Goal: Task Accomplishment & Management: Complete application form

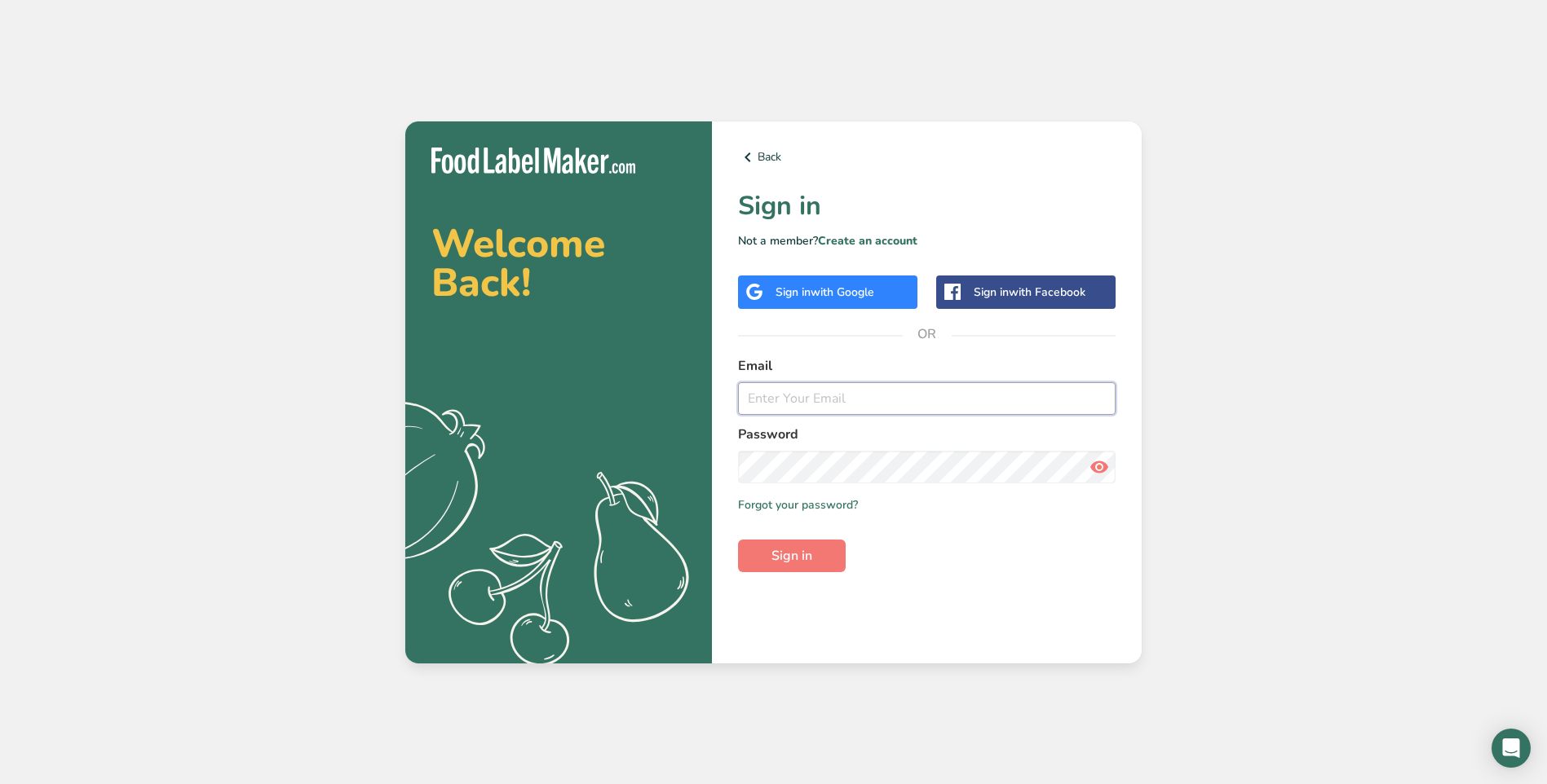
click at [850, 390] on input "email" at bounding box center [926, 399] width 378 height 33
type input "[EMAIL_ADDRESS][DOMAIN_NAME]"
click at [738, 539] on button "Sign in" at bounding box center [791, 556] width 108 height 33
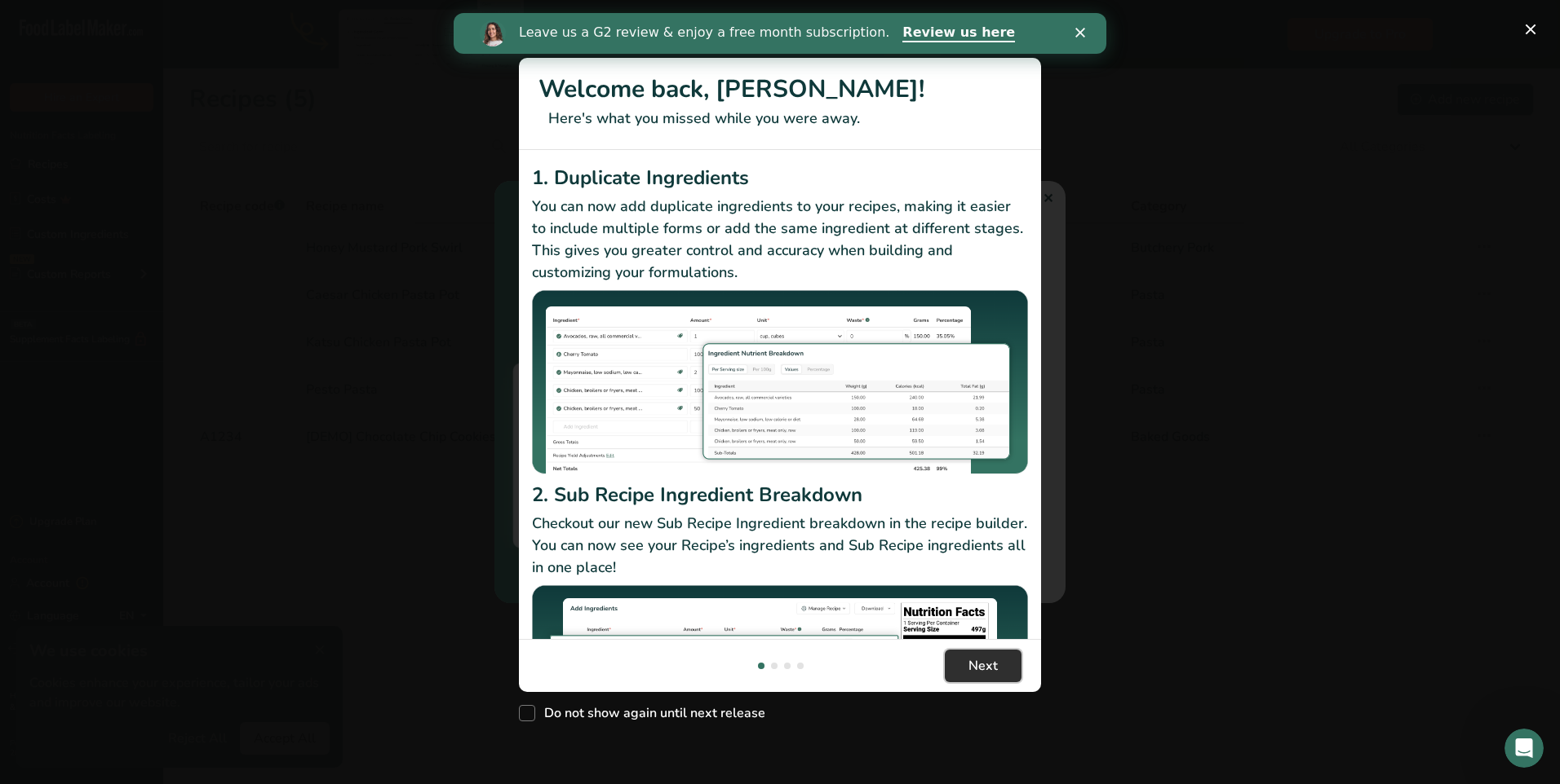
click at [979, 670] on span "Next" at bounding box center [982, 666] width 29 height 19
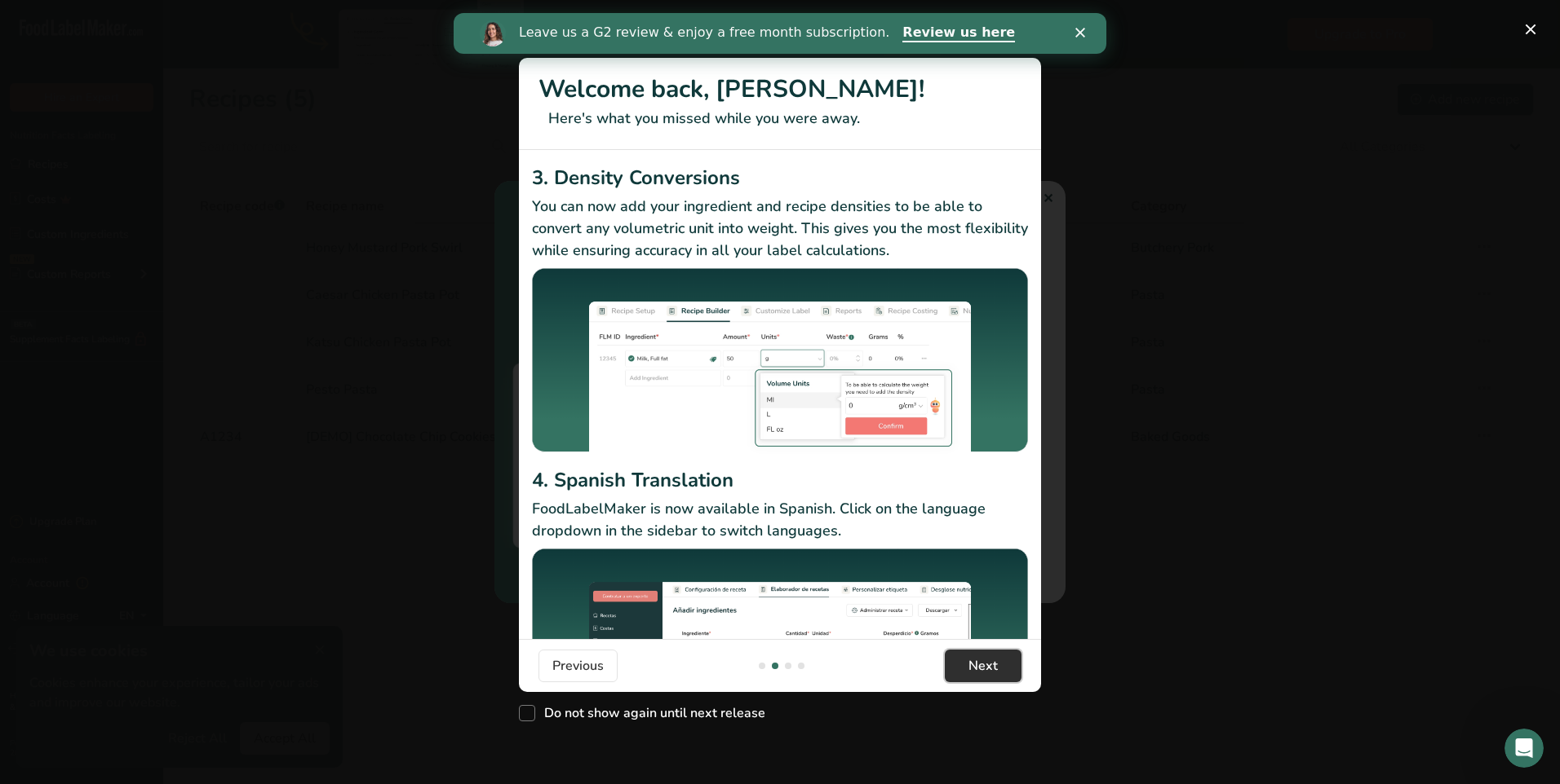
click at [979, 670] on span "Next" at bounding box center [982, 666] width 29 height 19
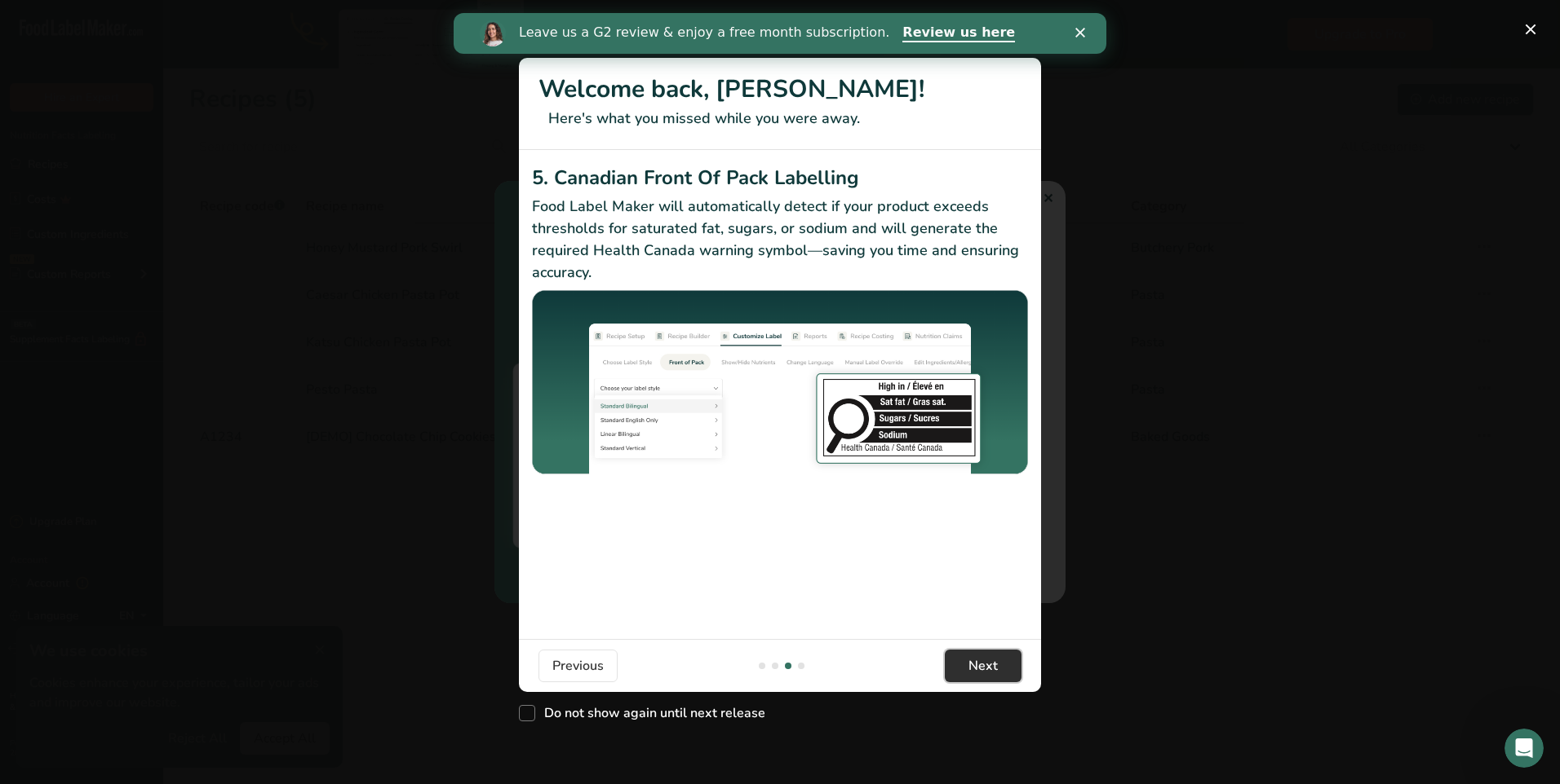
click at [979, 670] on span "Next" at bounding box center [982, 666] width 29 height 19
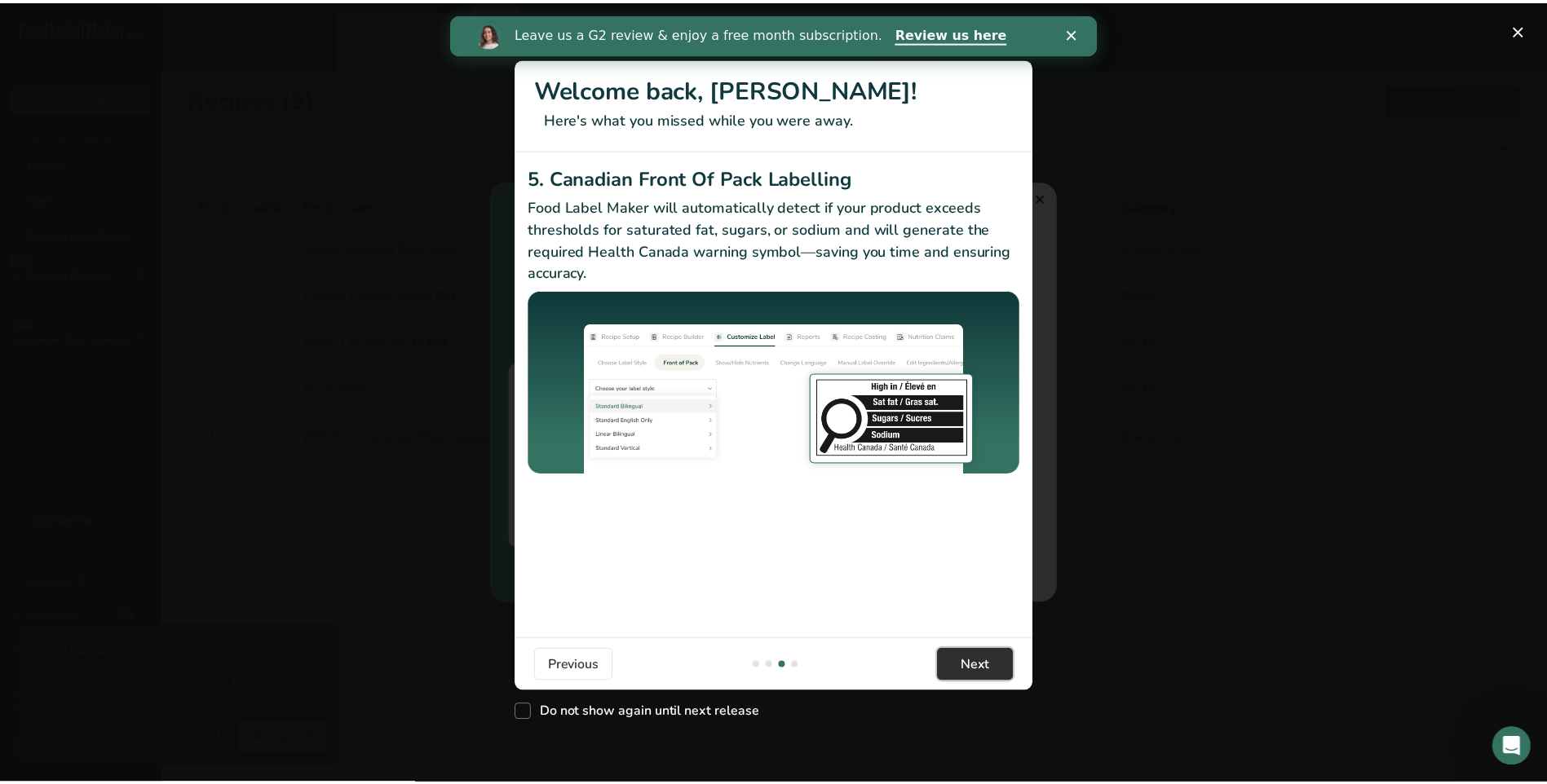
scroll to position [0, 1565]
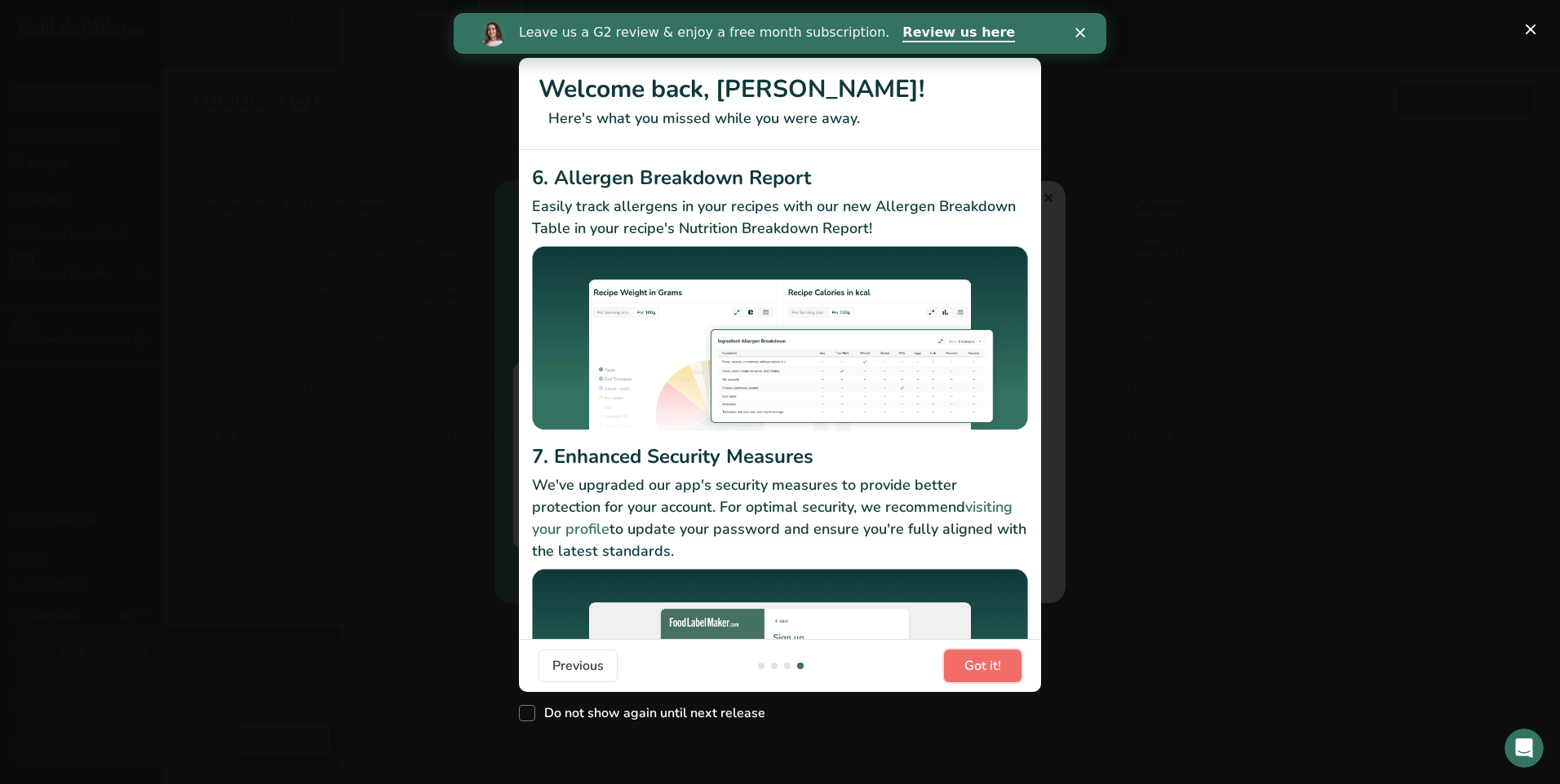
click at [979, 670] on span "Got it!" at bounding box center [982, 666] width 37 height 19
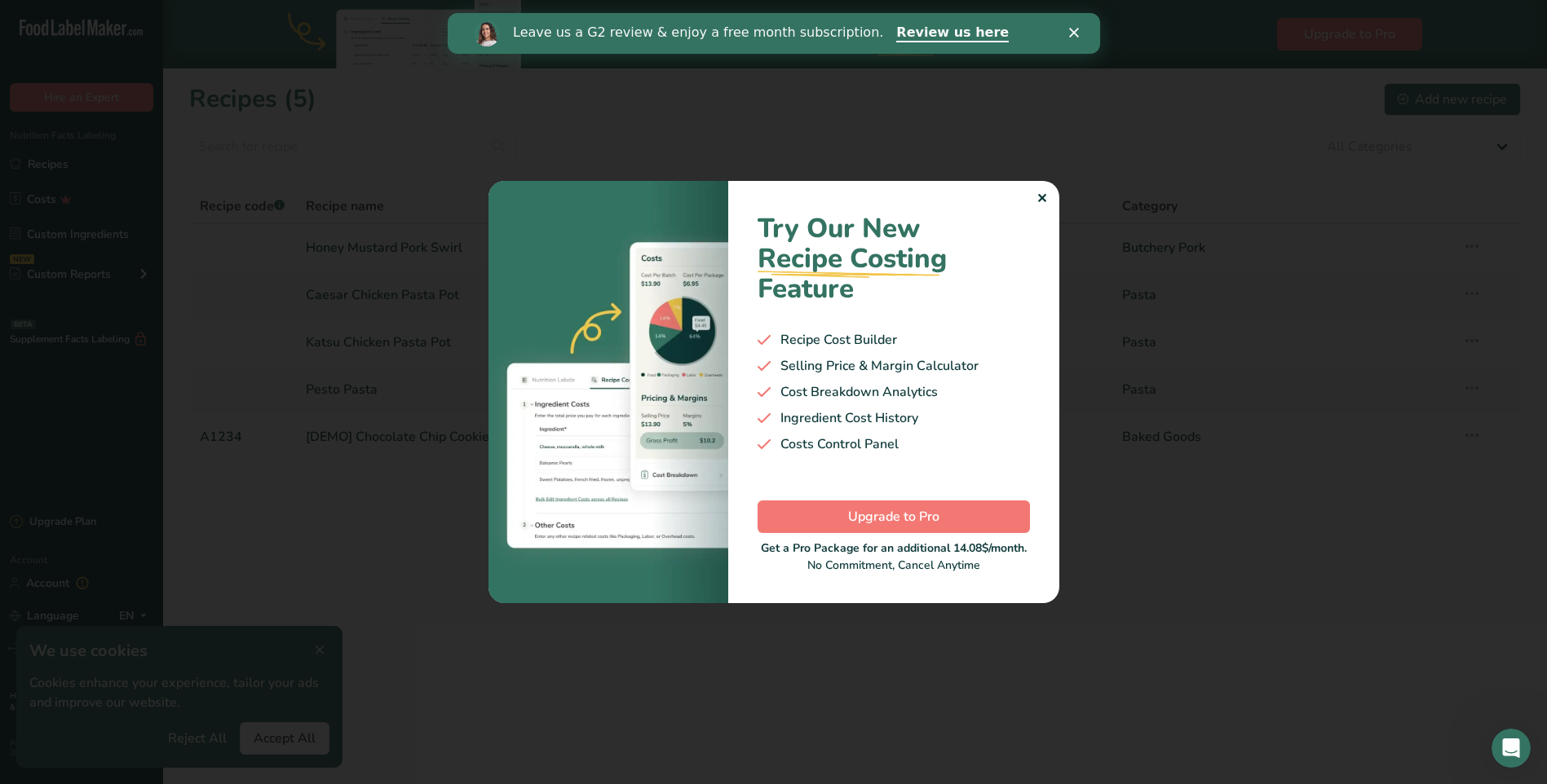
click at [1040, 191] on div "✕" at bounding box center [1041, 199] width 11 height 19
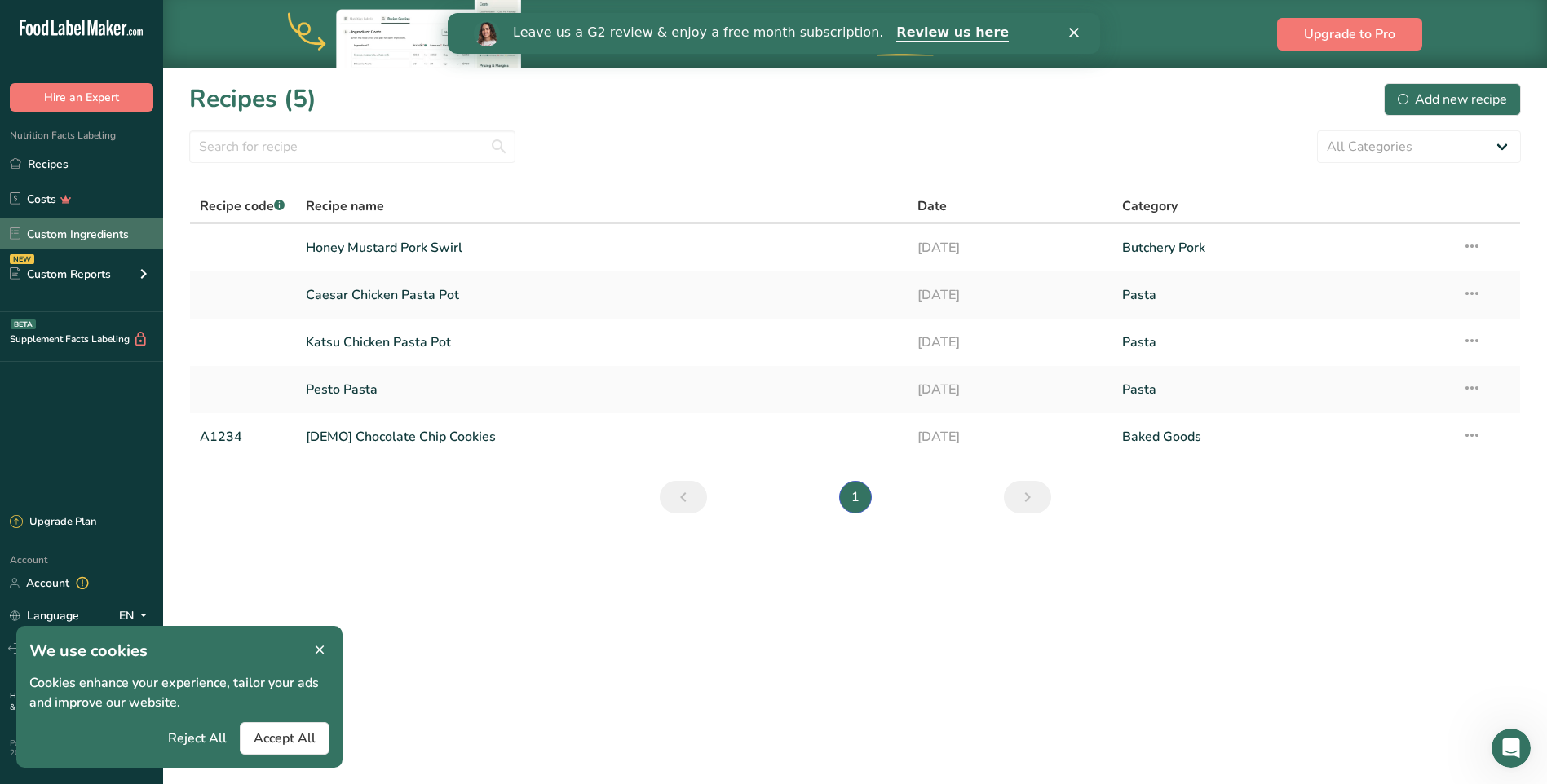
click at [110, 239] on link "Custom Ingredients" at bounding box center [82, 234] width 163 height 31
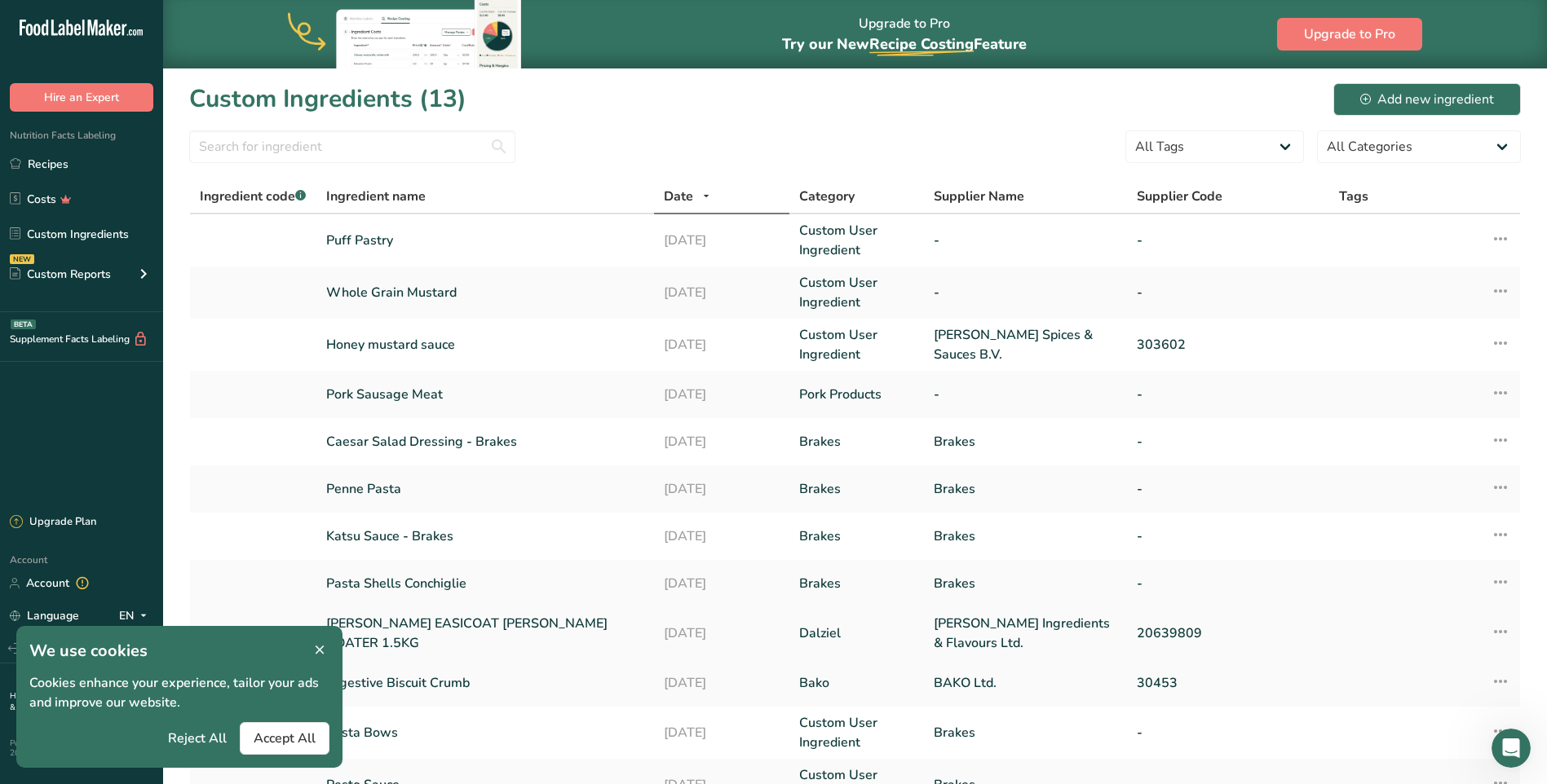
click at [314, 647] on icon at bounding box center [319, 651] width 15 height 23
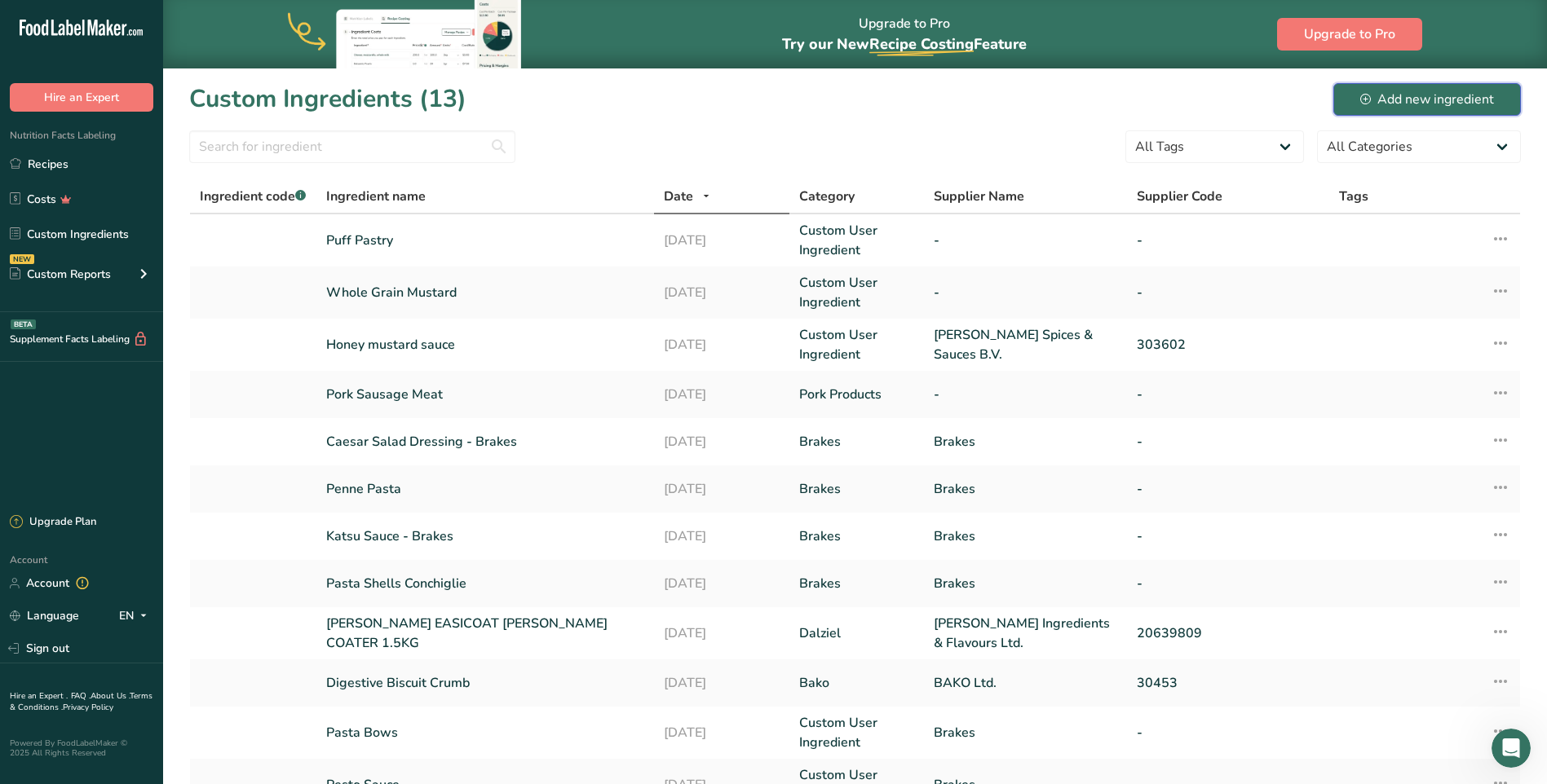
click at [1385, 100] on div "Add new ingredient" at bounding box center [1428, 99] width 134 height 19
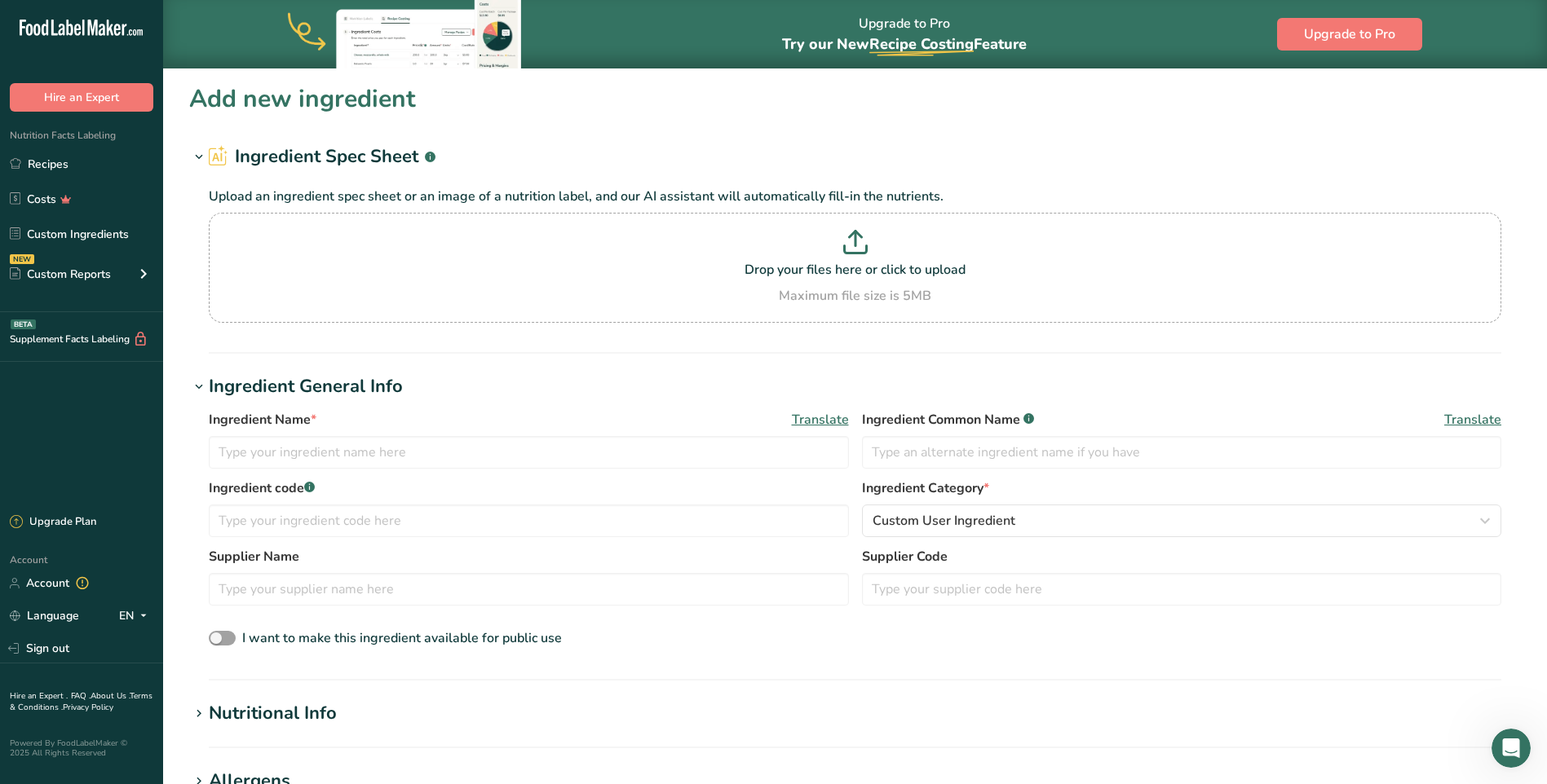
click at [462, 434] on div "Ingredient Name * Translate" at bounding box center [529, 440] width 641 height 59
click at [430, 456] on input "text" at bounding box center [529, 453] width 641 height 33
type input "w"
type input "WORLD [GEOGRAPHIC_DATA]"
click at [355, 531] on input "text" at bounding box center [529, 521] width 641 height 33
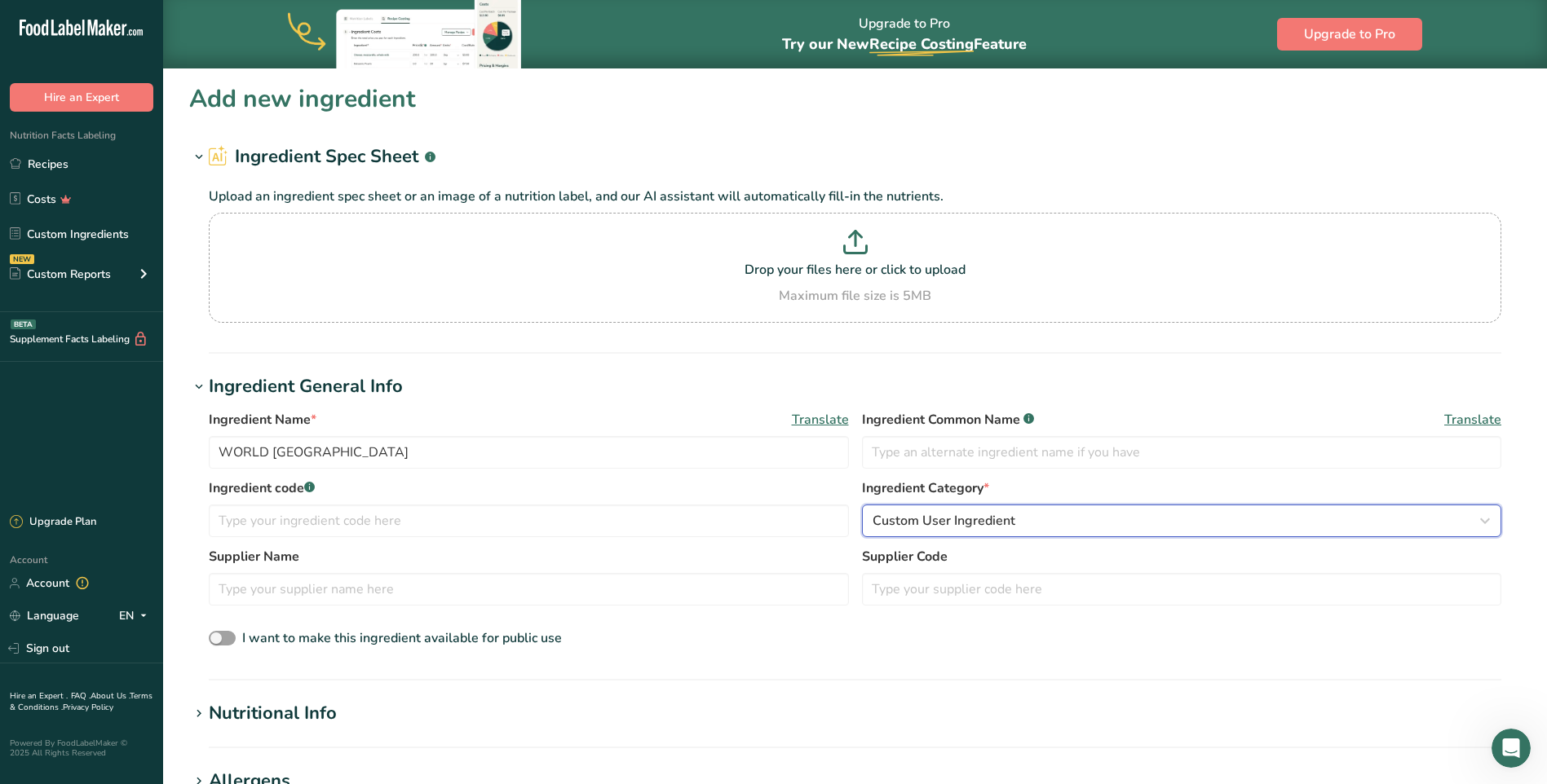
click at [920, 523] on span "Custom User Ingredient" at bounding box center [943, 521] width 143 height 19
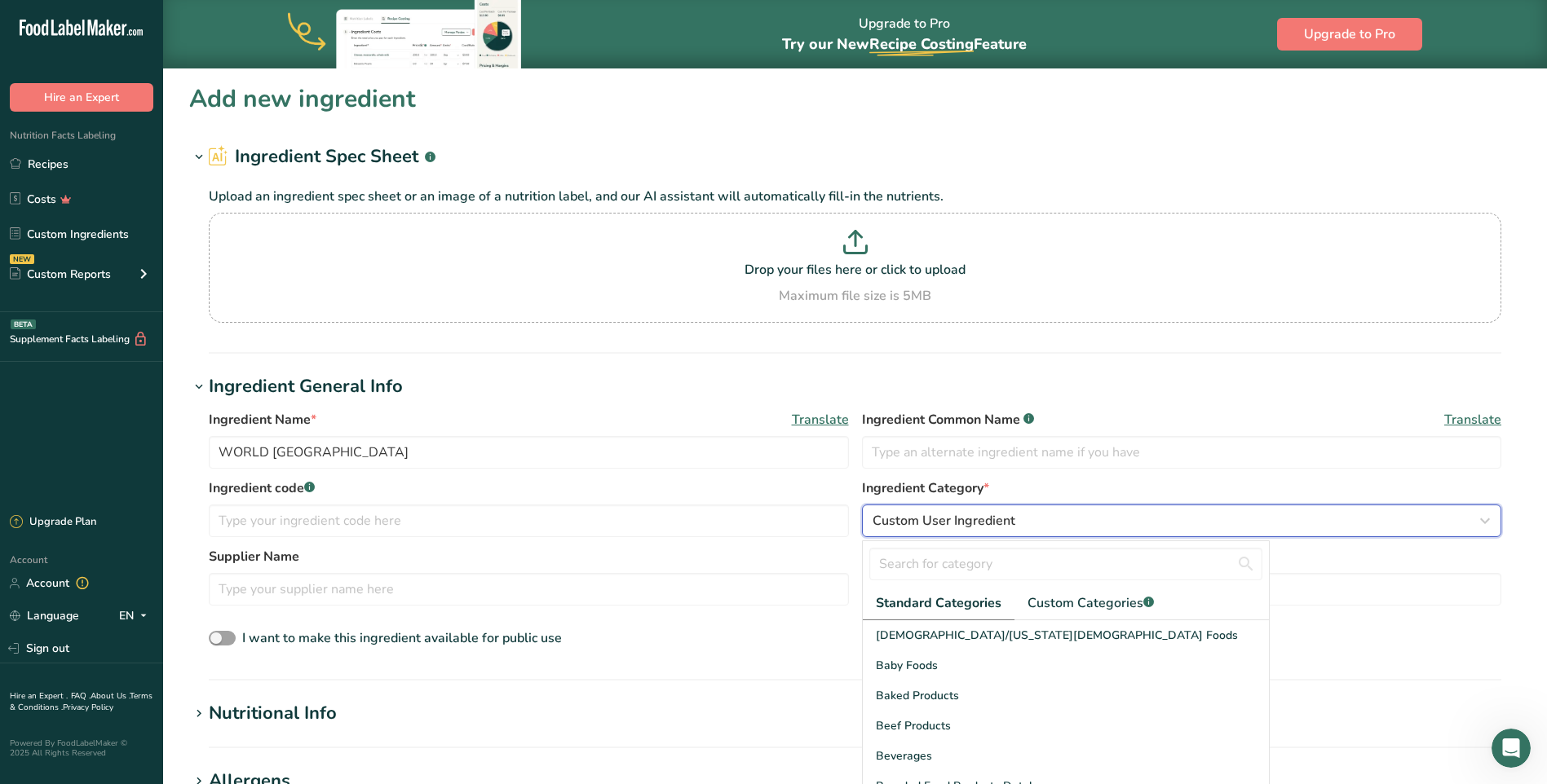
click at [920, 523] on span "Custom User Ingredient" at bounding box center [943, 521] width 143 height 19
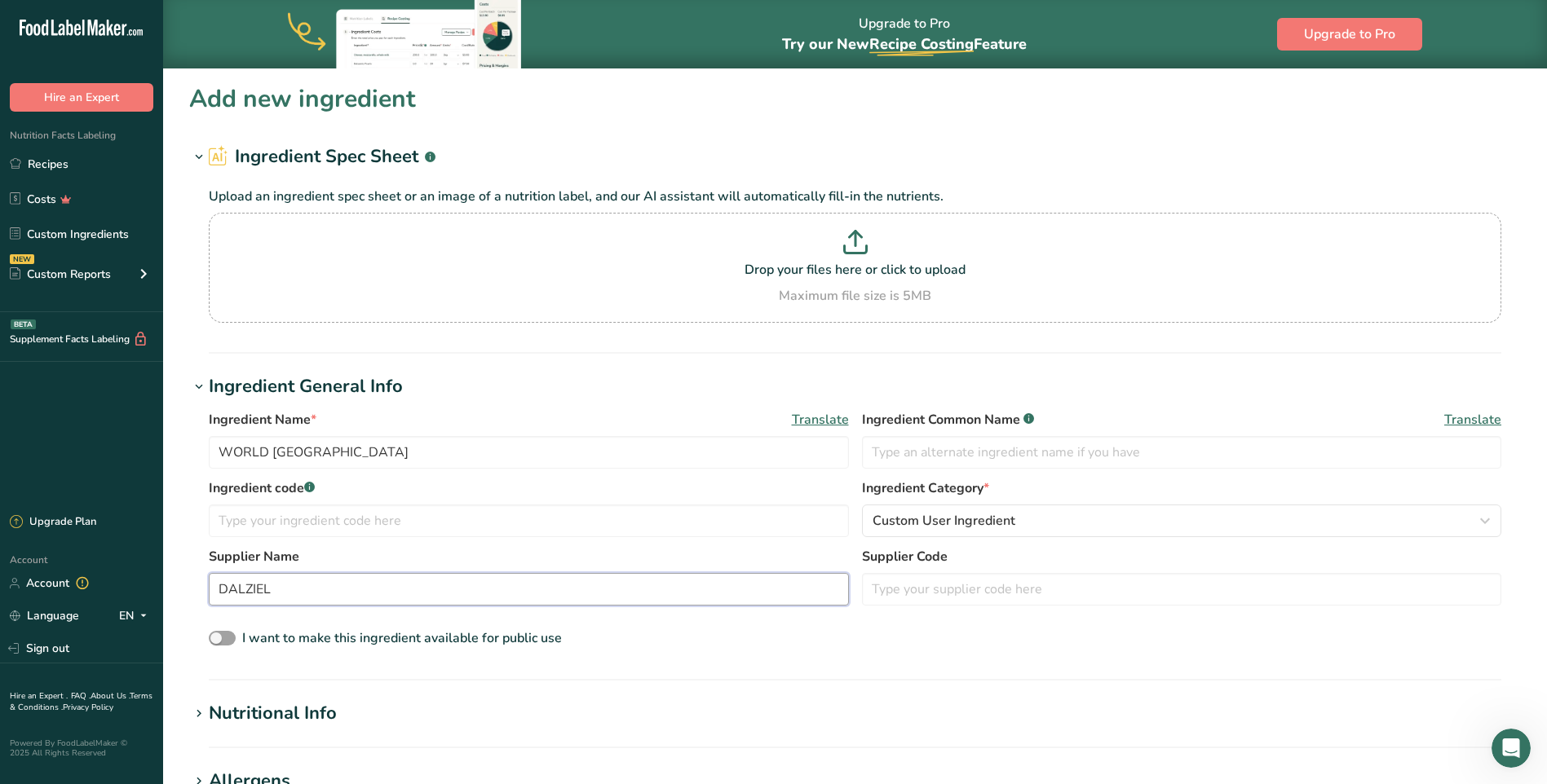
type input "DALZIEL"
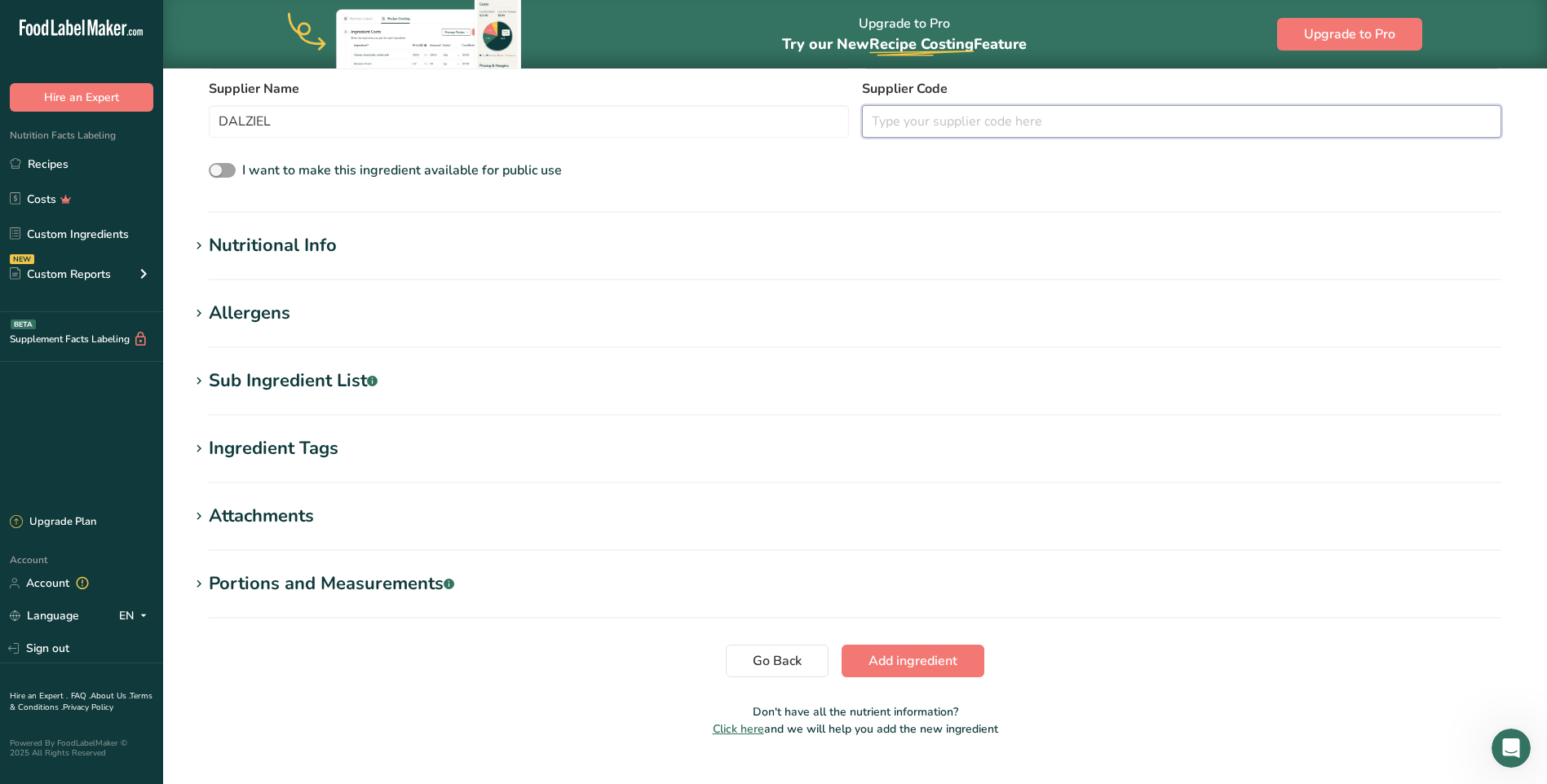
scroll to position [489, 0]
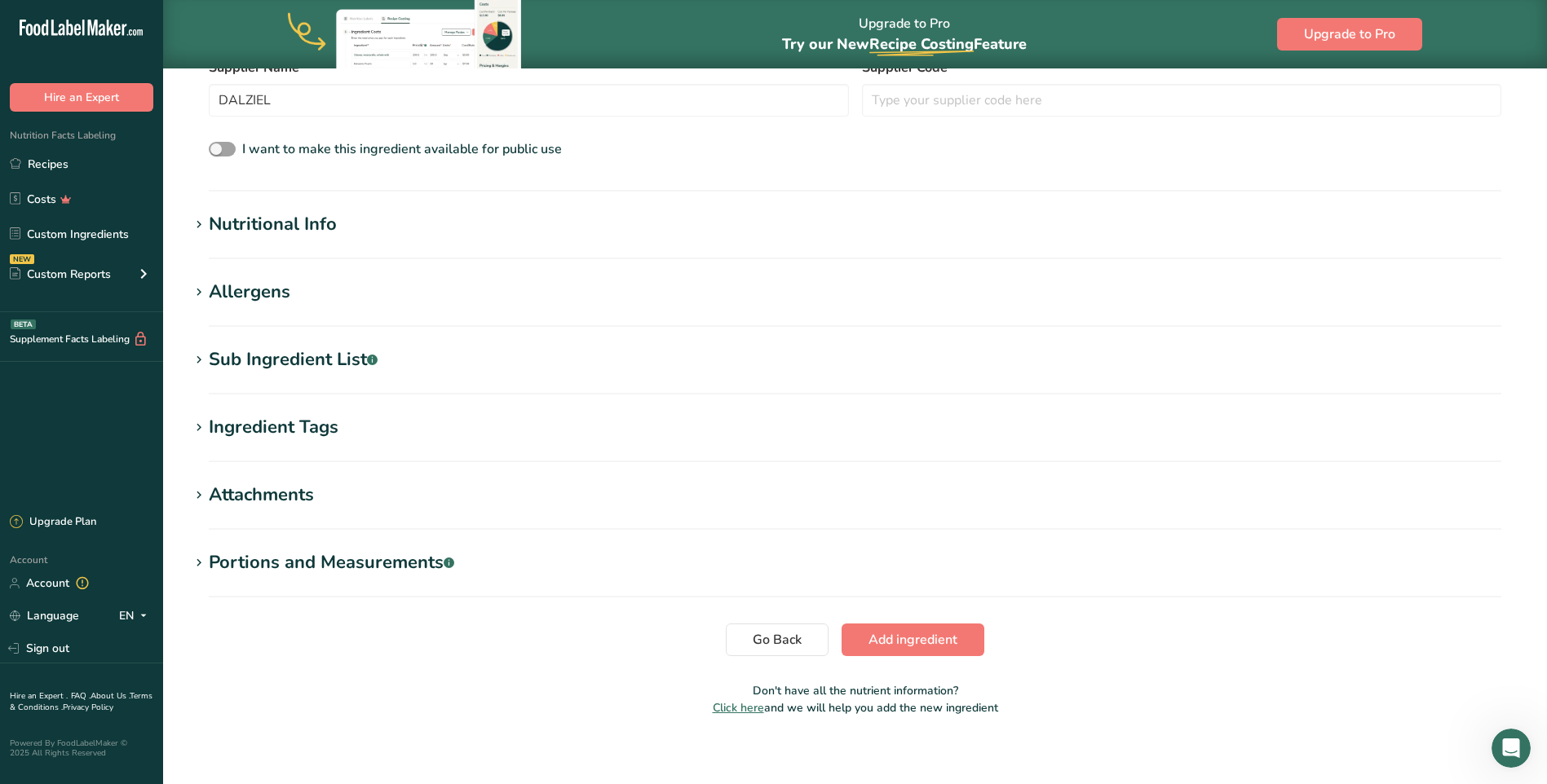
click at [218, 230] on div "Nutritional Info" at bounding box center [273, 225] width 128 height 27
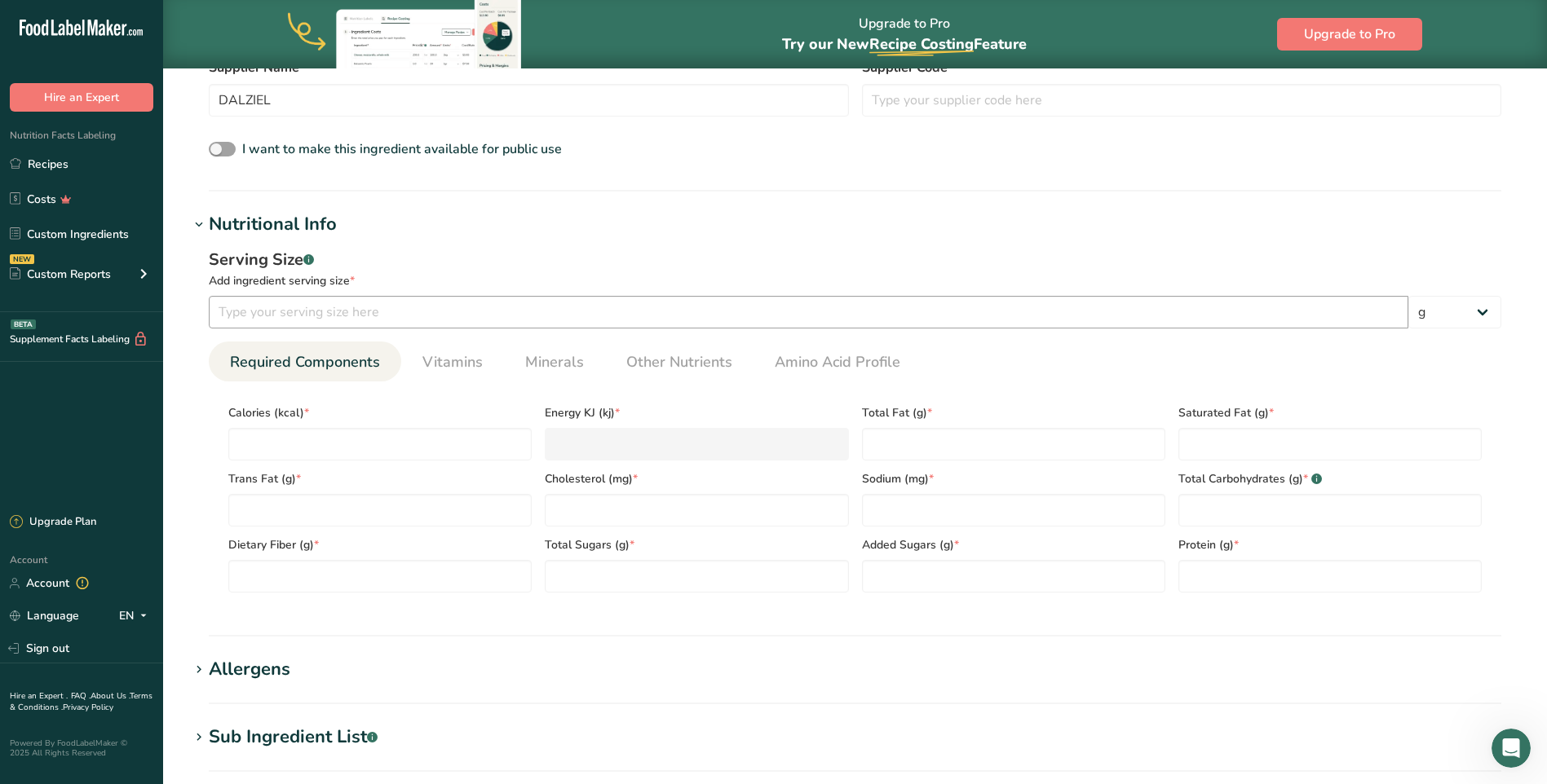
scroll to position [0, 0]
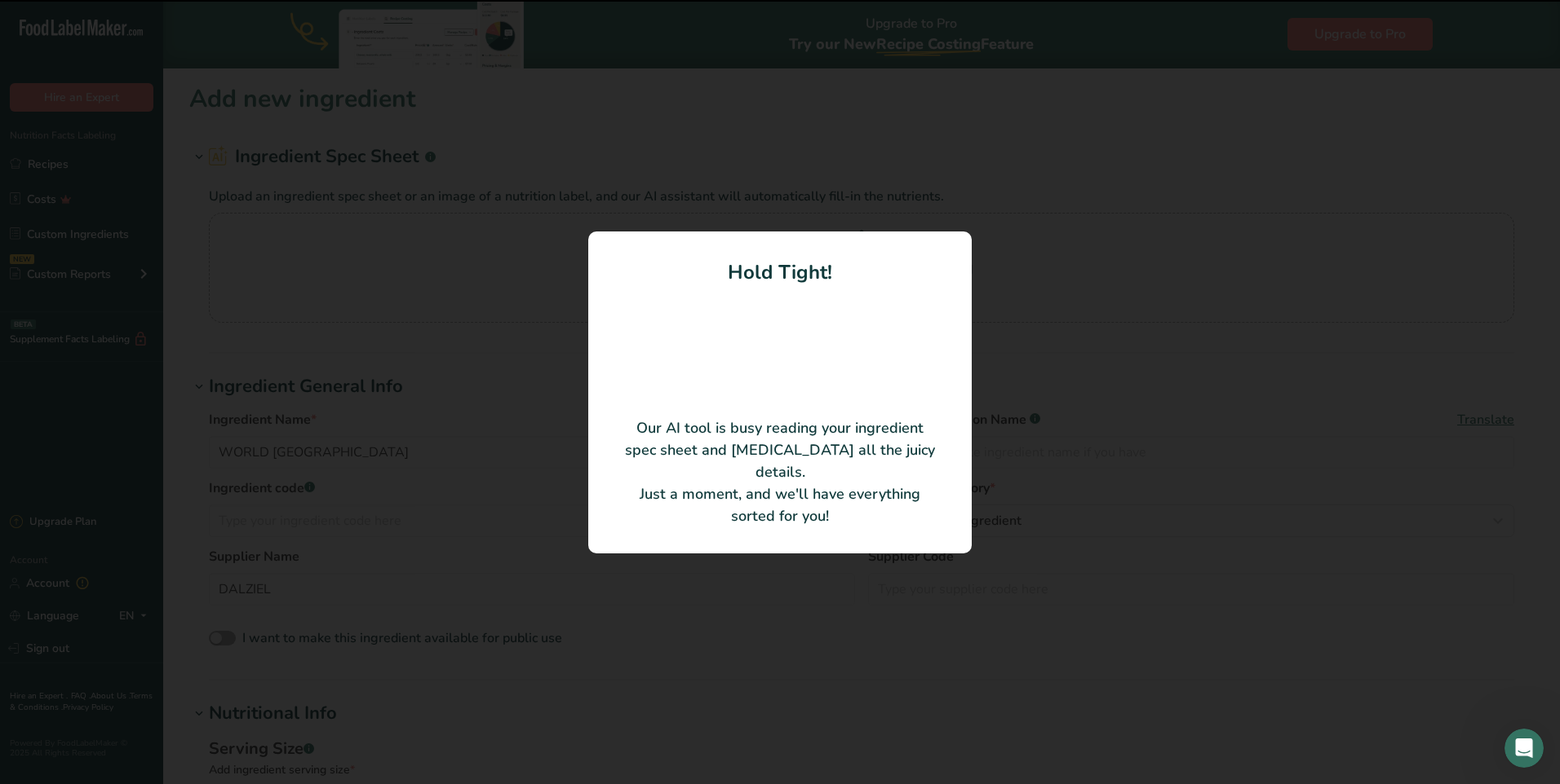
type input "World grill méditerrané"
type input "[PERSON_NAME] Spices & Sauces B.V."
type input "385202"
type input "100"
type input "758.18"
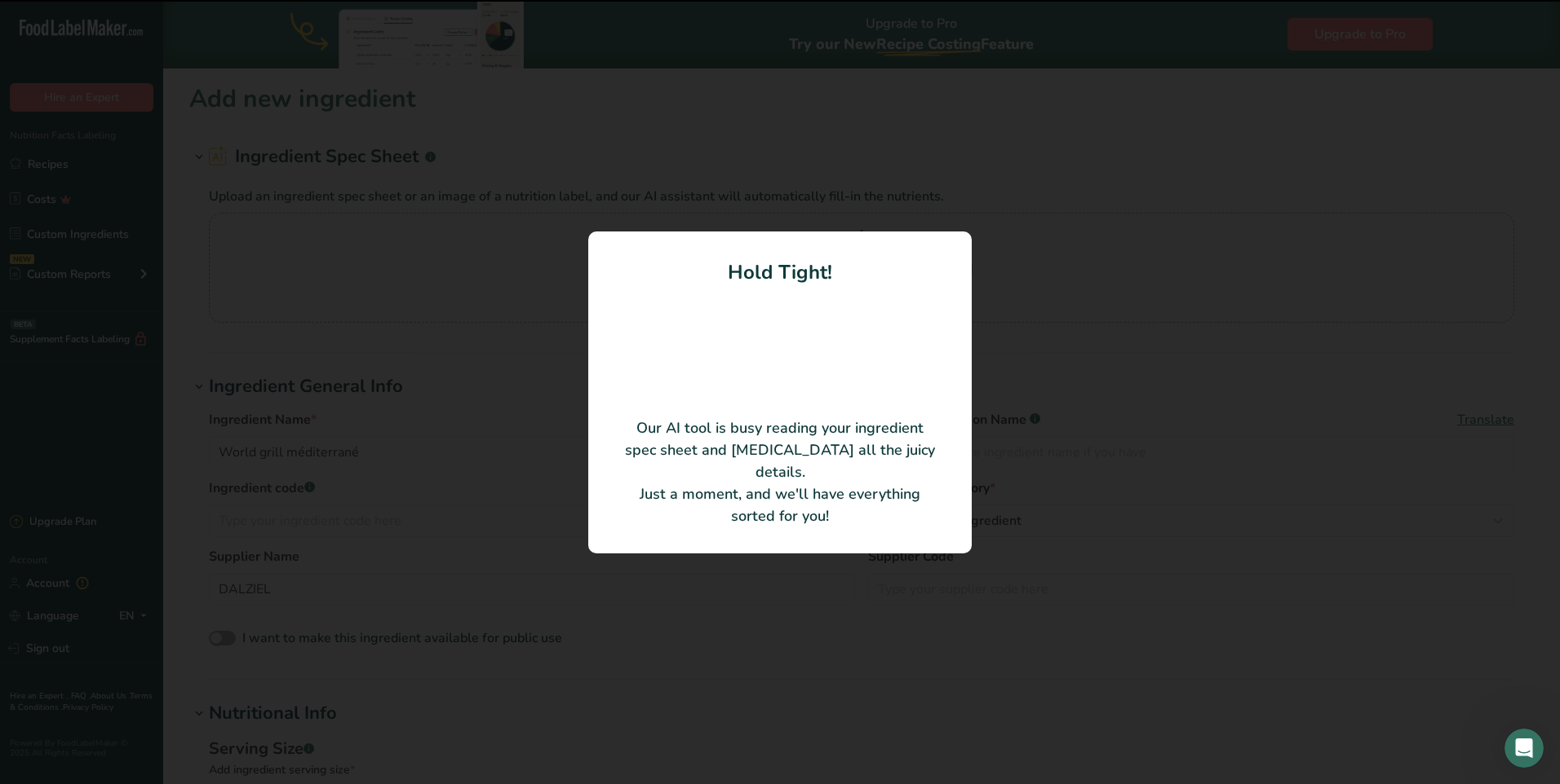
type KJ "3172.23"
type Fat "80.79"
type Fat "8.83"
type Fat "0"
type input "0"
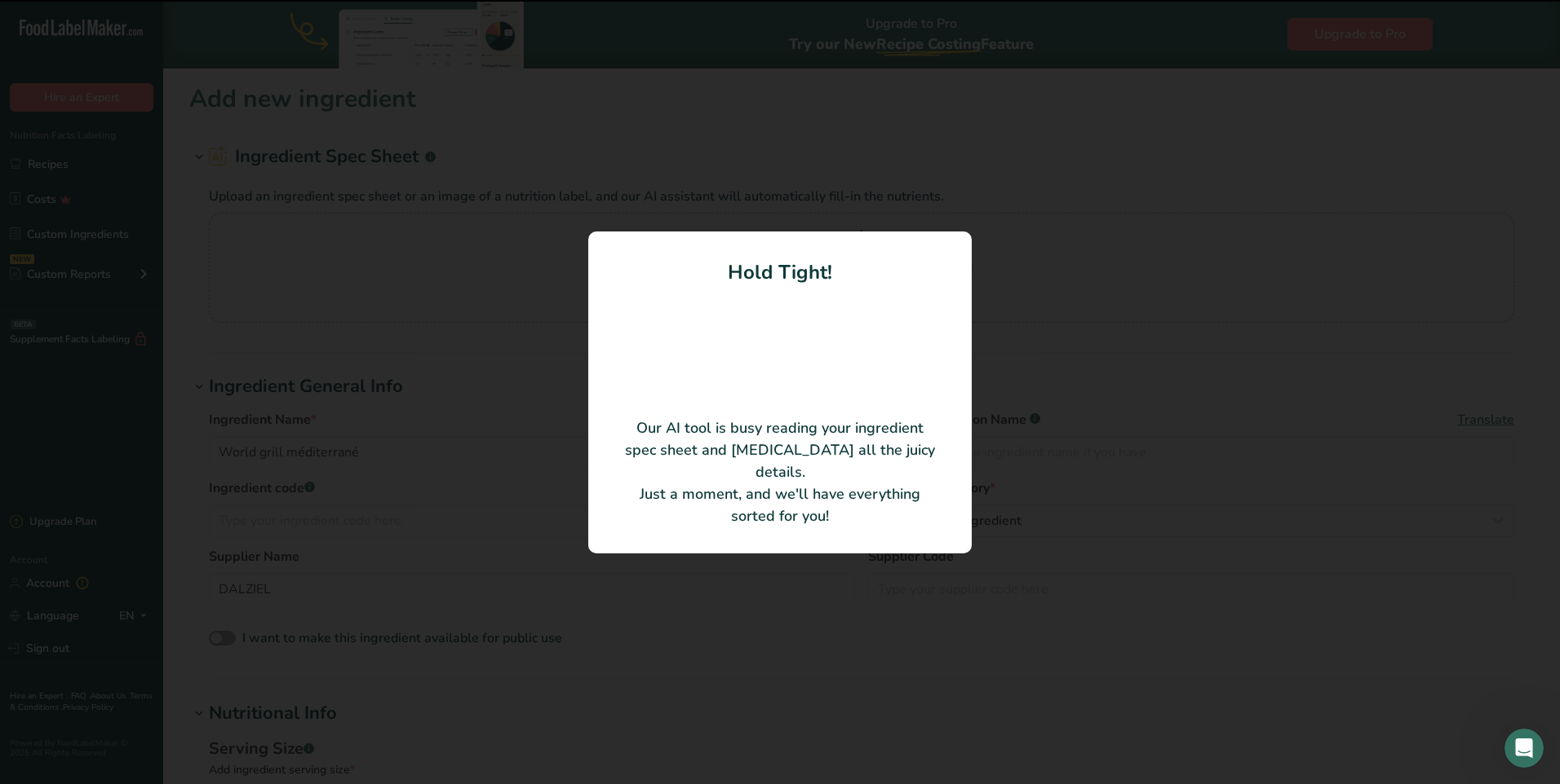
type input "2978.13"
type Carbohydrates "3.94"
type Fiber "3.51"
type Sugars "0"
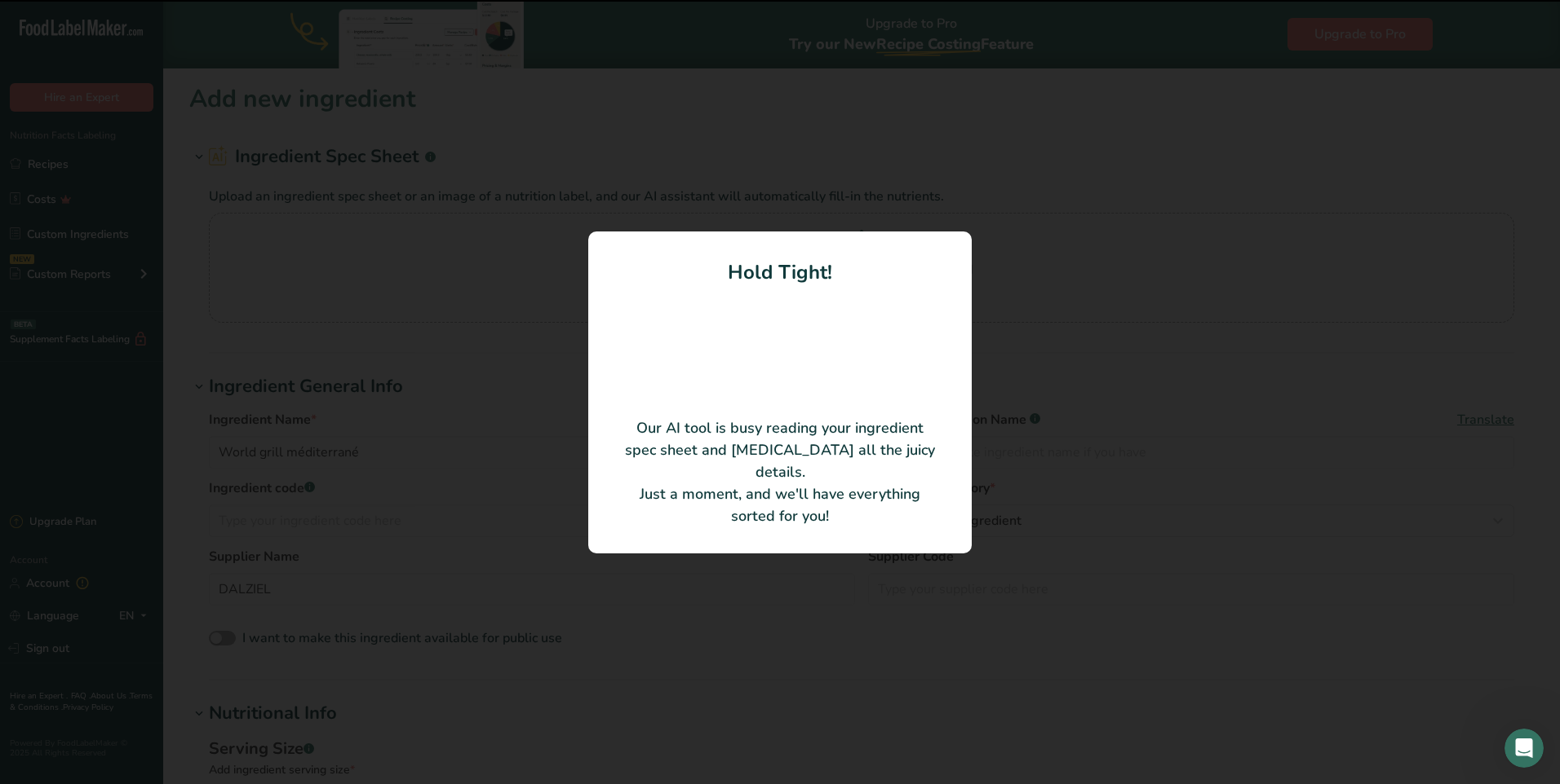
type input "2.08"
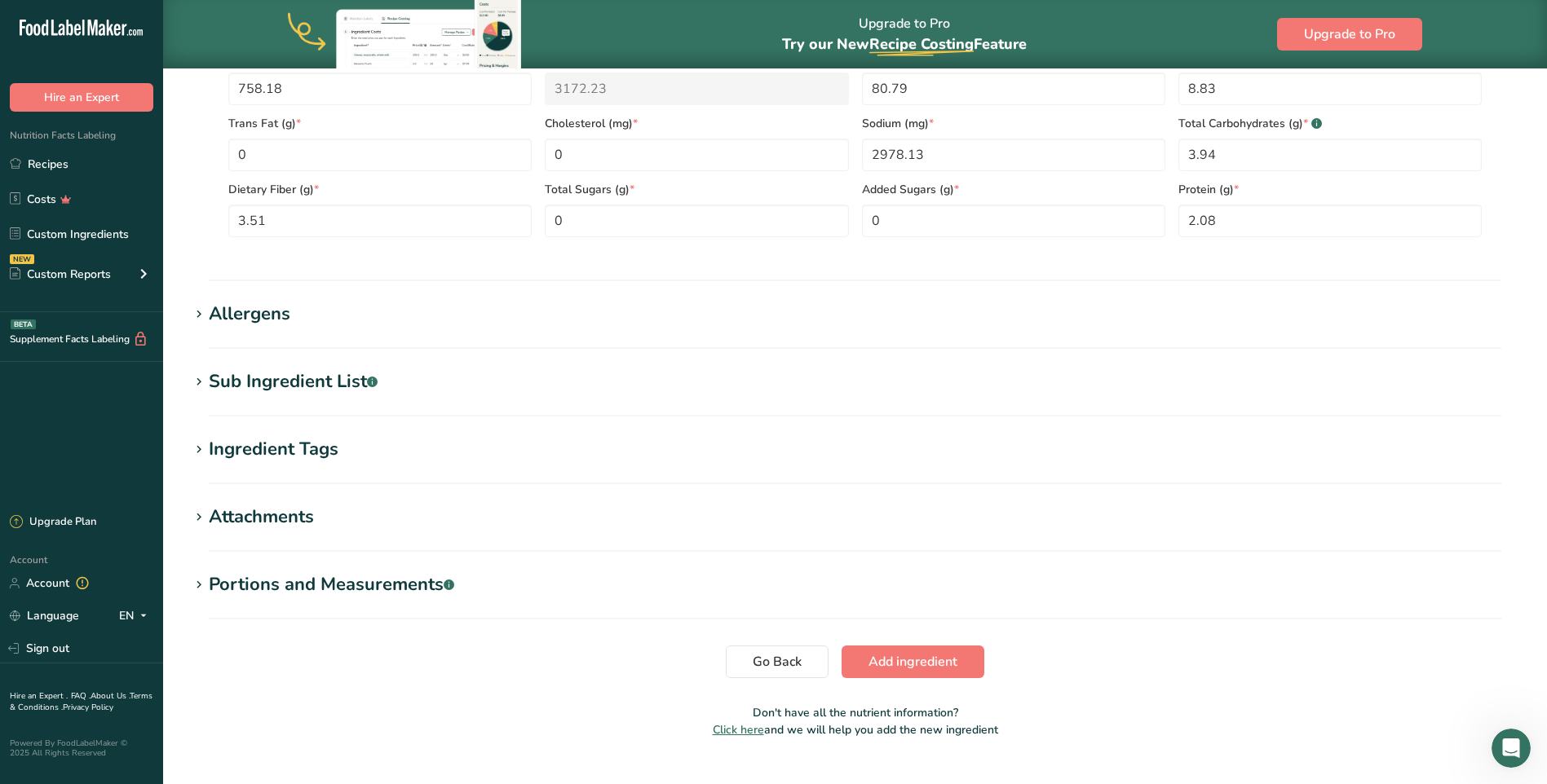
scroll to position [799, 0]
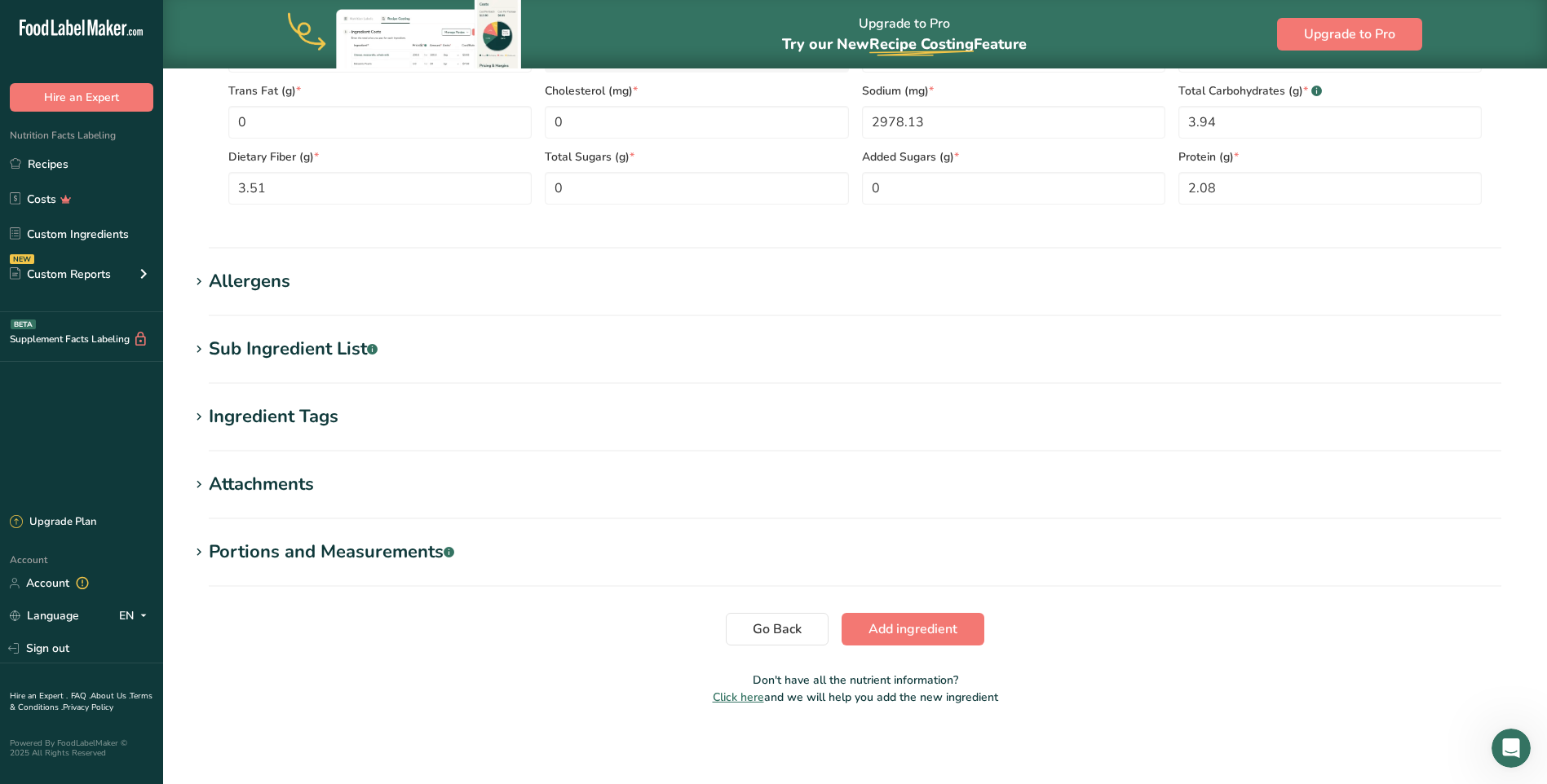
click at [247, 278] on div "Allergens" at bounding box center [249, 281] width 82 height 27
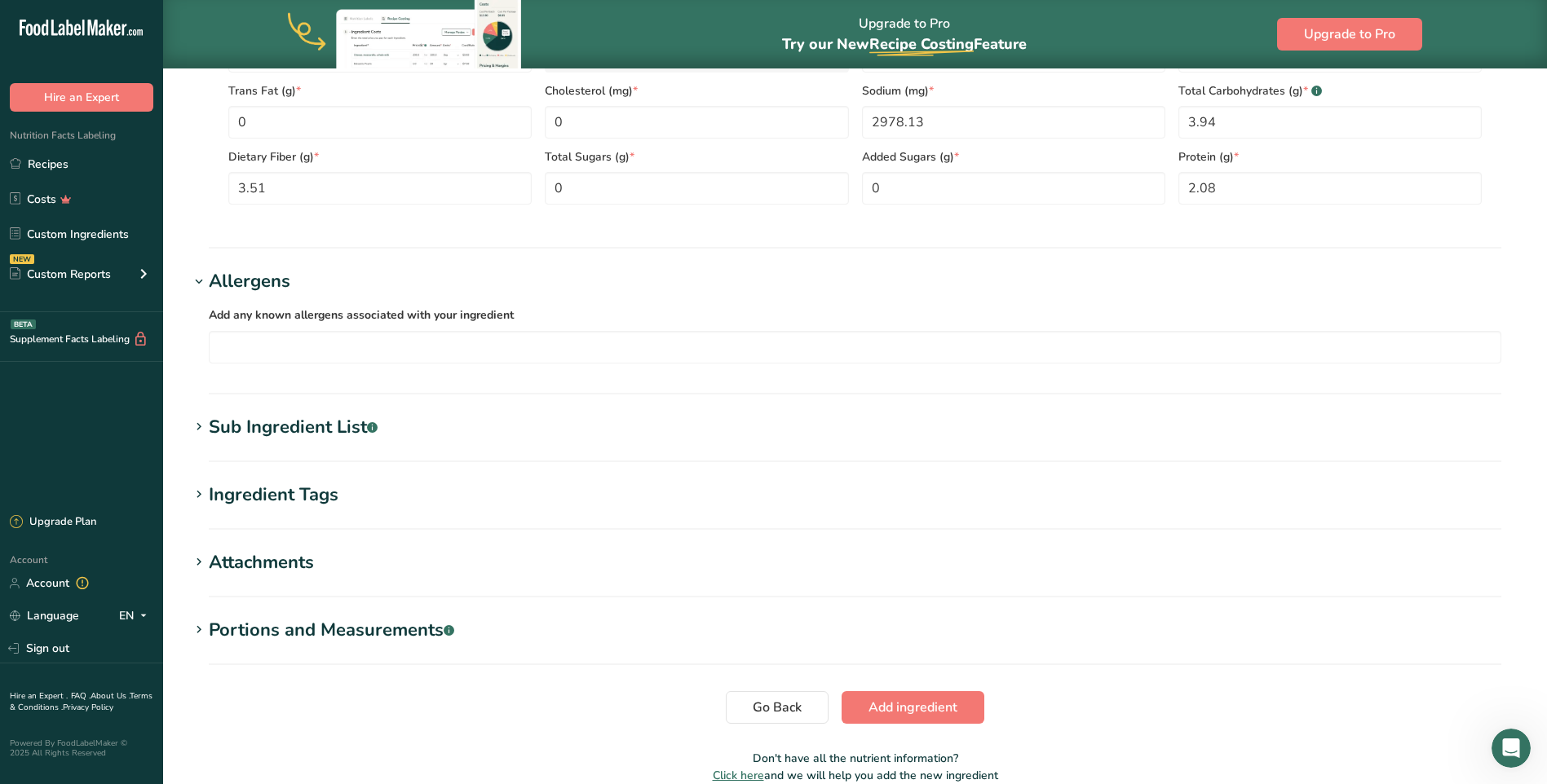
click at [206, 419] on icon at bounding box center [198, 428] width 15 height 23
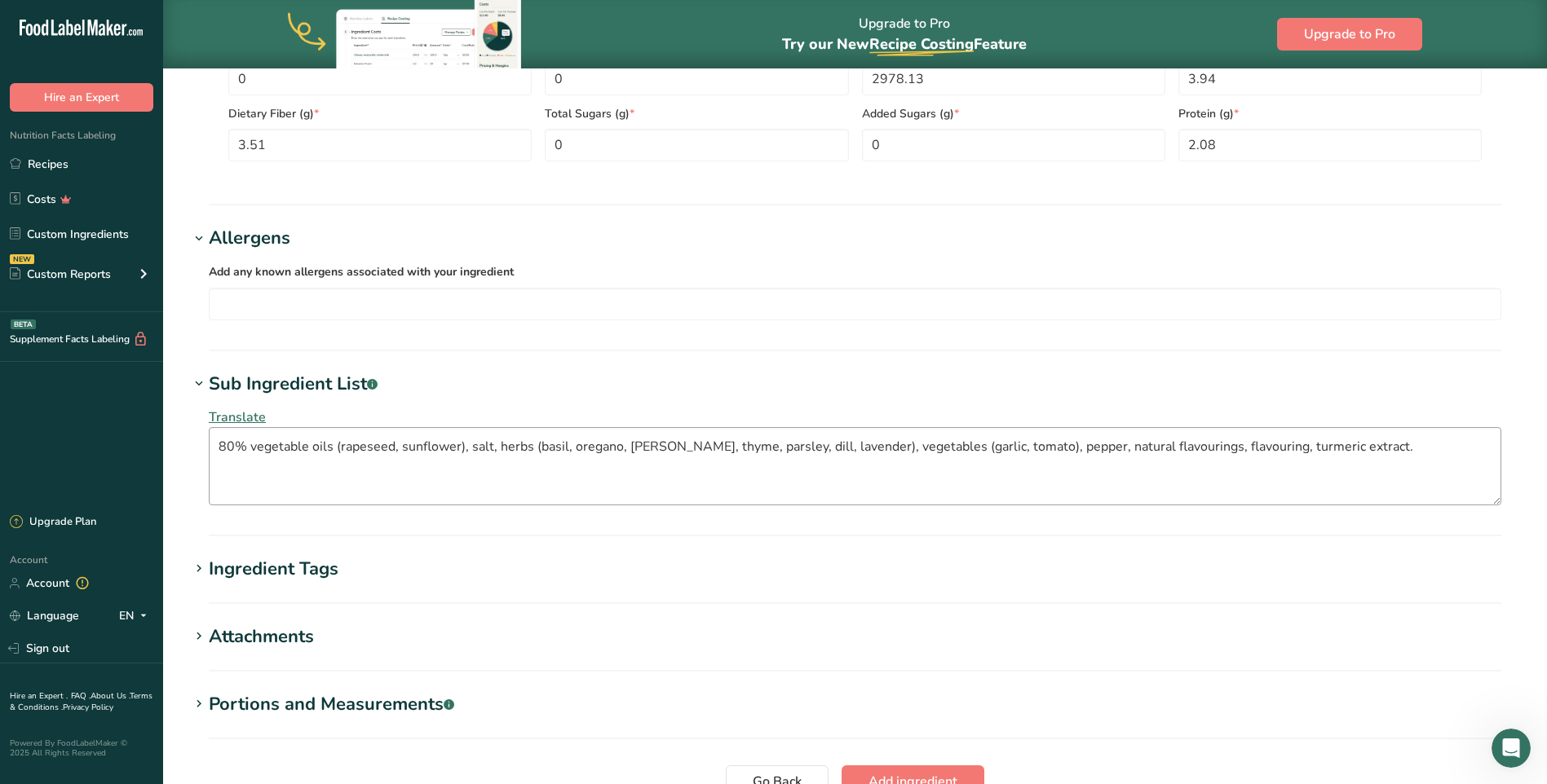
scroll to position [880, 0]
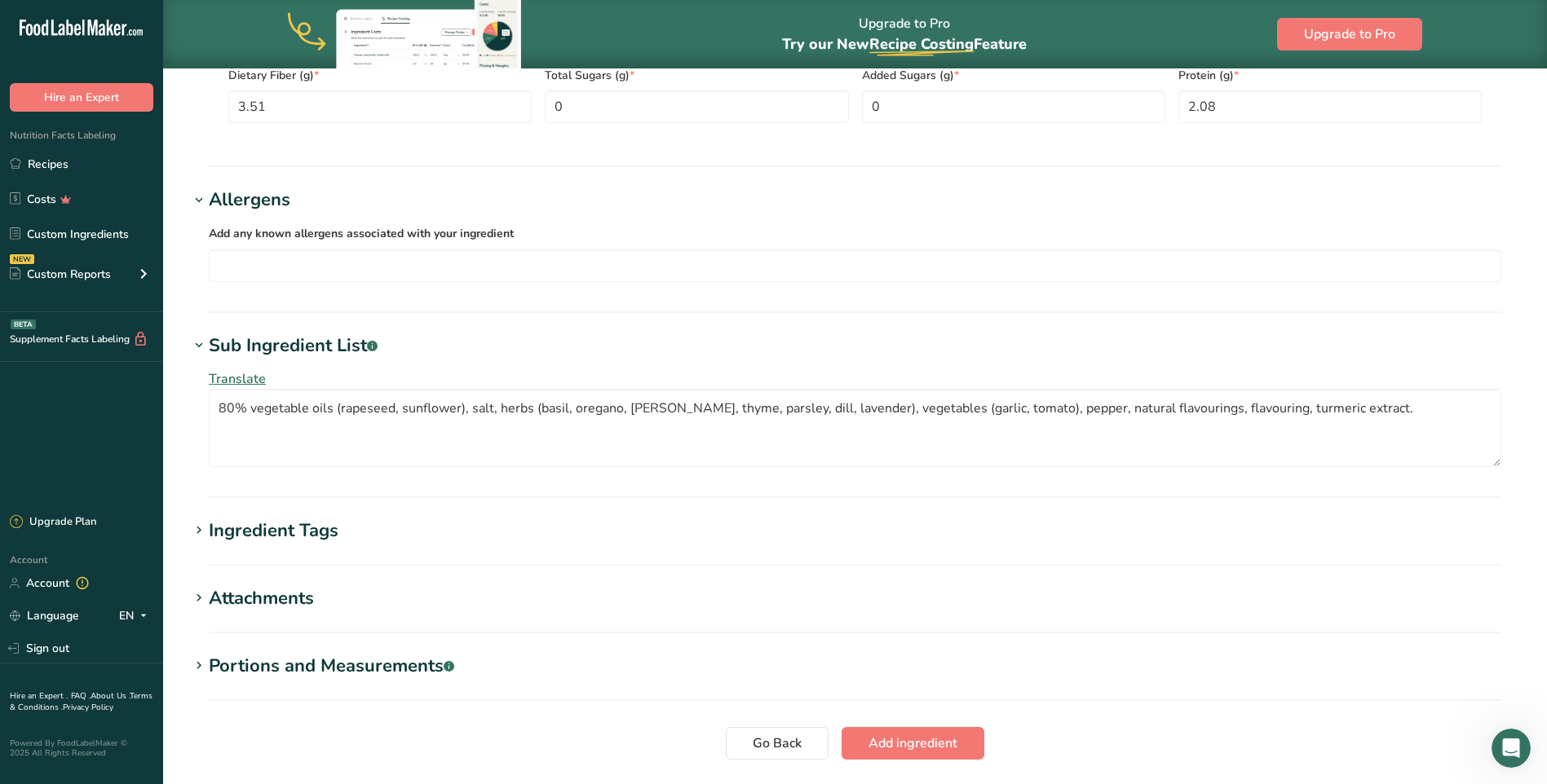
click at [222, 524] on div "Ingredient Tags" at bounding box center [274, 532] width 130 height 27
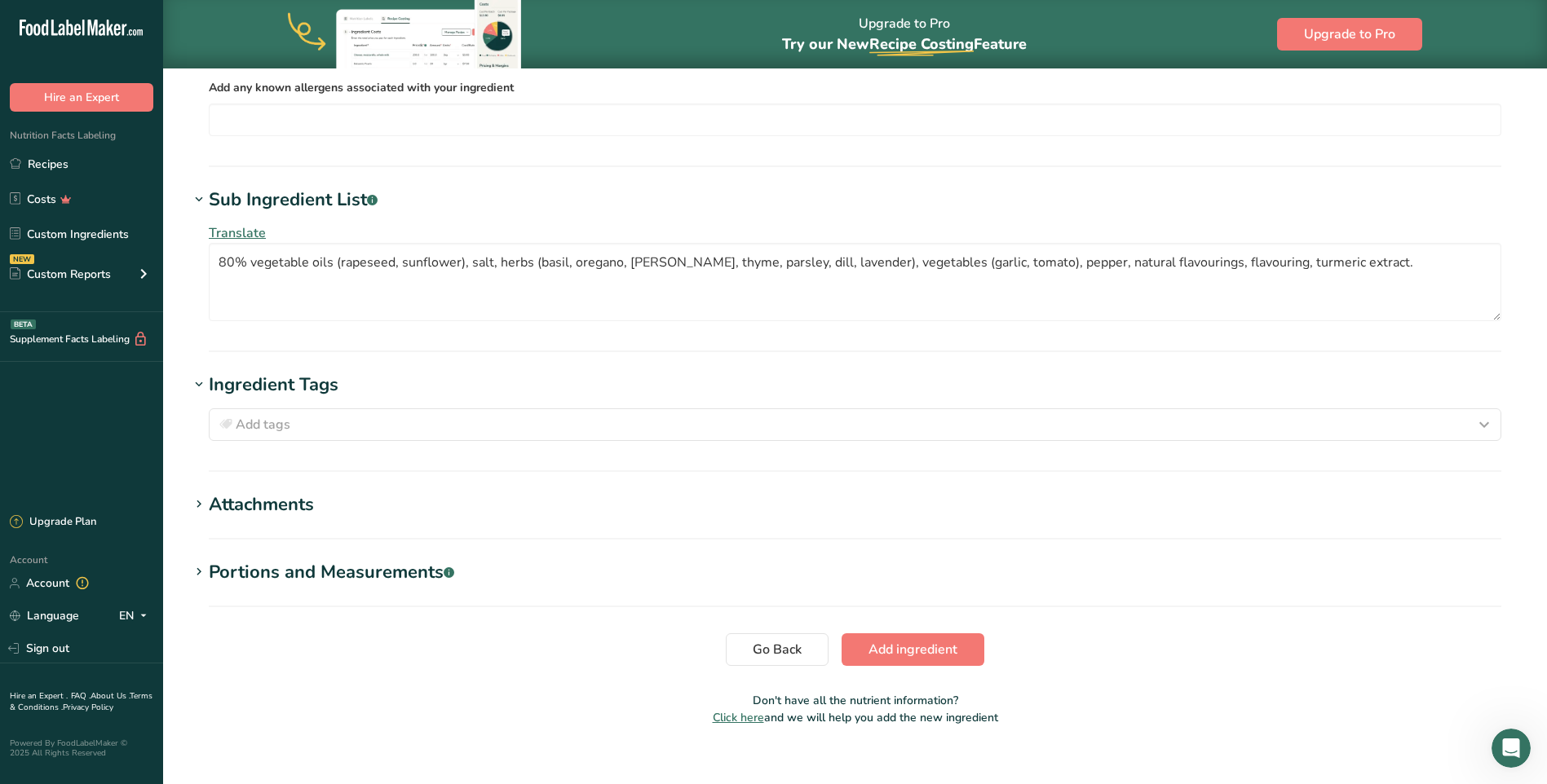
scroll to position [1043, 0]
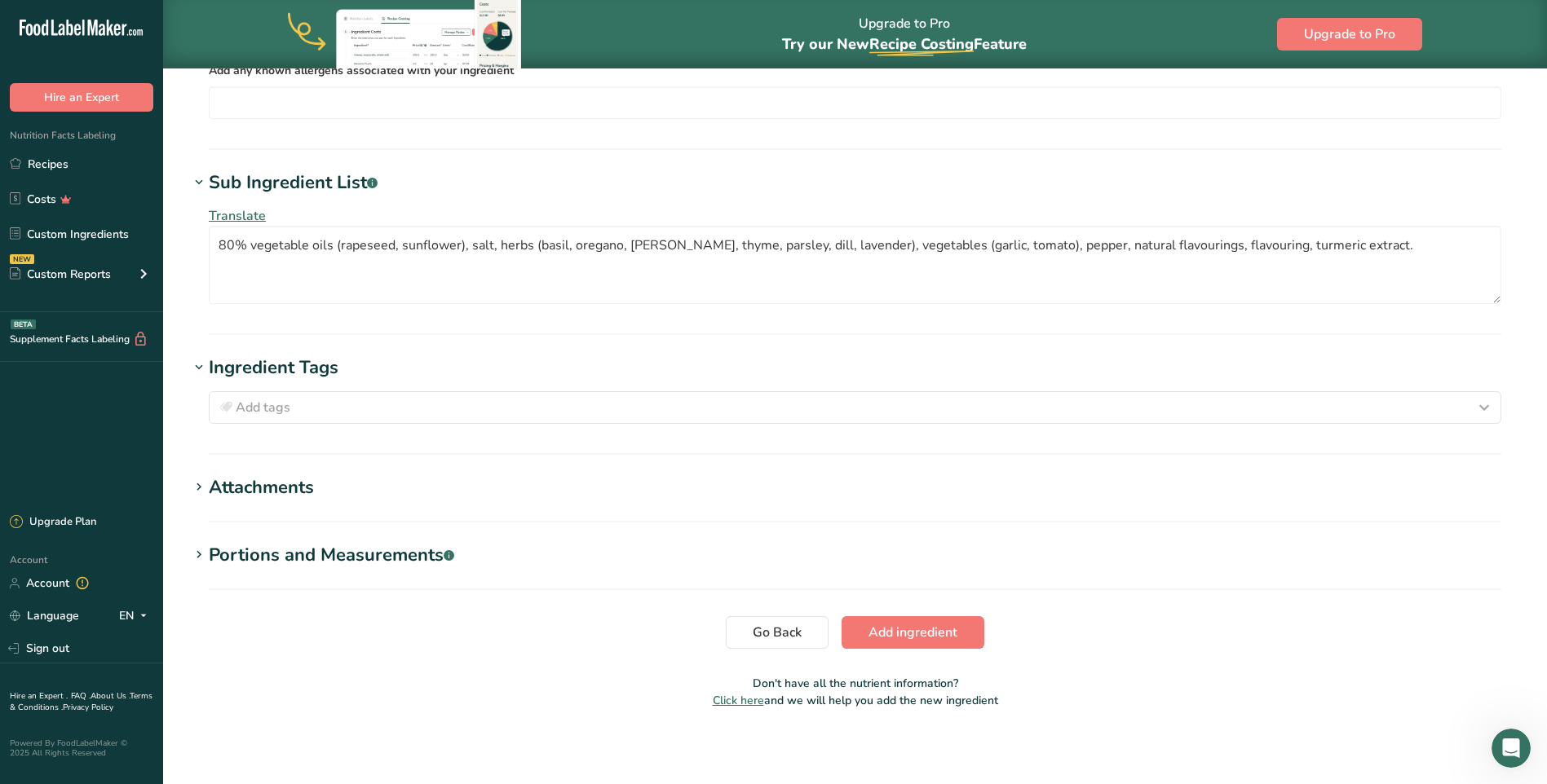
click at [224, 495] on div "Attachments" at bounding box center [261, 488] width 105 height 27
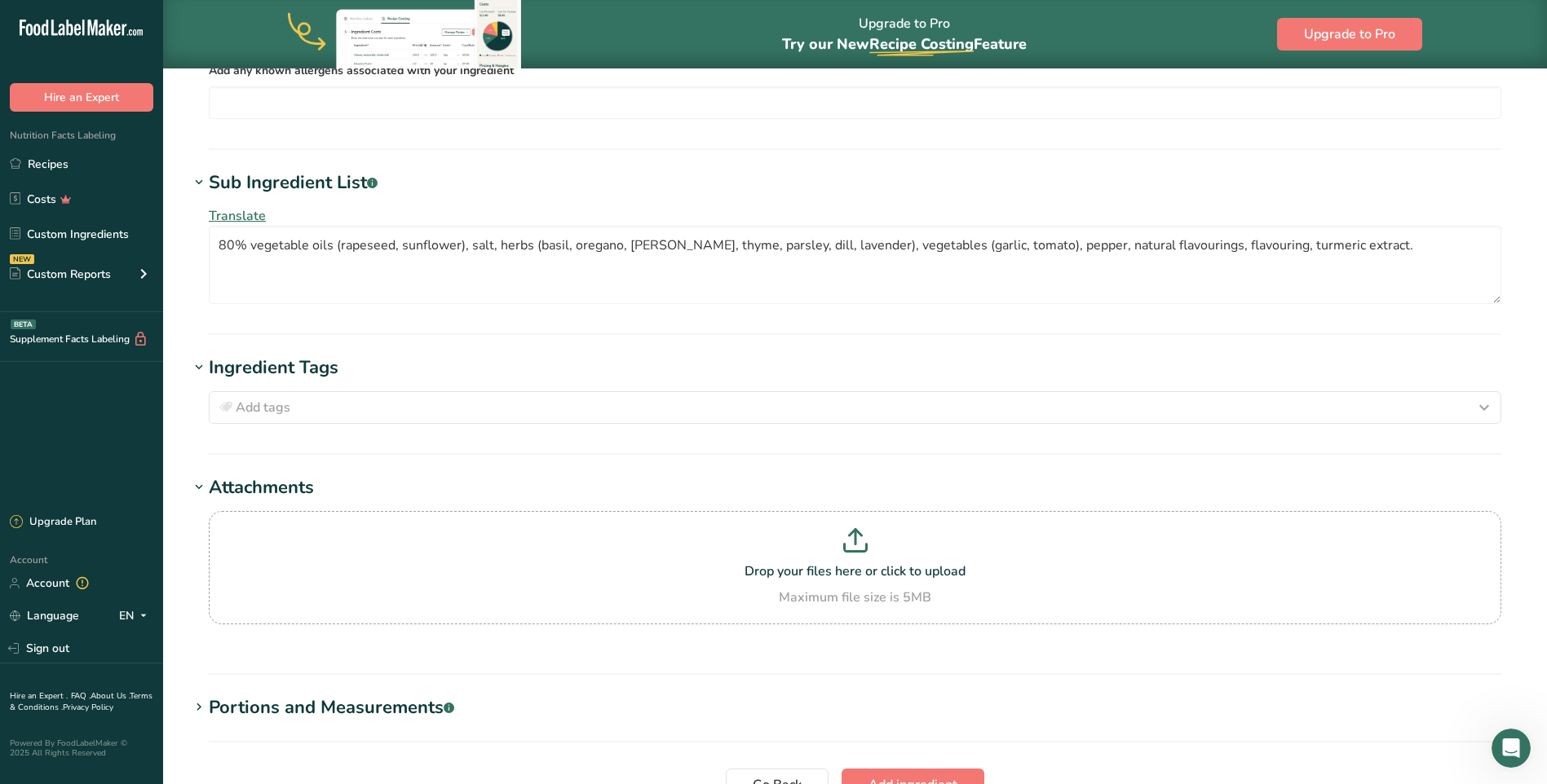
scroll to position [1198, 0]
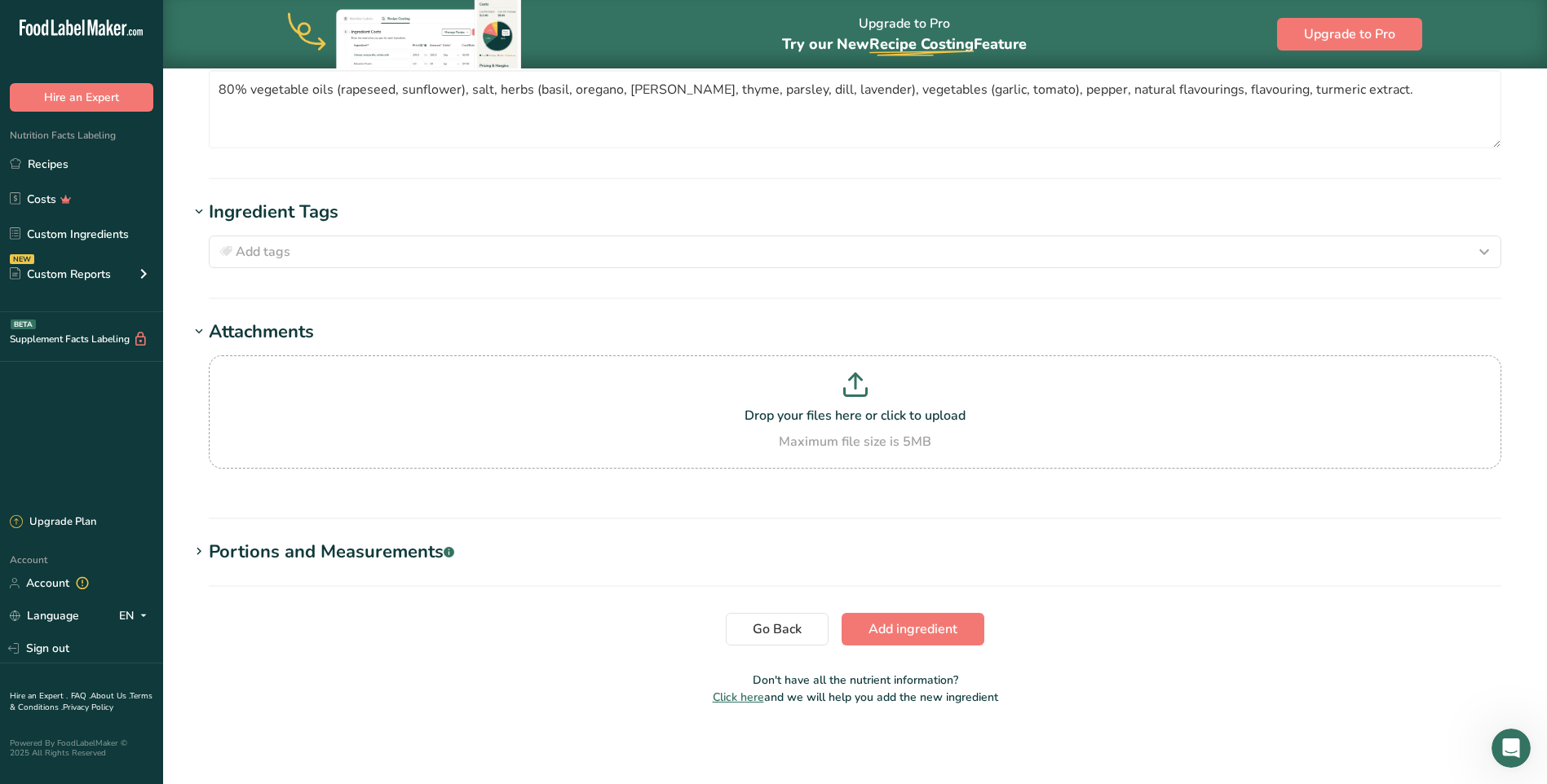
click at [230, 543] on div "Portions and Measurements .a-a{fill:#347362;}.b-a{fill:#fff;}" at bounding box center [331, 552] width 246 height 27
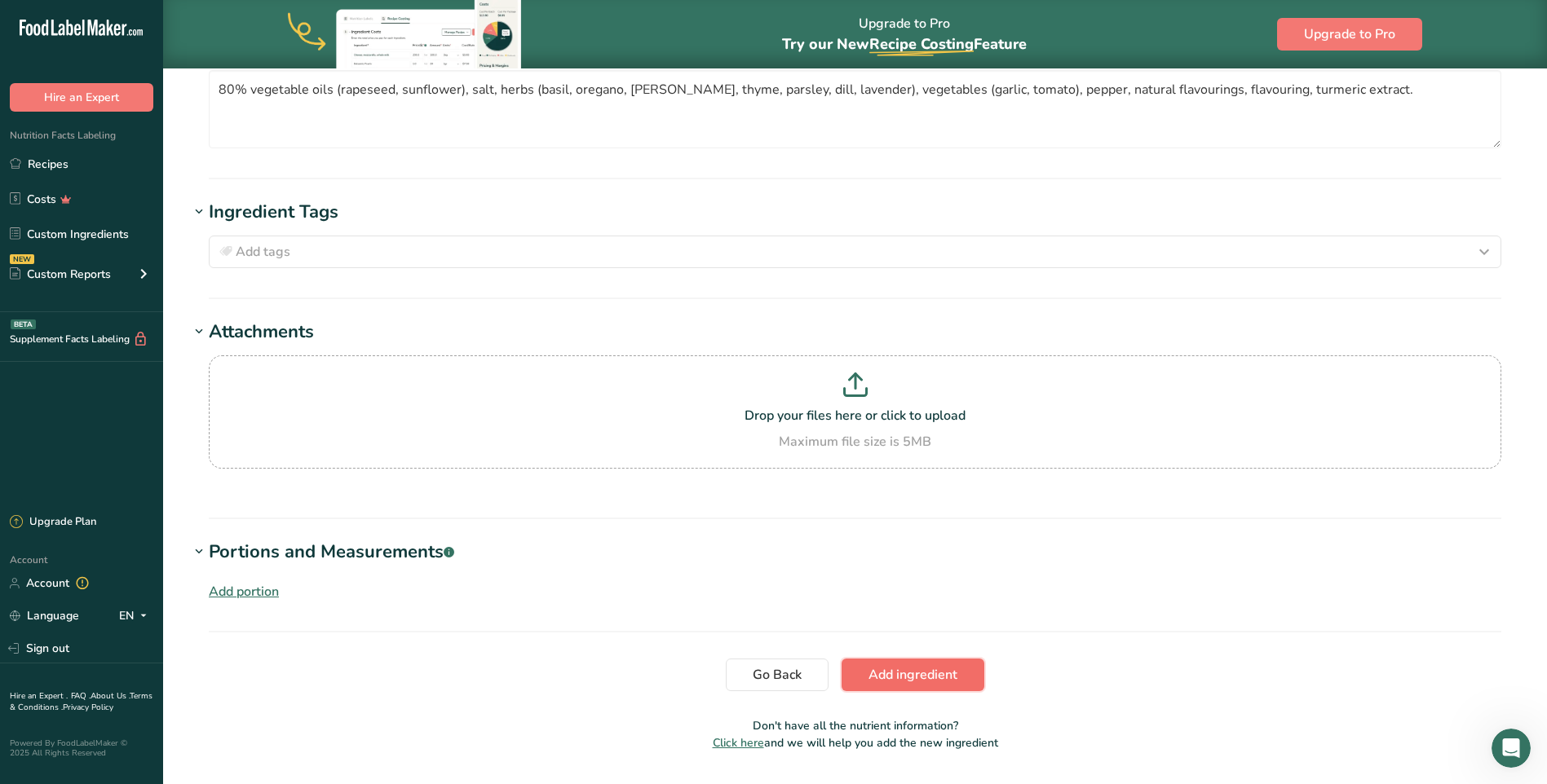
click at [948, 679] on span "Add ingredient" at bounding box center [913, 675] width 89 height 19
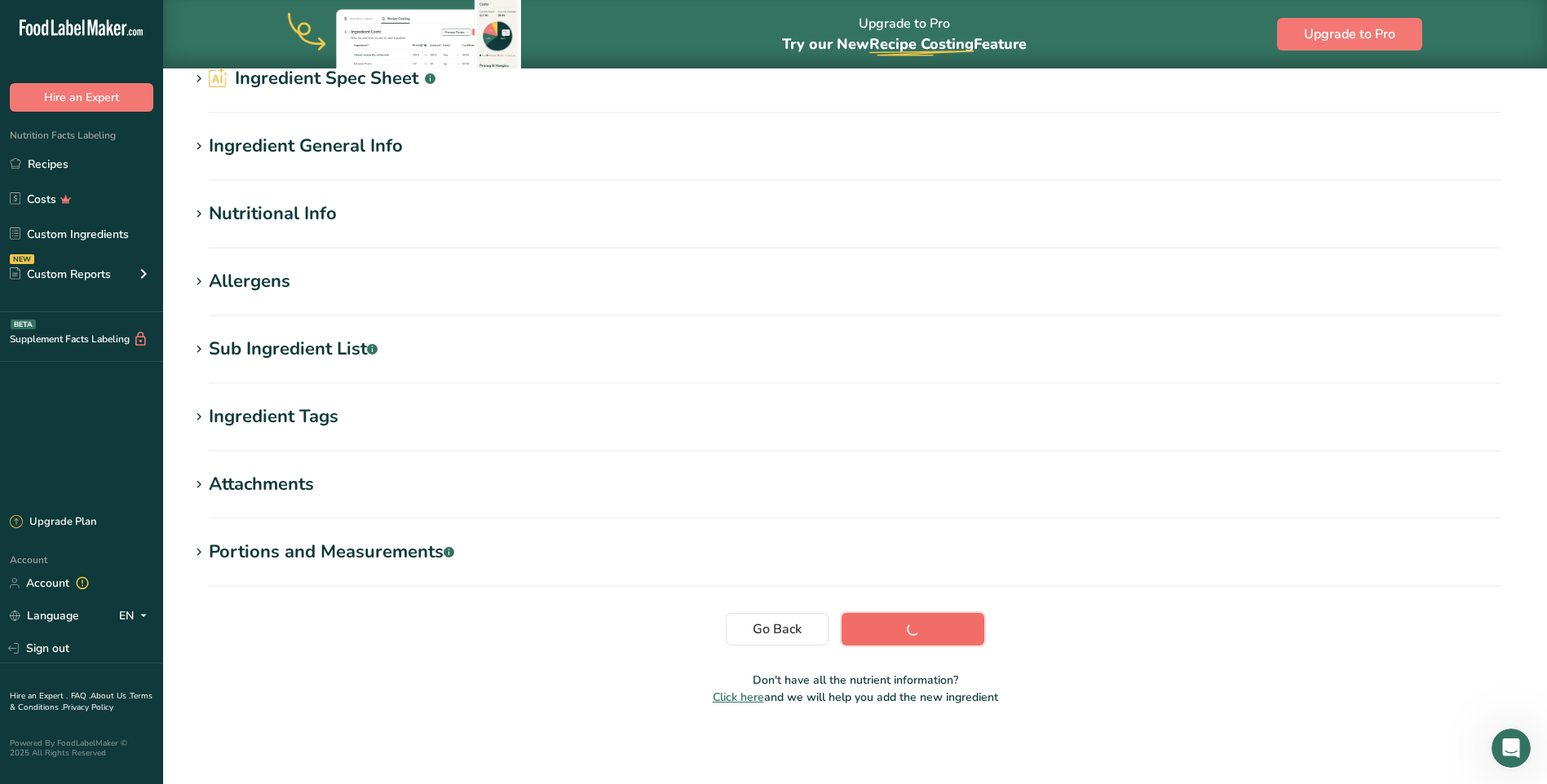
scroll to position [79, 0]
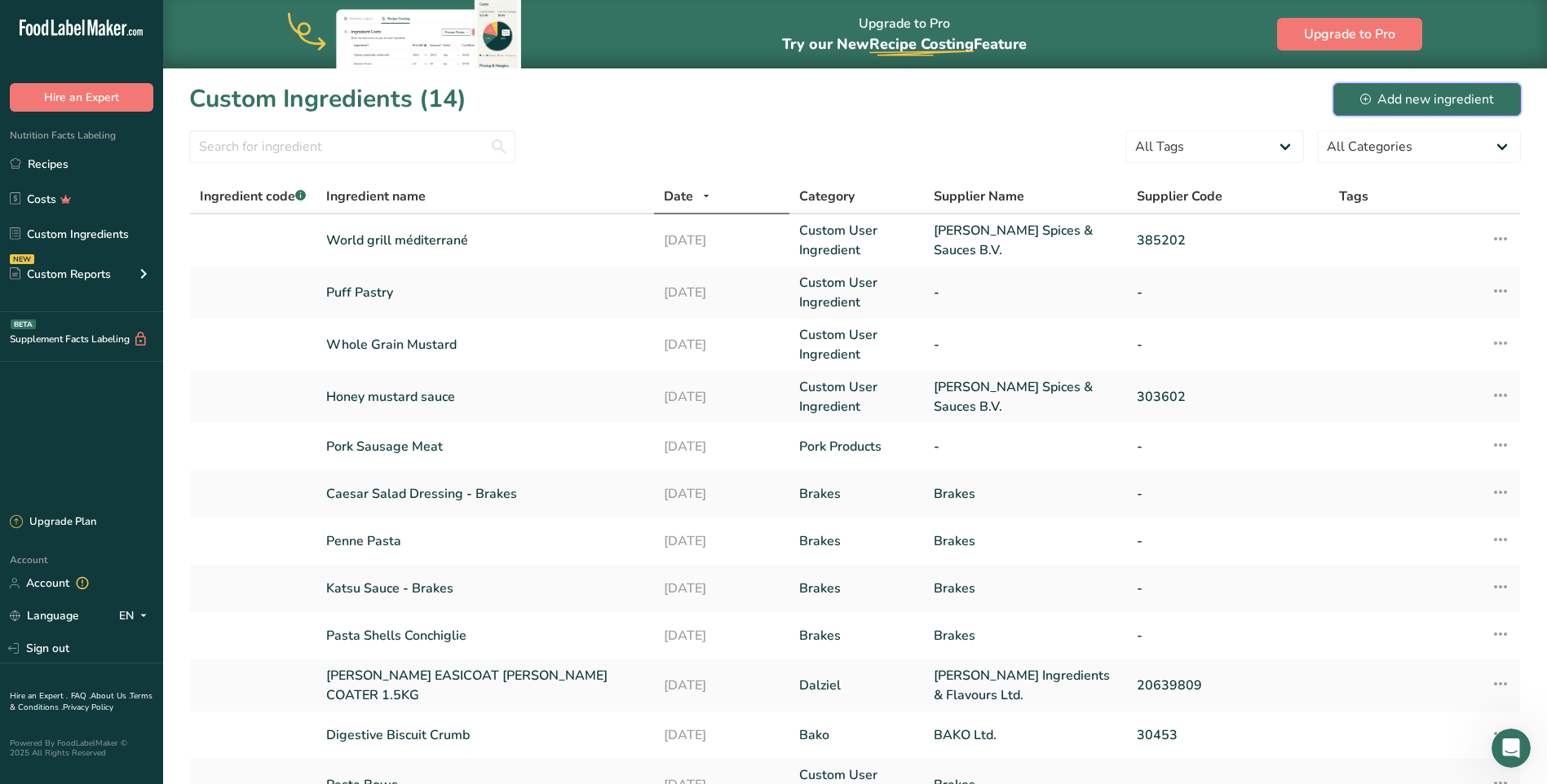
click at [1389, 99] on div "Add new ingredient" at bounding box center [1428, 99] width 134 height 19
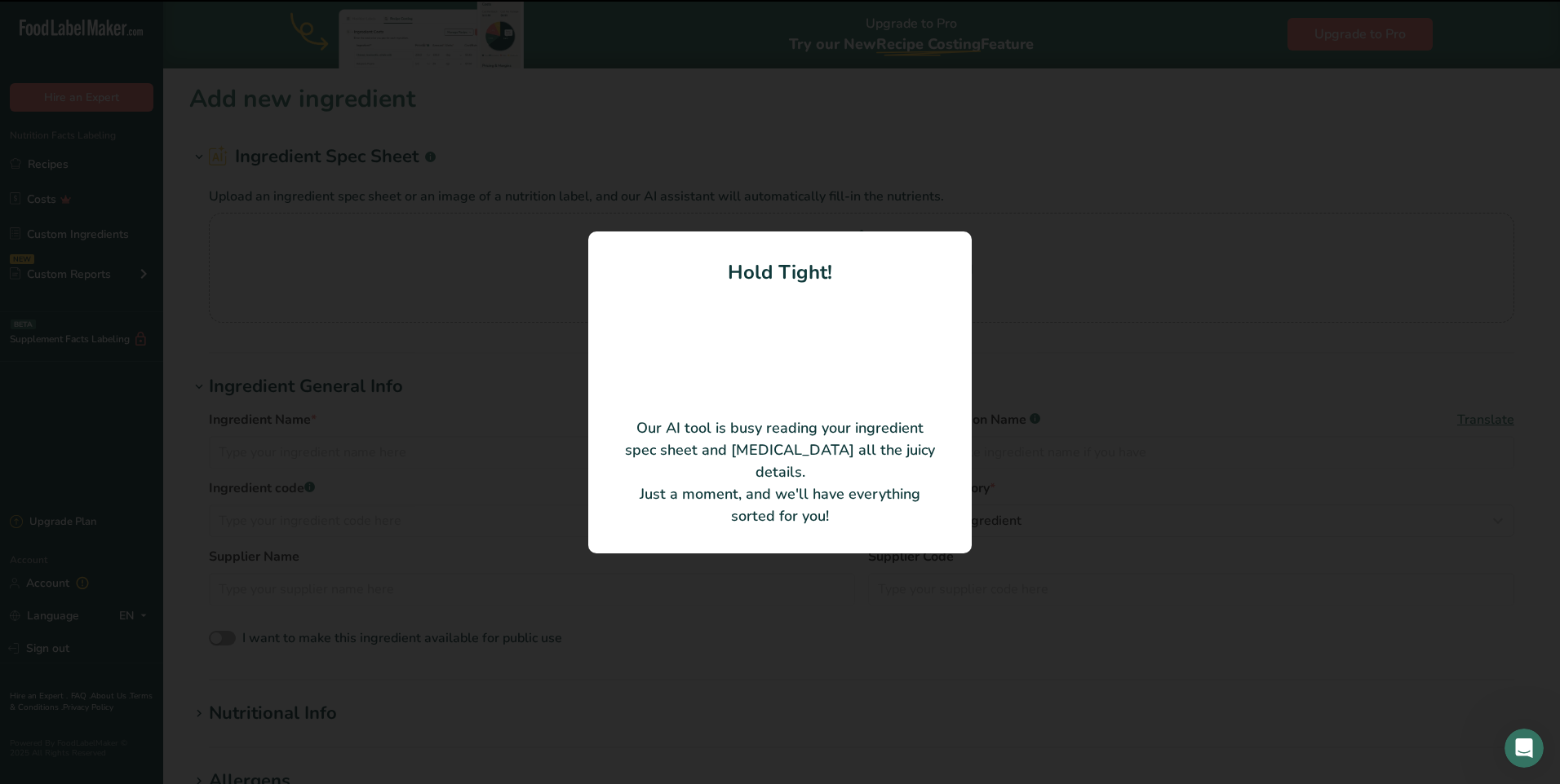
type input "WATSONS PORK + APPLE BURGER MIX PLN"
type input "[PERSON_NAME] Ingredients & Flavours Ltd."
type input "20047029"
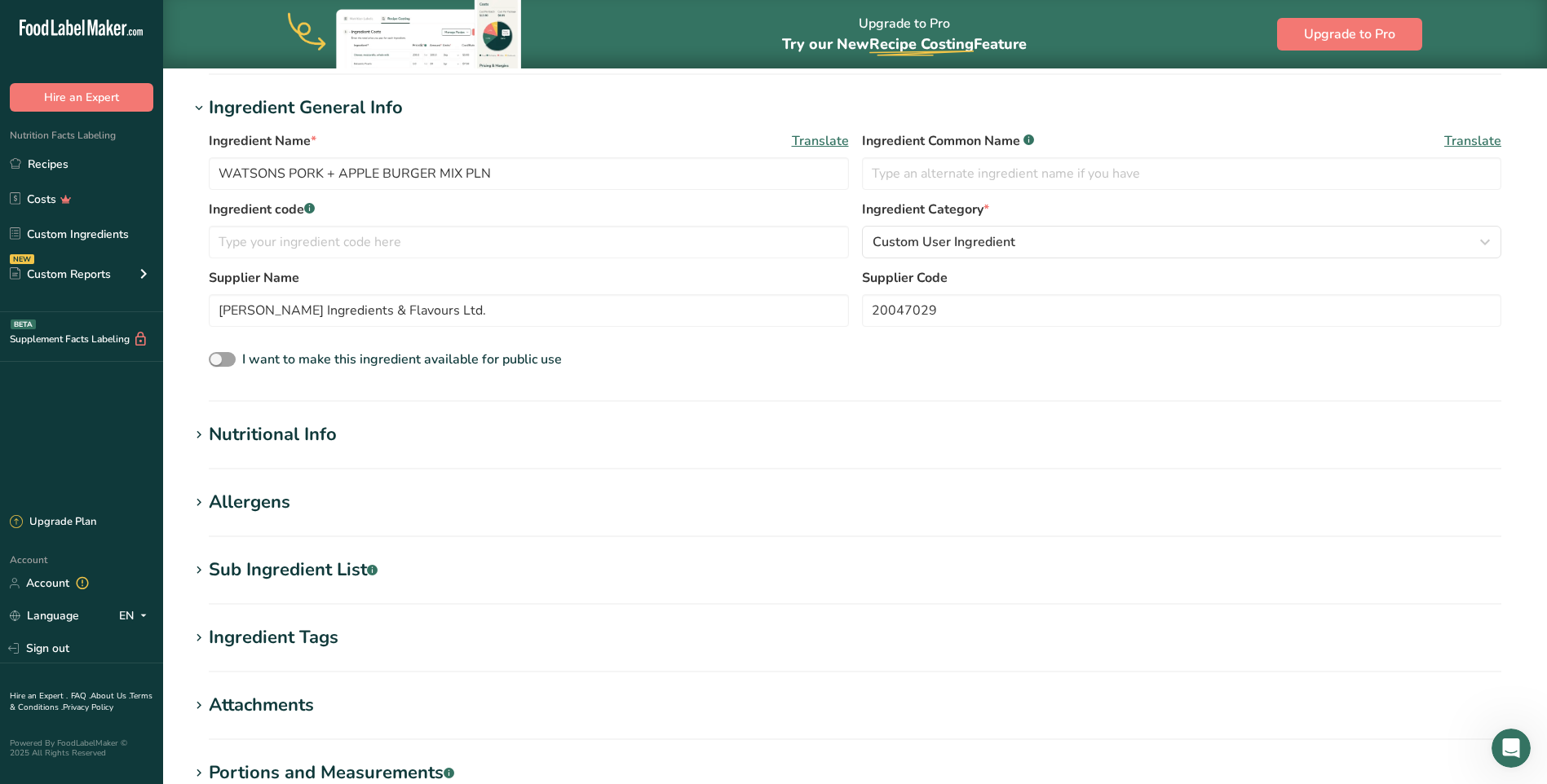
scroll to position [245, 0]
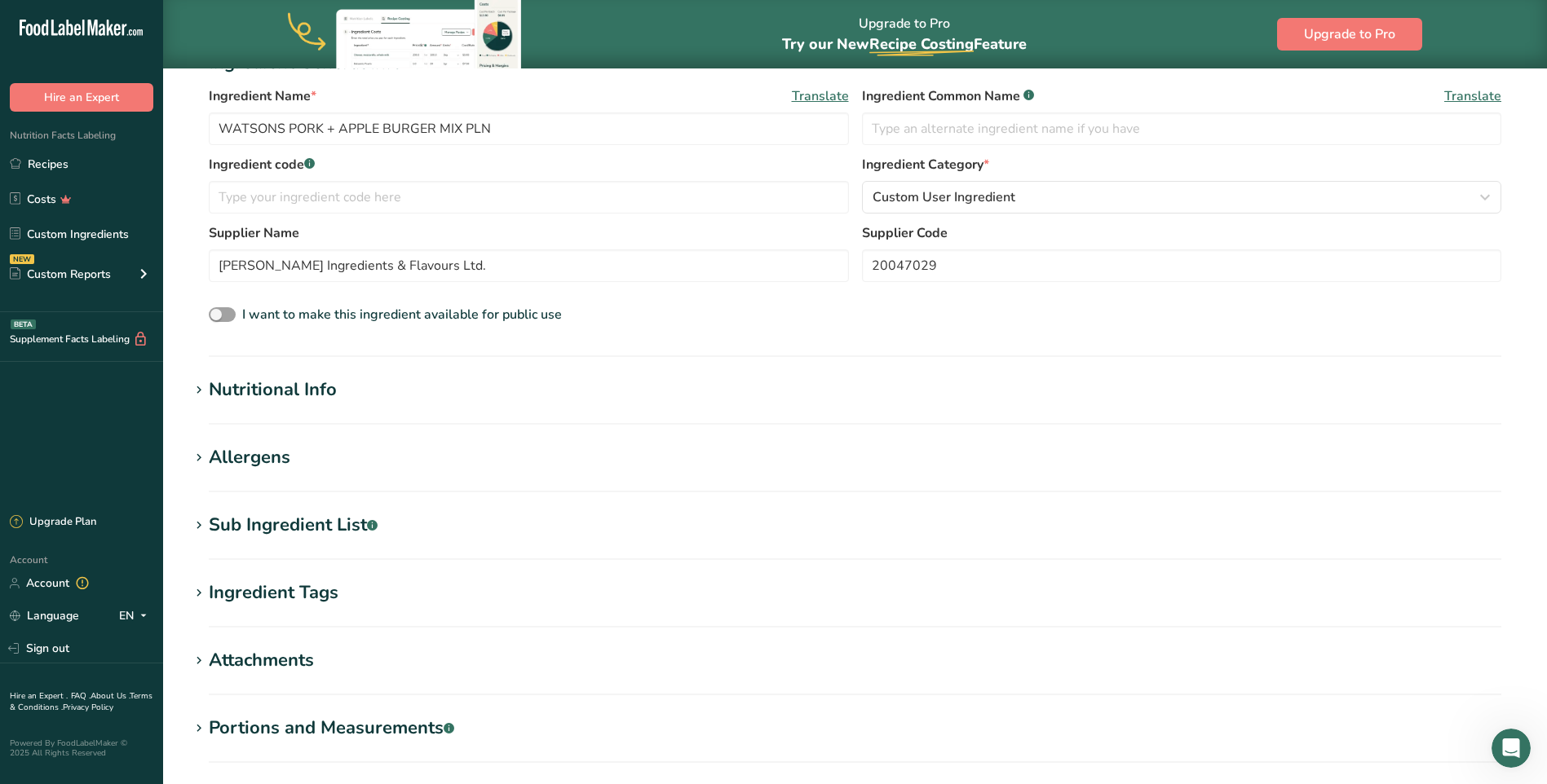
click at [231, 384] on div "Nutritional Info" at bounding box center [273, 390] width 128 height 27
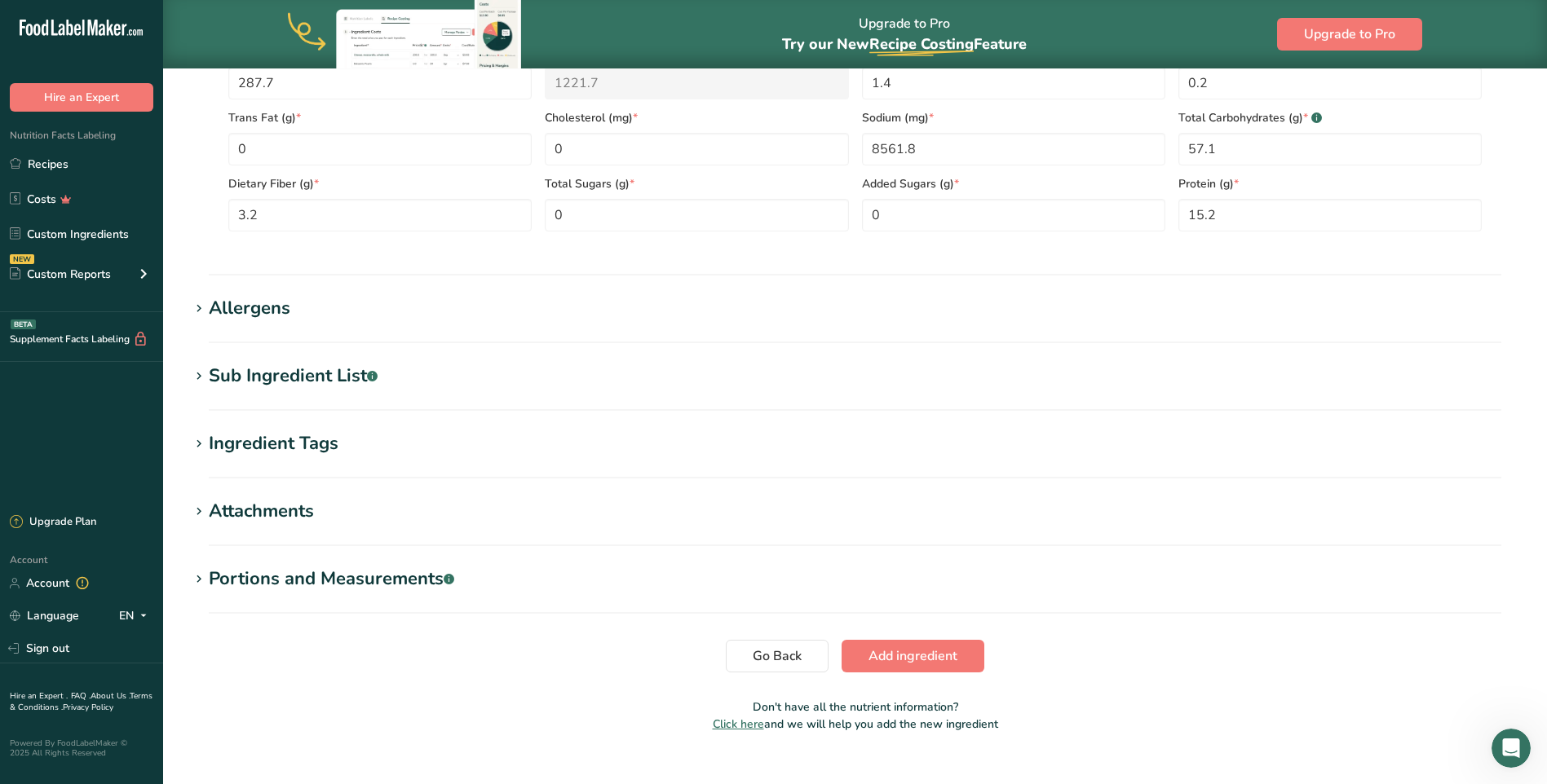
scroll to position [799, 0]
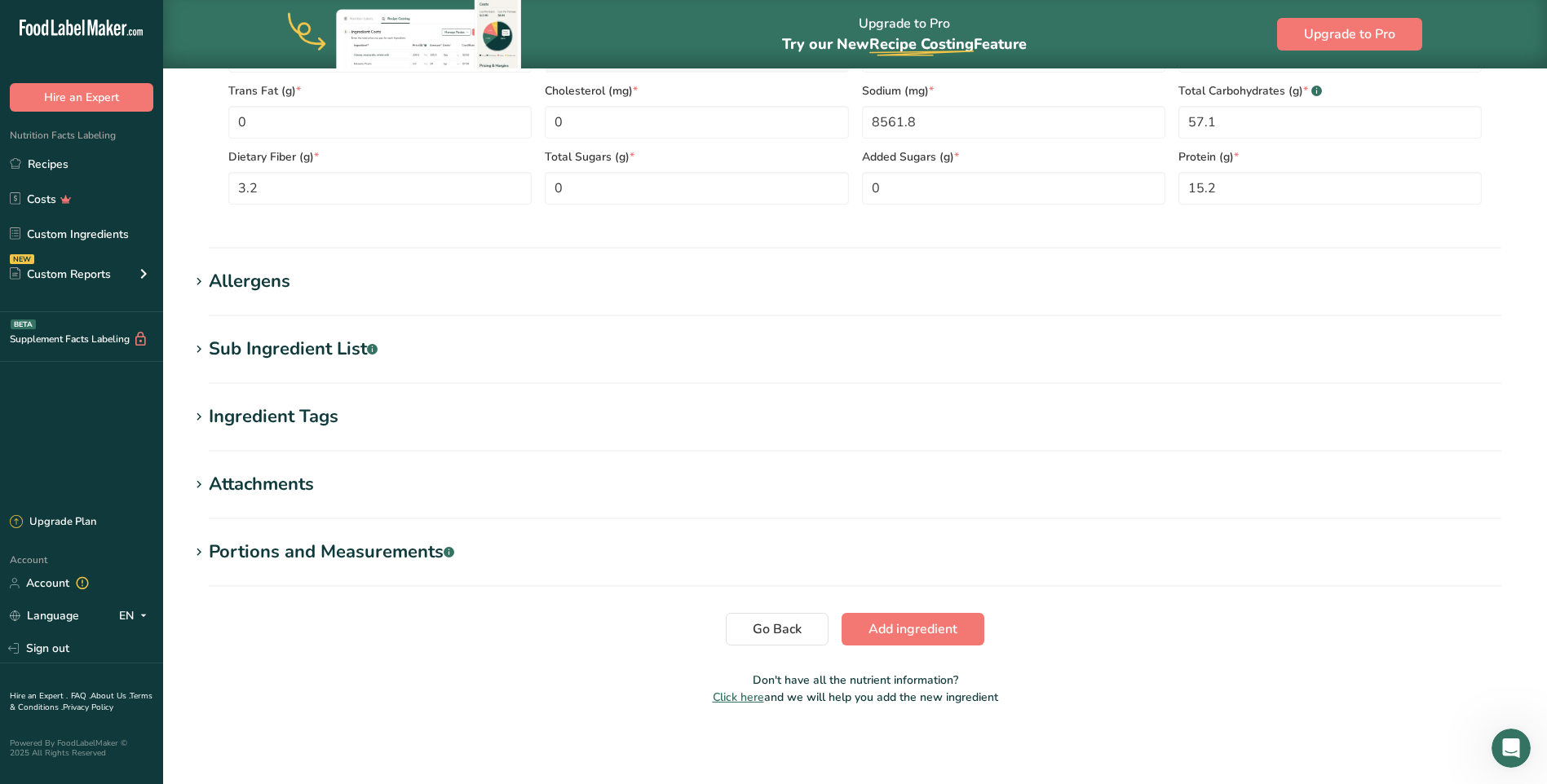
click at [249, 283] on div "Allergens" at bounding box center [249, 281] width 82 height 27
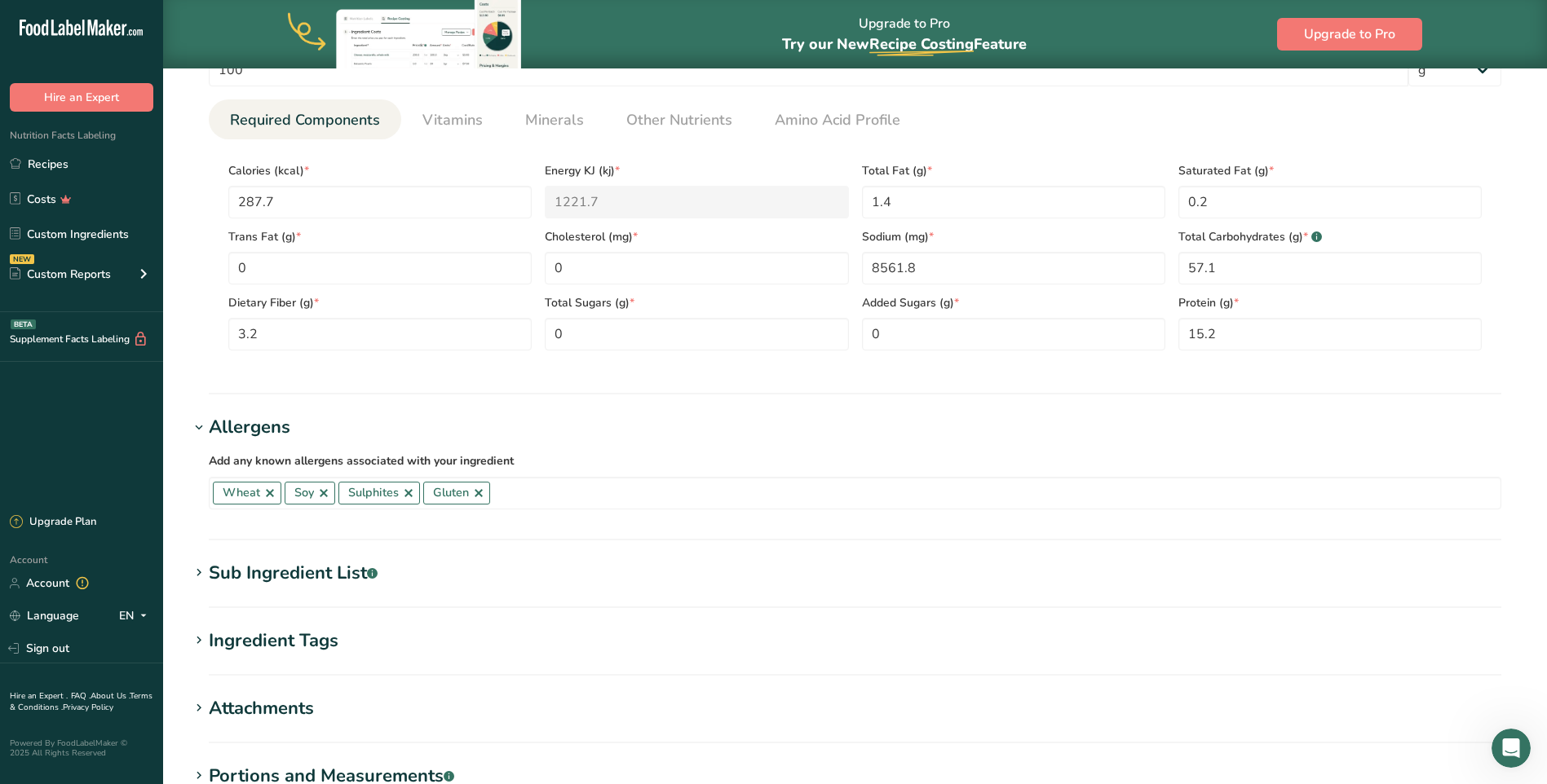
scroll to position [876, 0]
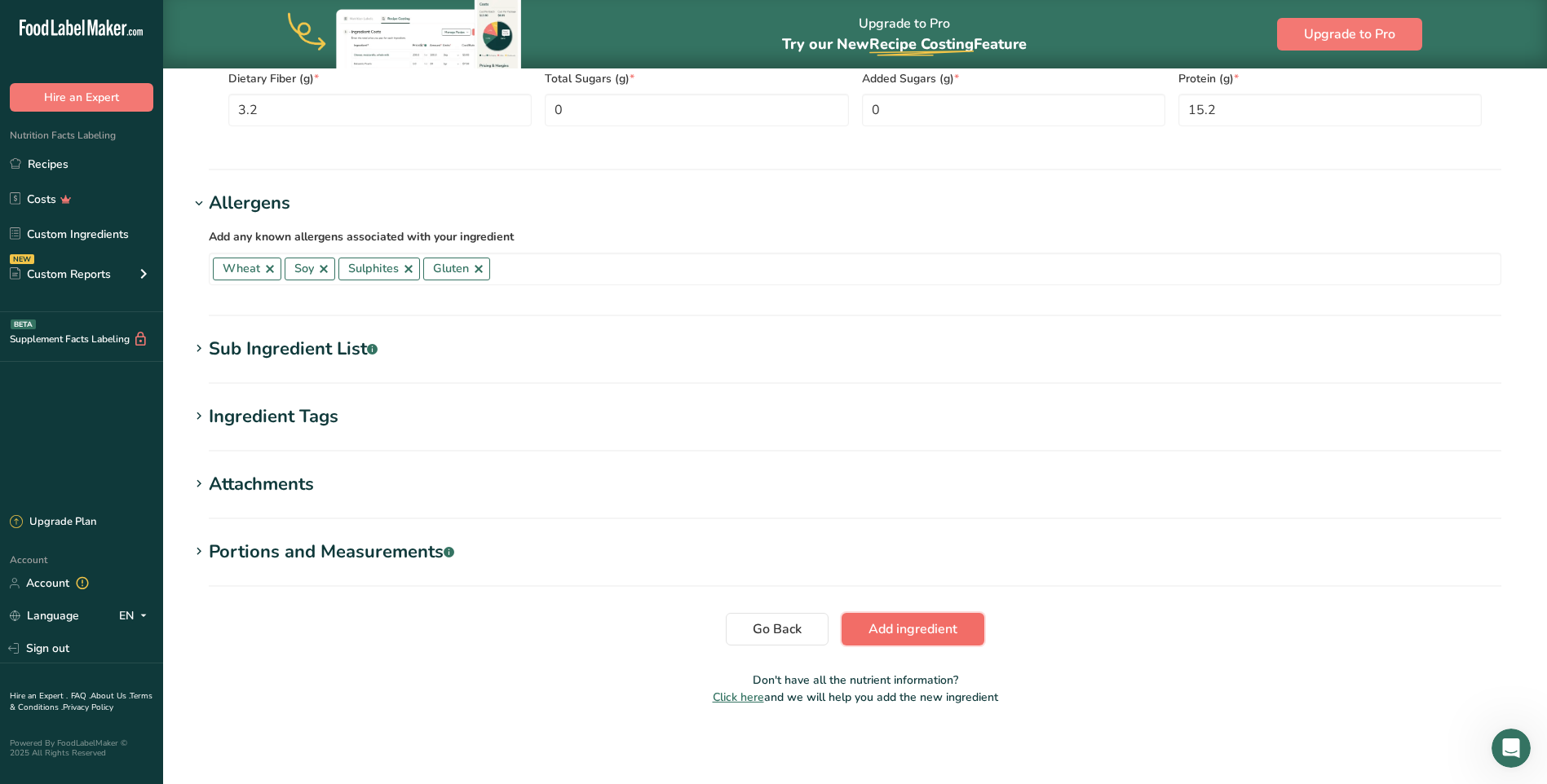
click at [920, 631] on span "Add ingredient" at bounding box center [913, 630] width 89 height 19
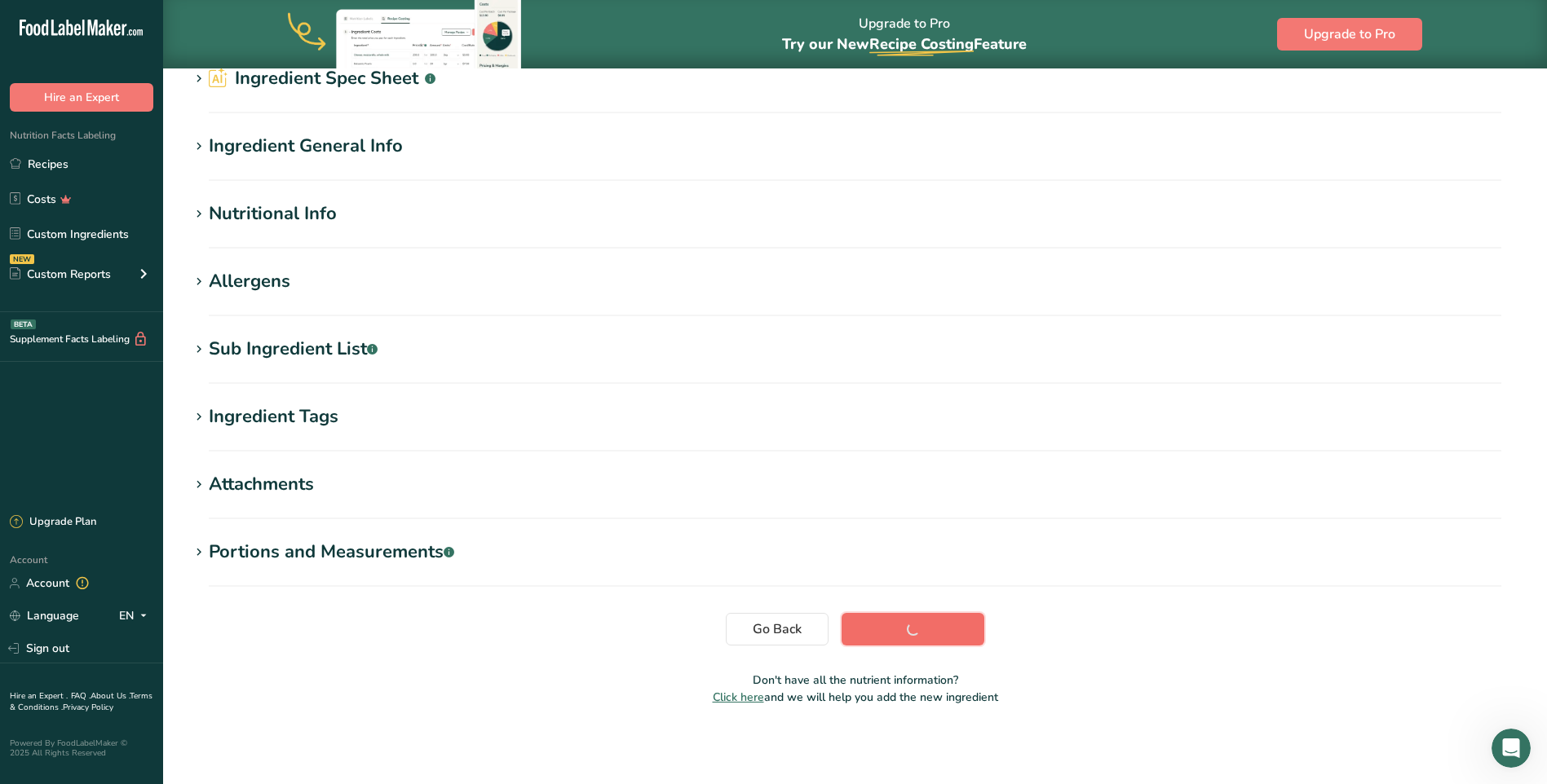
scroll to position [79, 0]
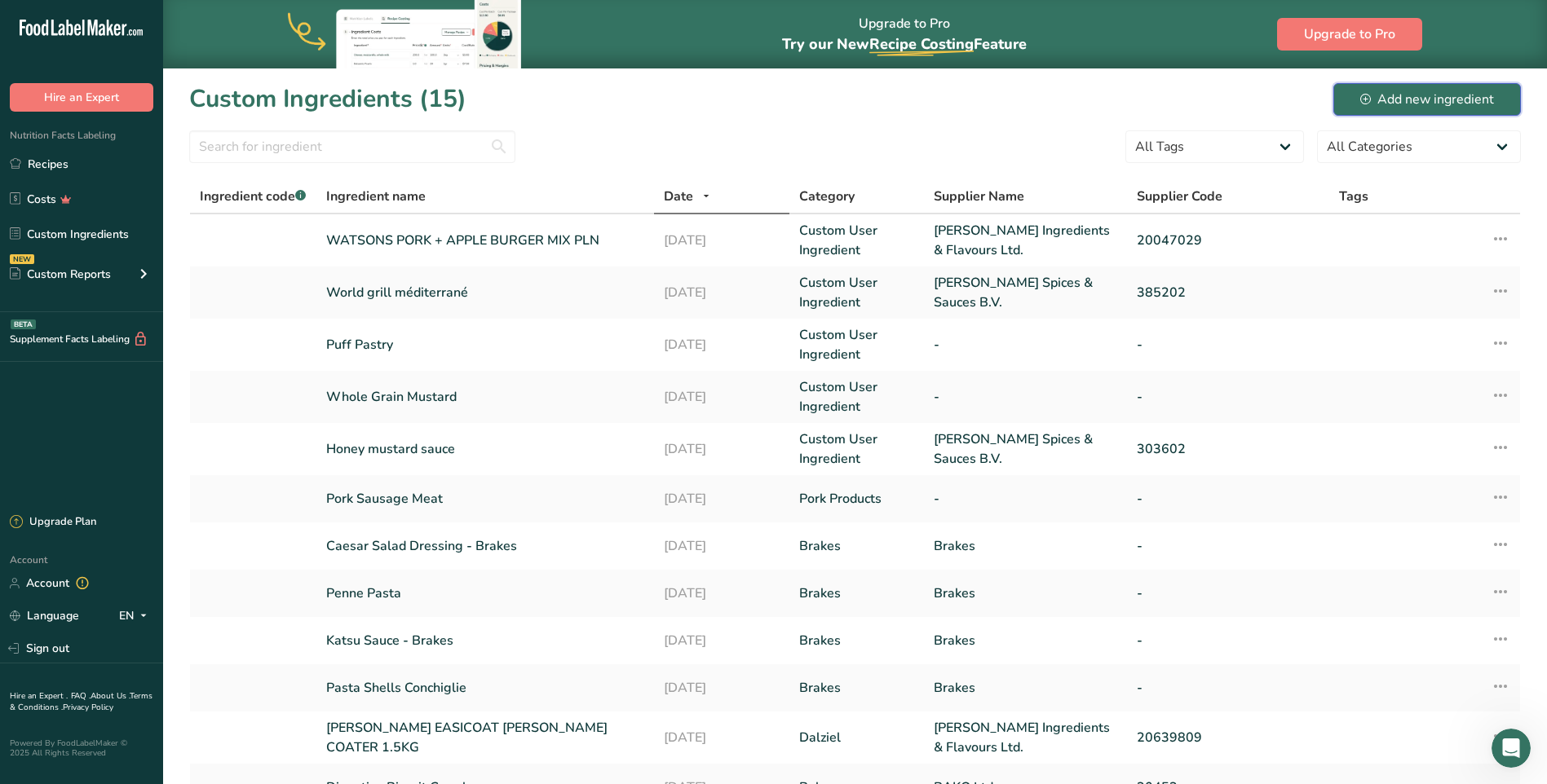
click at [1467, 103] on div "Add new ingredient" at bounding box center [1428, 99] width 134 height 19
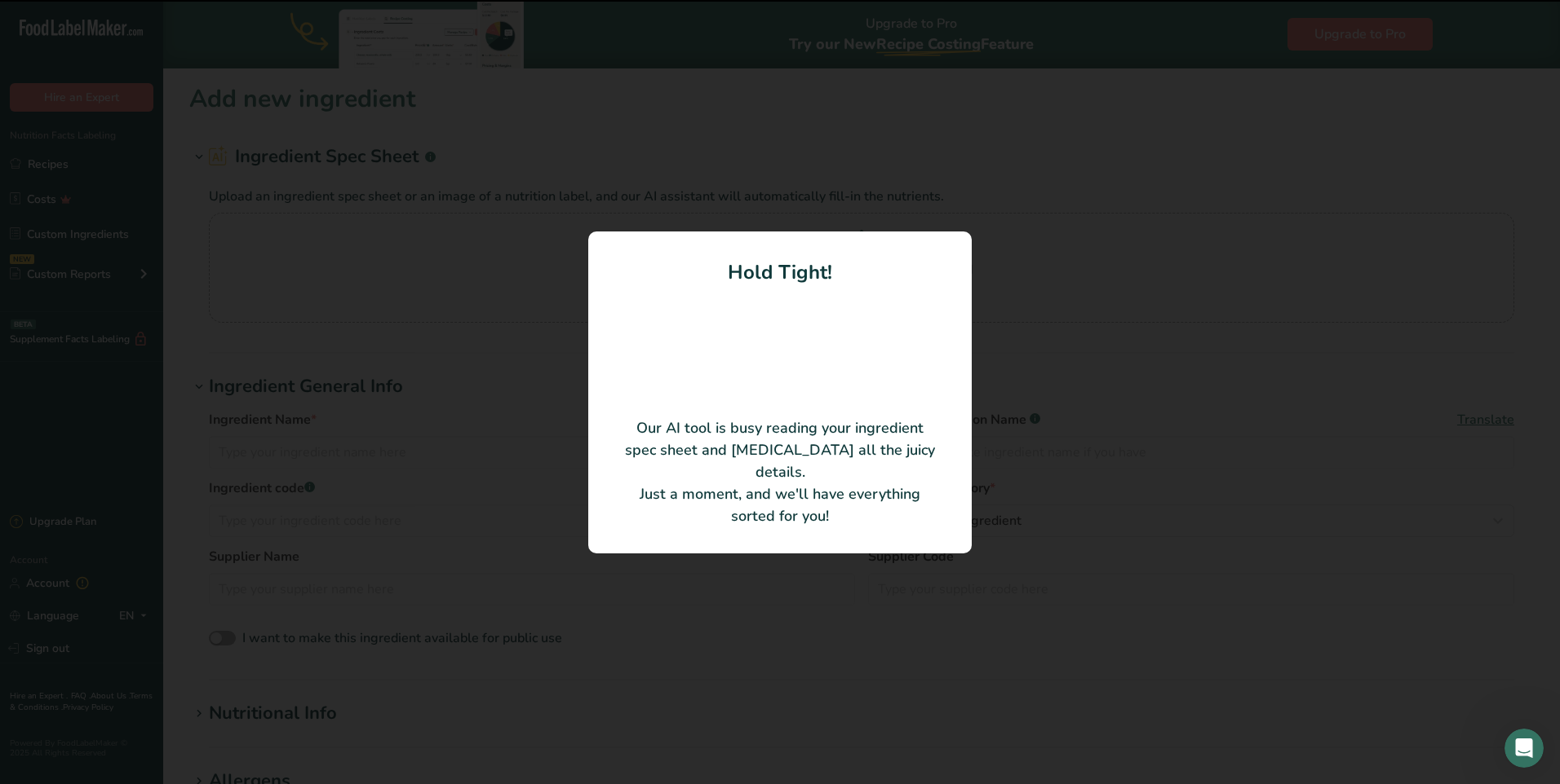
type input "Fruity Caribbean Glaze"
type input "[PERSON_NAME] & [PERSON_NAME] (Estd. 1919) Ltd"
type input "MM72003"
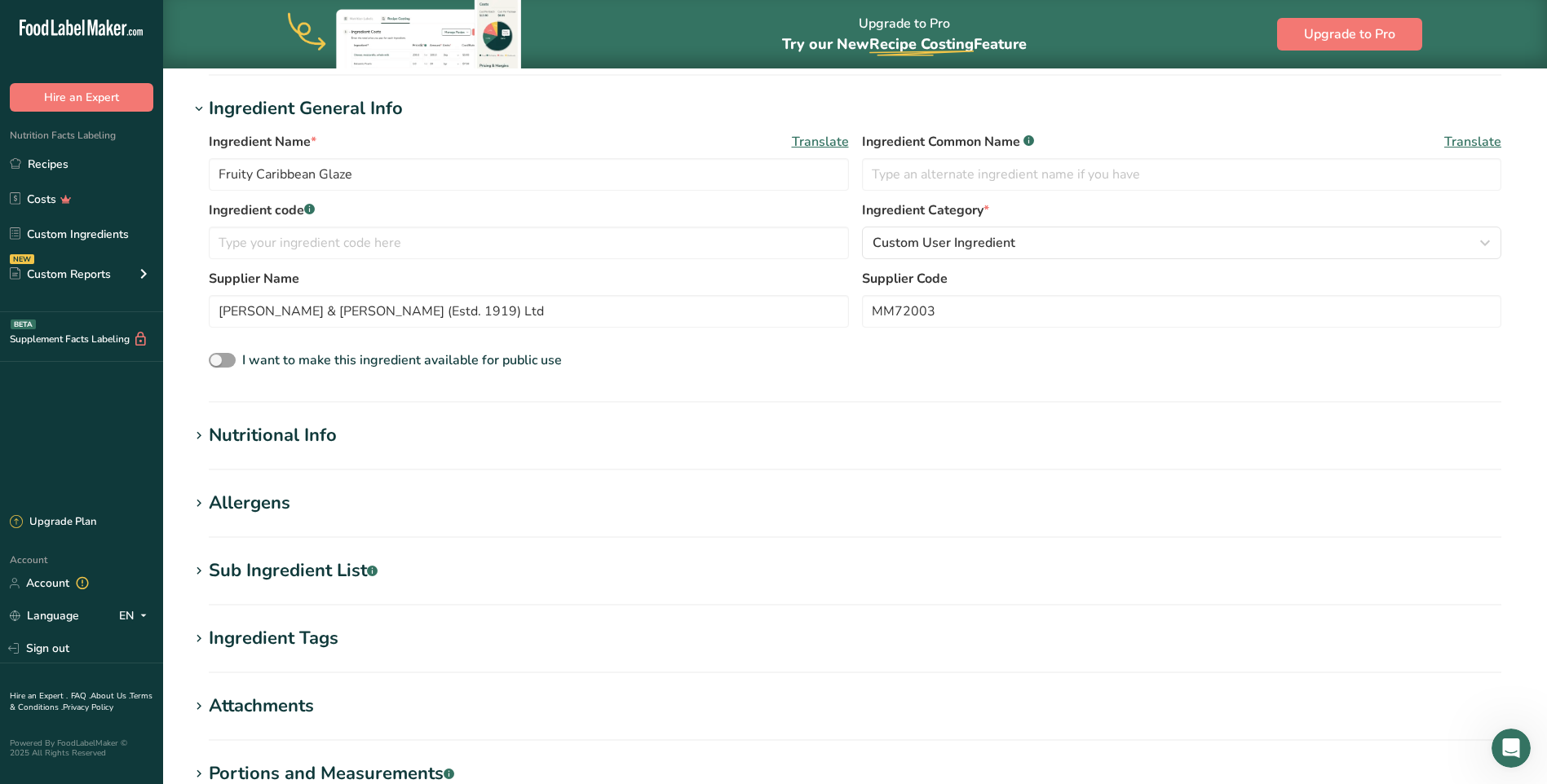
scroll to position [245, 0]
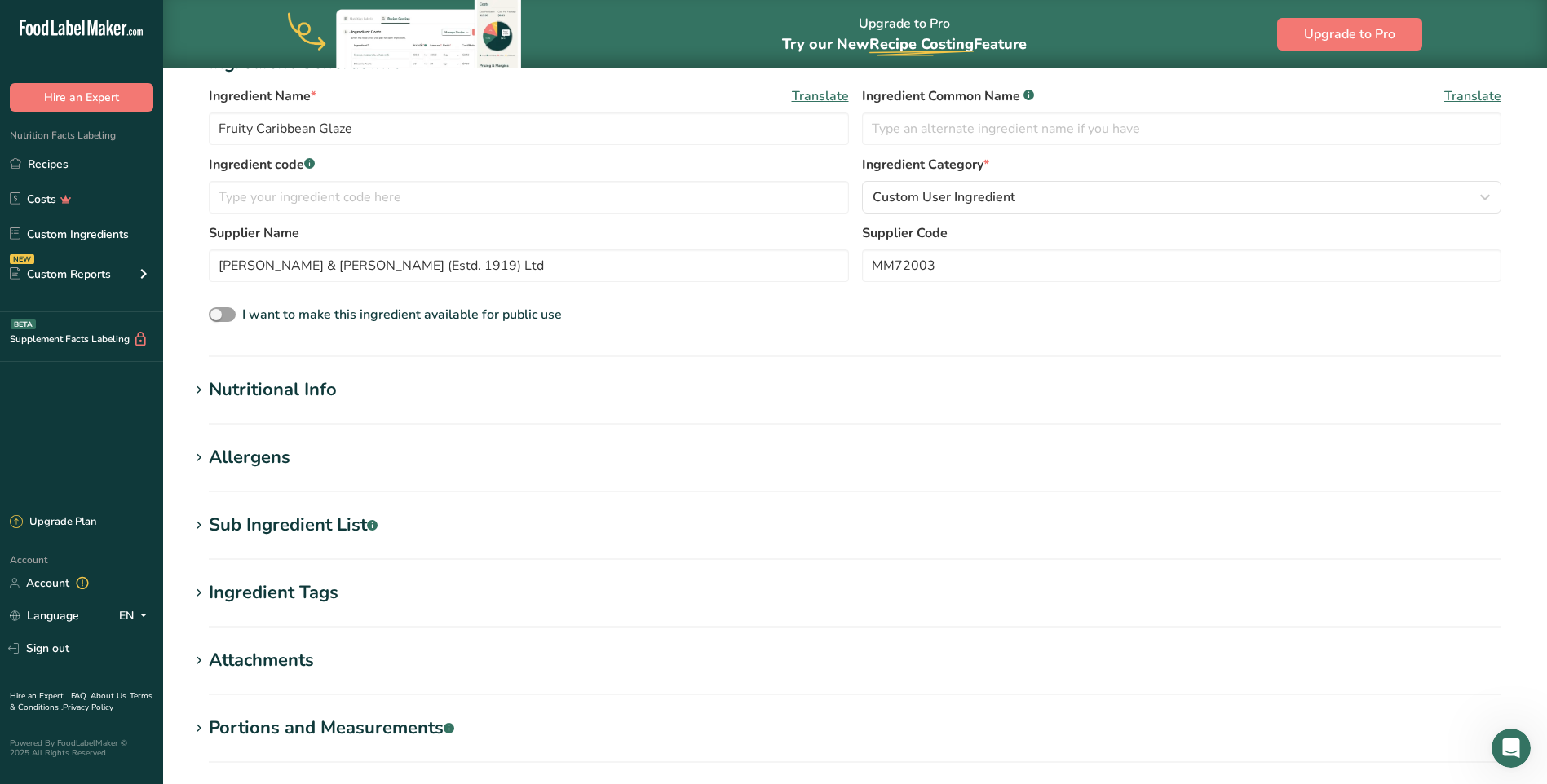
click at [308, 385] on div "Nutritional Info" at bounding box center [273, 390] width 128 height 27
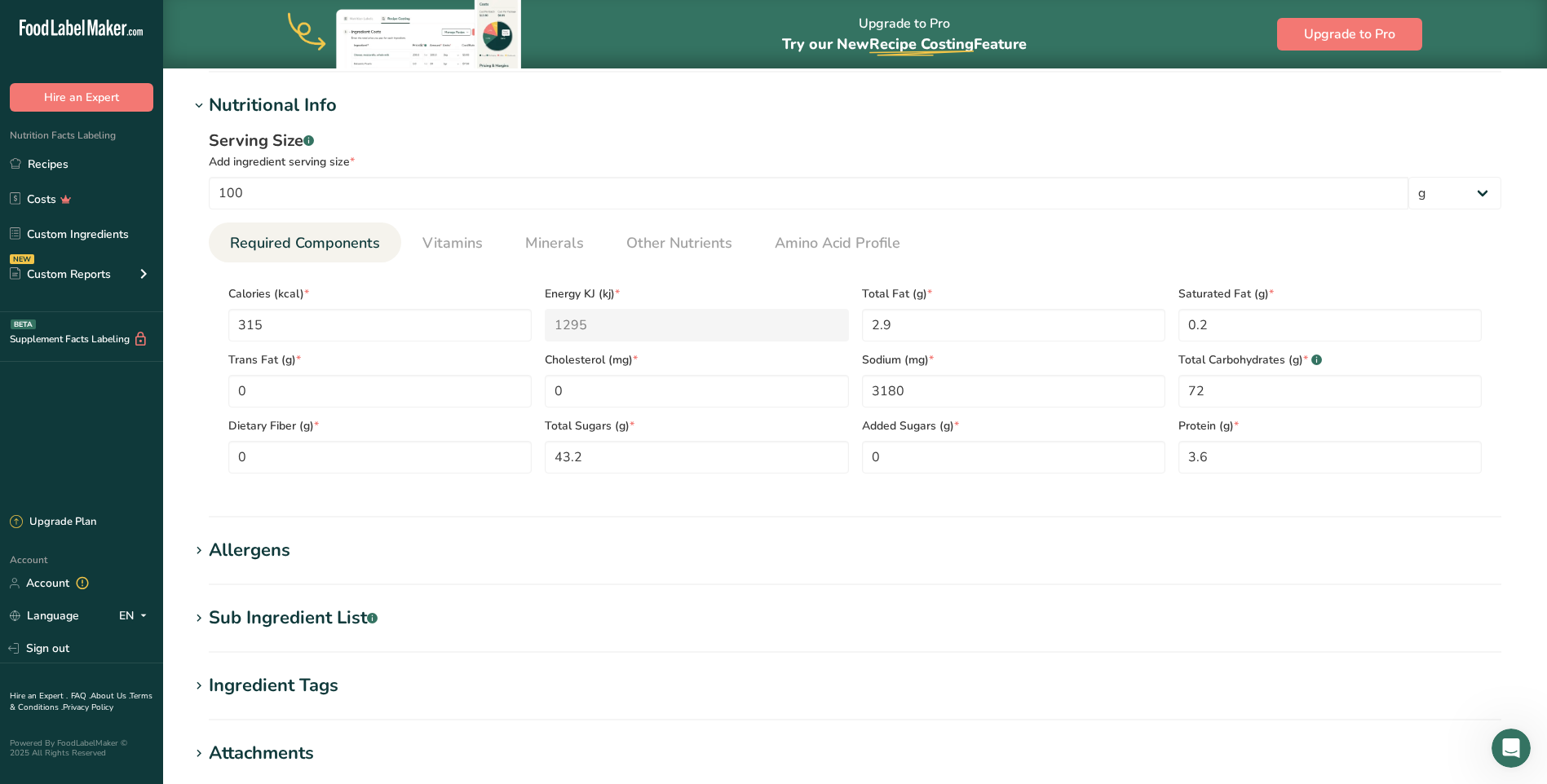
scroll to position [652, 0]
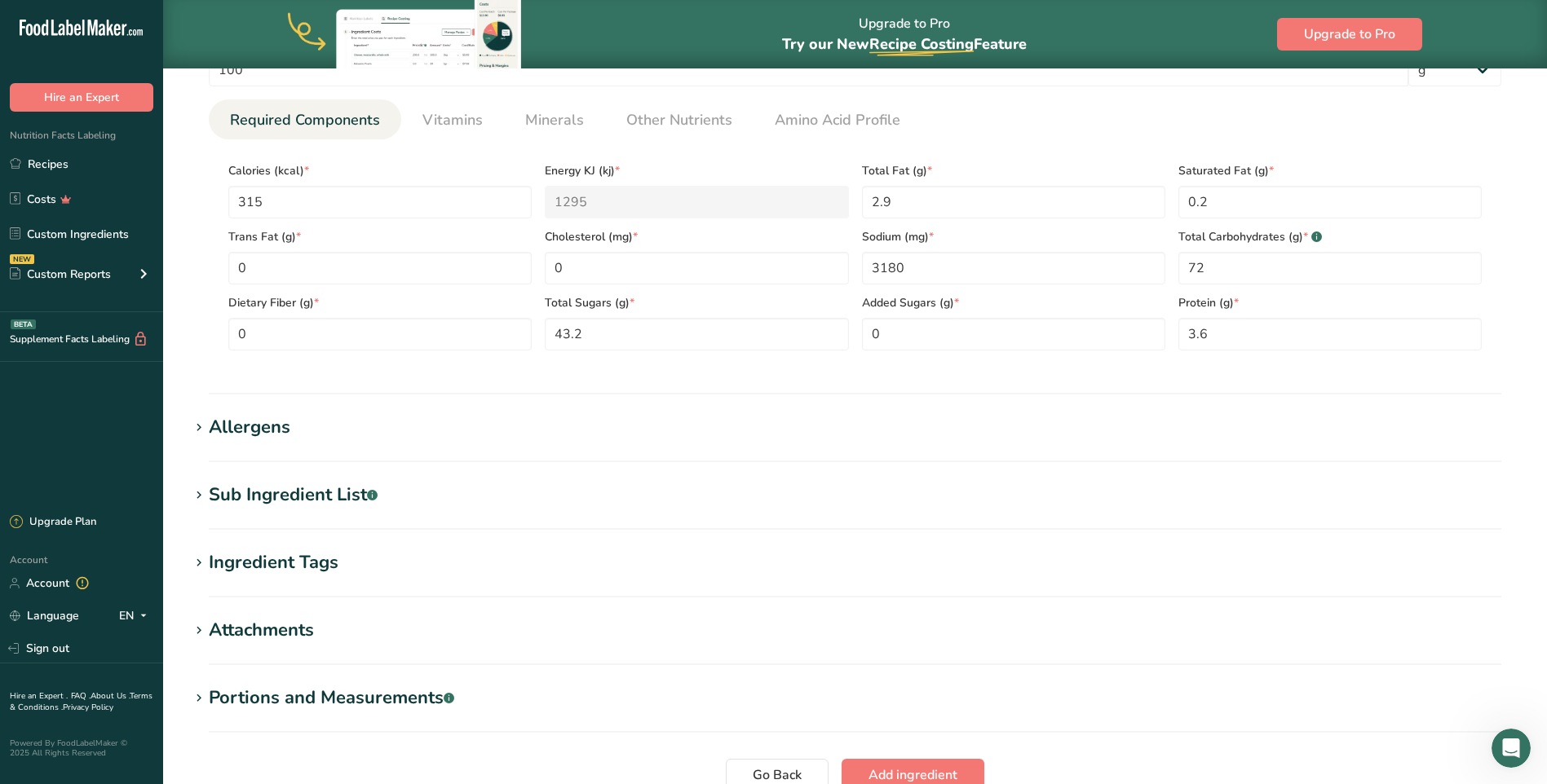
click at [290, 430] on h1 "Allergens" at bounding box center [855, 428] width 1332 height 27
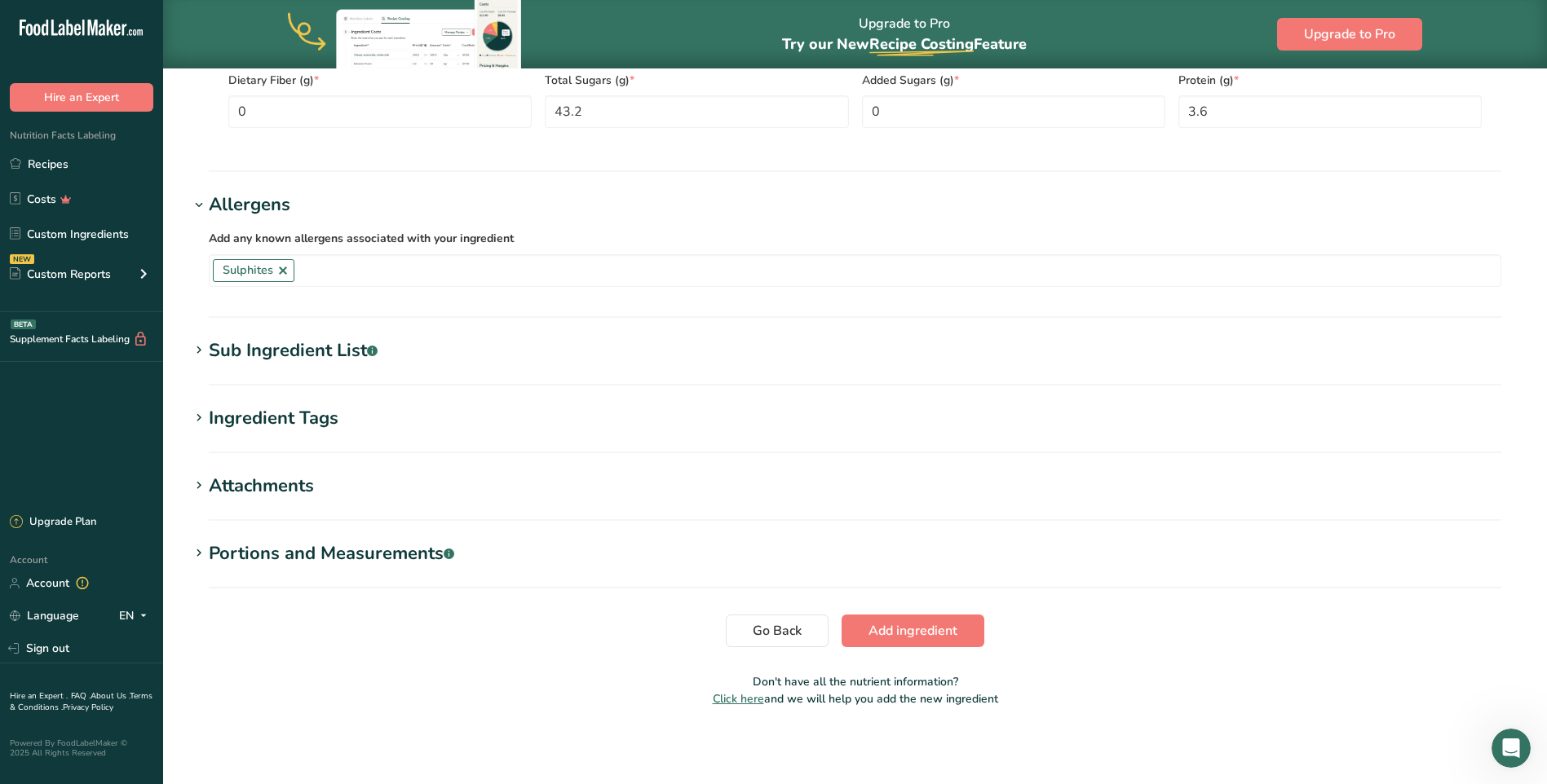
scroll to position [876, 0]
click at [929, 626] on span "Add ingredient" at bounding box center [913, 630] width 89 height 19
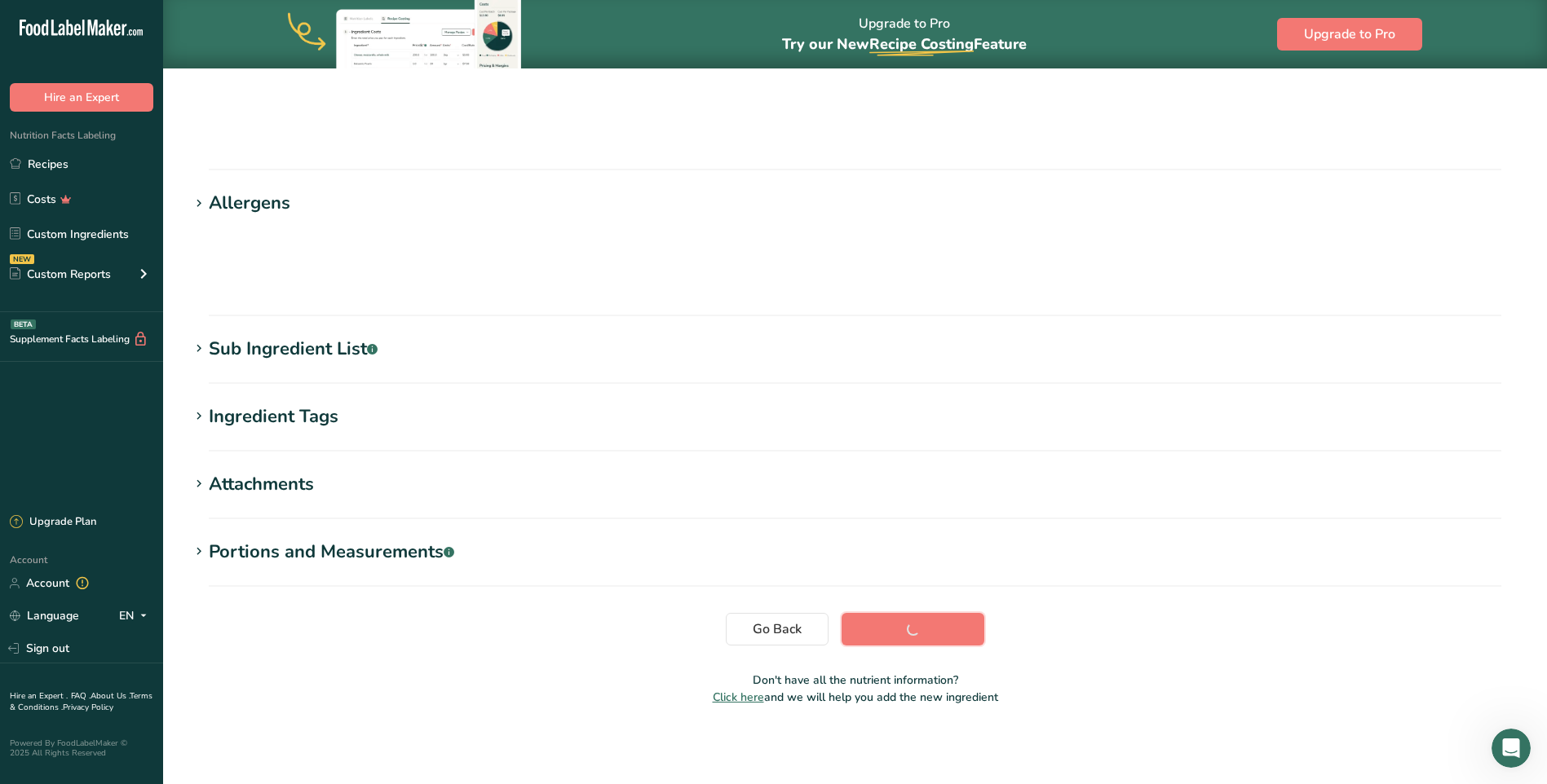
scroll to position [79, 0]
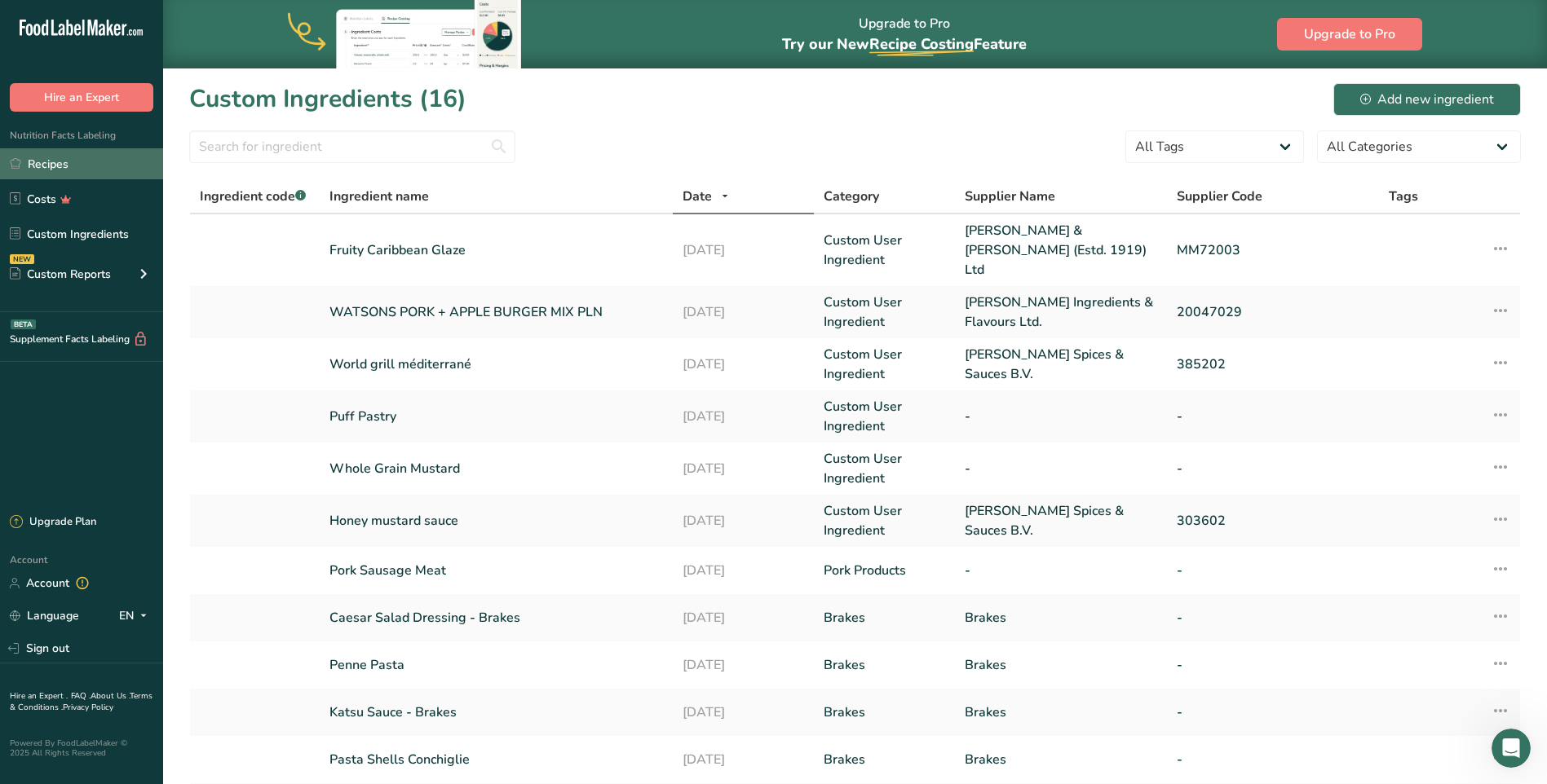
click at [65, 162] on link "Recipes" at bounding box center [82, 164] width 163 height 31
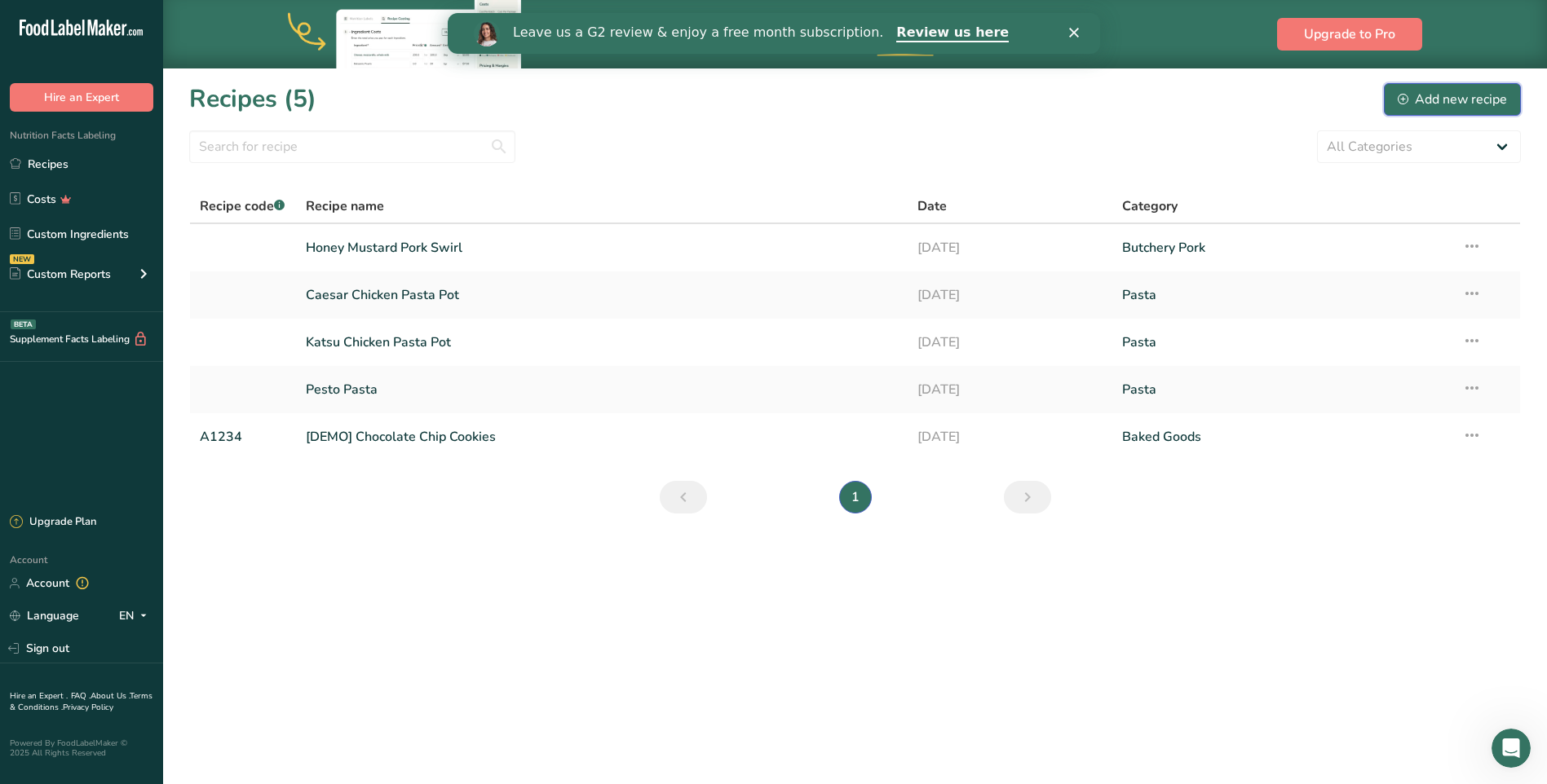
click at [1486, 92] on div "Add new recipe" at bounding box center [1452, 99] width 110 height 19
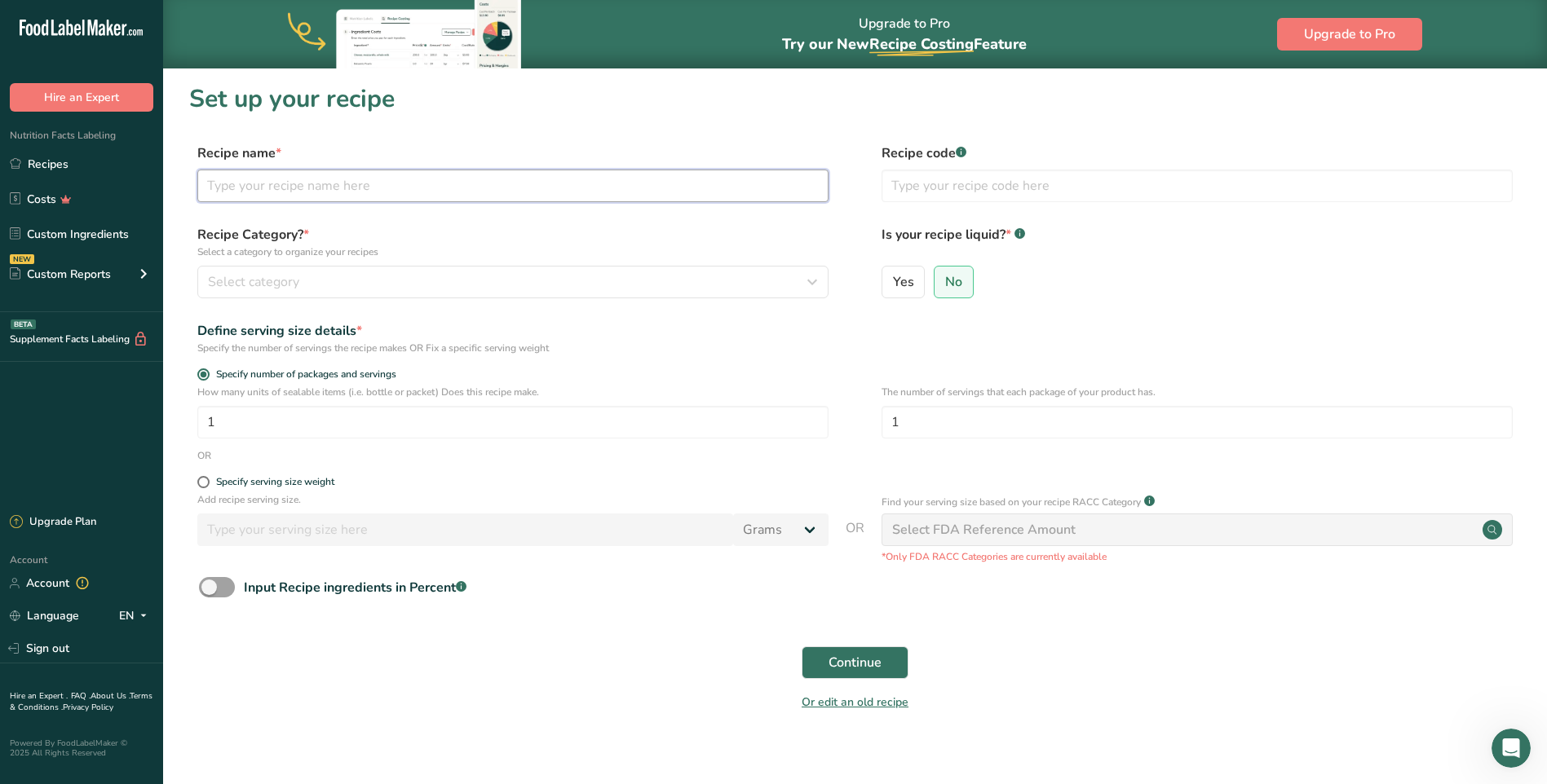
click at [283, 177] on input "text" at bounding box center [512, 186] width 631 height 33
type input "Fruity Caribbean Nest"
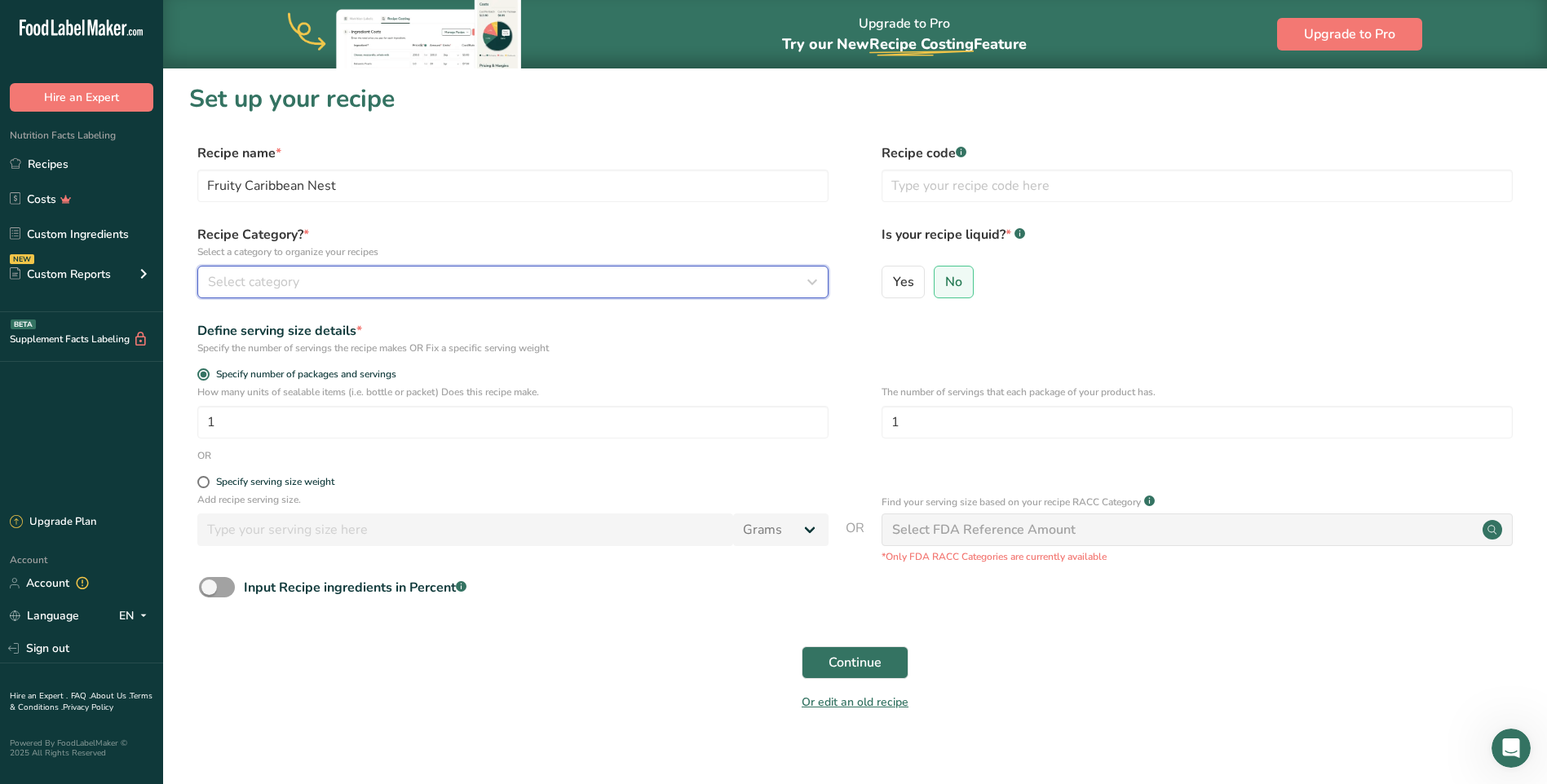
click at [281, 288] on span "Select category" at bounding box center [253, 282] width 91 height 19
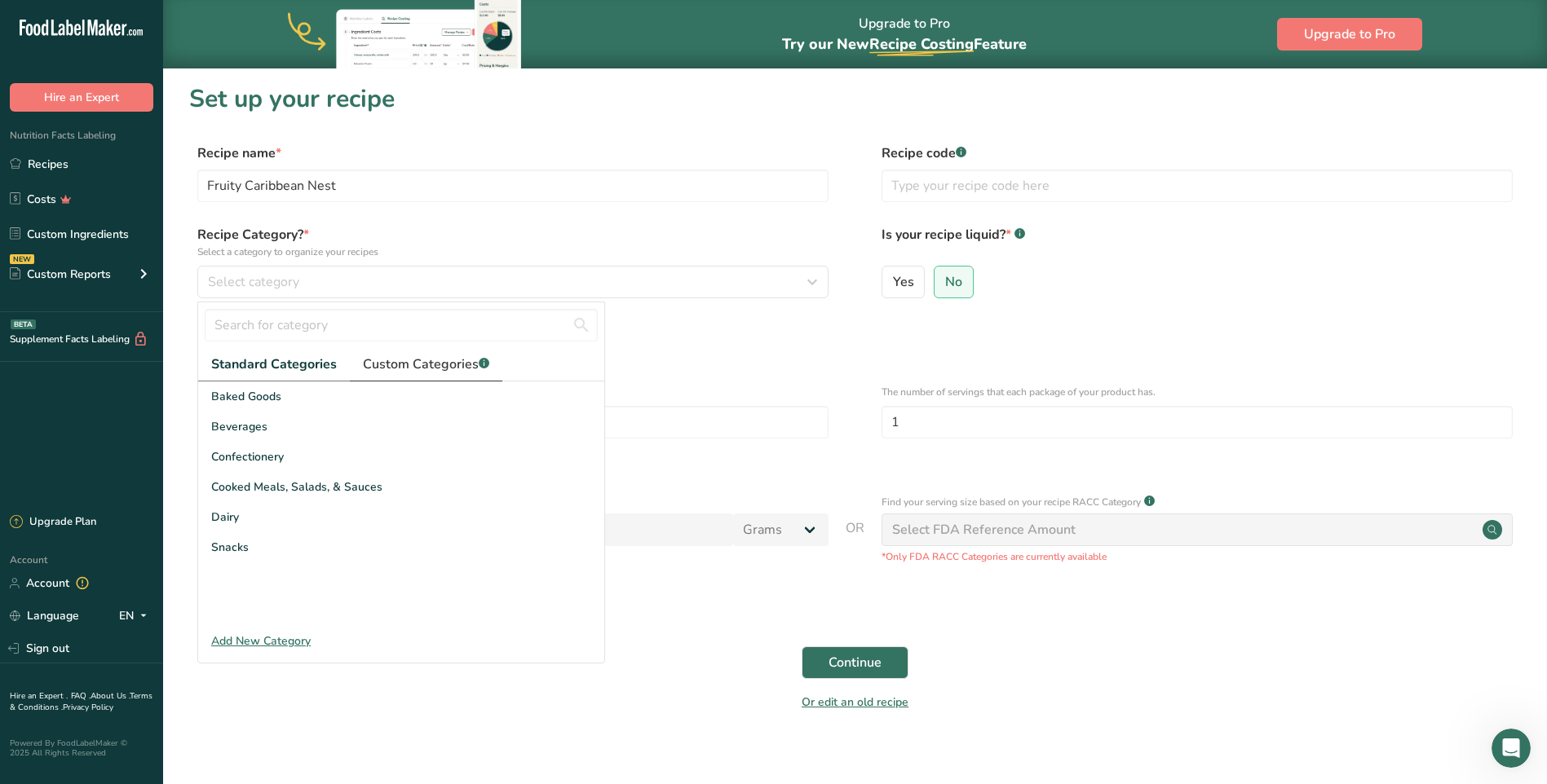
click at [442, 364] on span "Custom Categories .a-a{fill:#347362;}.b-a{fill:#fff;}" at bounding box center [426, 365] width 126 height 19
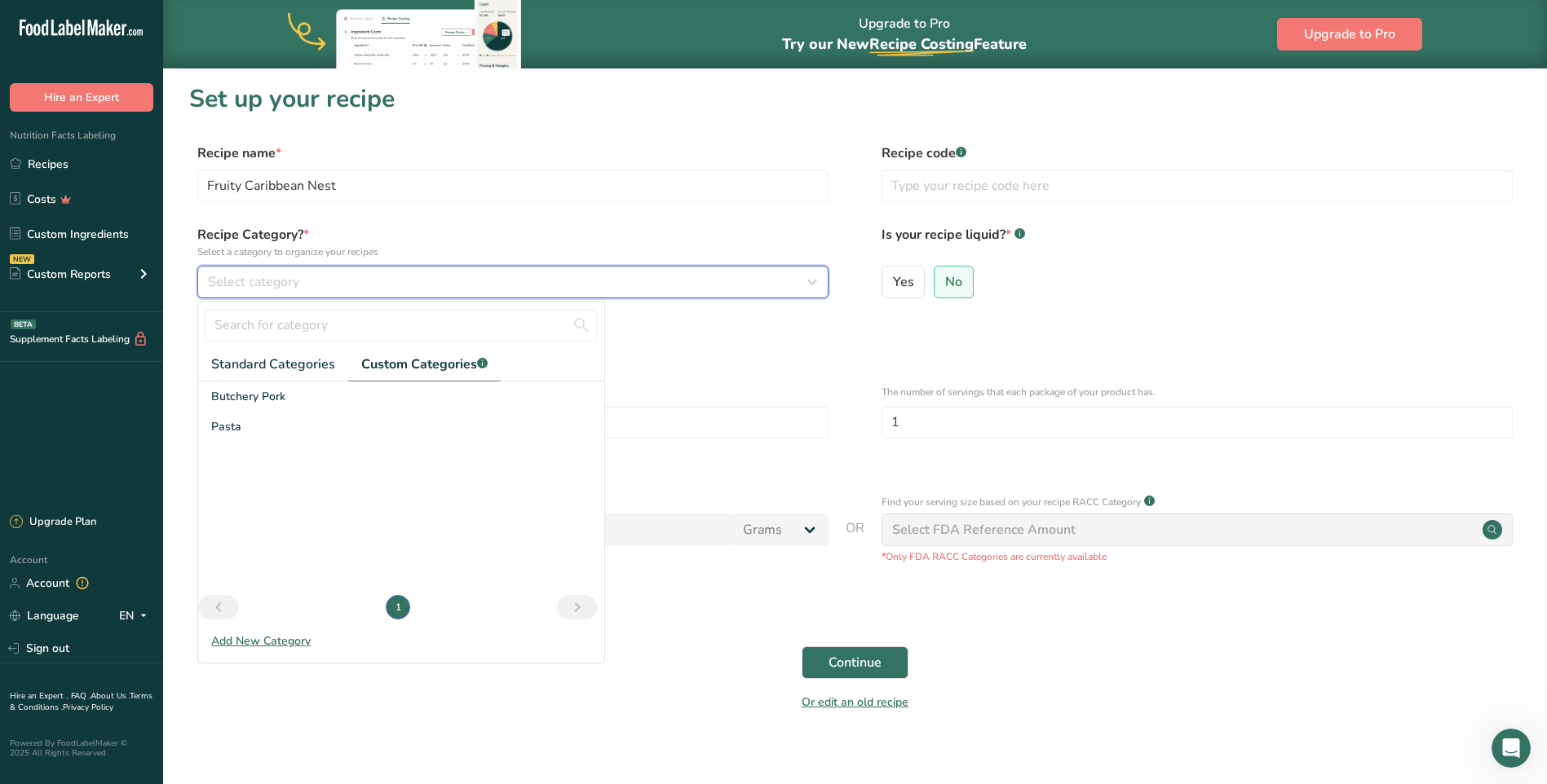
click at [381, 283] on div "Select category" at bounding box center [508, 282] width 600 height 19
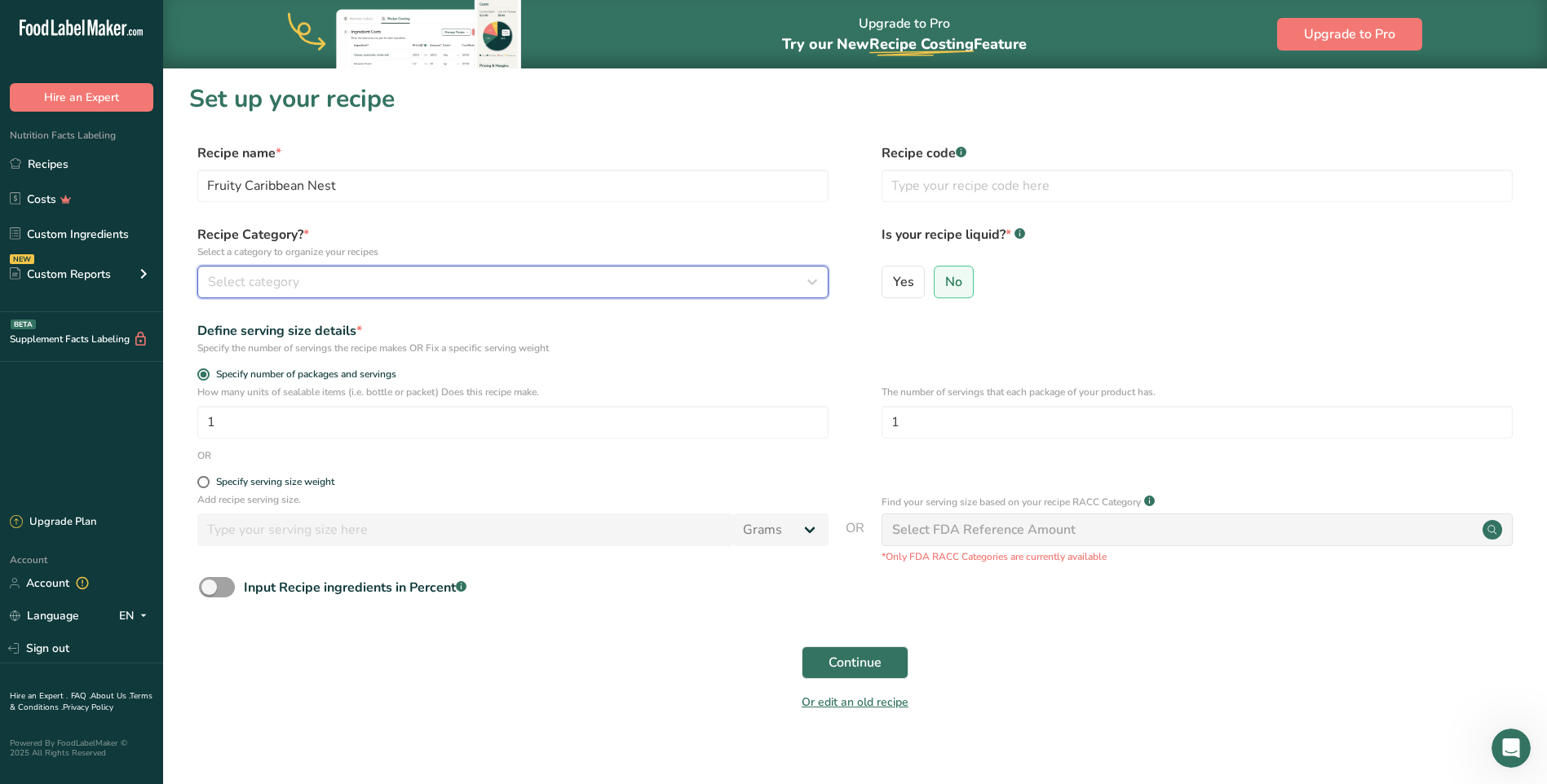
click at [341, 283] on div "Select category" at bounding box center [508, 282] width 600 height 19
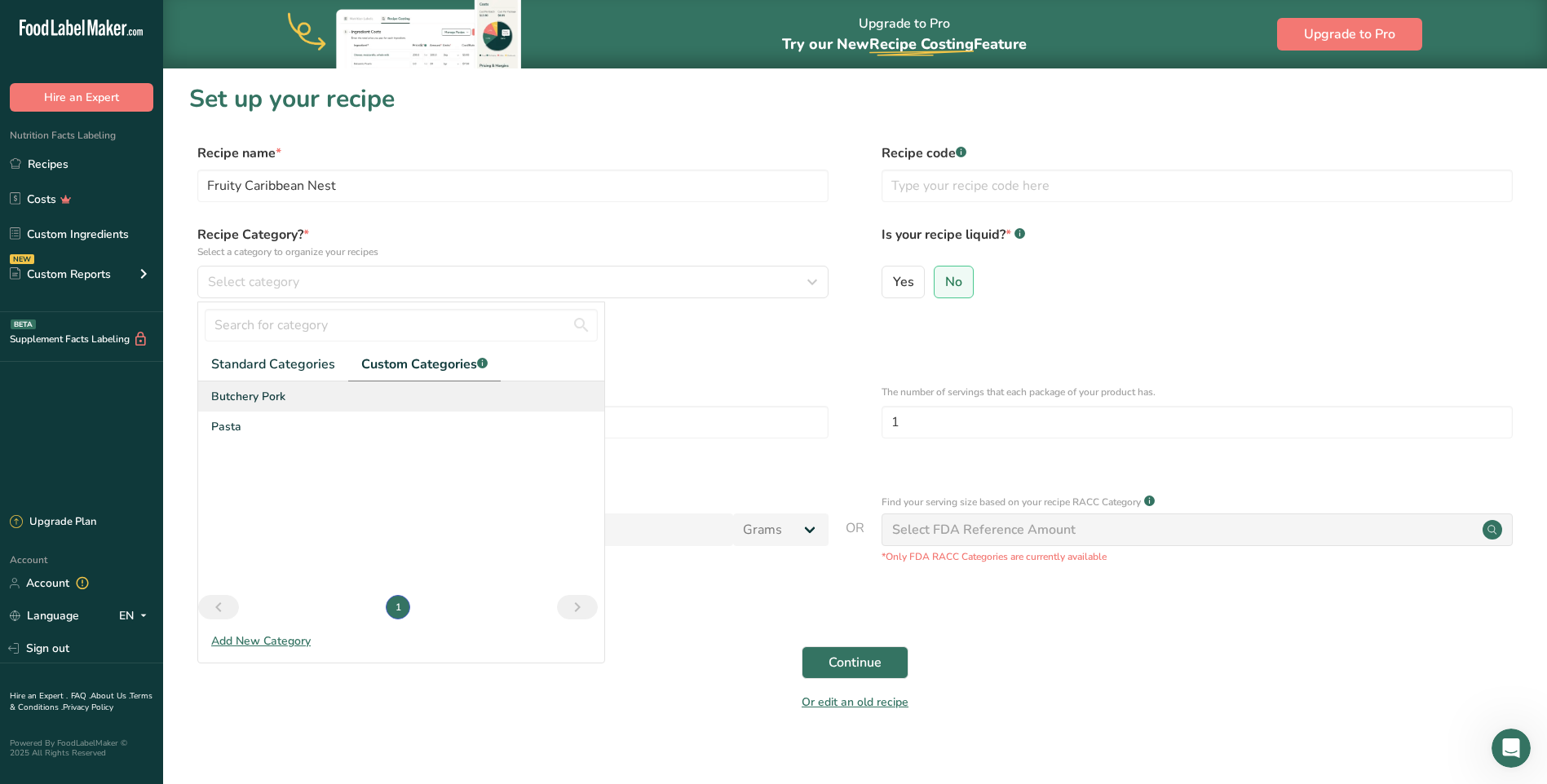
click at [261, 401] on span "Butchery Pork" at bounding box center [248, 397] width 74 height 17
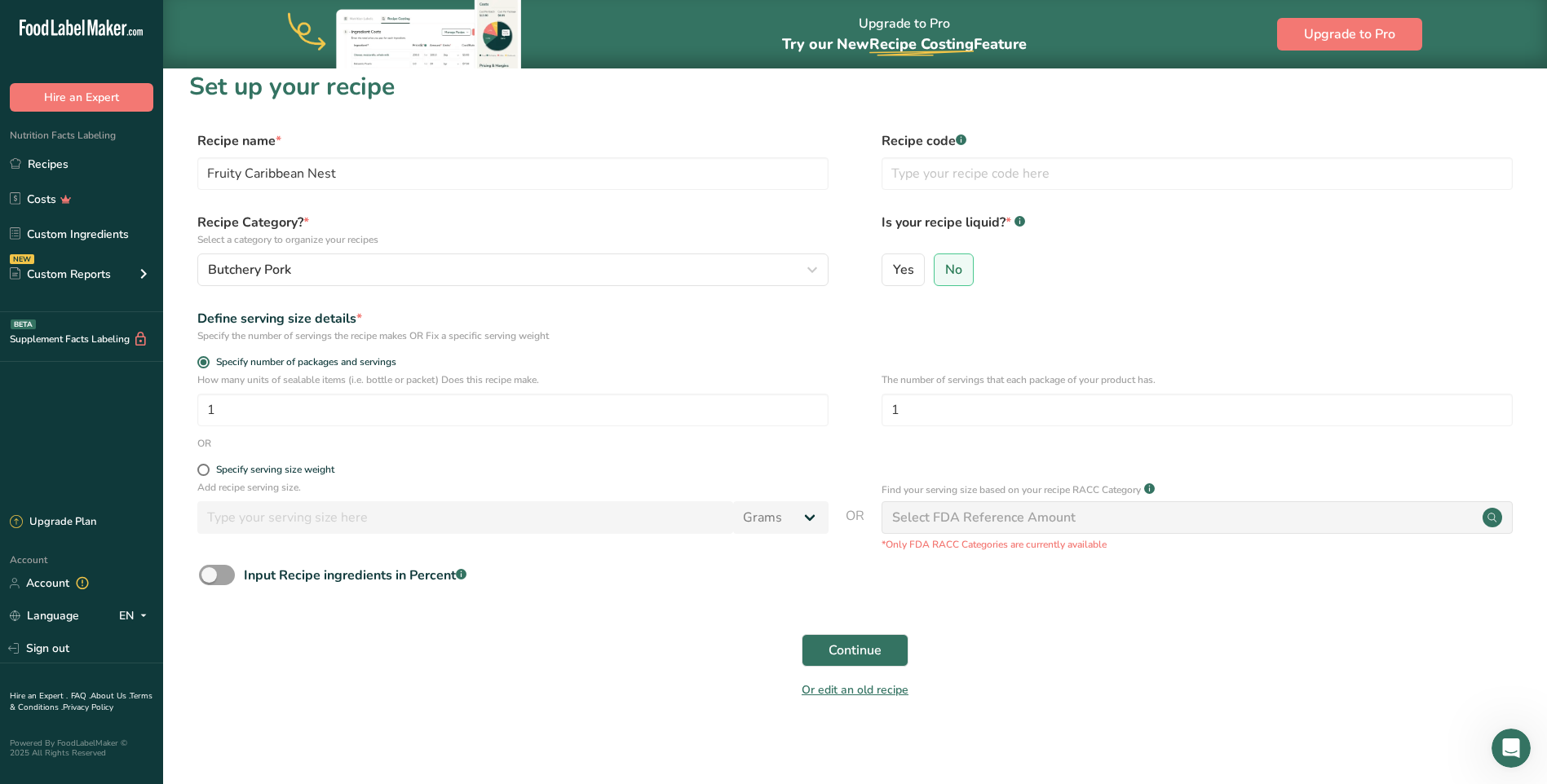
scroll to position [16, 0]
click at [212, 471] on span "Specify serving size weight" at bounding box center [272, 467] width 125 height 13
click at [208, 471] on input "Specify serving size weight" at bounding box center [202, 467] width 11 height 11
radio input "true"
radio input "false"
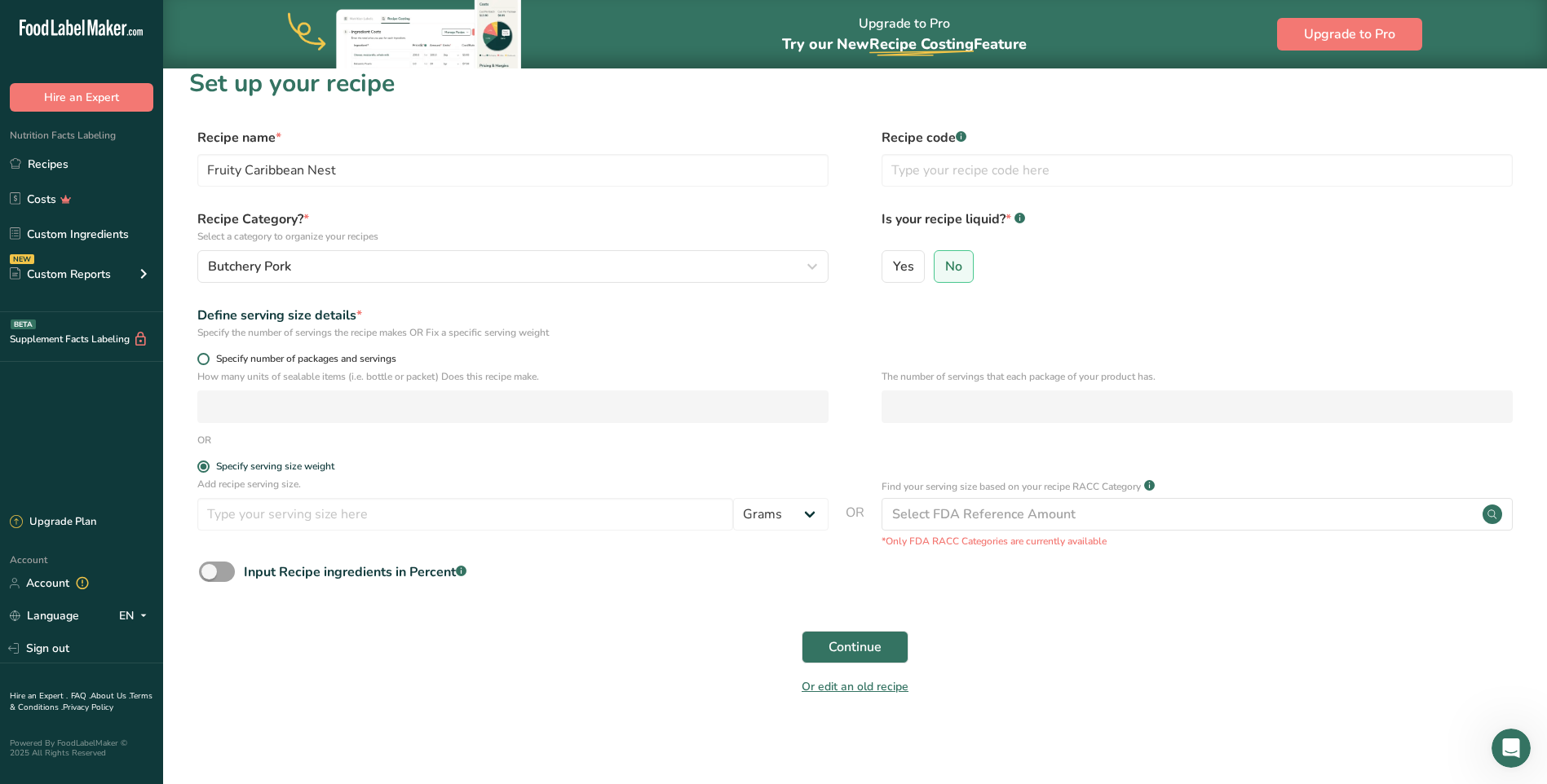
click at [204, 360] on span at bounding box center [203, 359] width 13 height 13
click at [204, 360] on input "Specify number of packages and servings" at bounding box center [202, 359] width 11 height 11
radio input "true"
radio input "false"
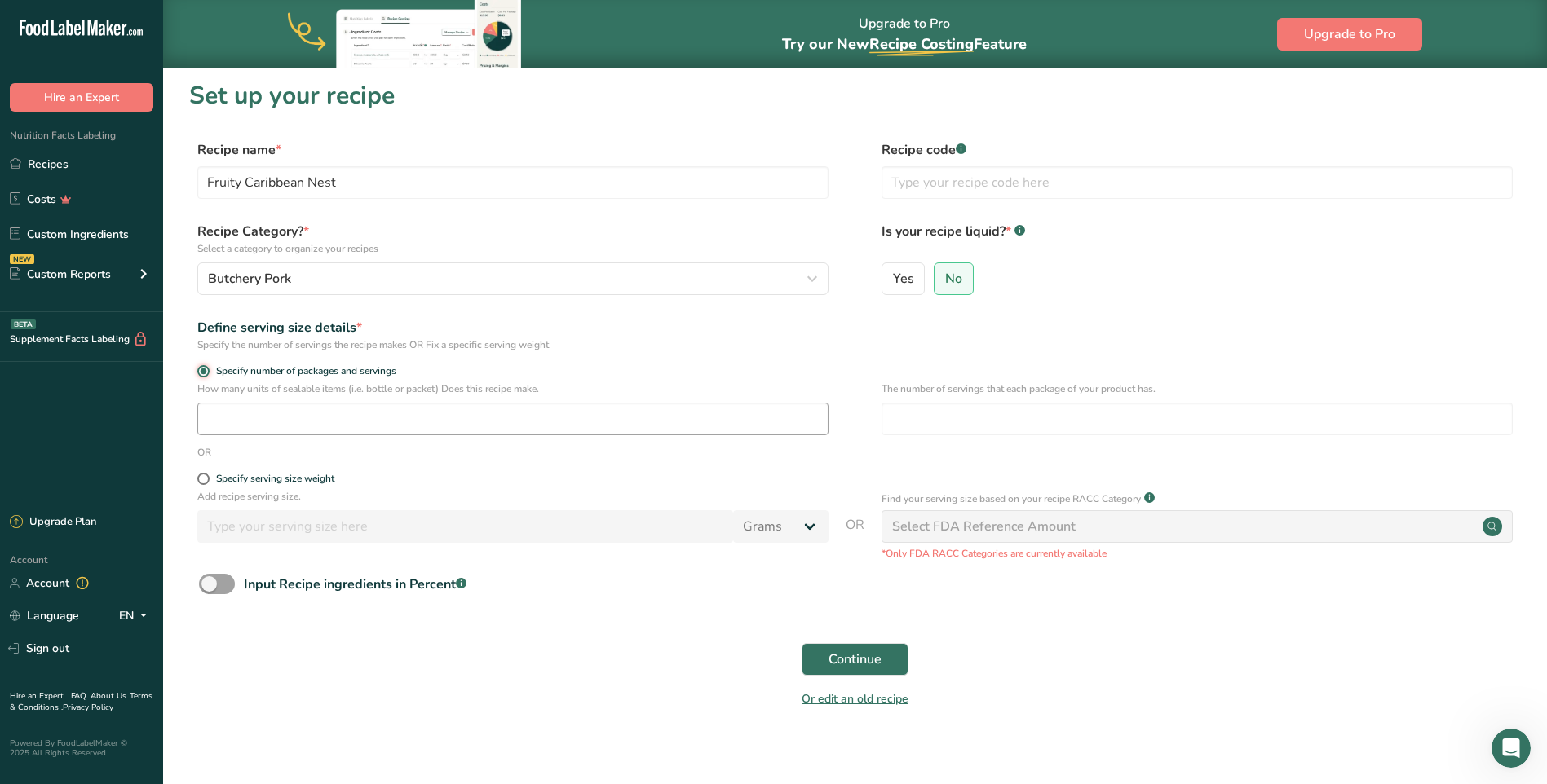
scroll to position [0, 0]
click at [228, 423] on input "number" at bounding box center [512, 422] width 631 height 33
type input "24"
click at [198, 477] on span at bounding box center [203, 482] width 13 height 13
click at [198, 477] on input "Specify serving size weight" at bounding box center [202, 482] width 11 height 11
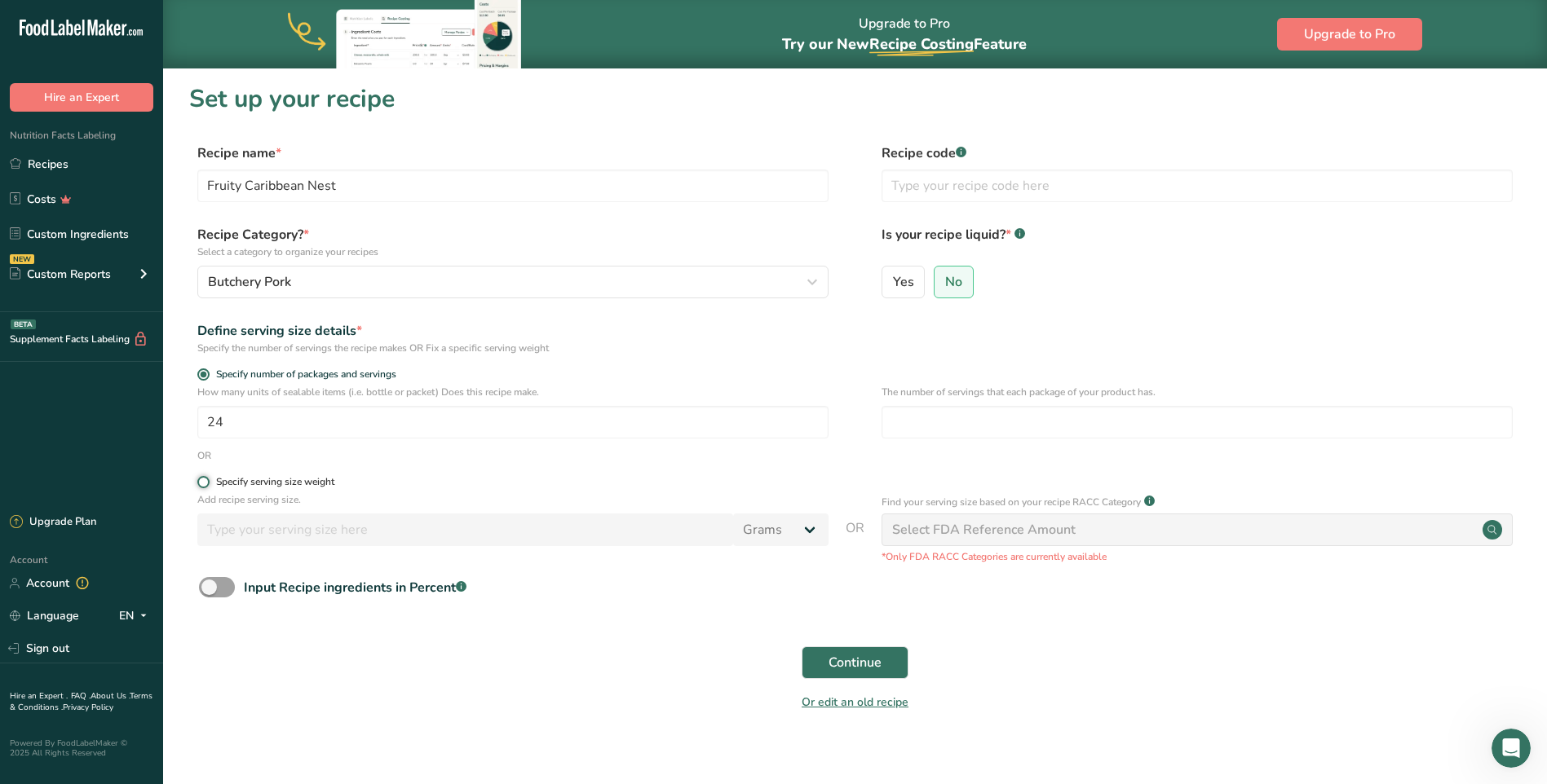
radio input "true"
radio input "false"
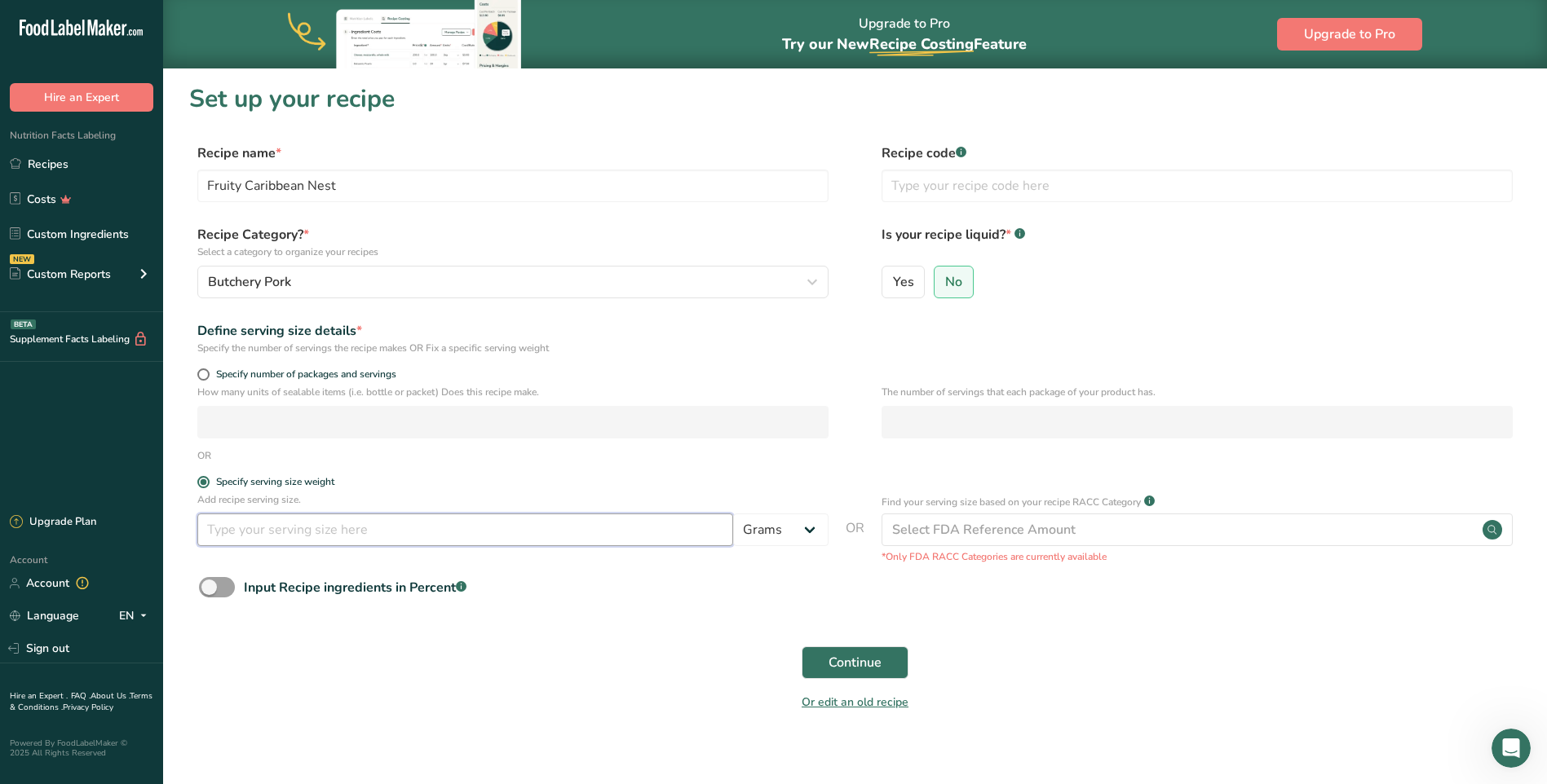
click at [227, 534] on input "number" at bounding box center [465, 530] width 536 height 33
click at [205, 376] on span at bounding box center [203, 375] width 13 height 13
click at [205, 376] on input "Specify number of packages and servings" at bounding box center [202, 375] width 11 height 11
radio input "true"
radio input "false"
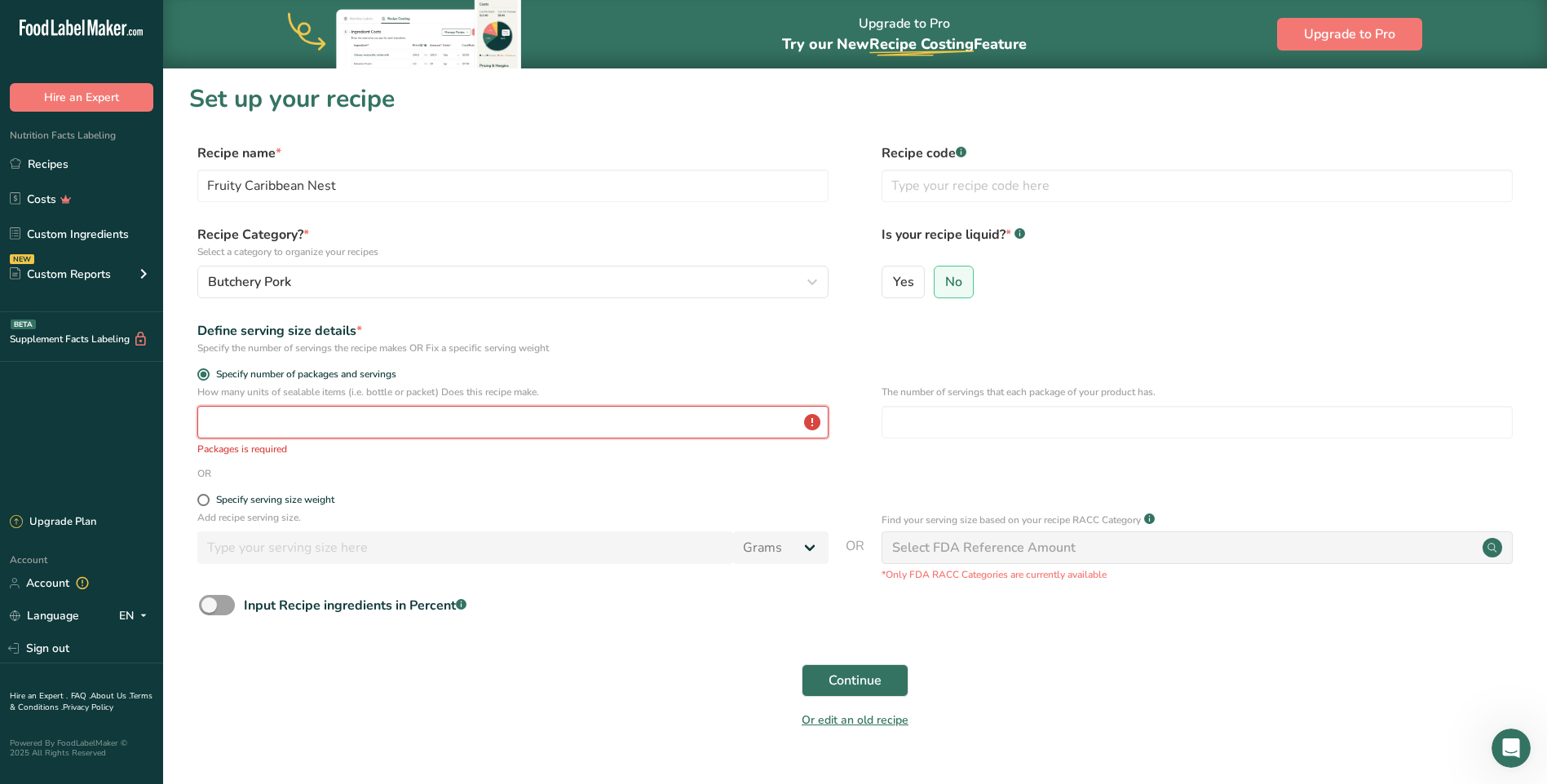
click at [322, 431] on input "number" at bounding box center [512, 422] width 631 height 33
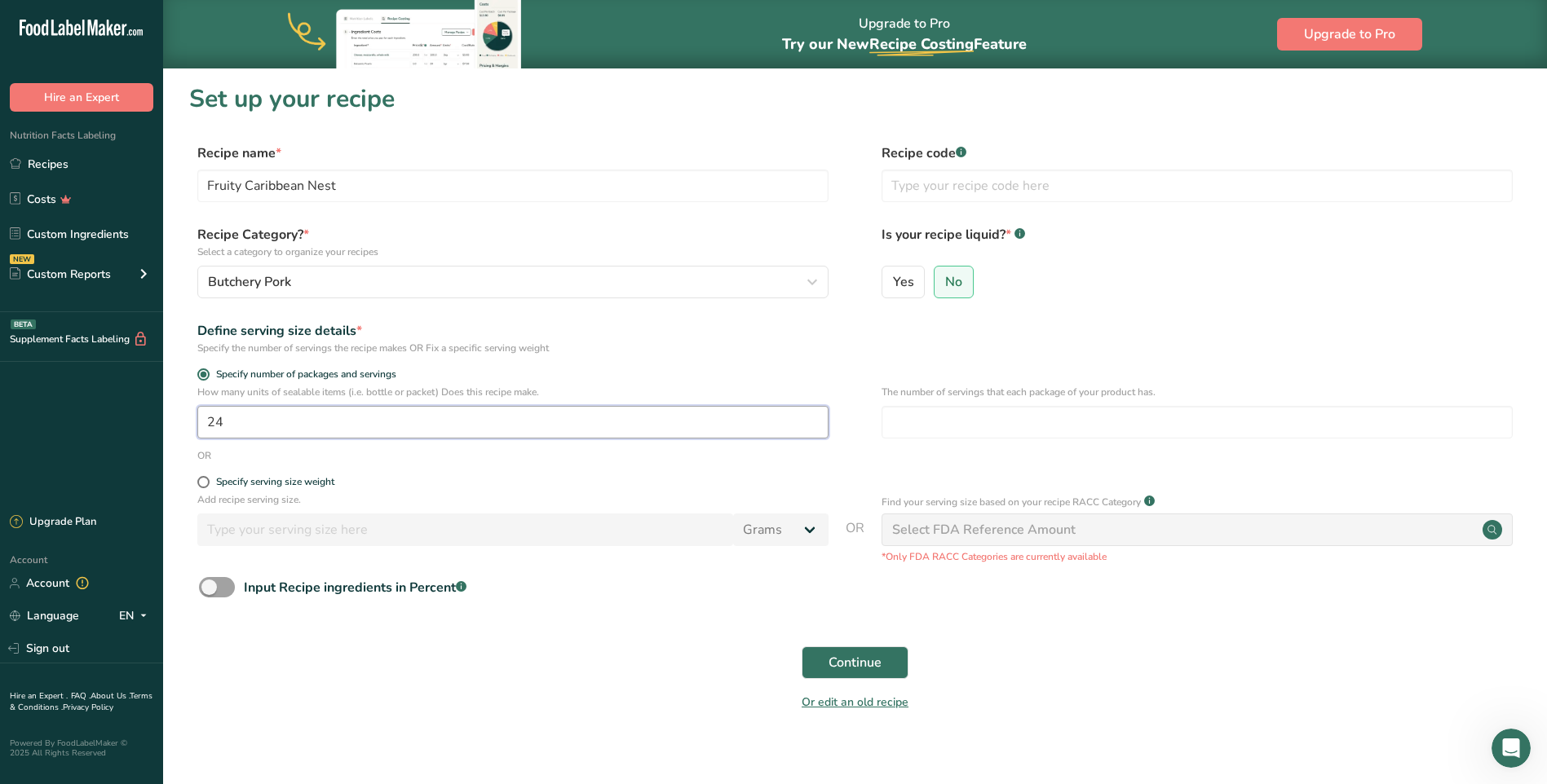
type input "24"
click at [824, 656] on button "Continue" at bounding box center [855, 663] width 107 height 33
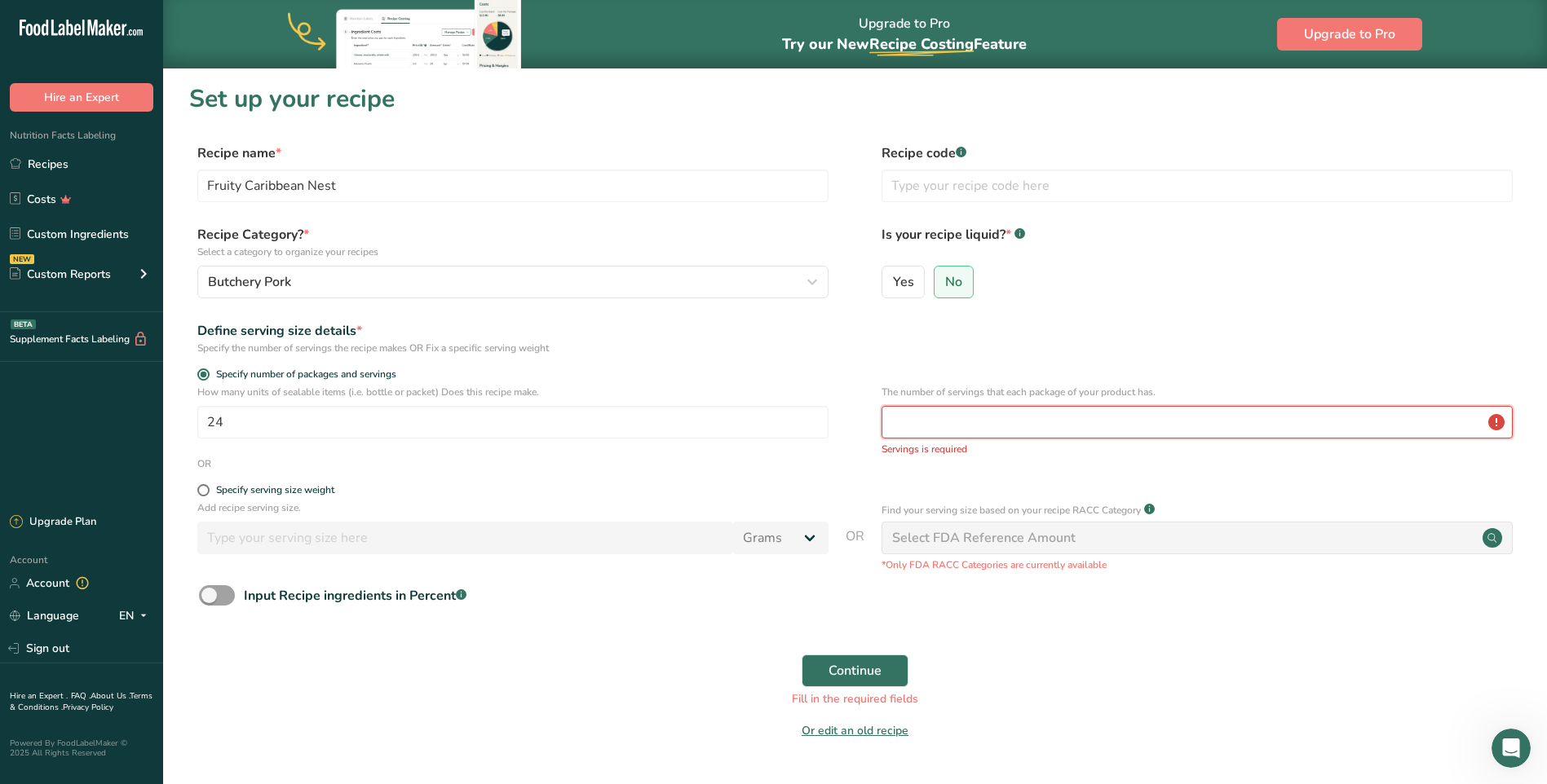
click at [952, 433] on input "number" at bounding box center [1197, 422] width 631 height 33
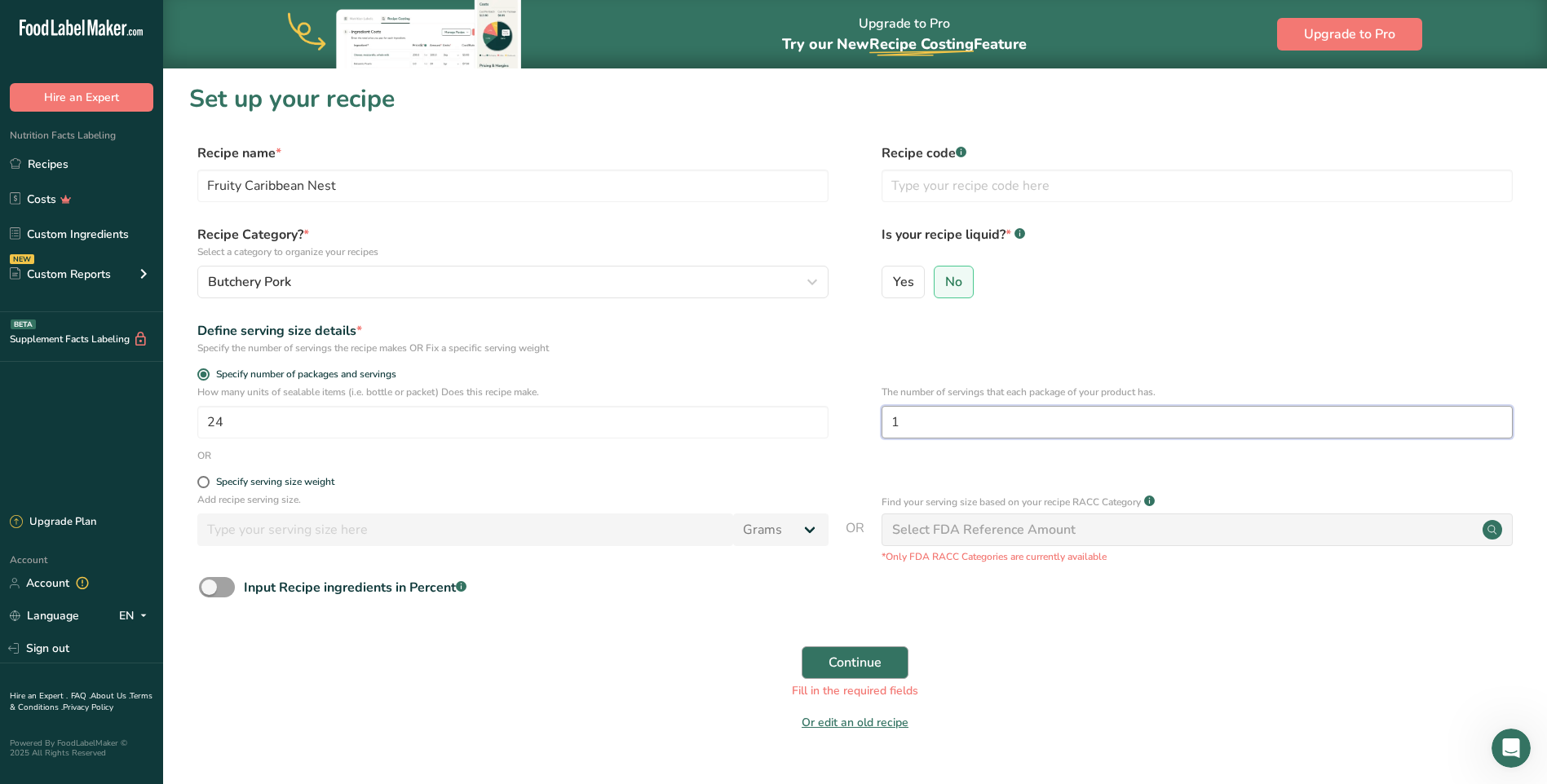
type input "1"
click at [849, 658] on span "Continue" at bounding box center [855, 663] width 53 height 19
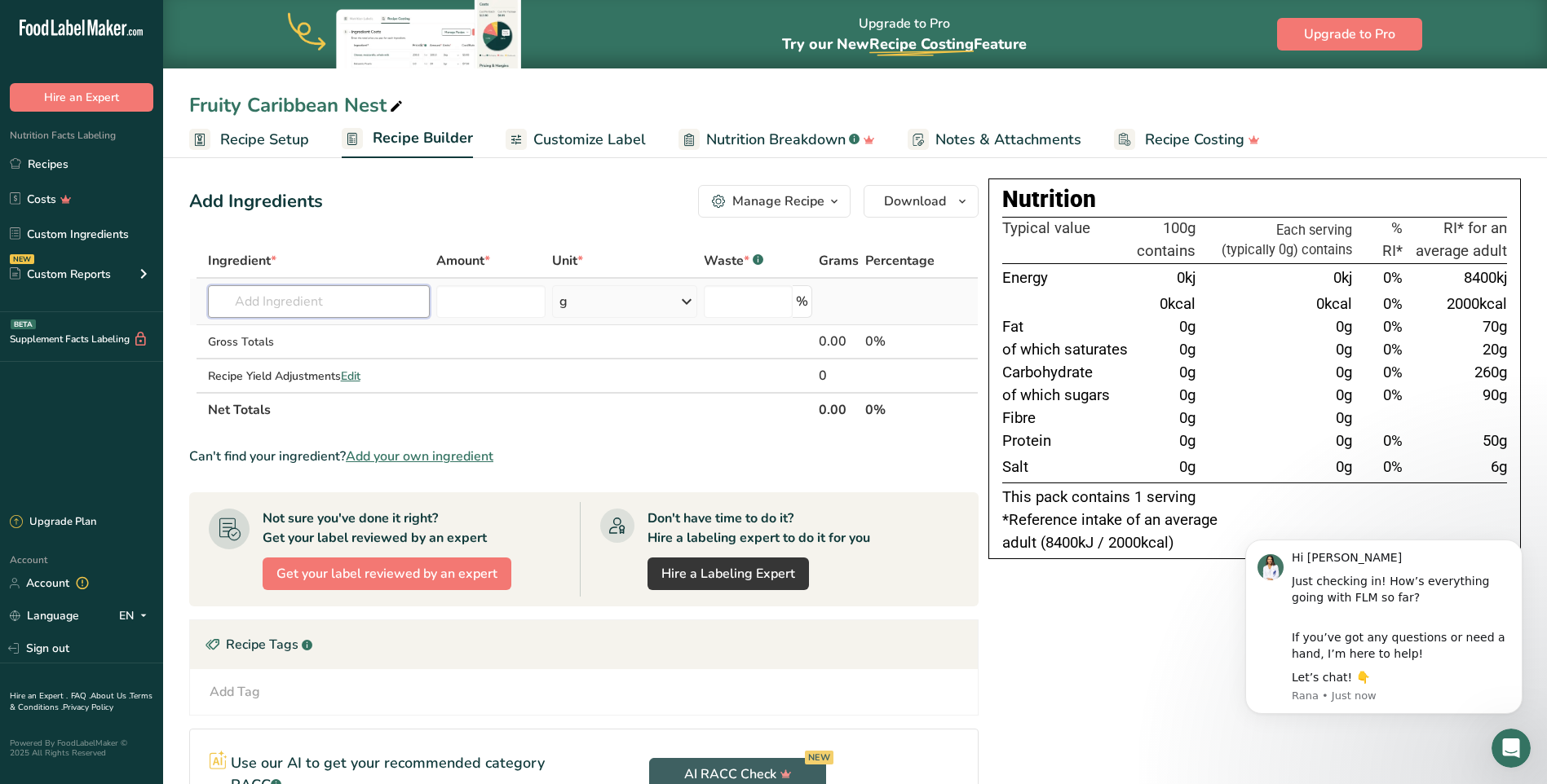
click at [273, 299] on input "text" at bounding box center [318, 302] width 222 height 33
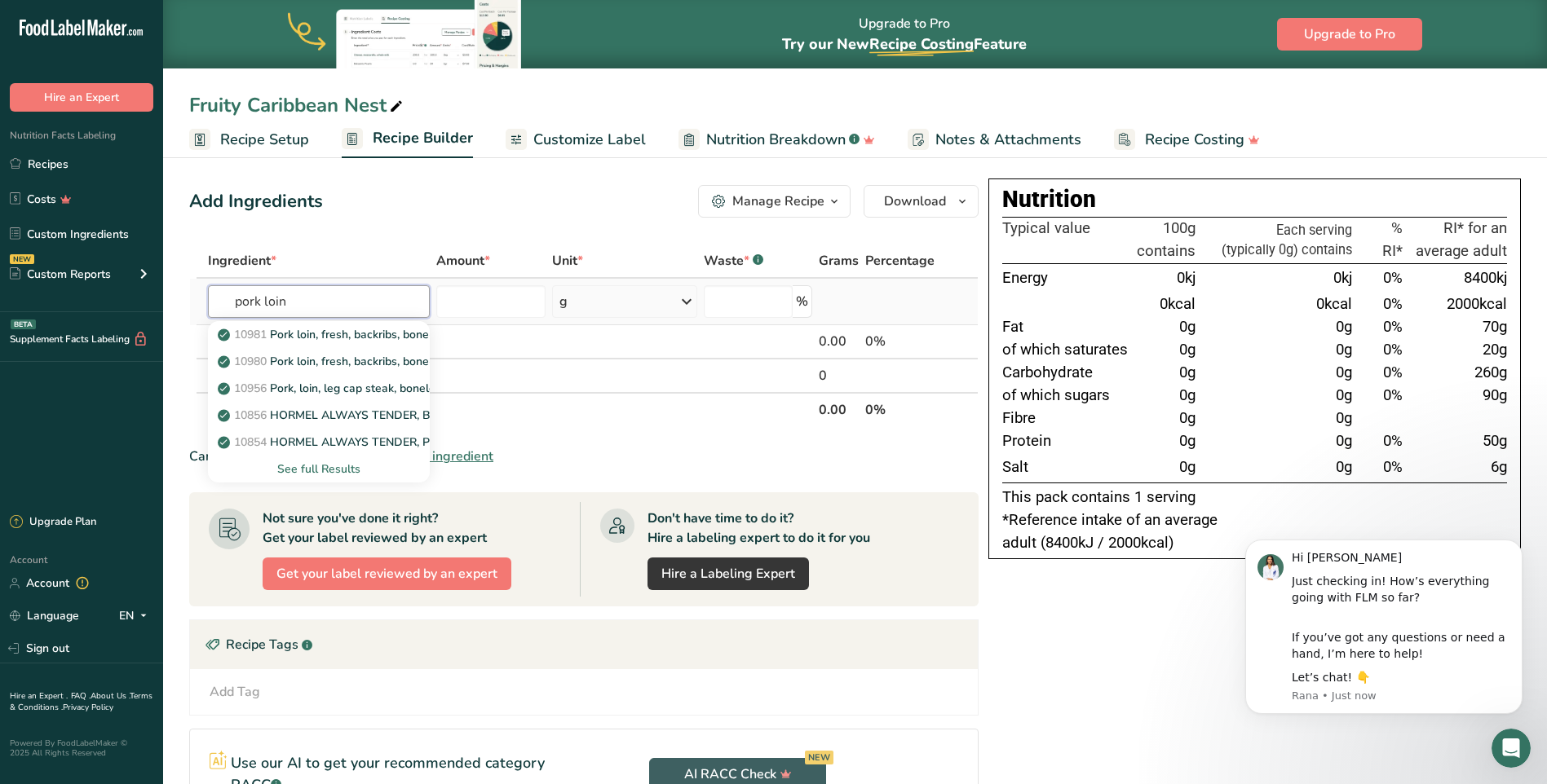
type input "pork loin"
click at [307, 464] on div "See full Results" at bounding box center [319, 470] width 197 height 17
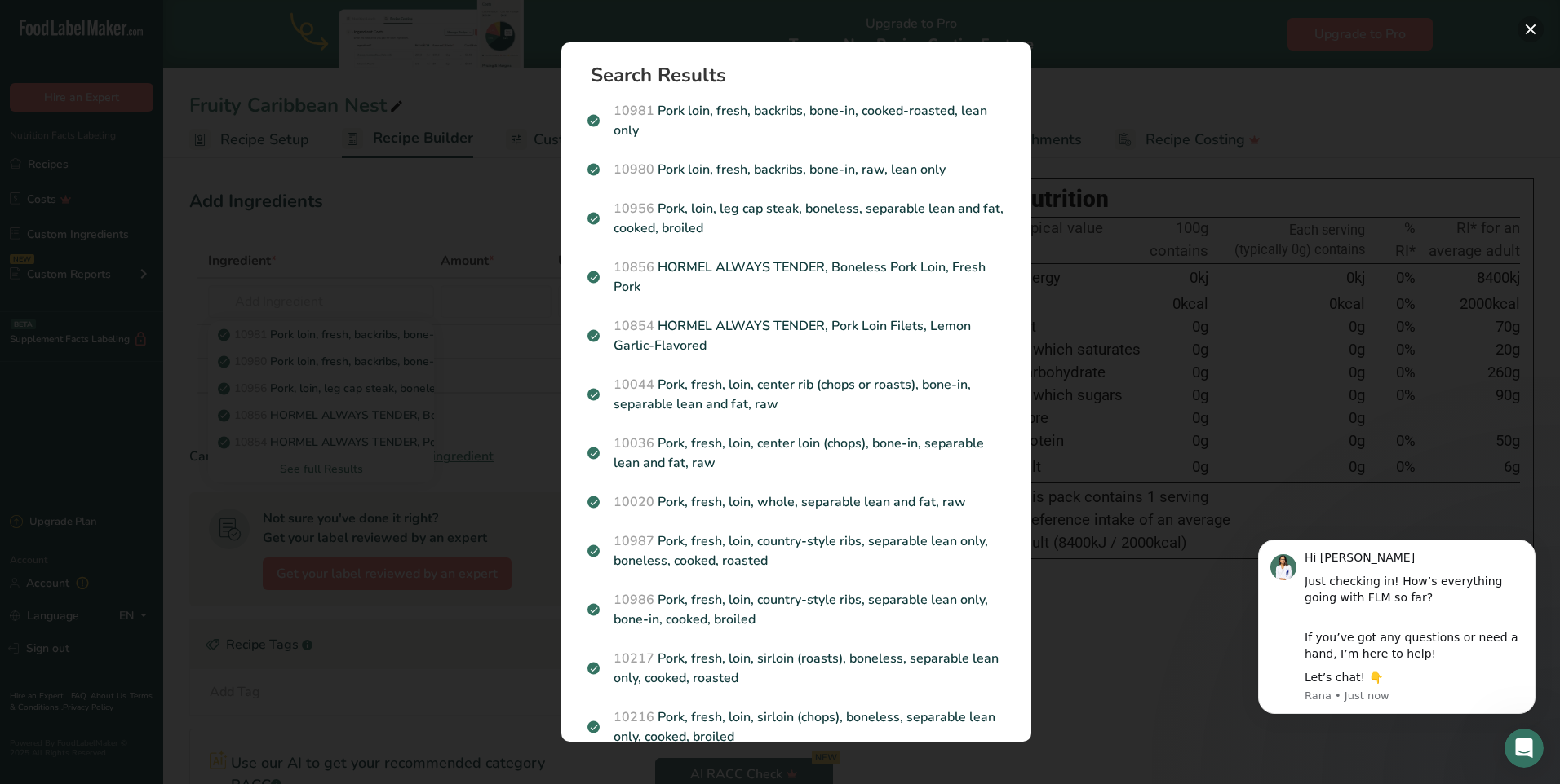
click at [1531, 32] on button "Search results modal" at bounding box center [1530, 29] width 26 height 26
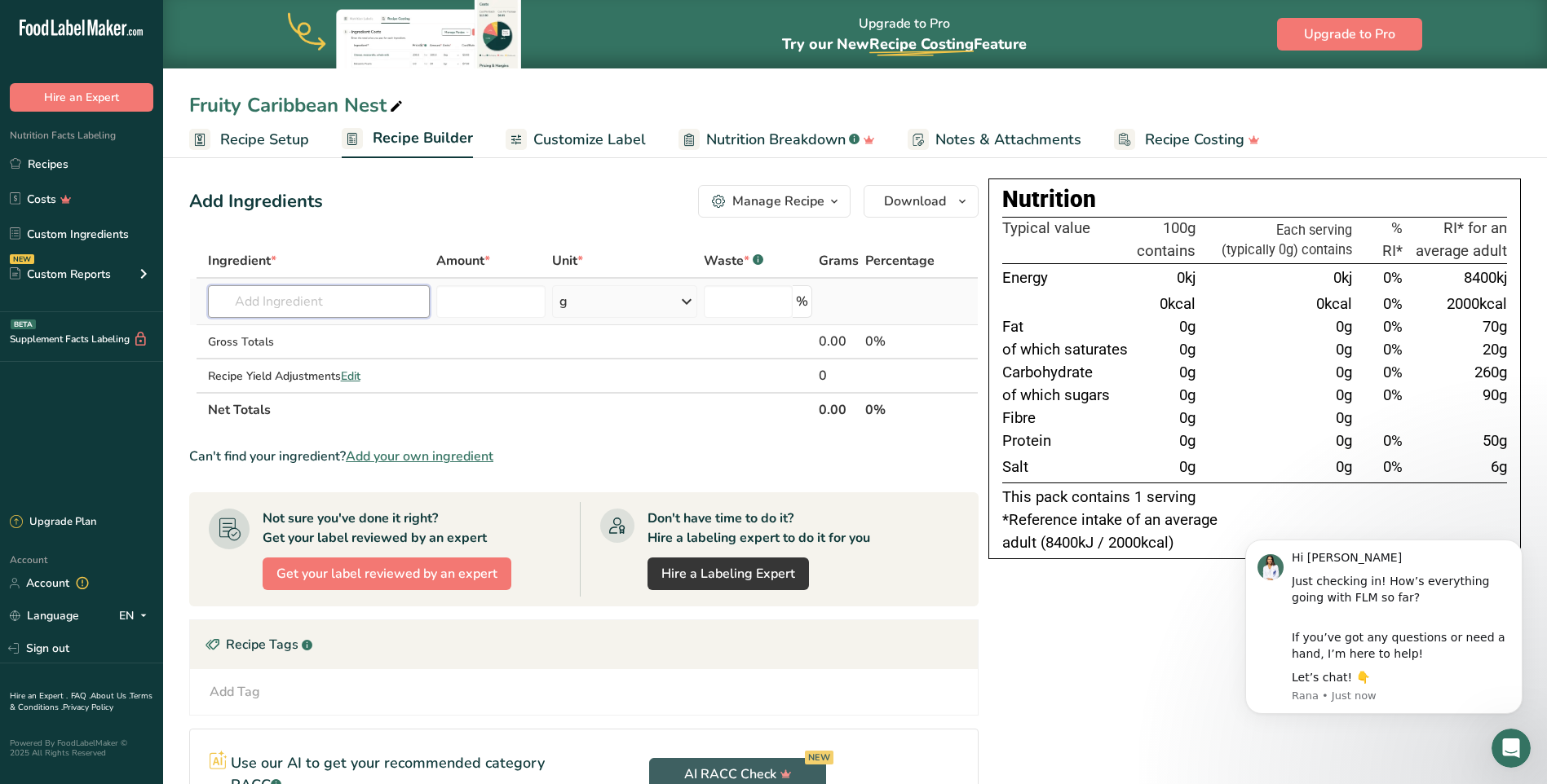
click at [301, 303] on input "text" at bounding box center [318, 302] width 222 height 33
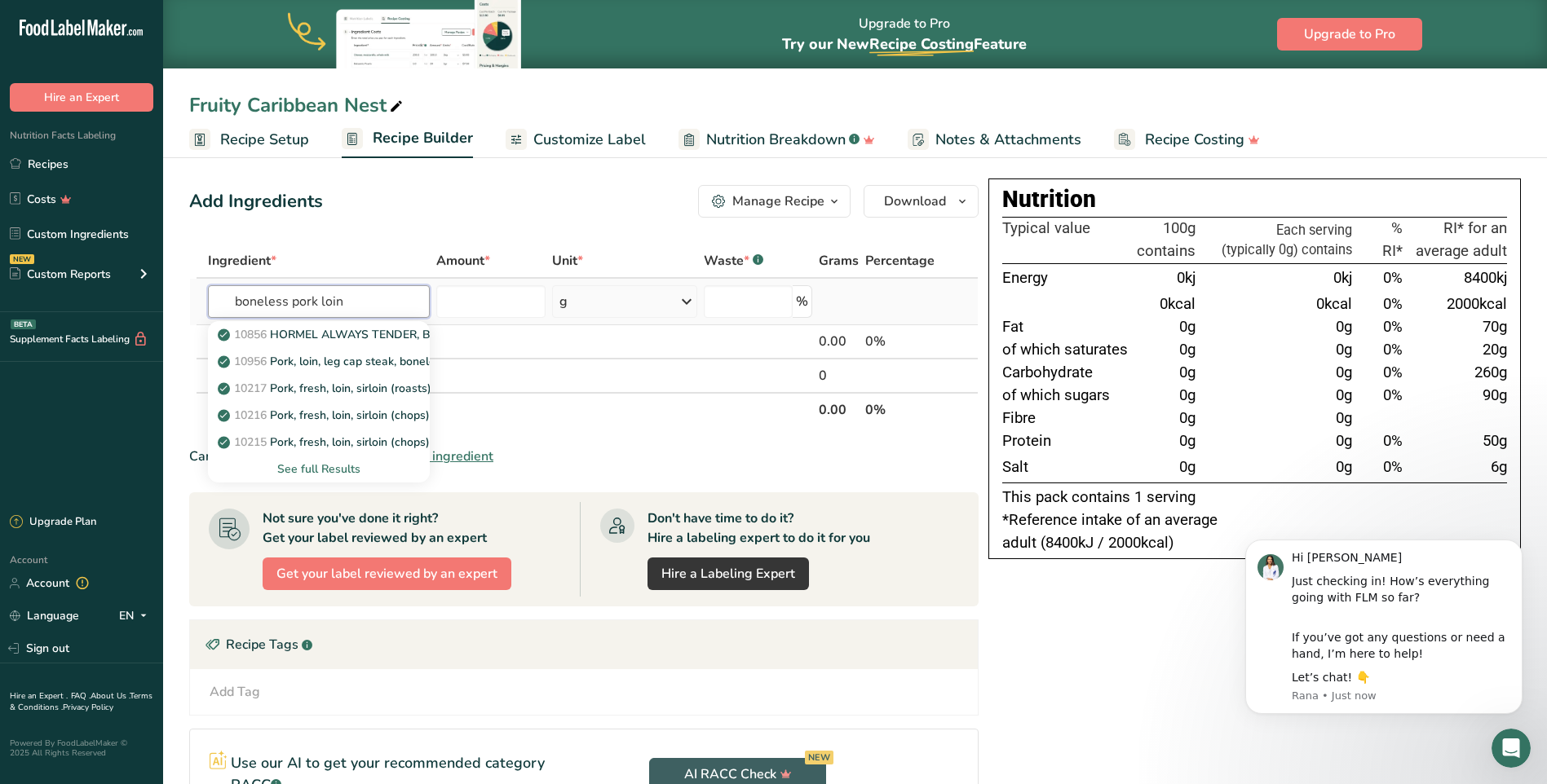
type input "boneless pork loin"
click at [304, 475] on div "See full Results" at bounding box center [319, 470] width 197 height 17
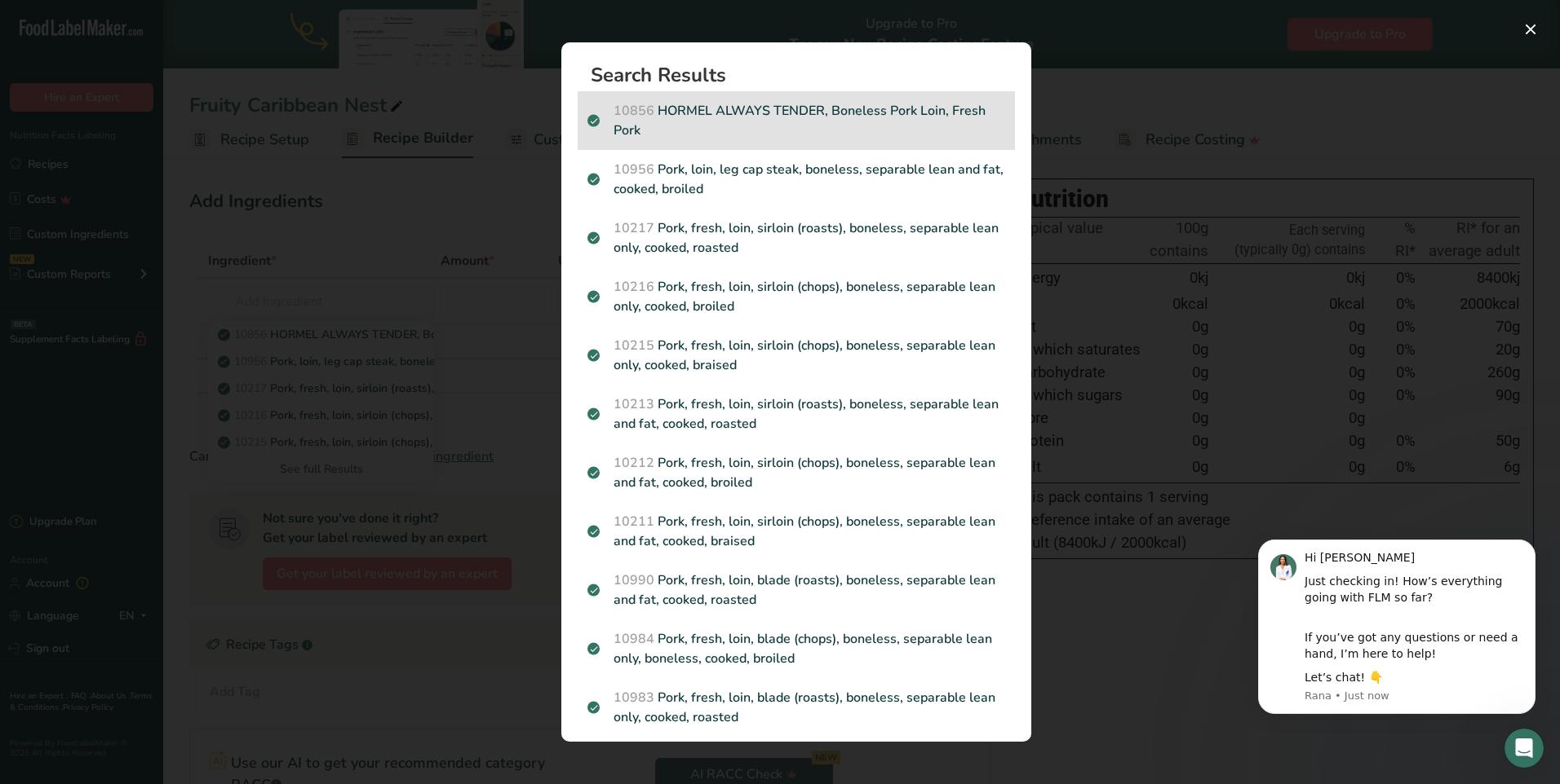
click at [692, 127] on p "10856 HORMEL ALWAYS TENDER, Boneless Pork Loin, Fresh Pork" at bounding box center [796, 120] width 417 height 39
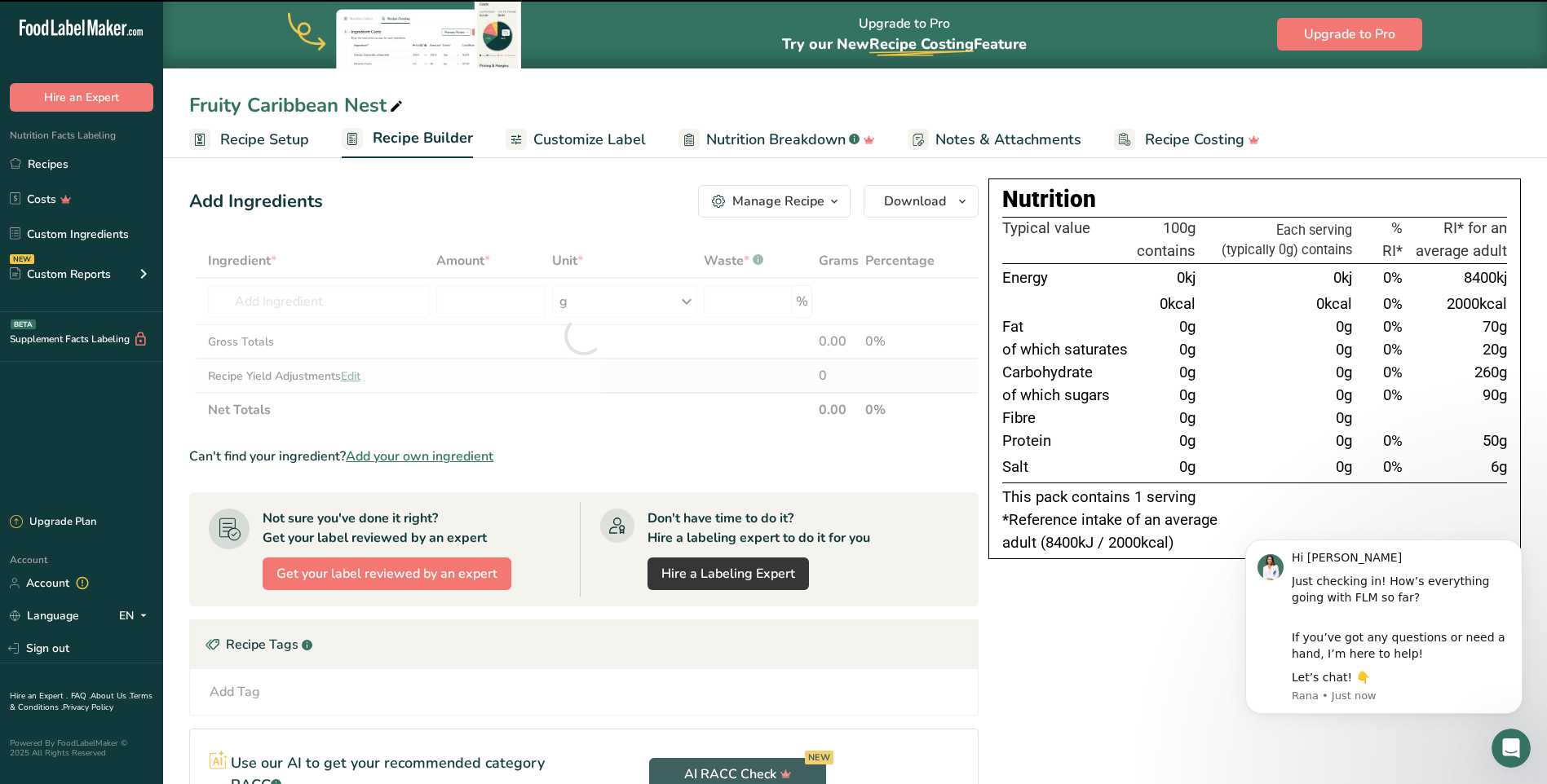
type input "0"
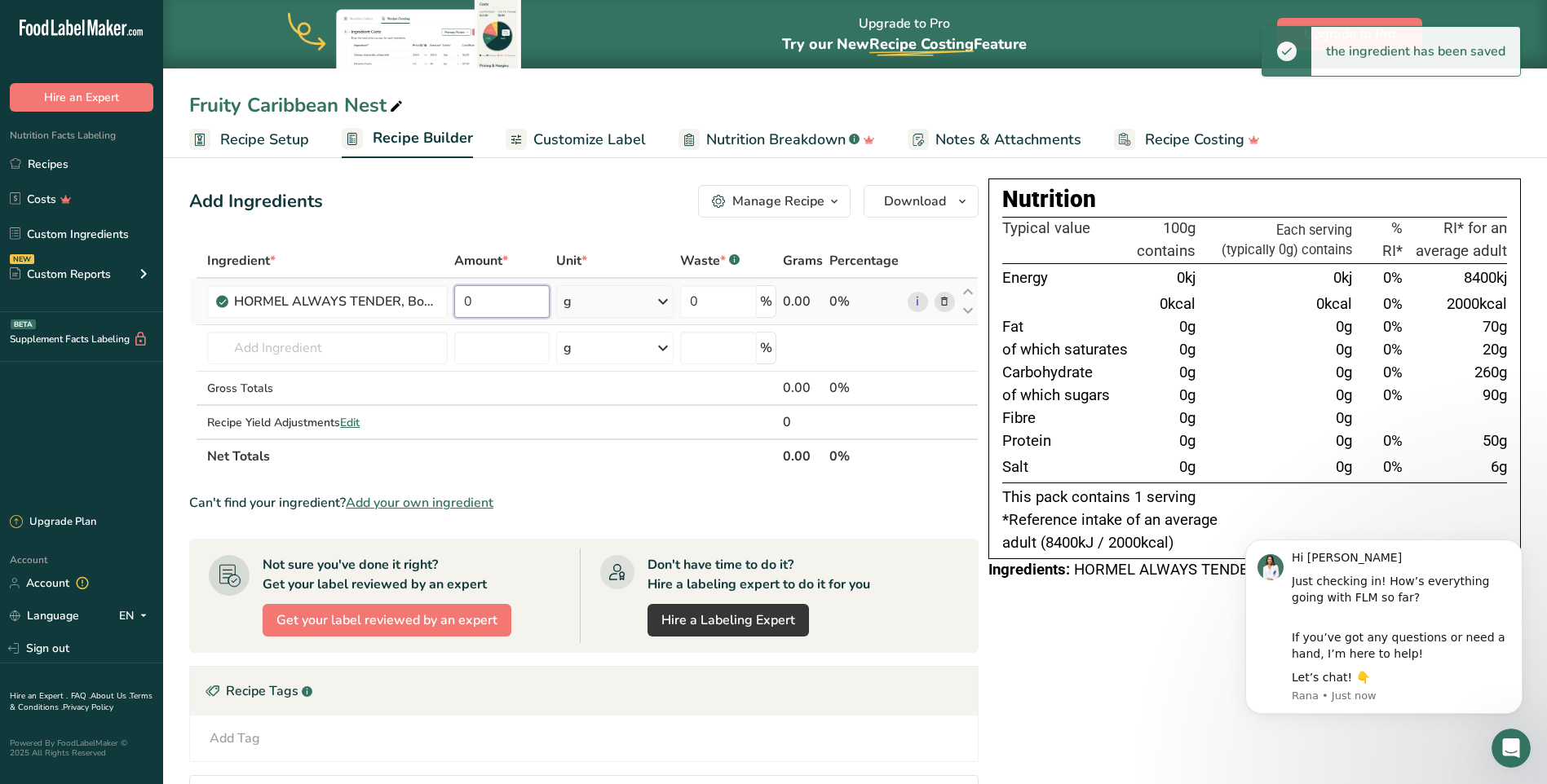
click at [489, 307] on input "0" at bounding box center [501, 302] width 94 height 33
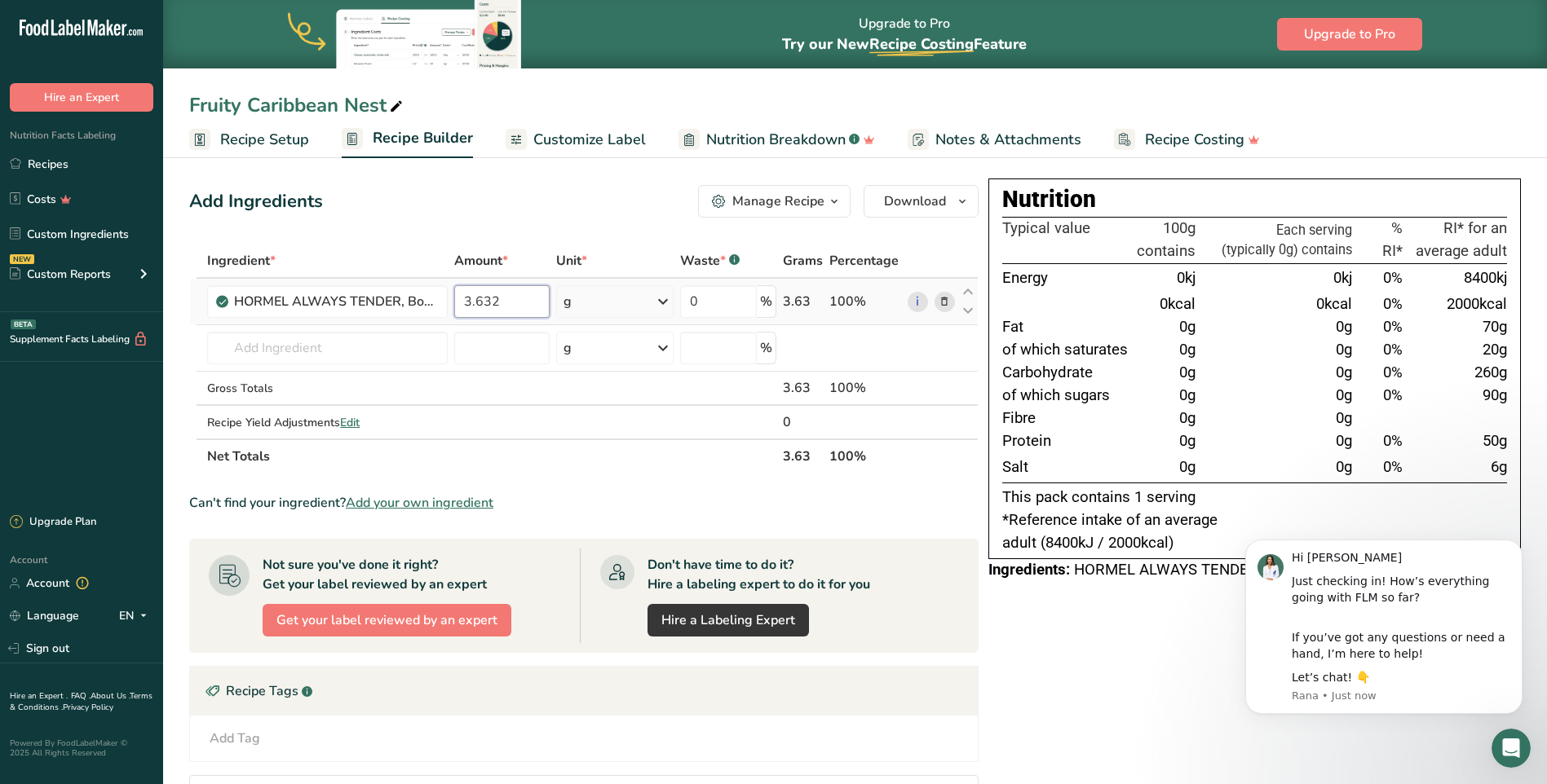
type input "3.632"
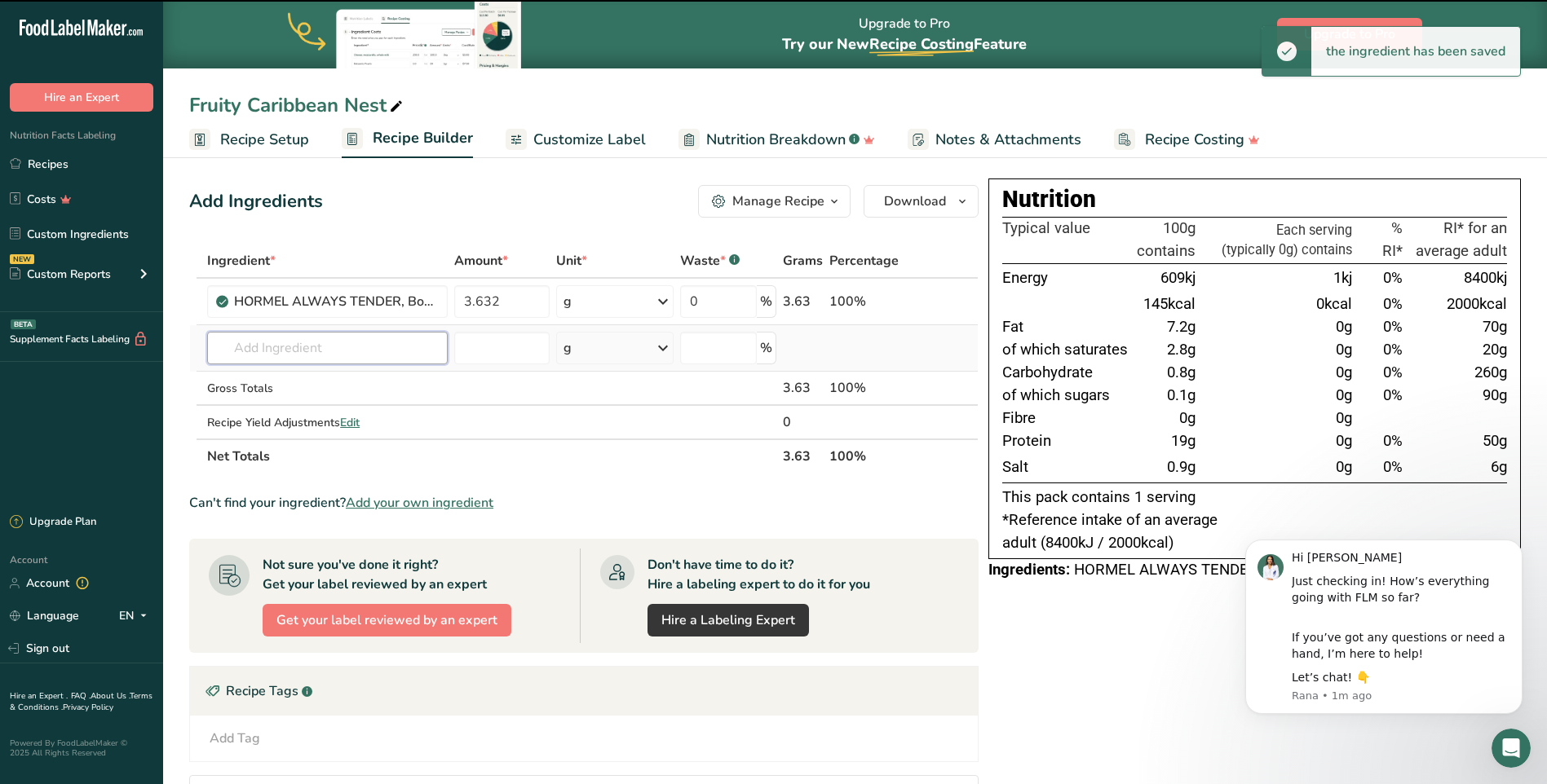
click at [346, 343] on input "text" at bounding box center [327, 348] width 241 height 33
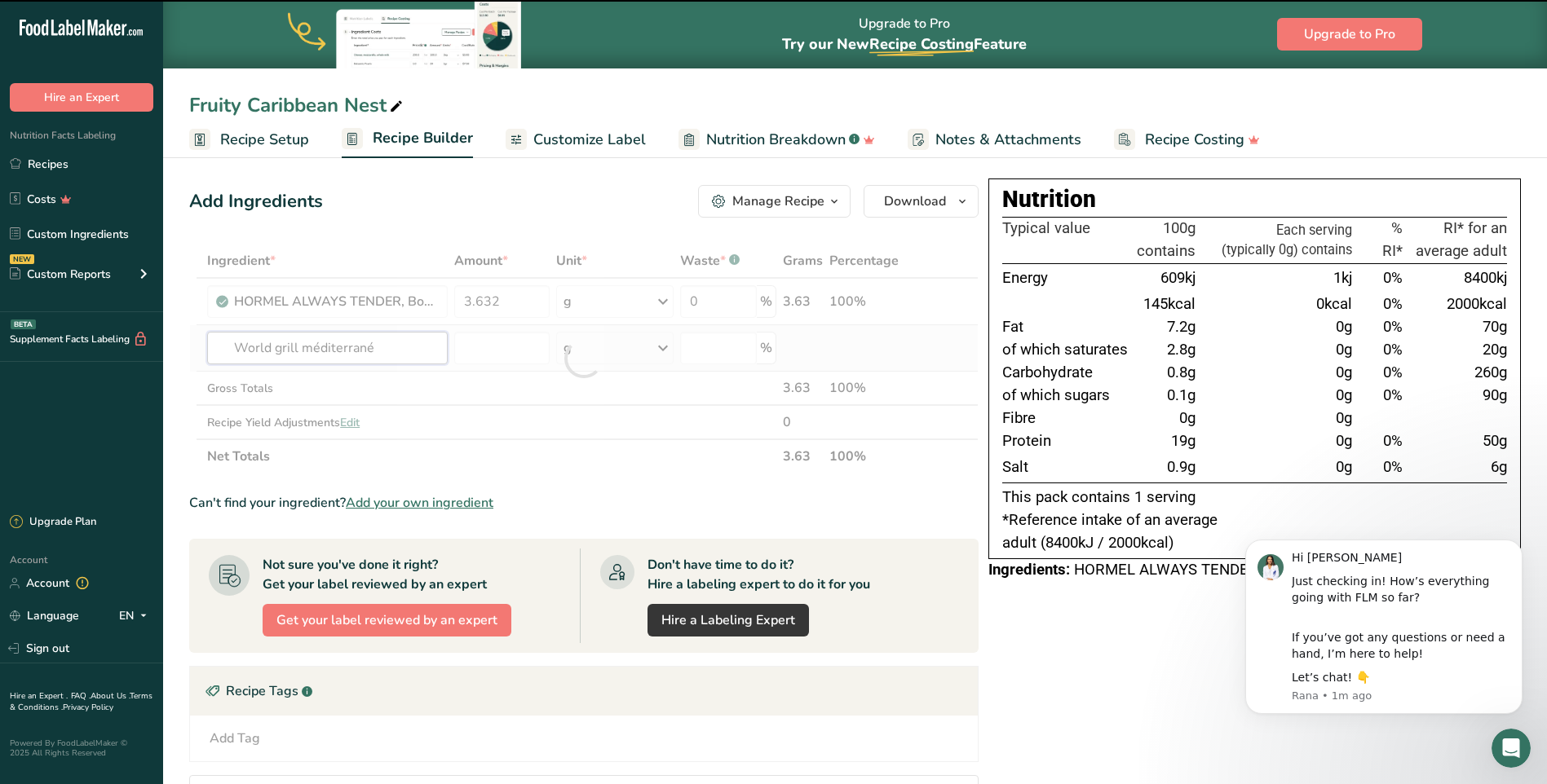
type input "World grill méditerrané"
type input "0"
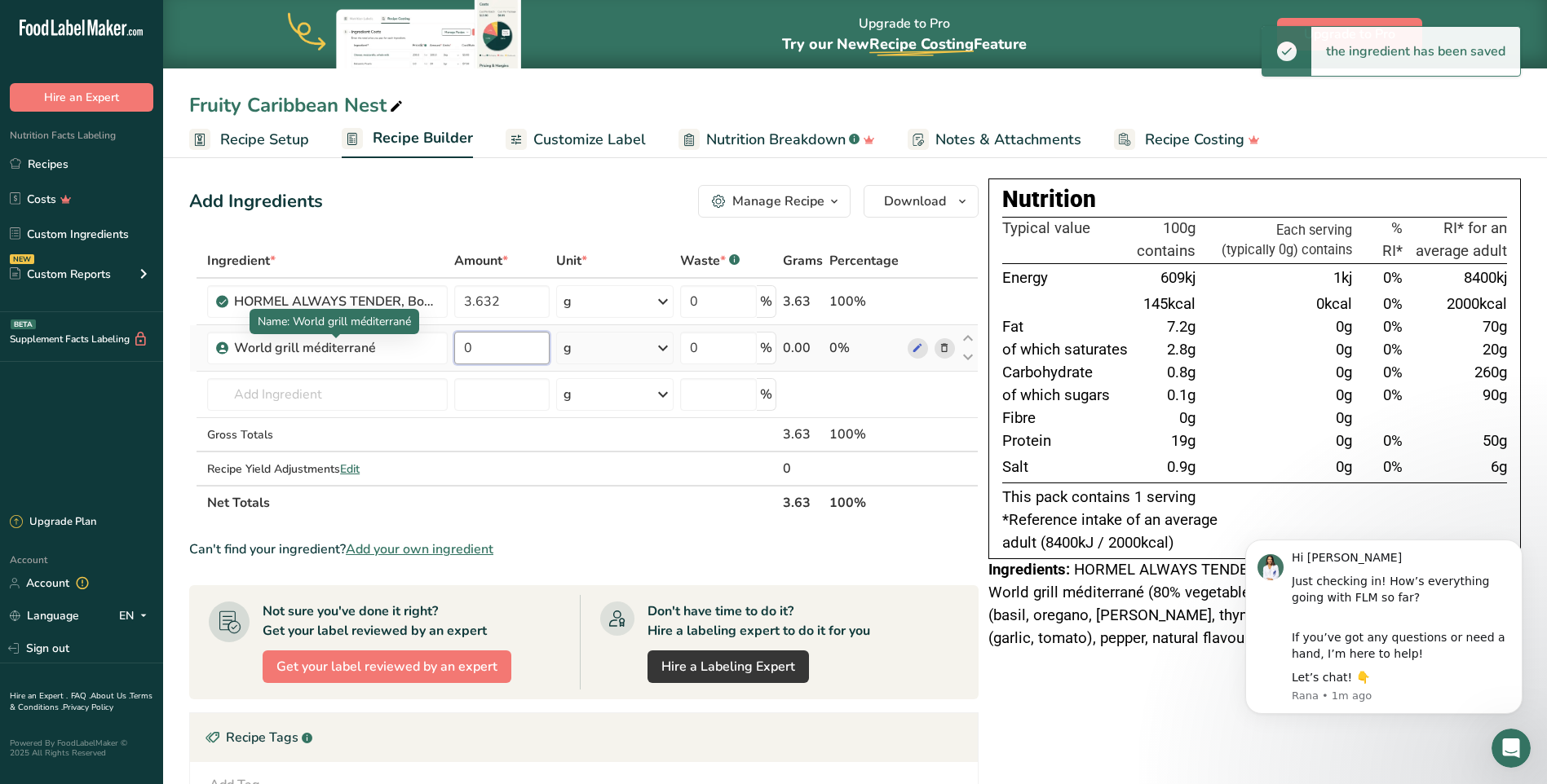
type input "1"
type input "150"
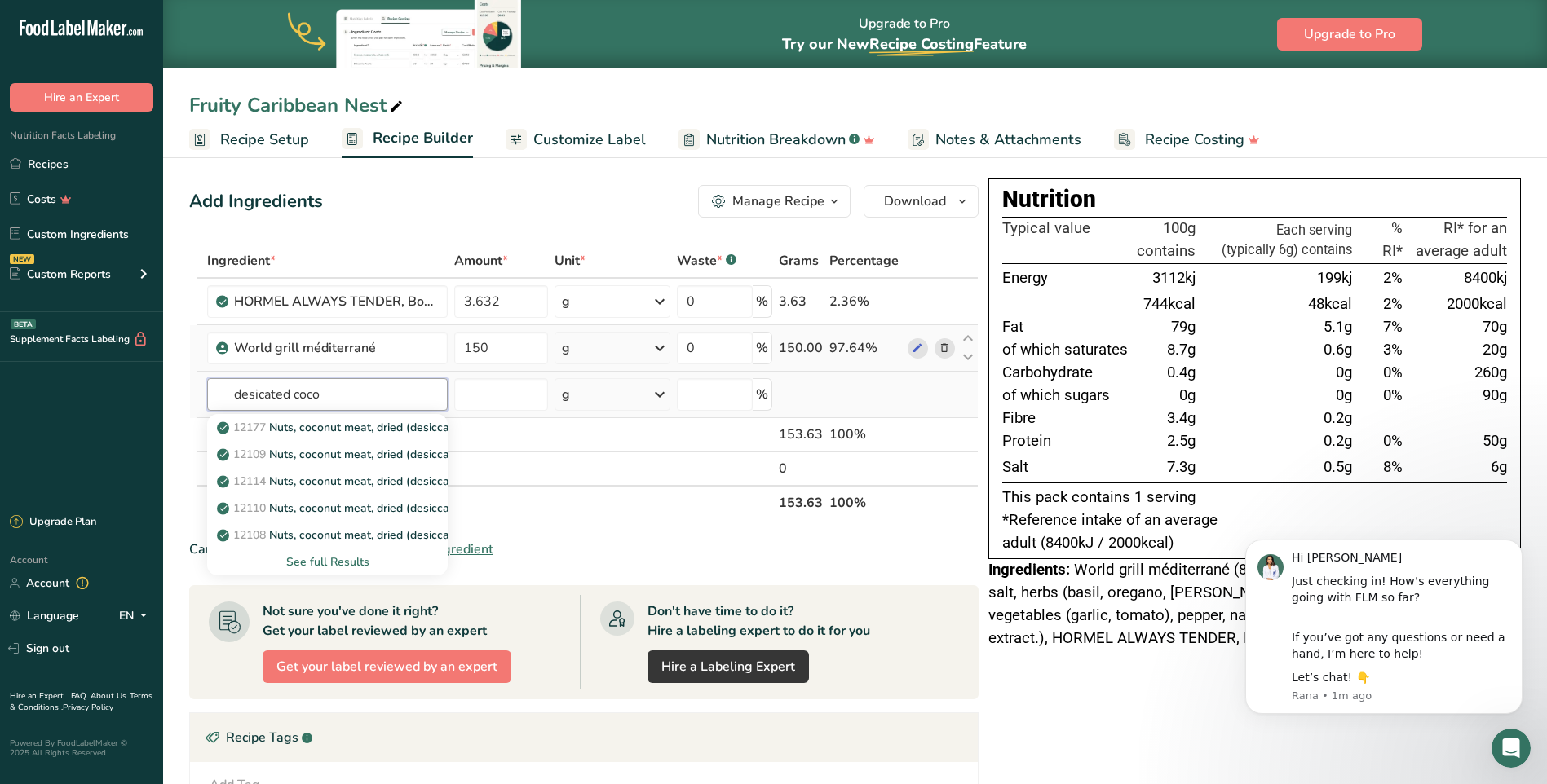
click at [267, 395] on input "desicated coco" at bounding box center [327, 395] width 241 height 33
type input "desicated coco"
click at [319, 563] on div "See full Results" at bounding box center [327, 563] width 214 height 17
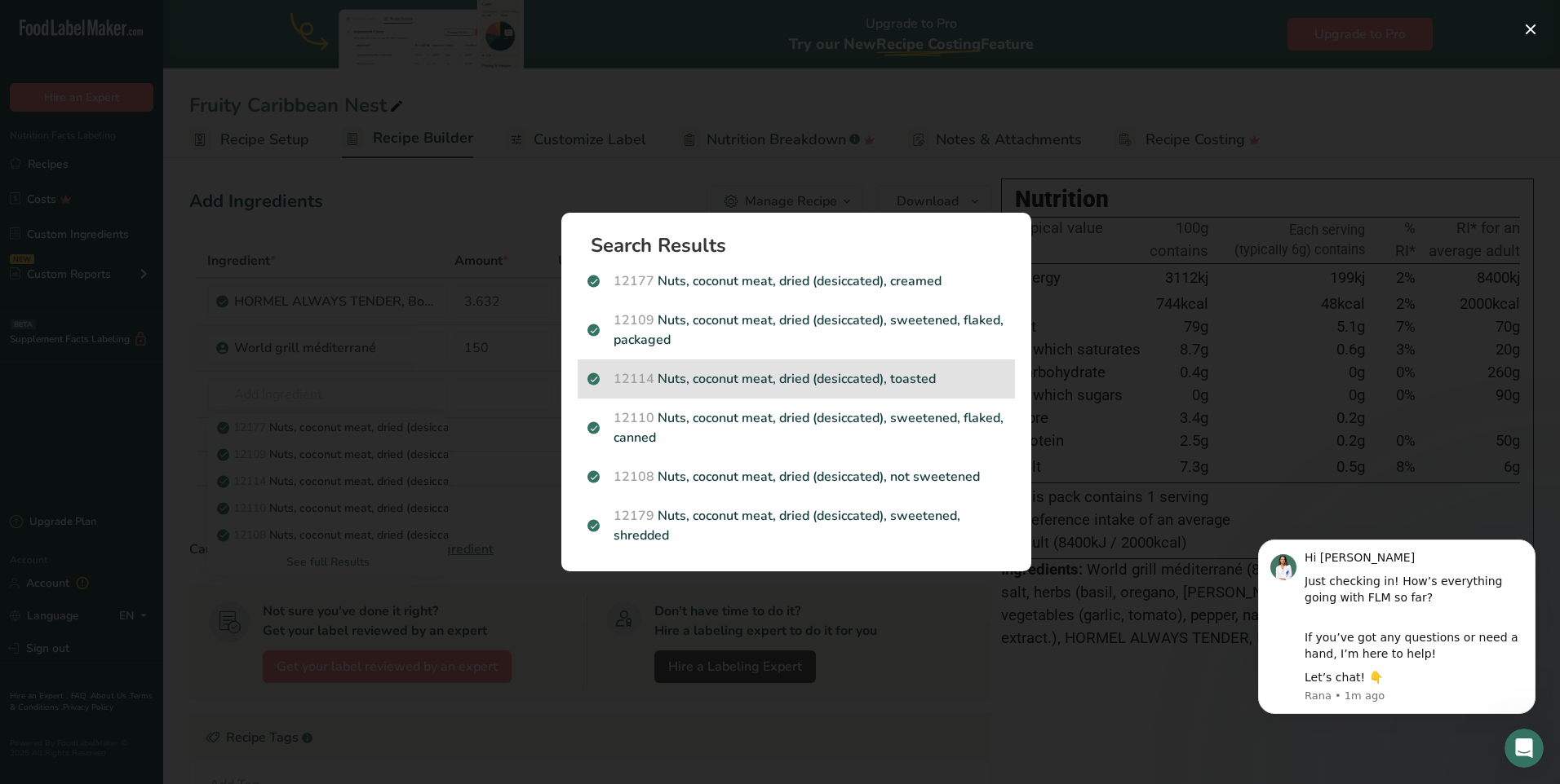
click at [698, 390] on div "12114 Nuts, coconut meat, dried (desiccated), toasted" at bounding box center [796, 379] width 437 height 39
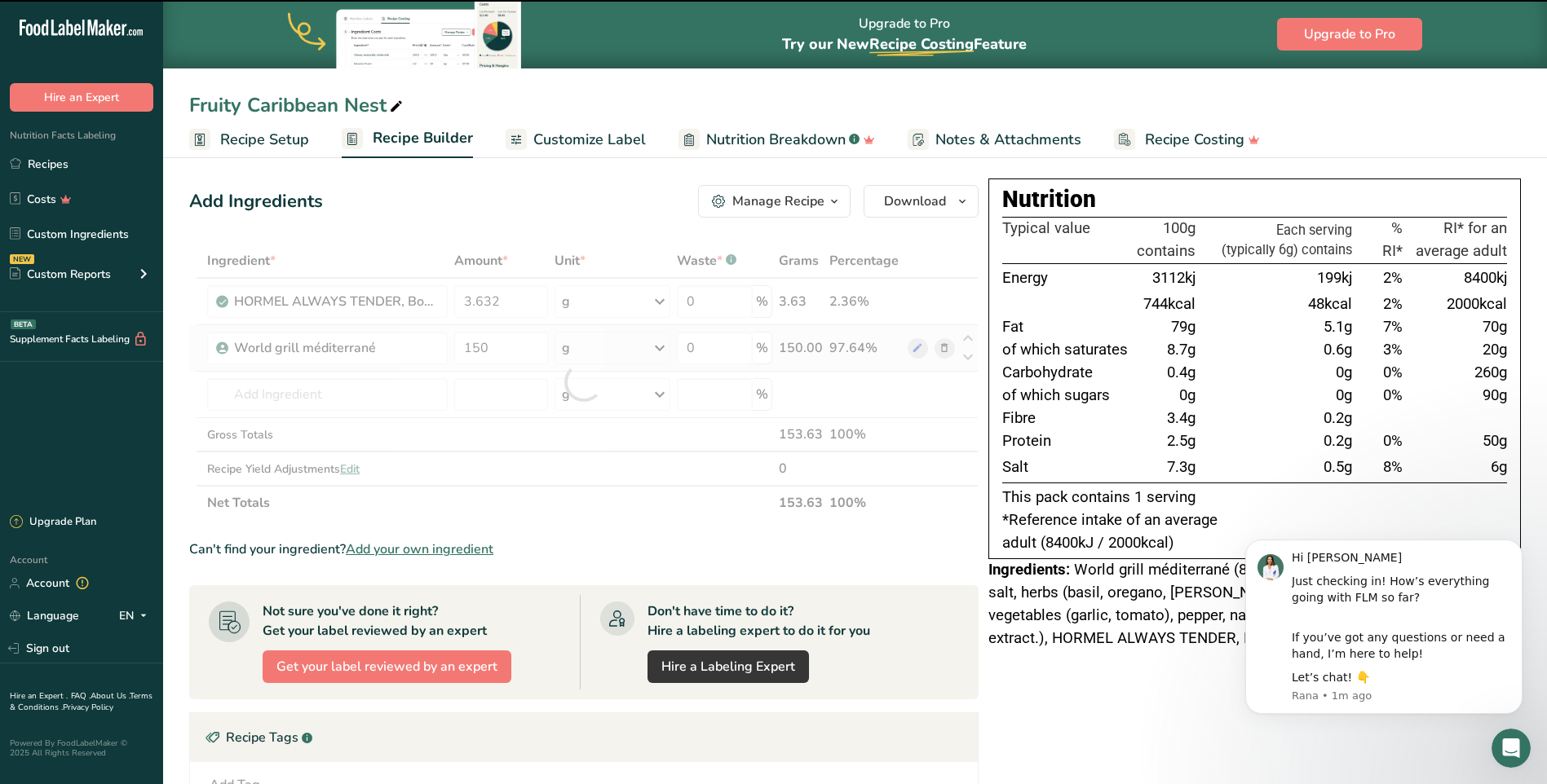
type input "0"
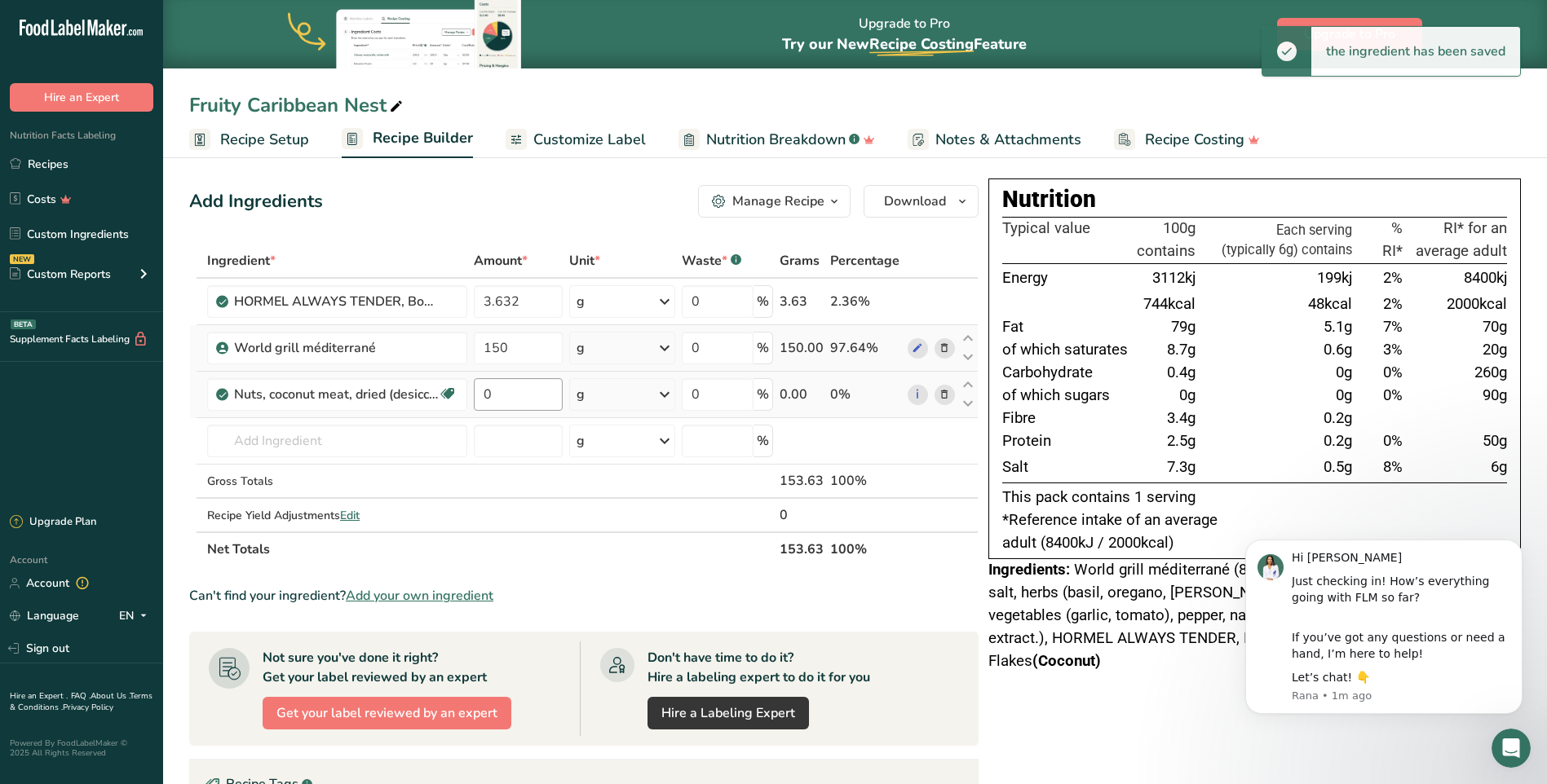
click at [541, 399] on input "0" at bounding box center [518, 395] width 89 height 33
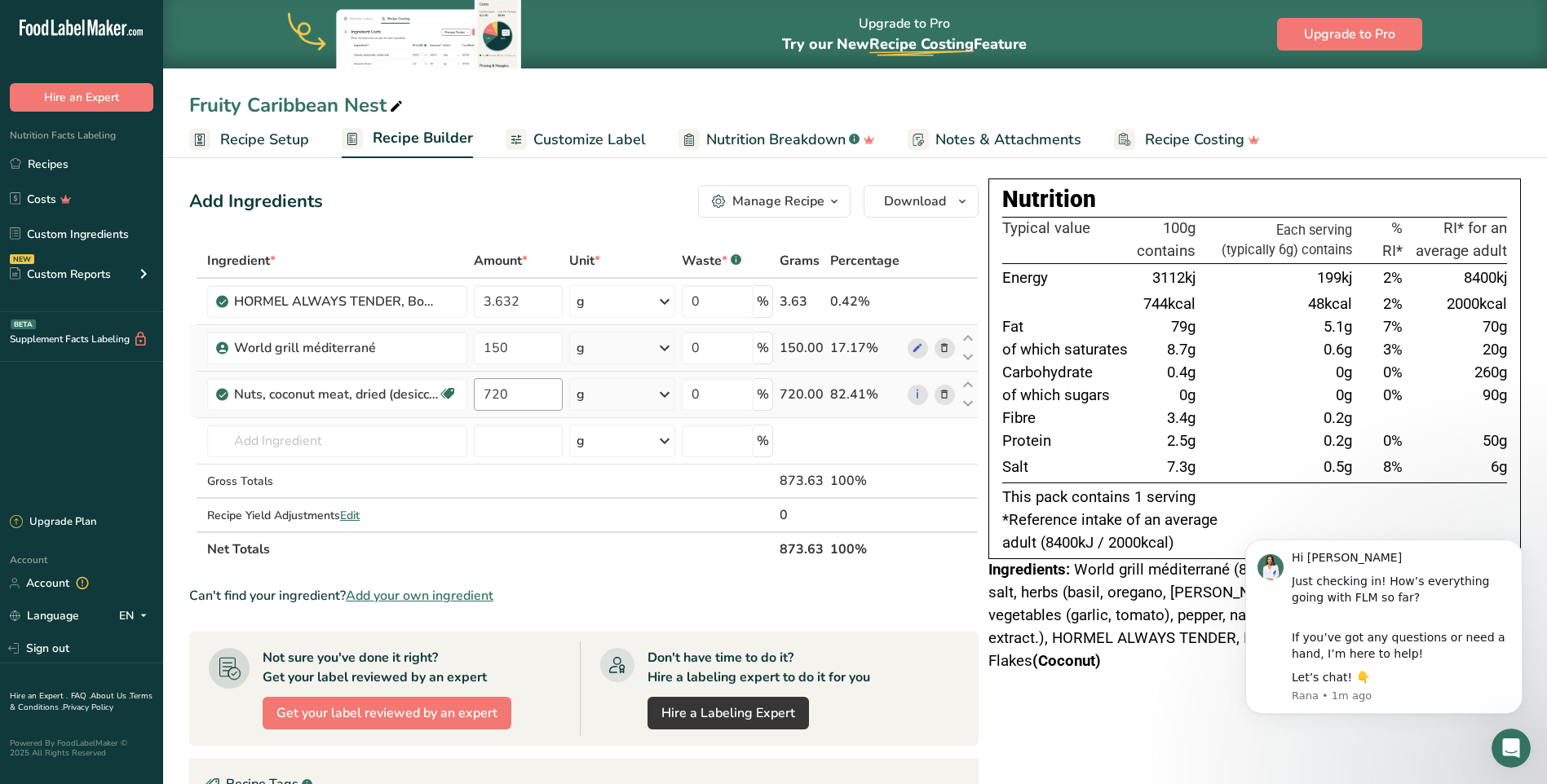
type input "720"
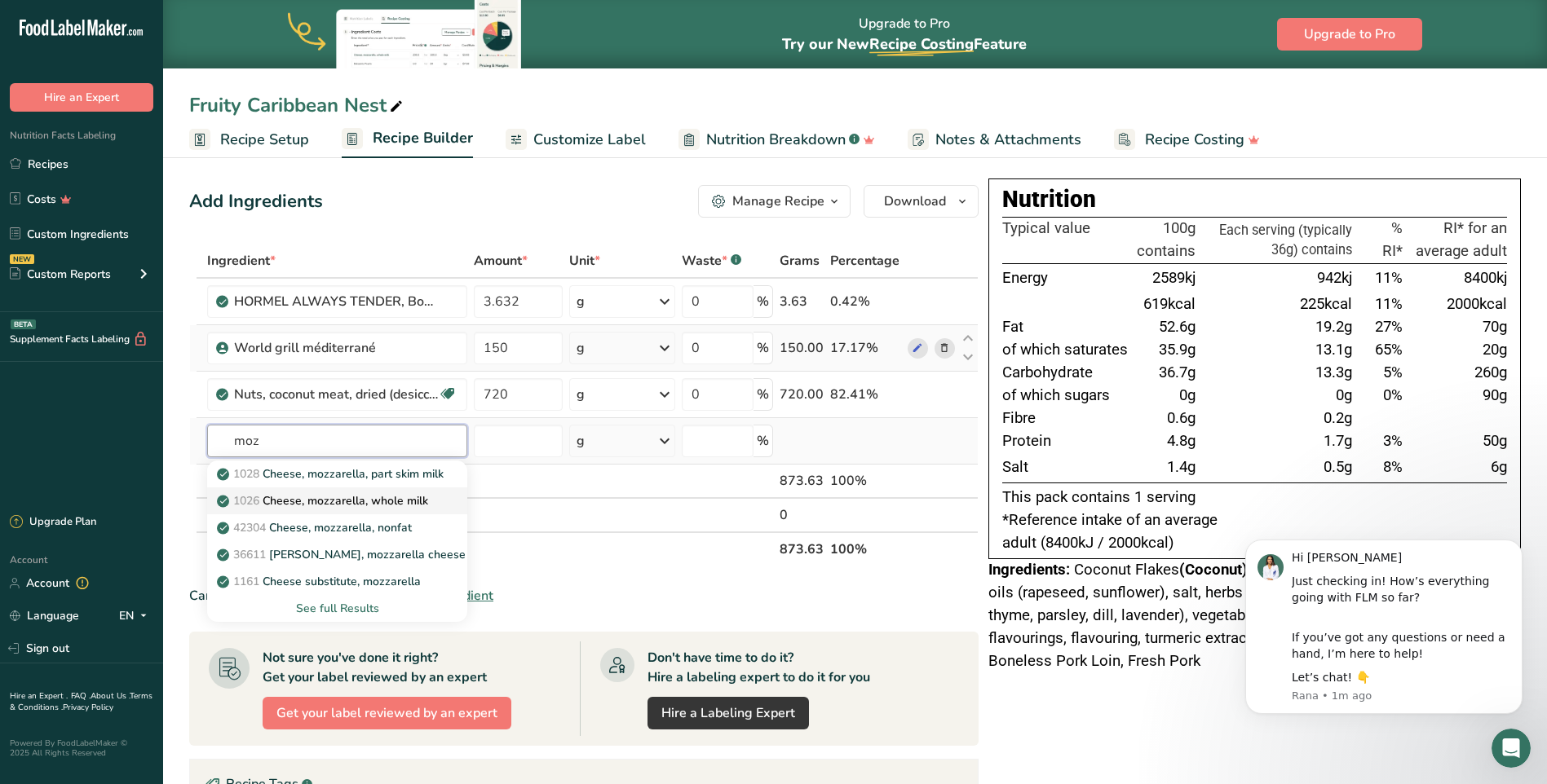
type input "moz"
click at [405, 495] on p "1026 Cheese, mozzarella, whole milk" at bounding box center [324, 502] width 208 height 17
type input "Cheese, mozzarella, whole milk"
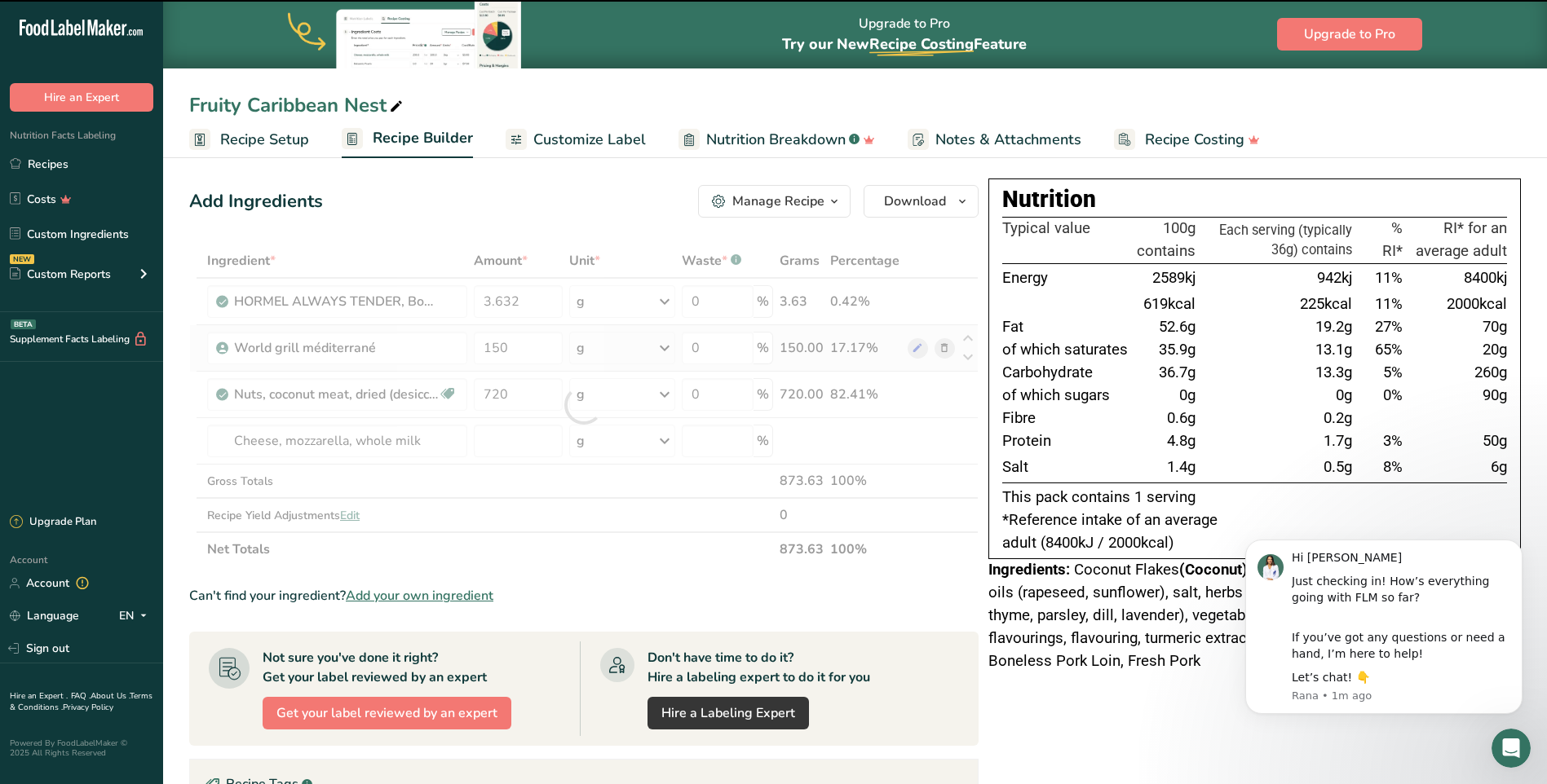
type input "0"
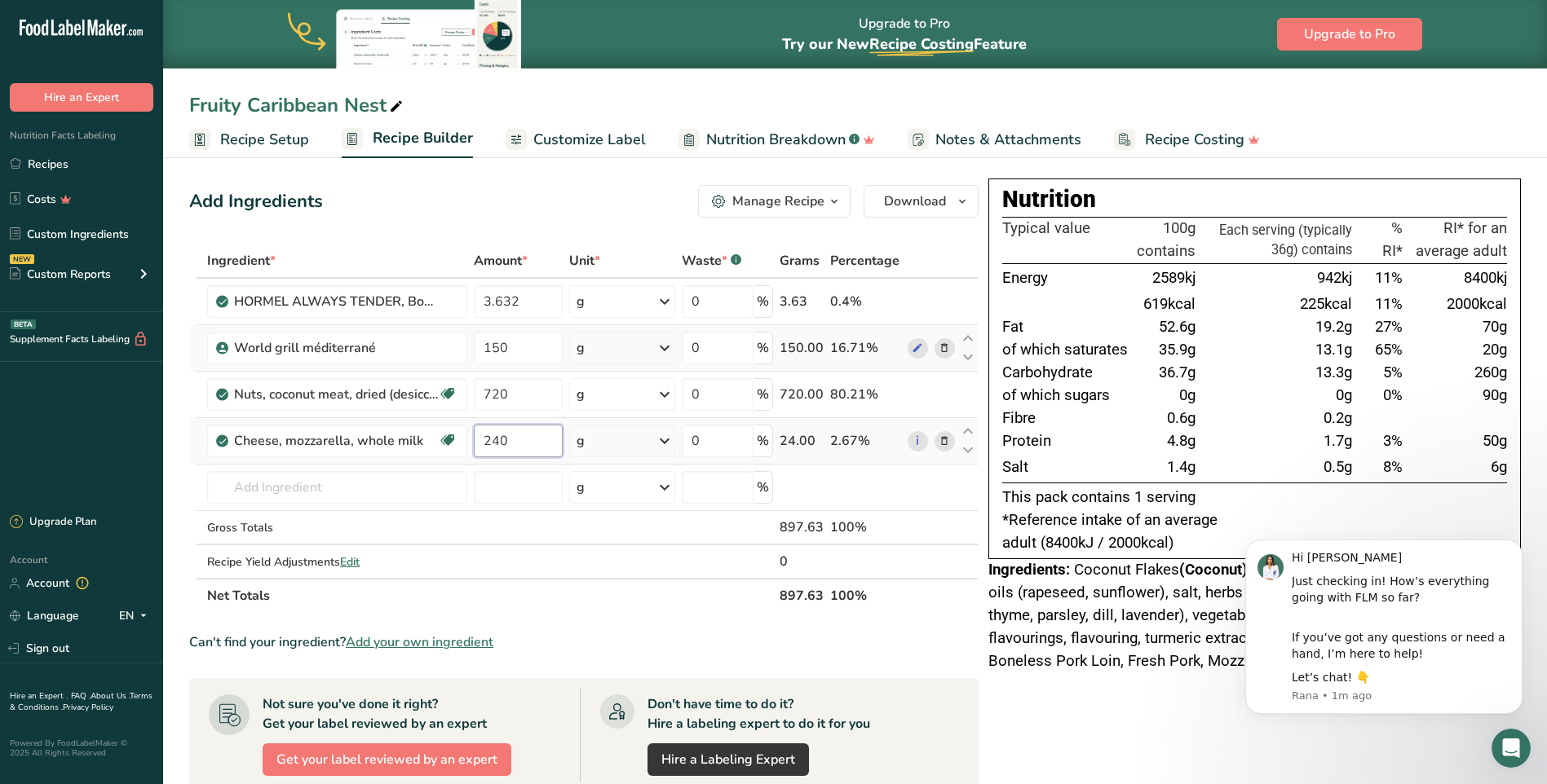
type input "240"
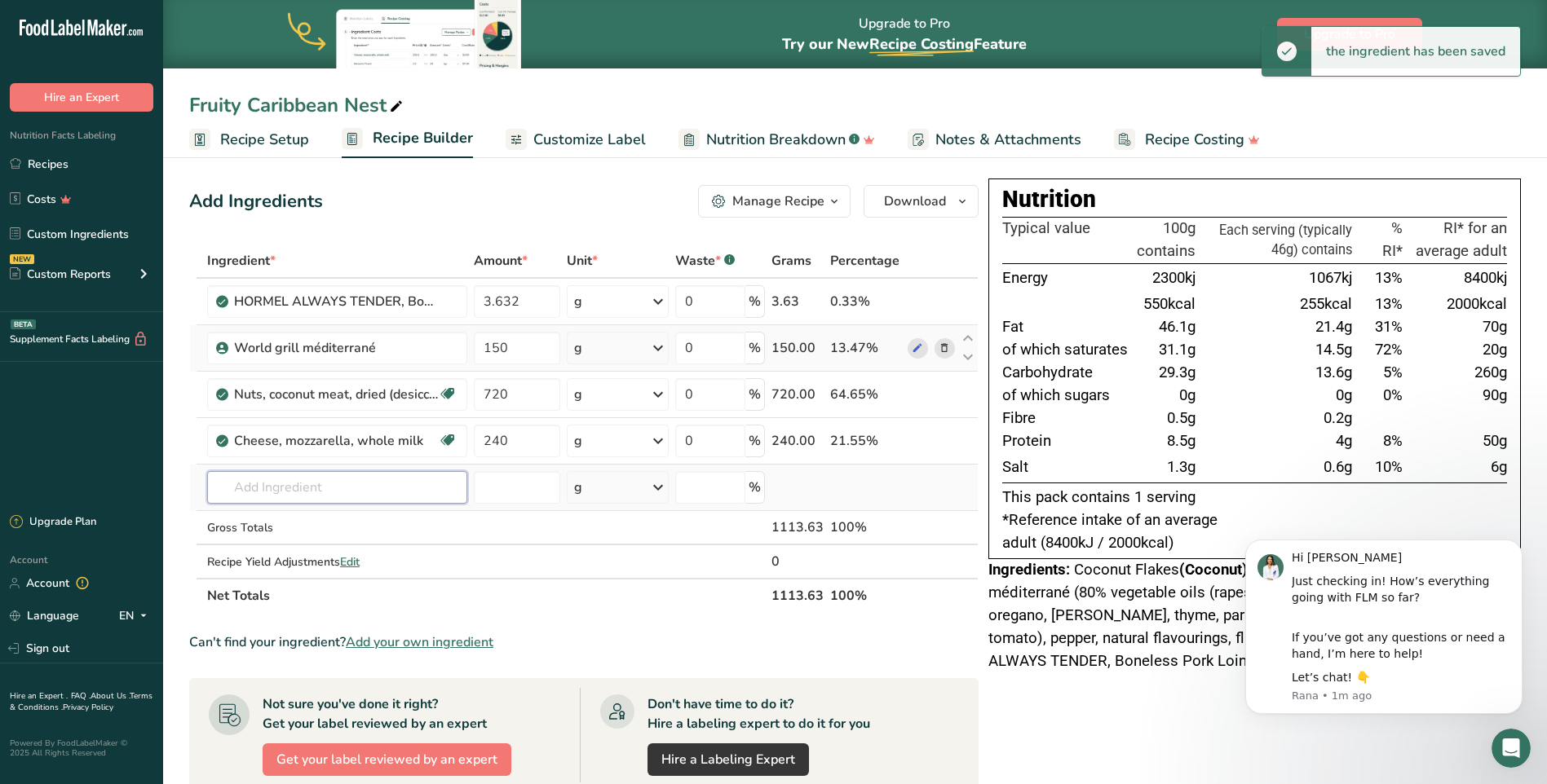
click at [361, 484] on input "text" at bounding box center [337, 488] width 260 height 33
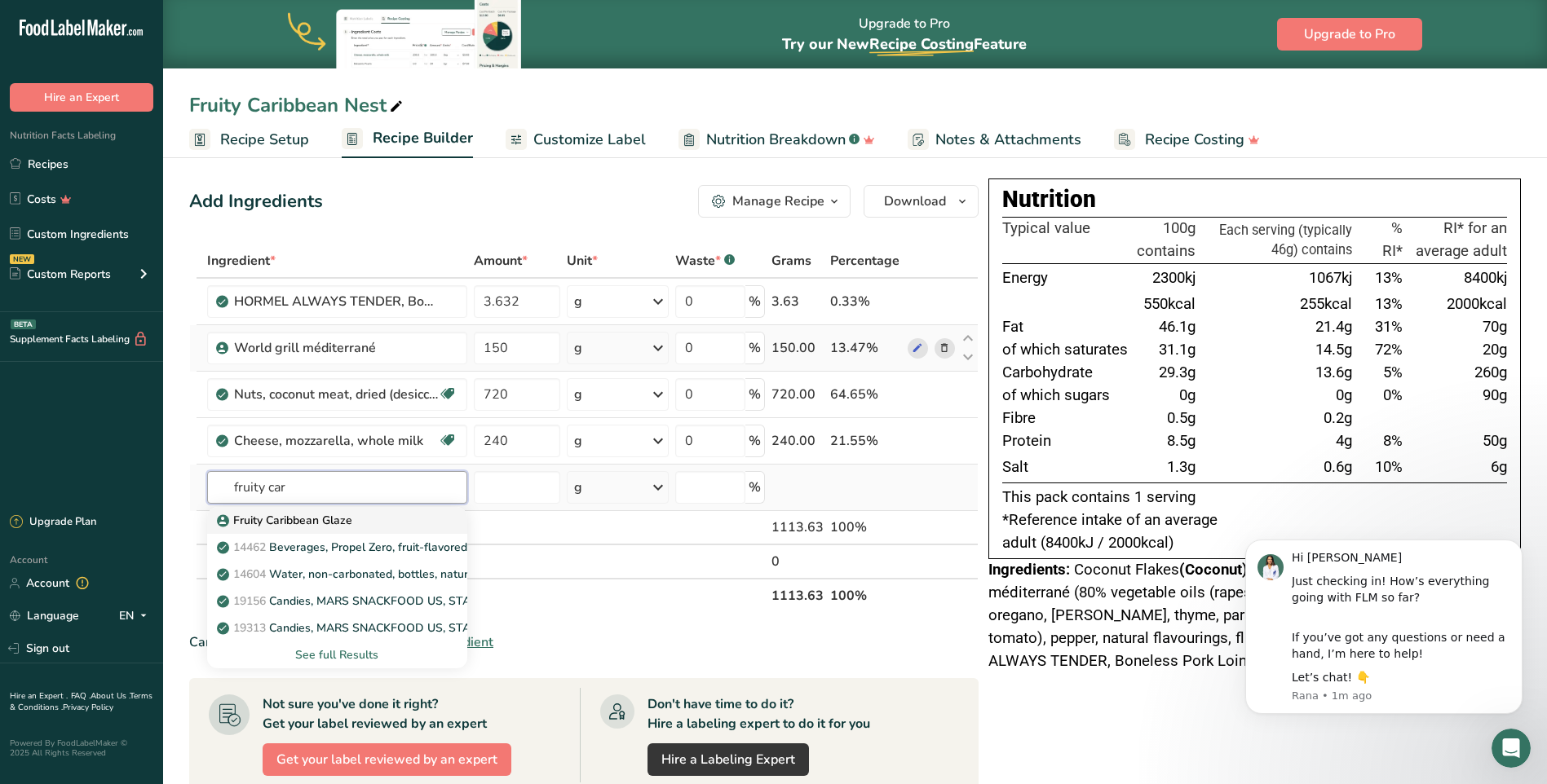
type input "Fruity Caribbean Glaze"
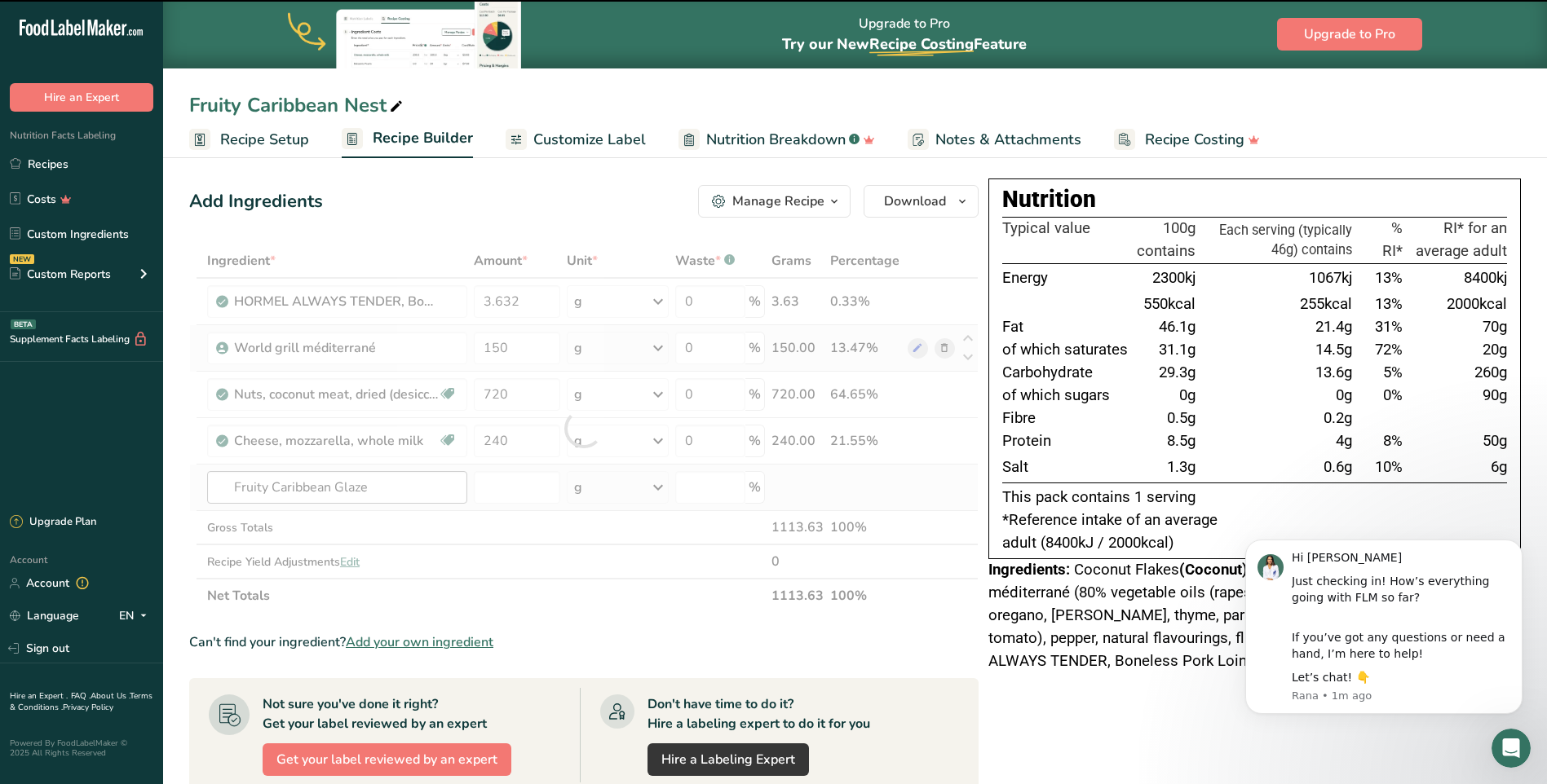
type input "0"
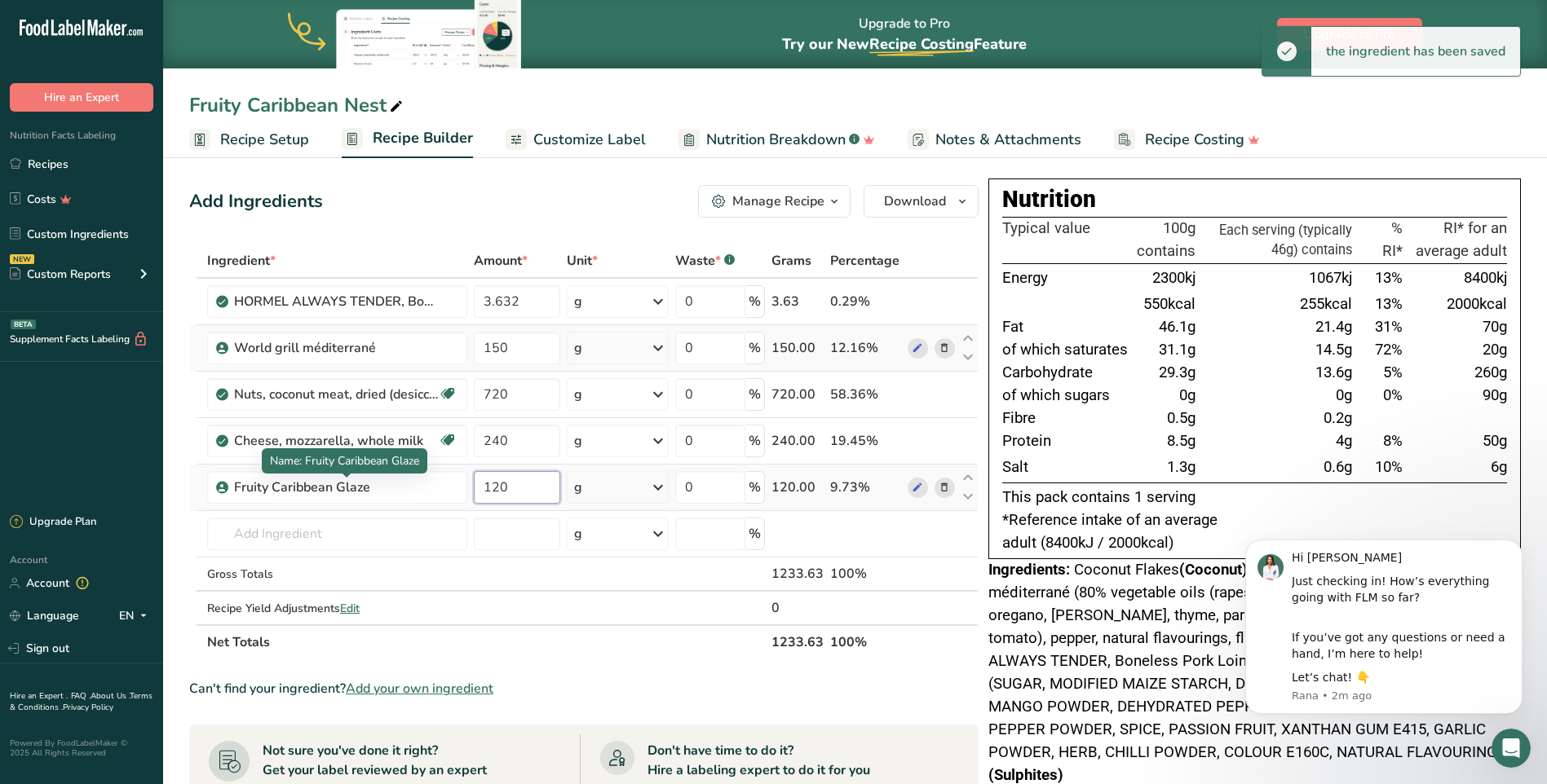
type input "120"
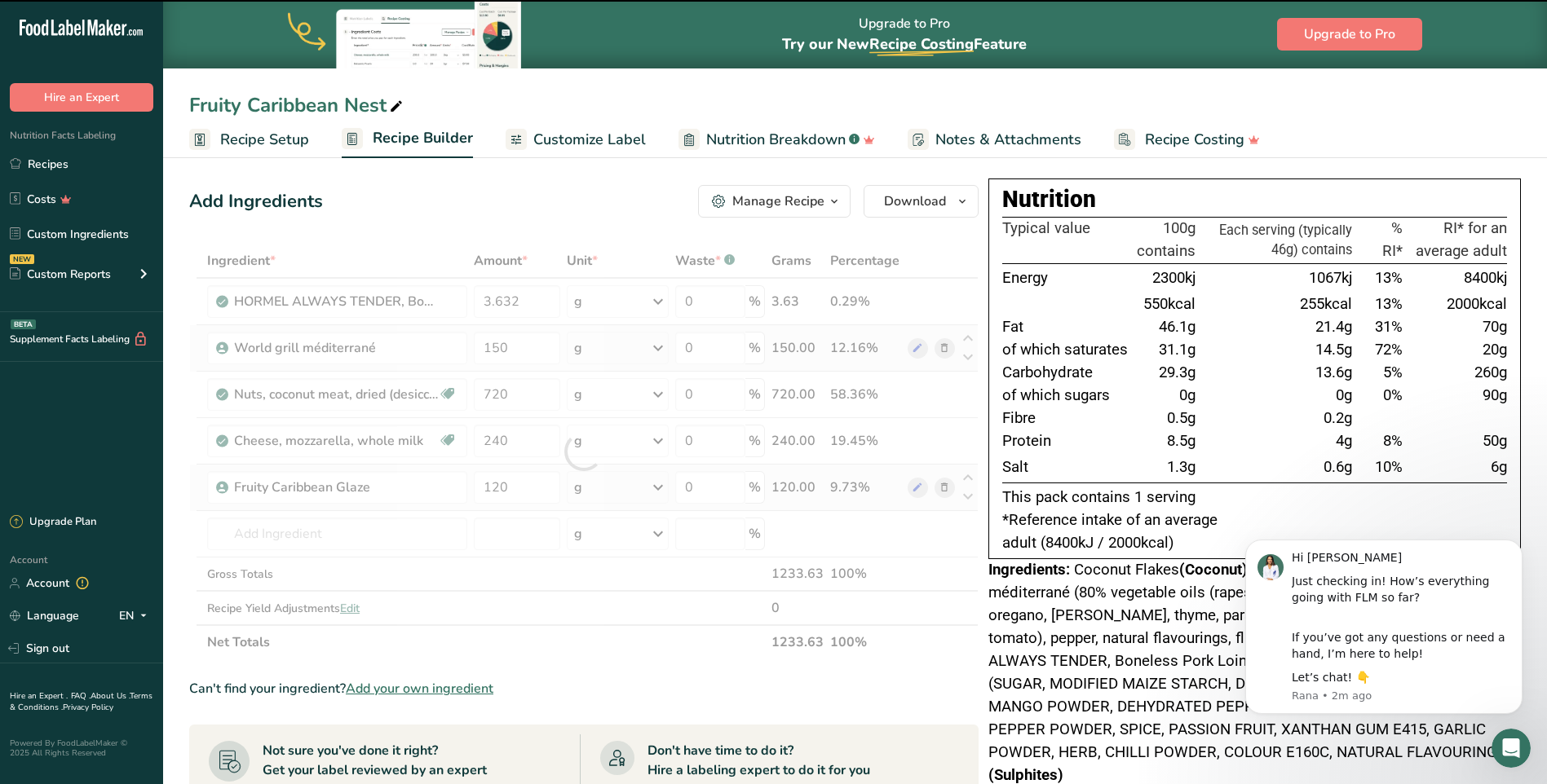
click at [267, 535] on div at bounding box center [583, 451] width 789 height 416
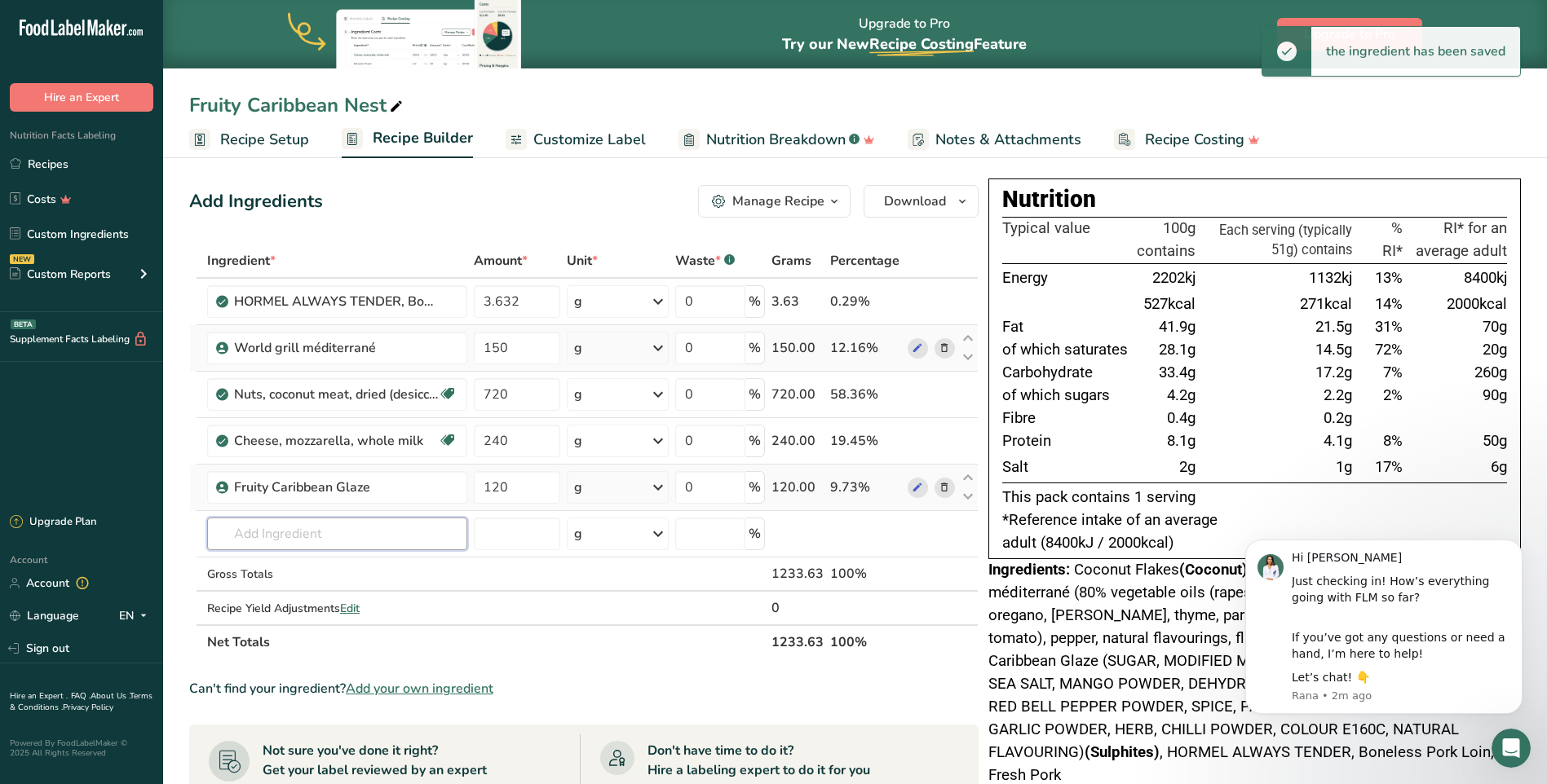
click at [267, 535] on input "text" at bounding box center [337, 535] width 260 height 33
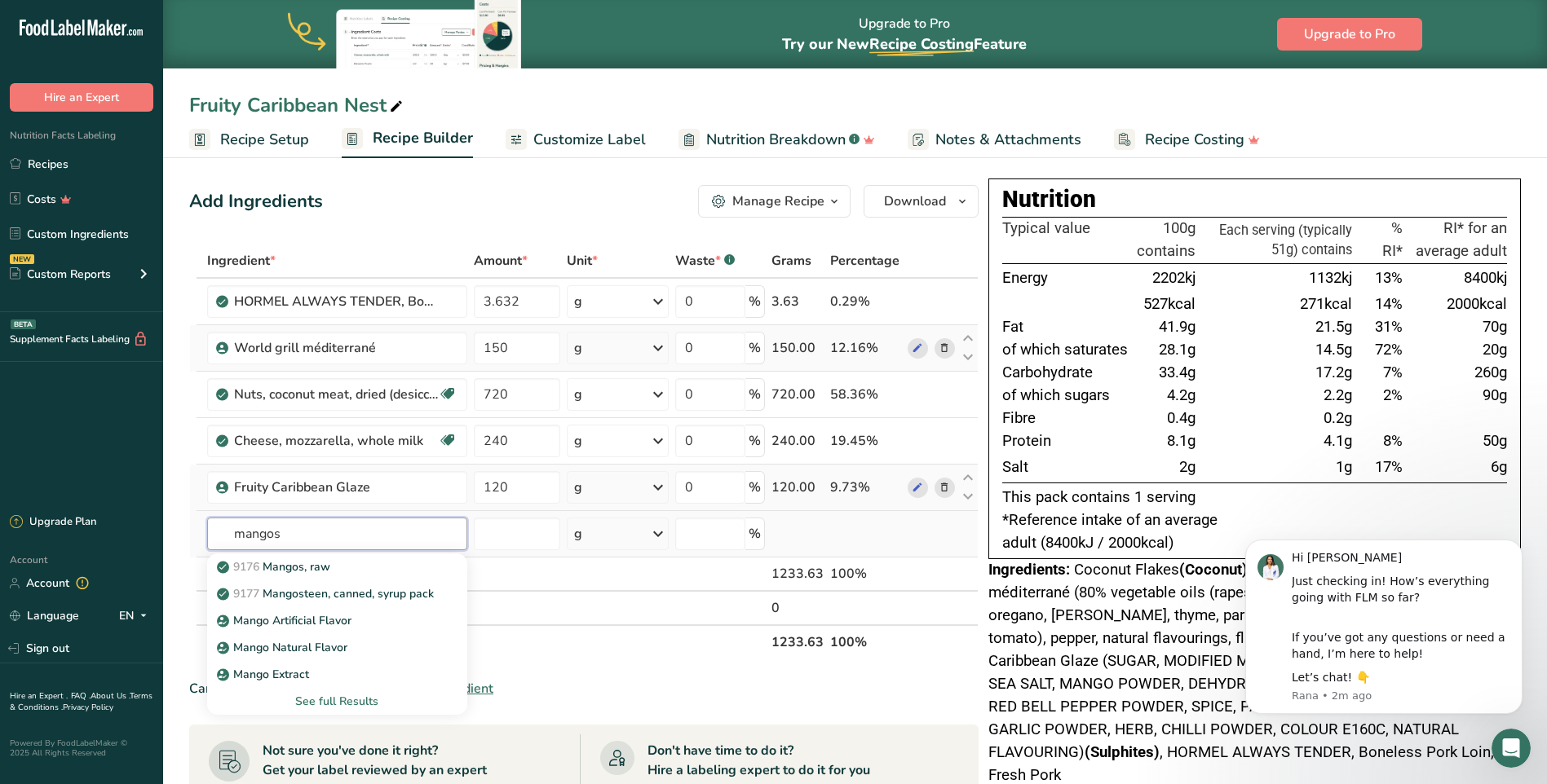
type input "mangos"
click at [345, 706] on div "See full Results" at bounding box center [337, 702] width 234 height 17
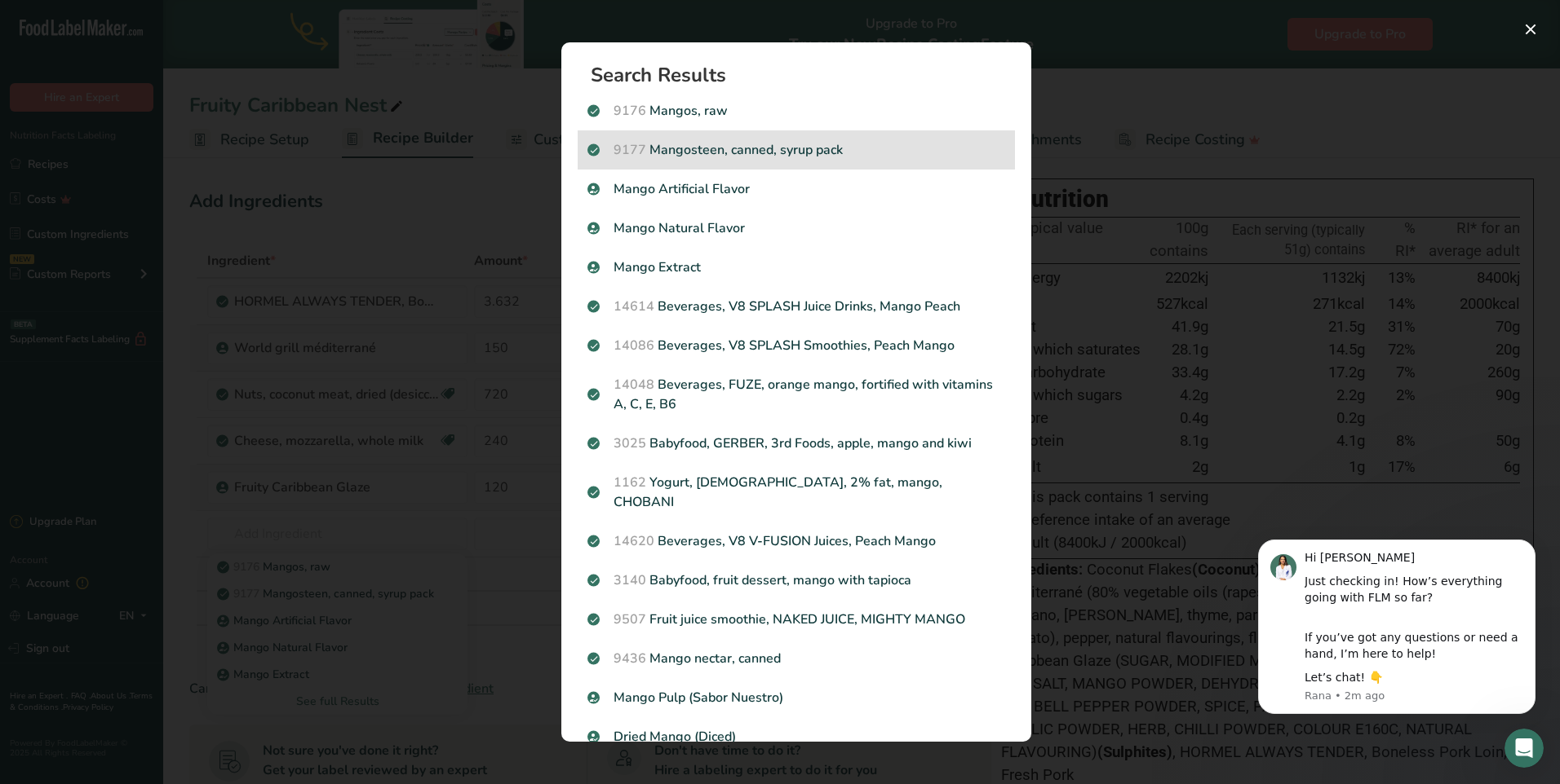
click at [882, 139] on div "9177 Mangosteen, canned, syrup pack" at bounding box center [796, 149] width 437 height 39
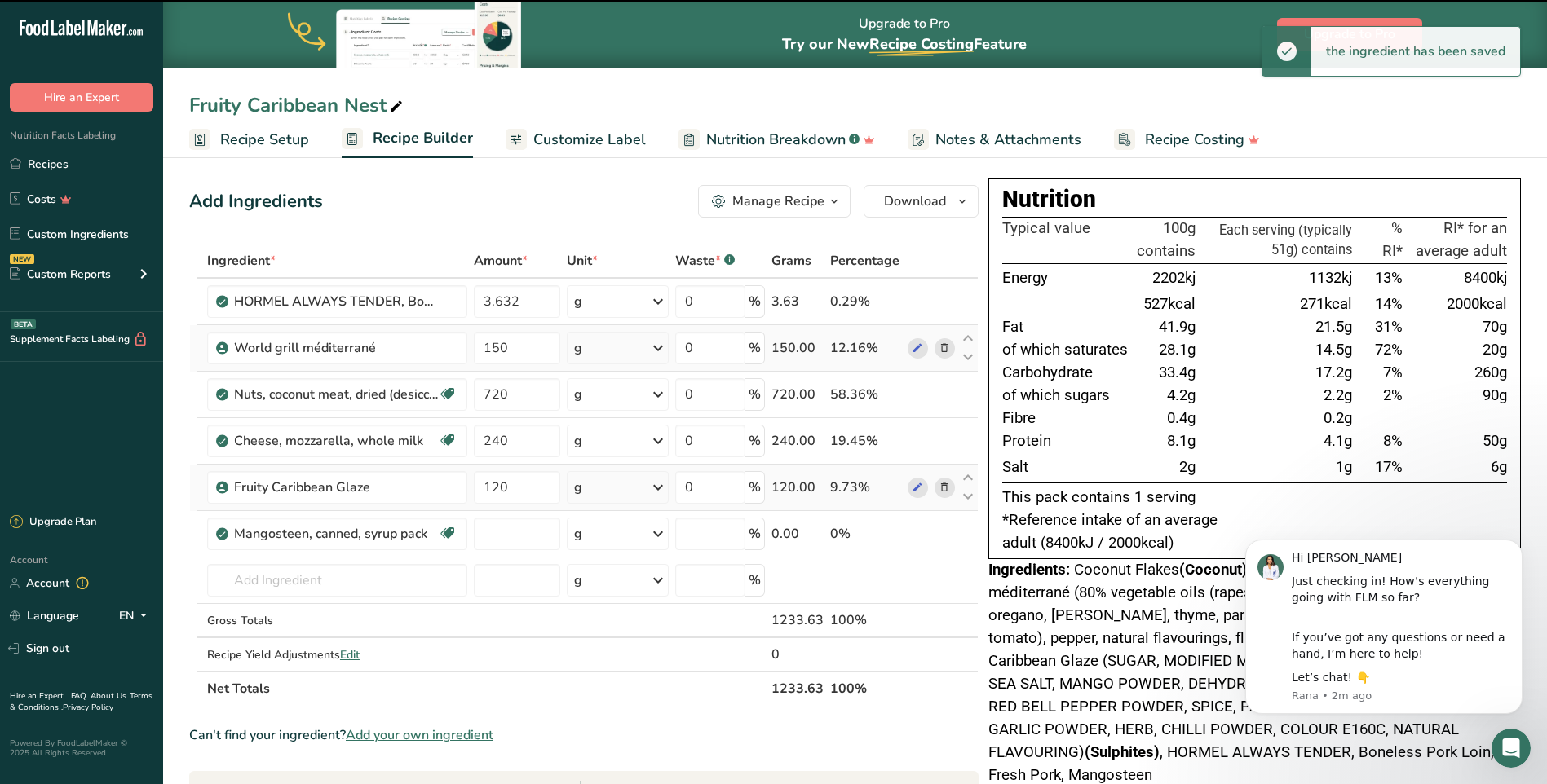
type input "0"
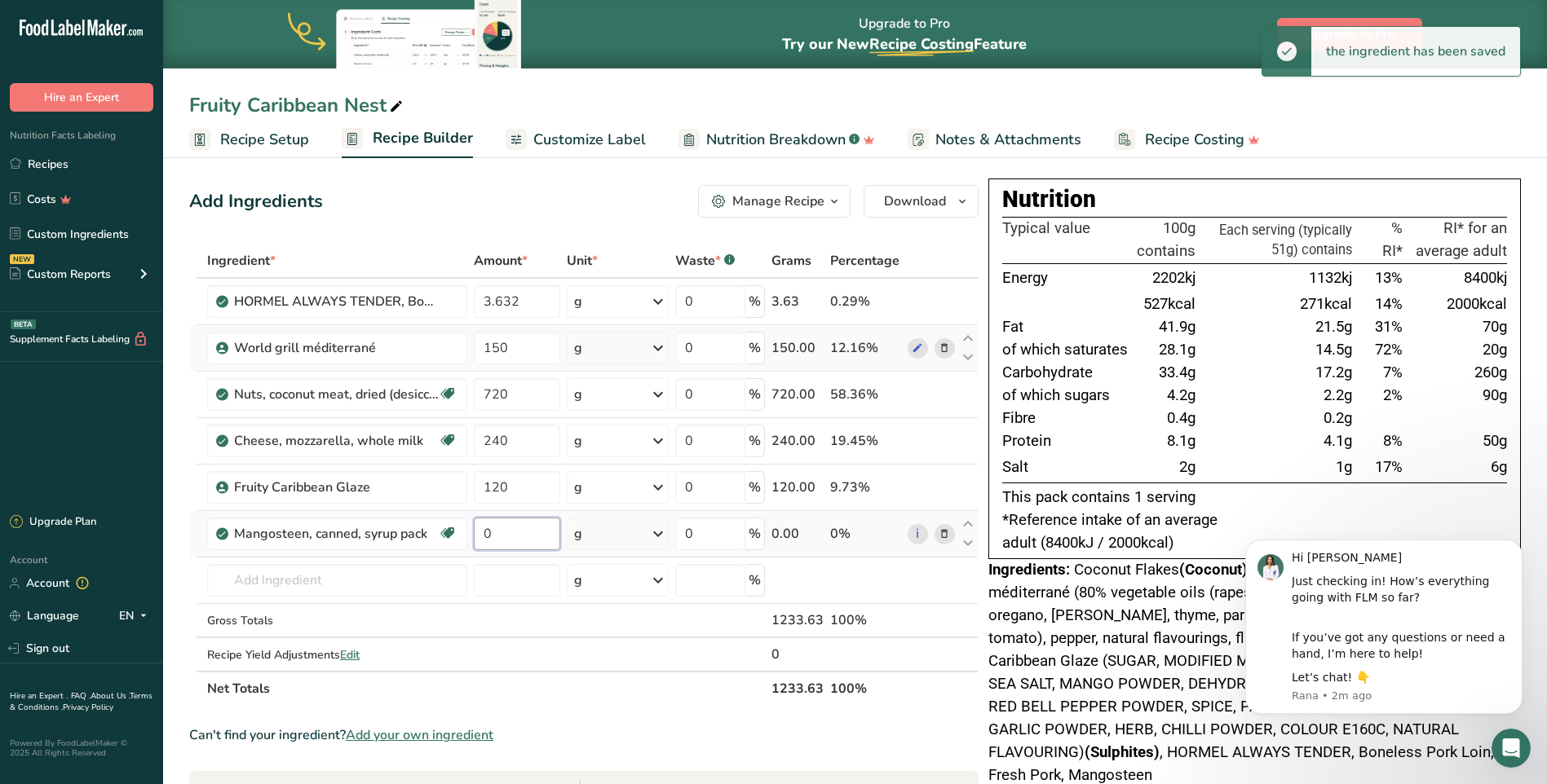
click at [505, 541] on input "0" at bounding box center [517, 535] width 87 height 33
type input "3"
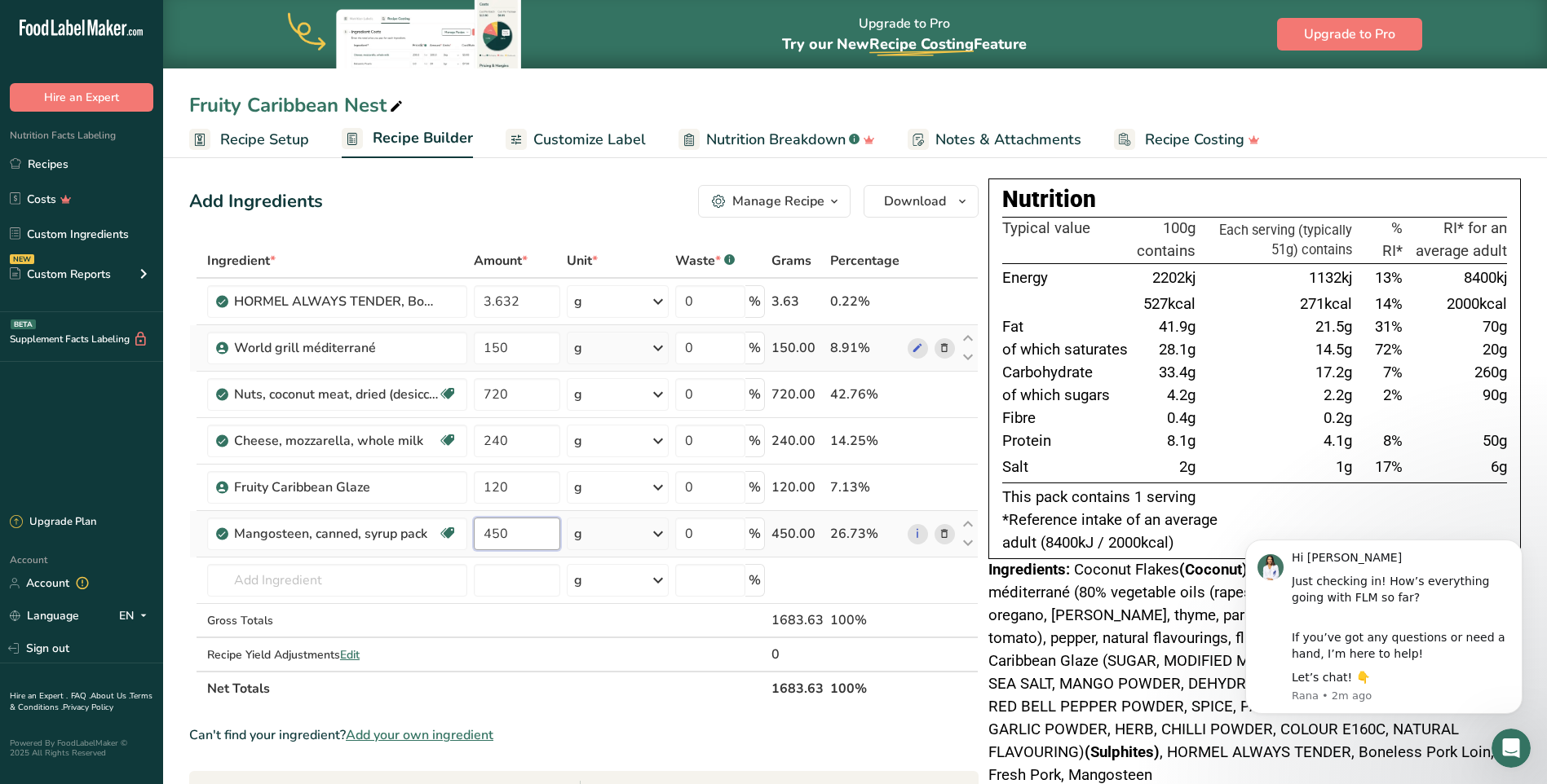
type input "450"
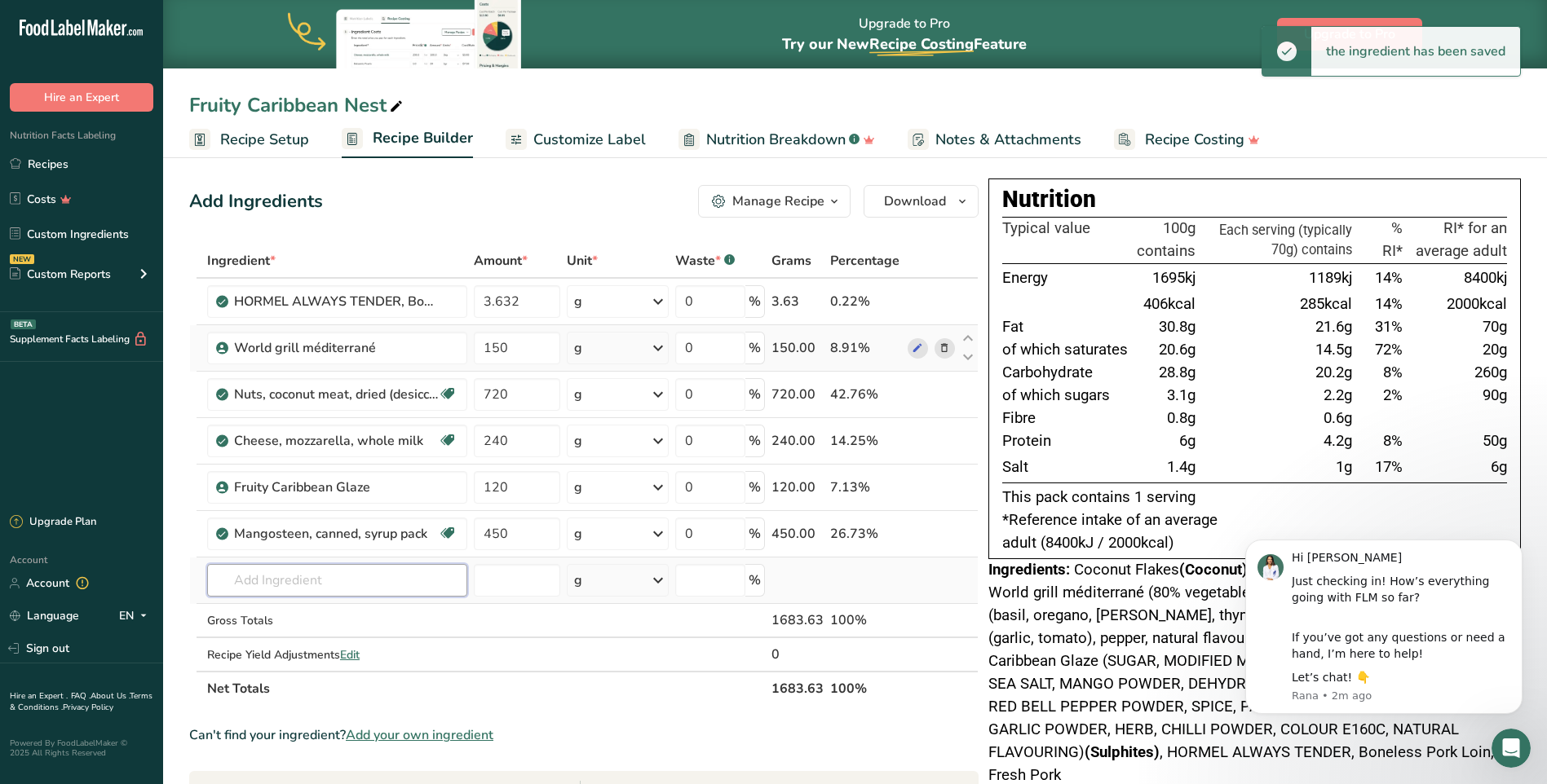
click at [337, 583] on input "text" at bounding box center [337, 580] width 260 height 33
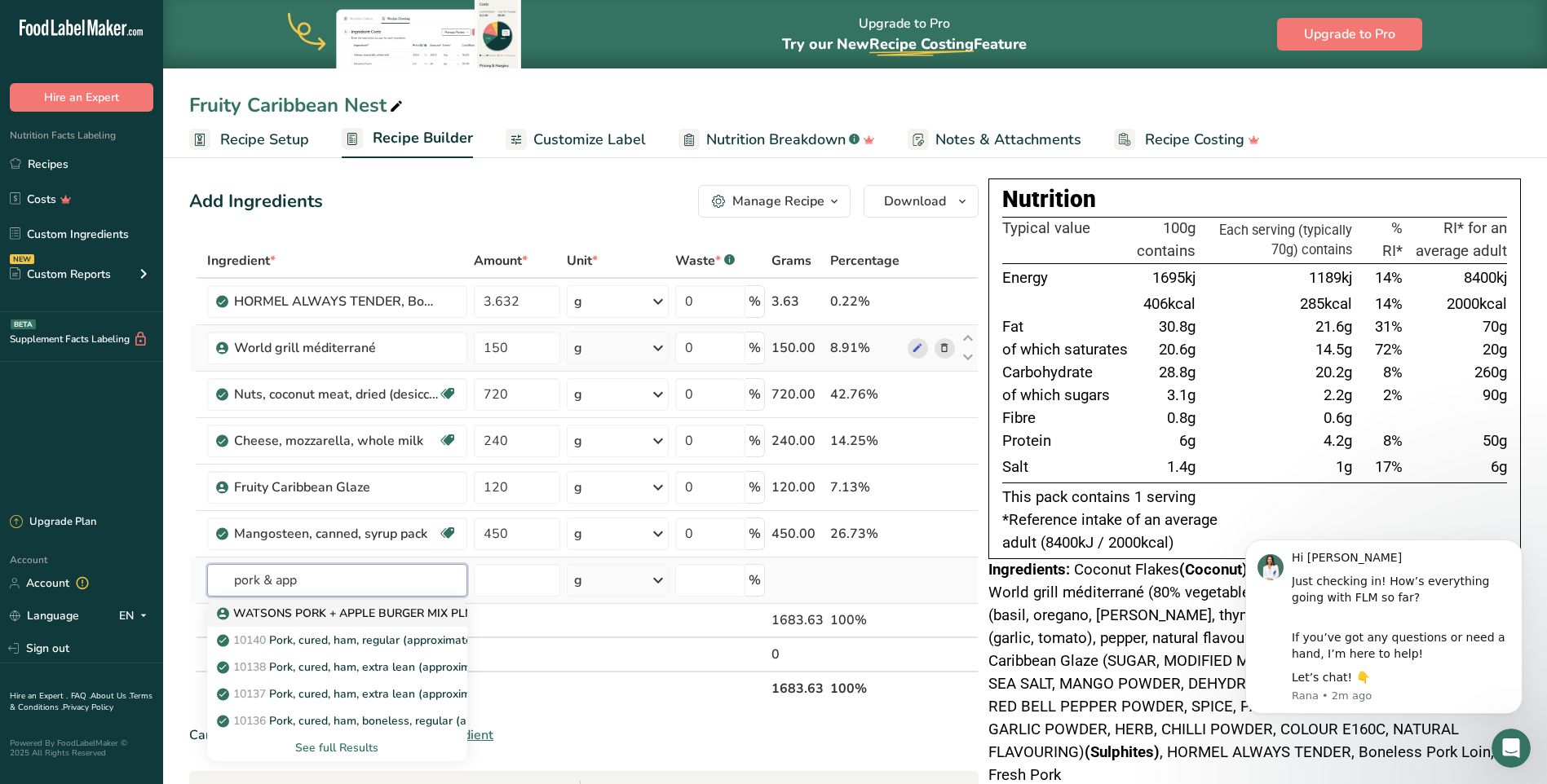
type input "WATSONS PORK + APPLE BURGER MIX PLN"
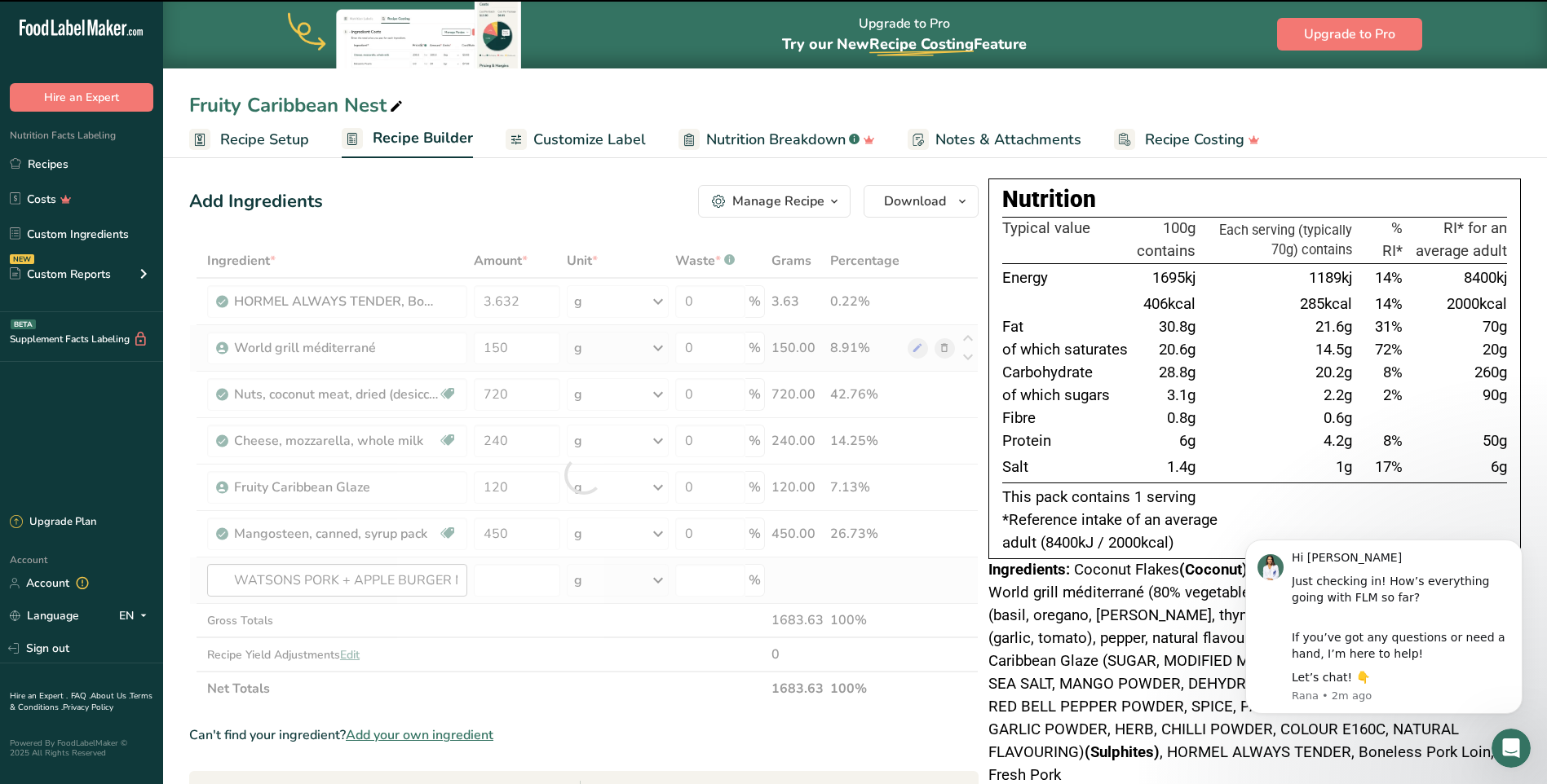
type input "0"
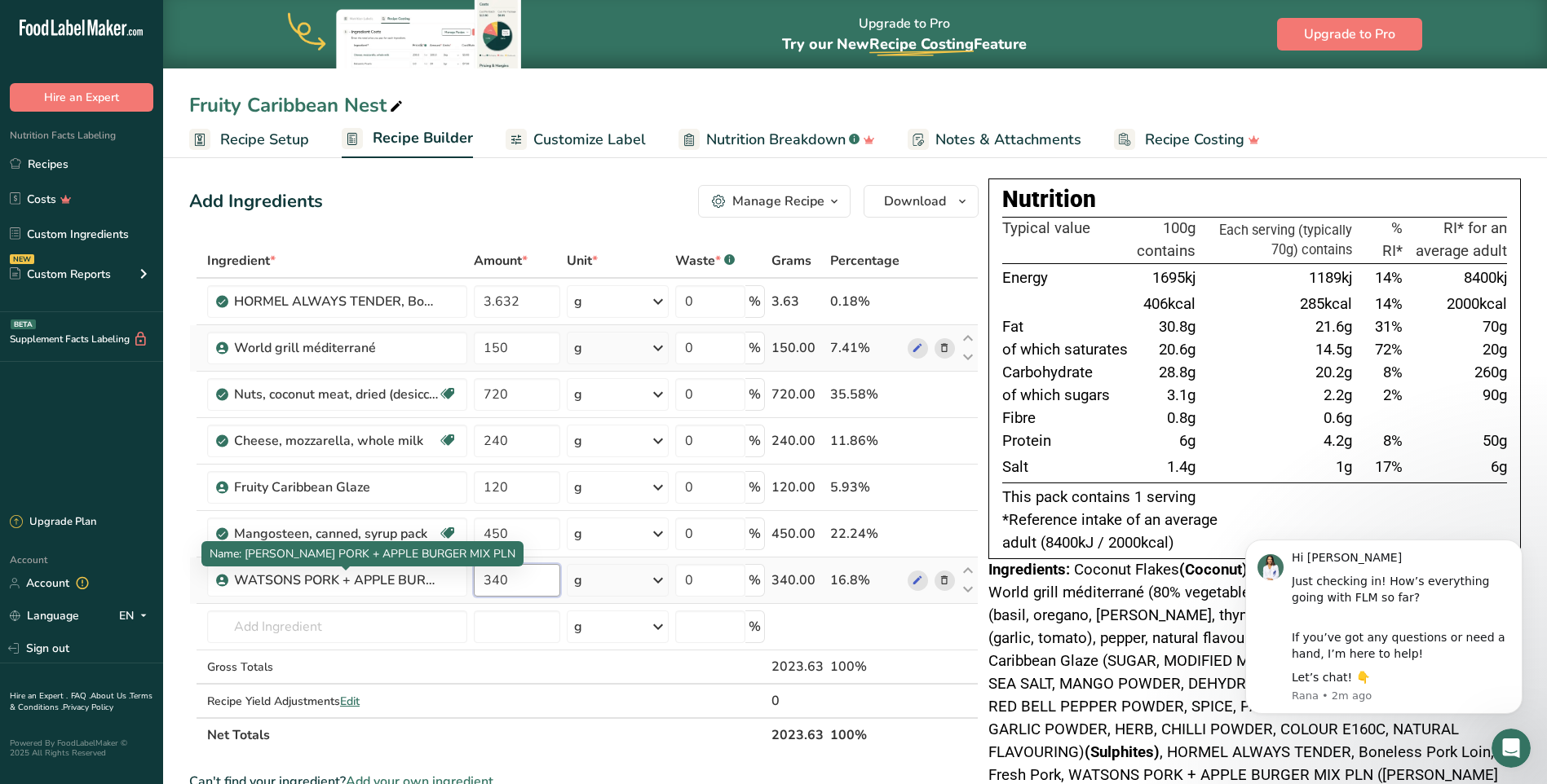
type input "340"
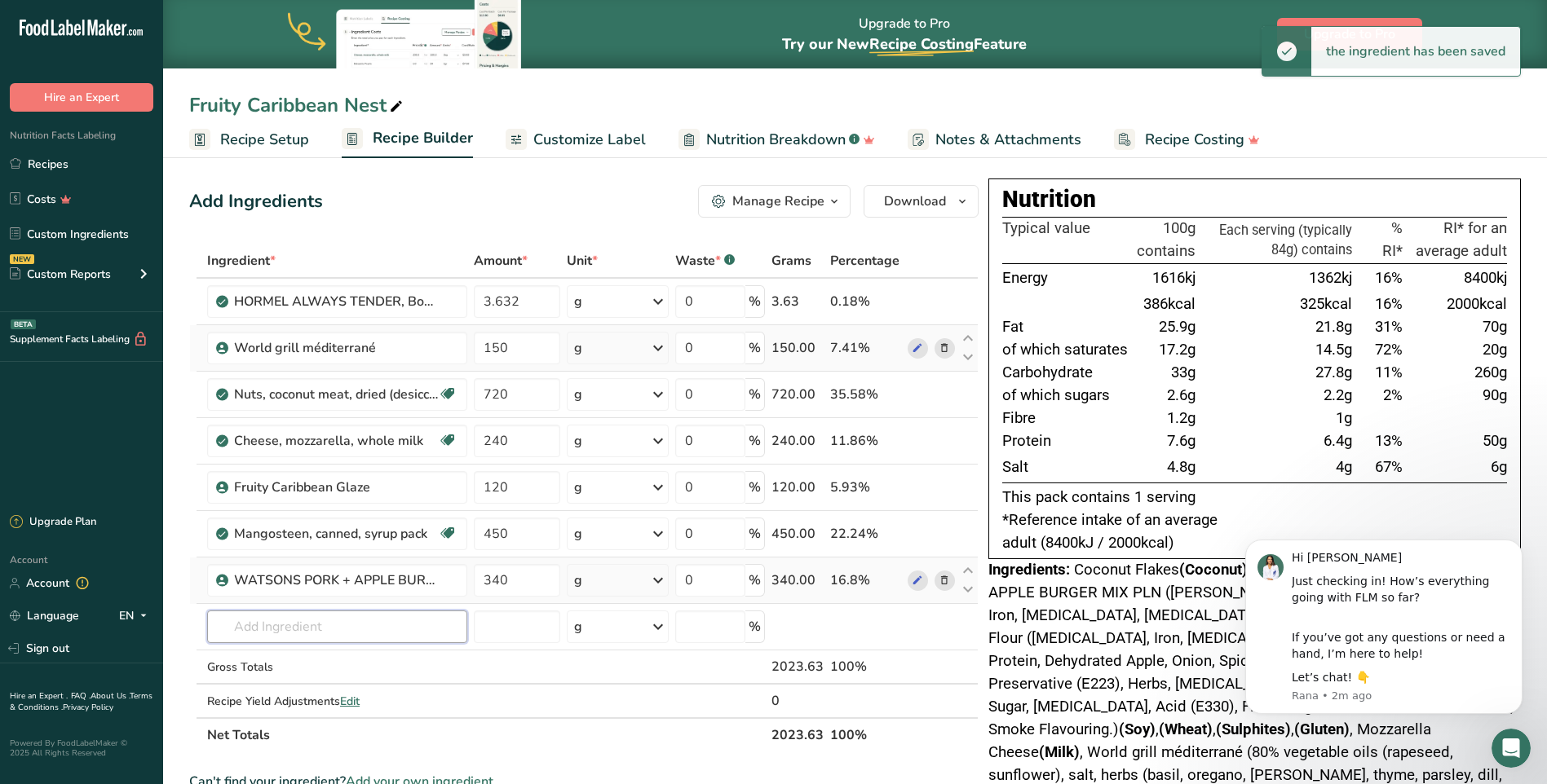
click at [285, 636] on input "text" at bounding box center [337, 627] width 260 height 33
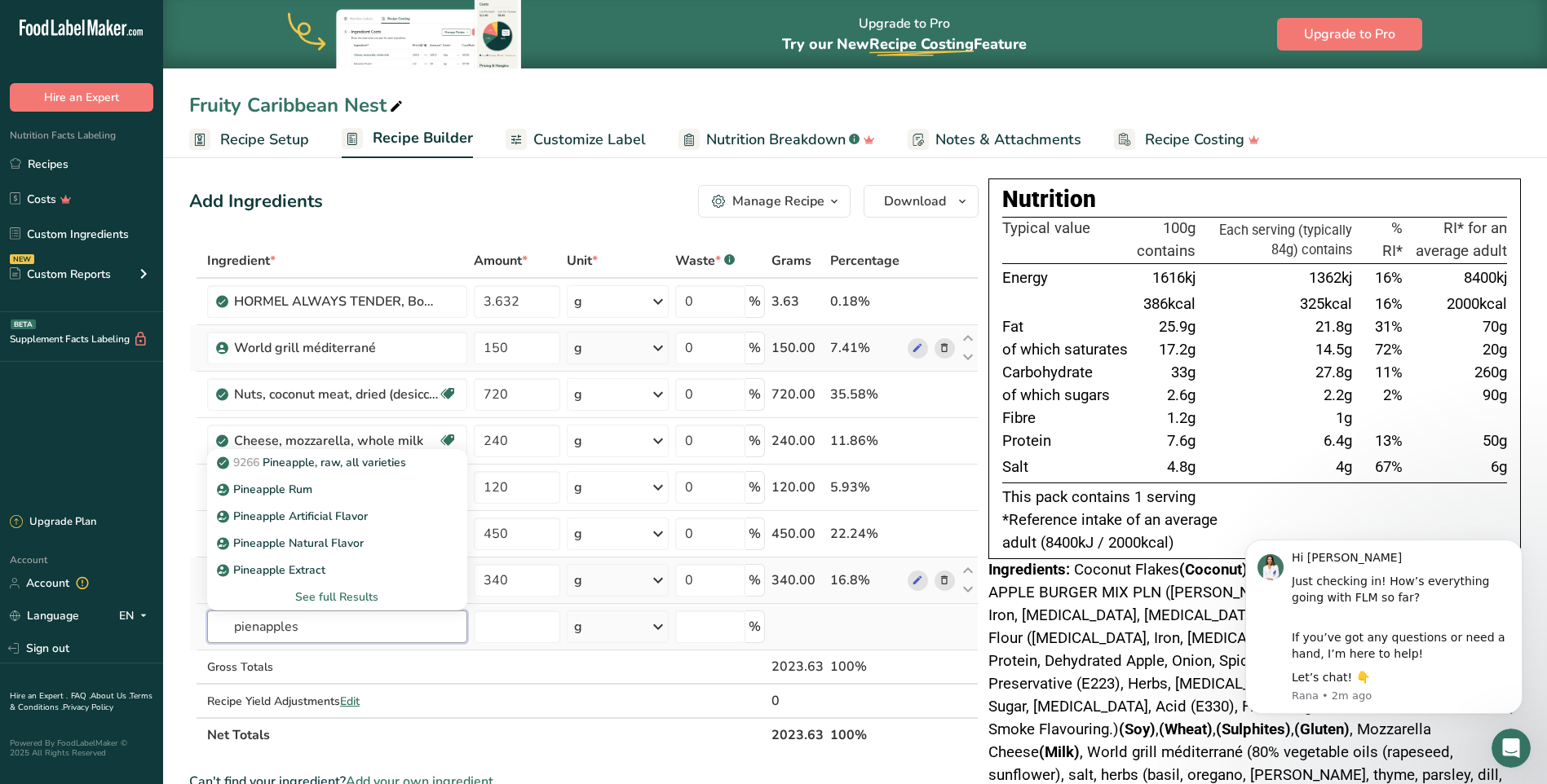
type input "pienapples"
click at [360, 593] on div "See full Results" at bounding box center [337, 598] width 234 height 17
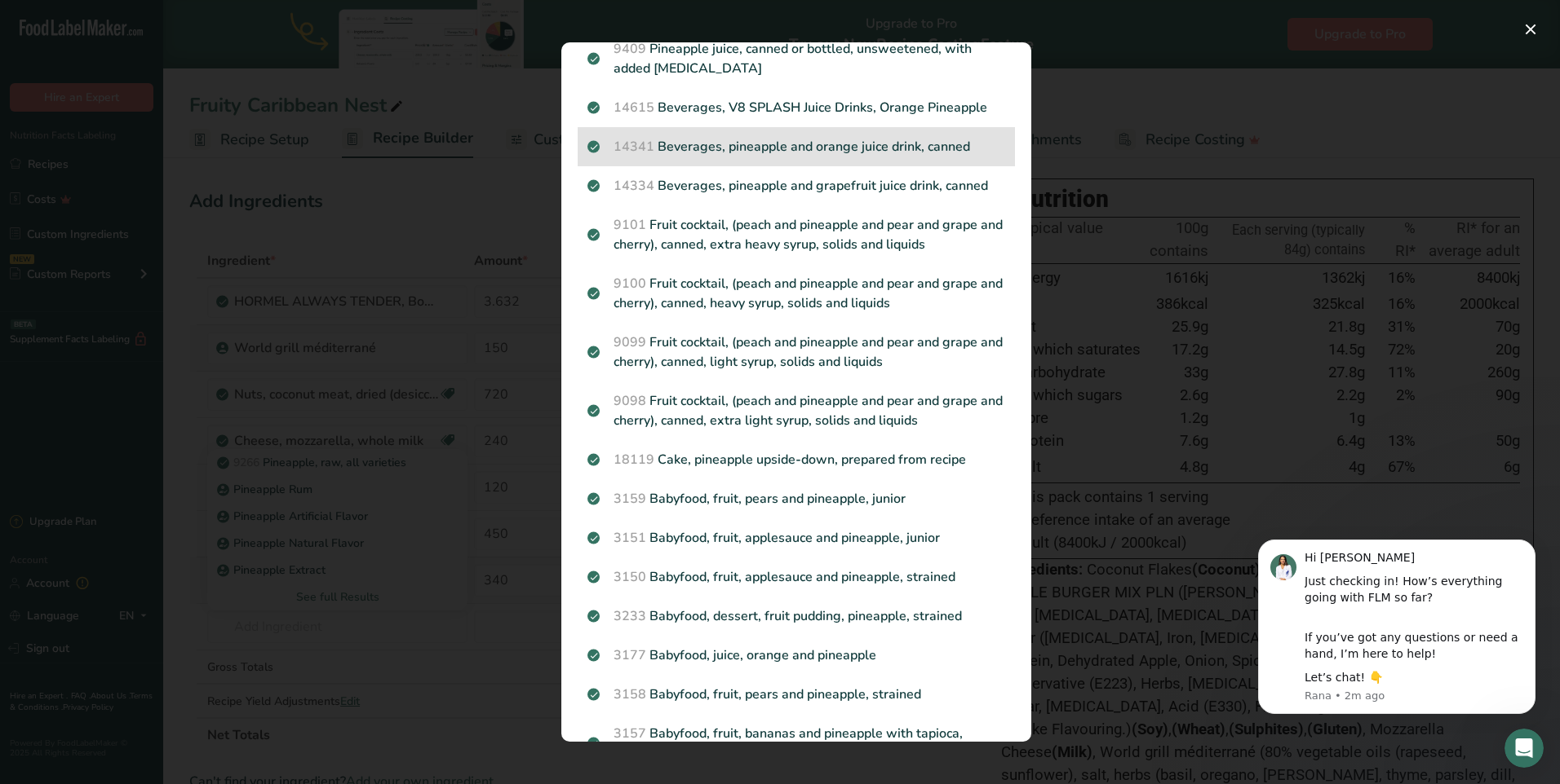
scroll to position [815, 0]
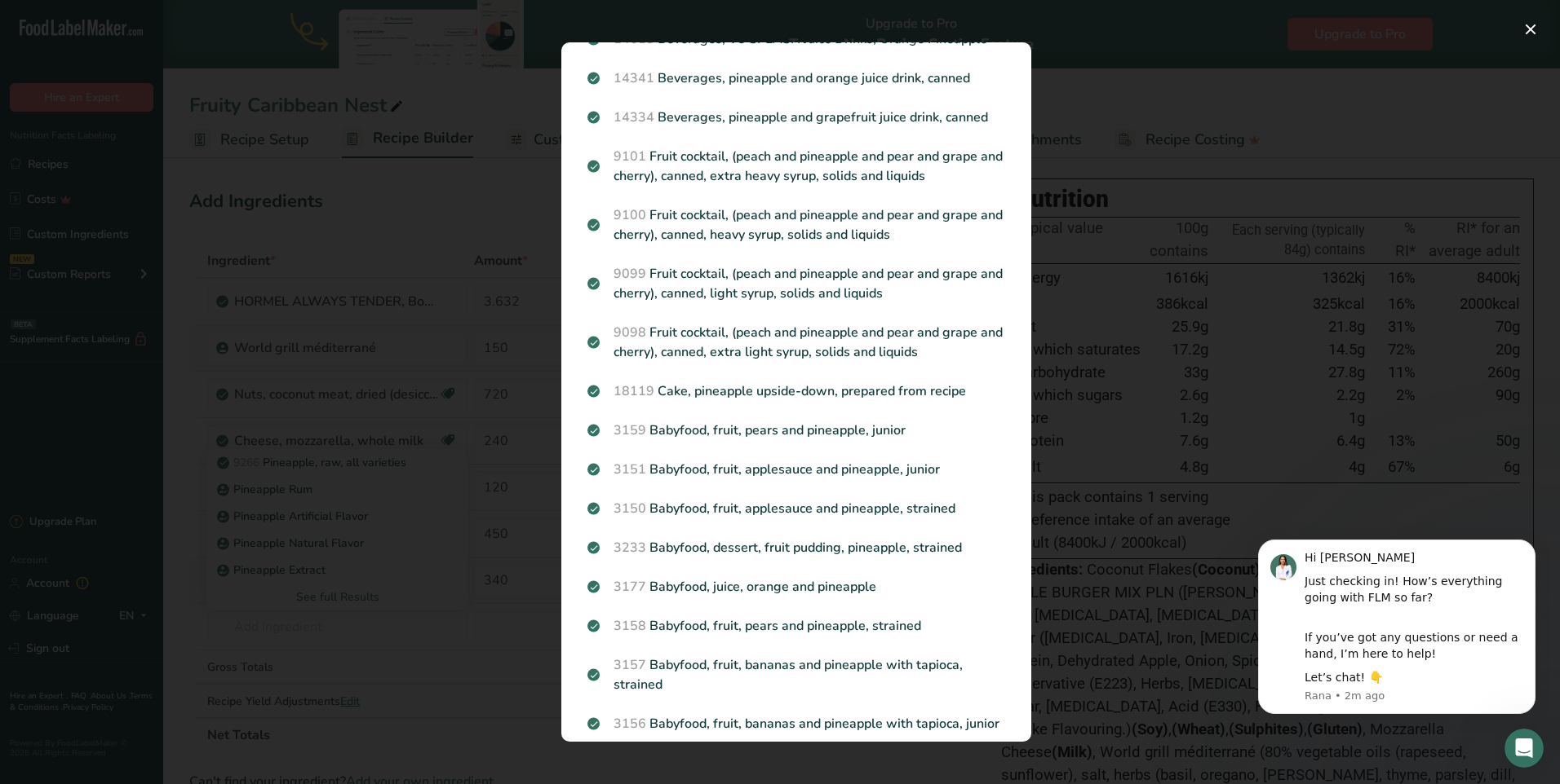
click at [1146, 160] on div "Search results modal" at bounding box center [780, 392] width 1560 height 784
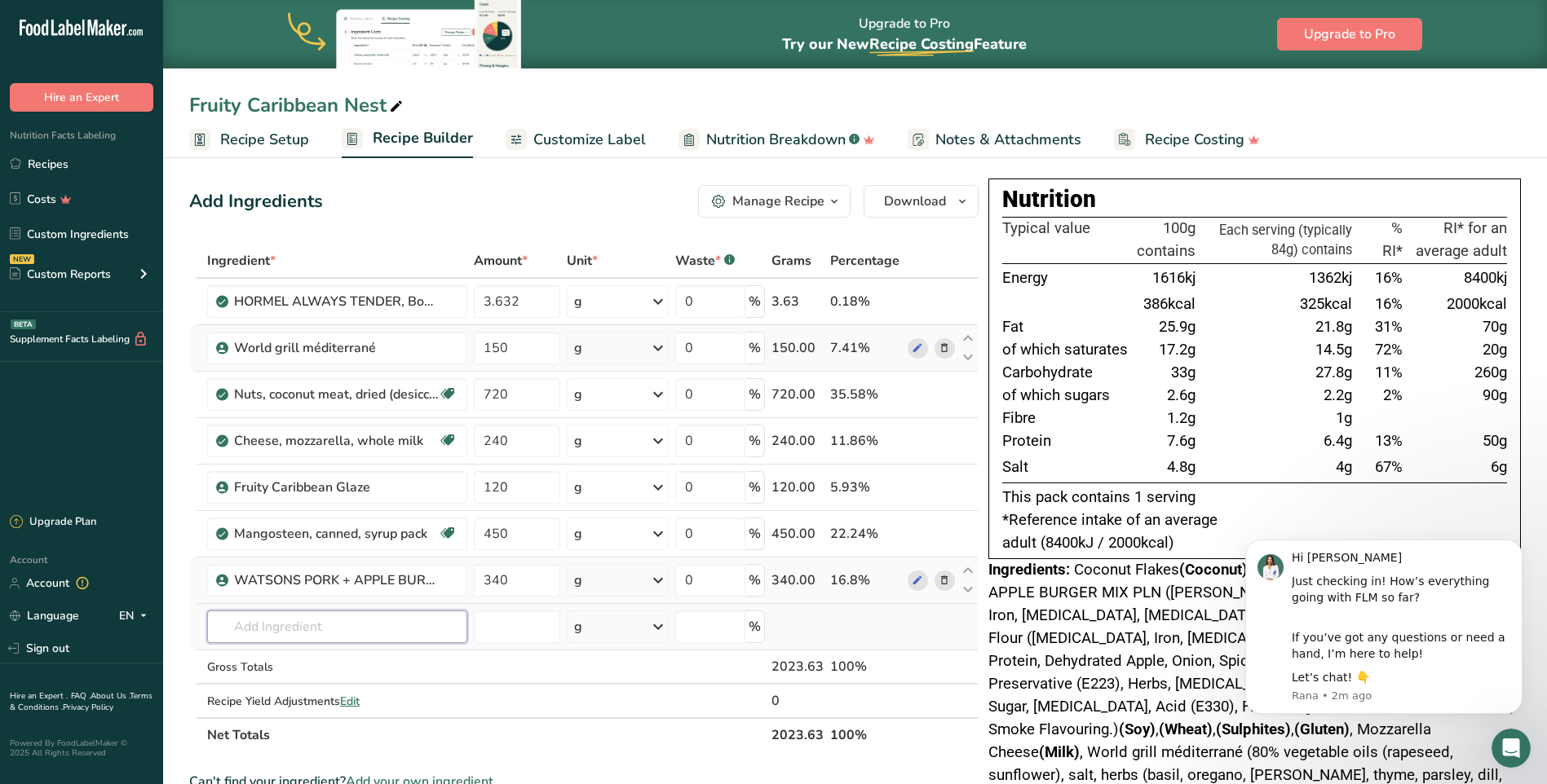
click at [264, 636] on input "text" at bounding box center [337, 627] width 260 height 33
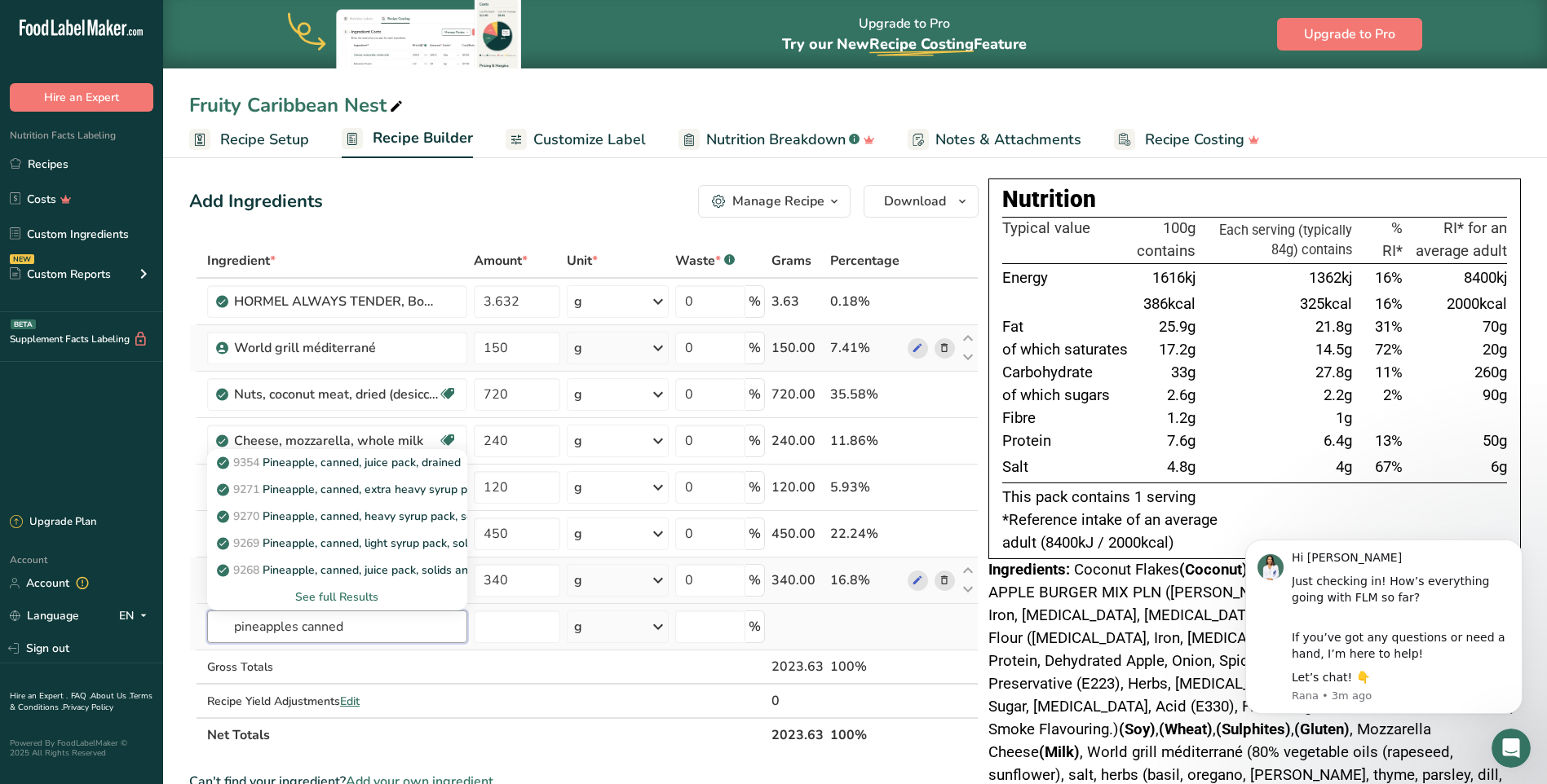
type input "pineapples canned"
click at [349, 598] on div "See full Results" at bounding box center [337, 598] width 234 height 17
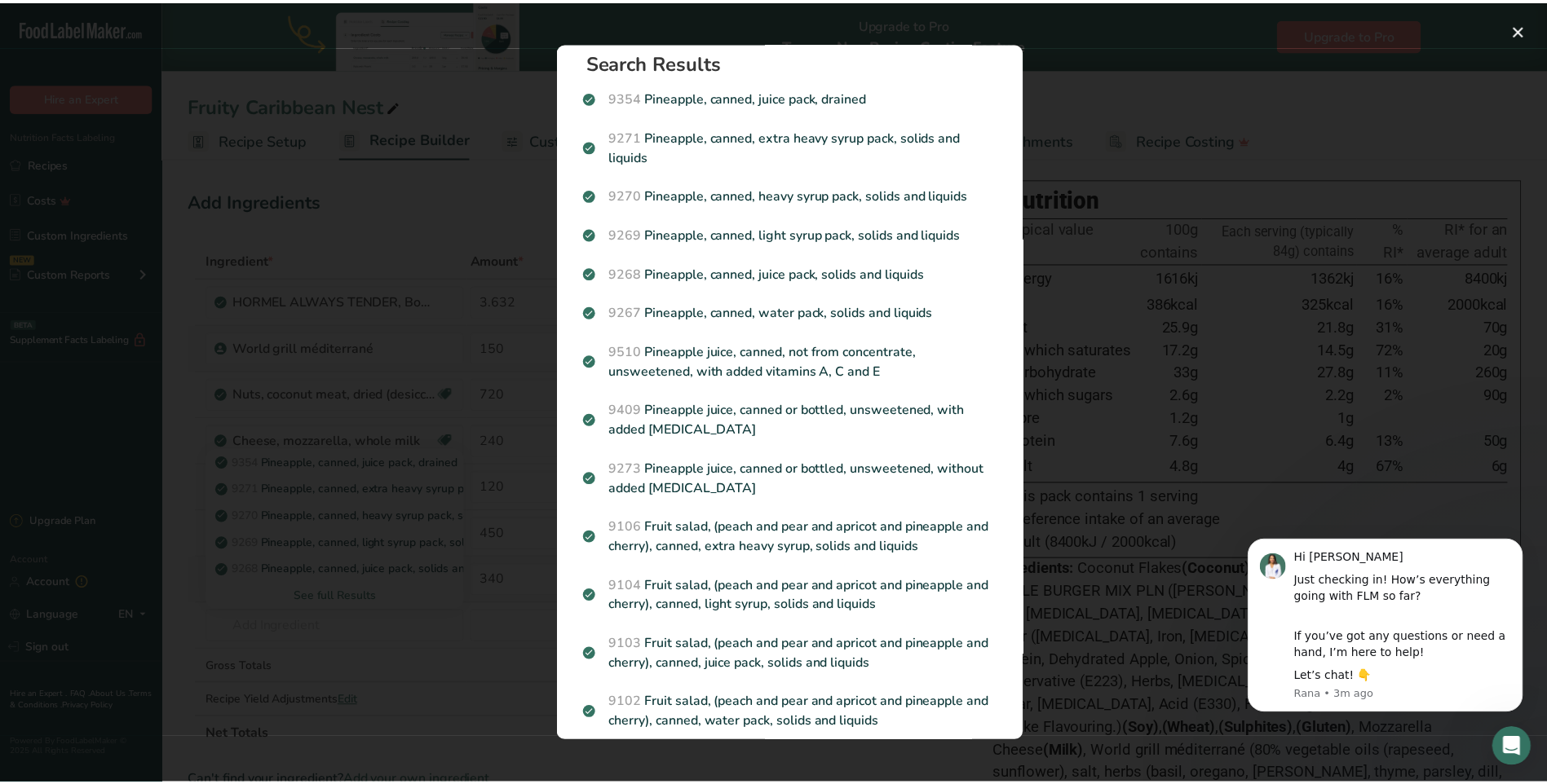
scroll to position [0, 0]
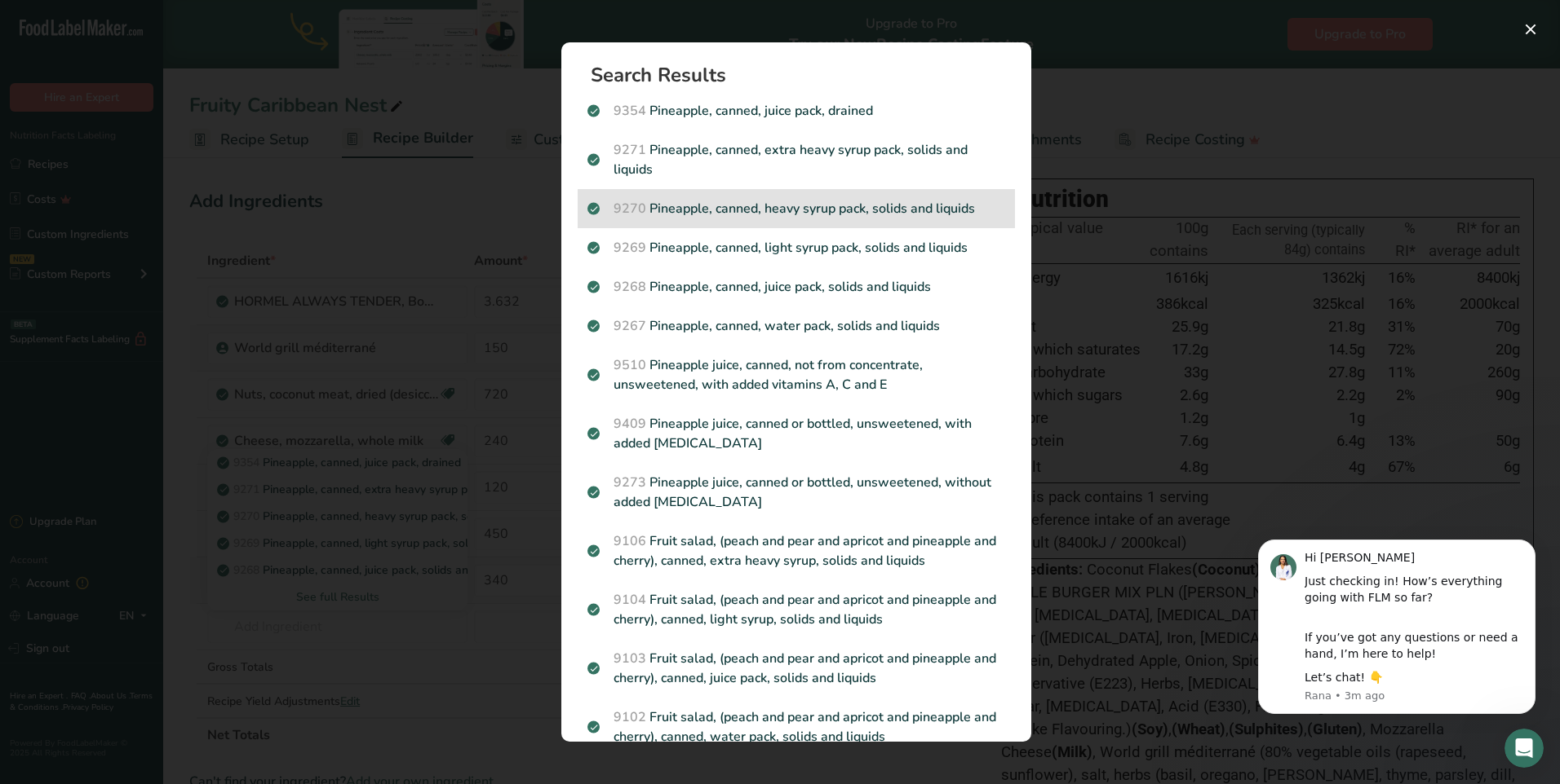
click at [919, 200] on p "9270 Pineapple, canned, heavy syrup pack, solids and liquids" at bounding box center [796, 209] width 417 height 19
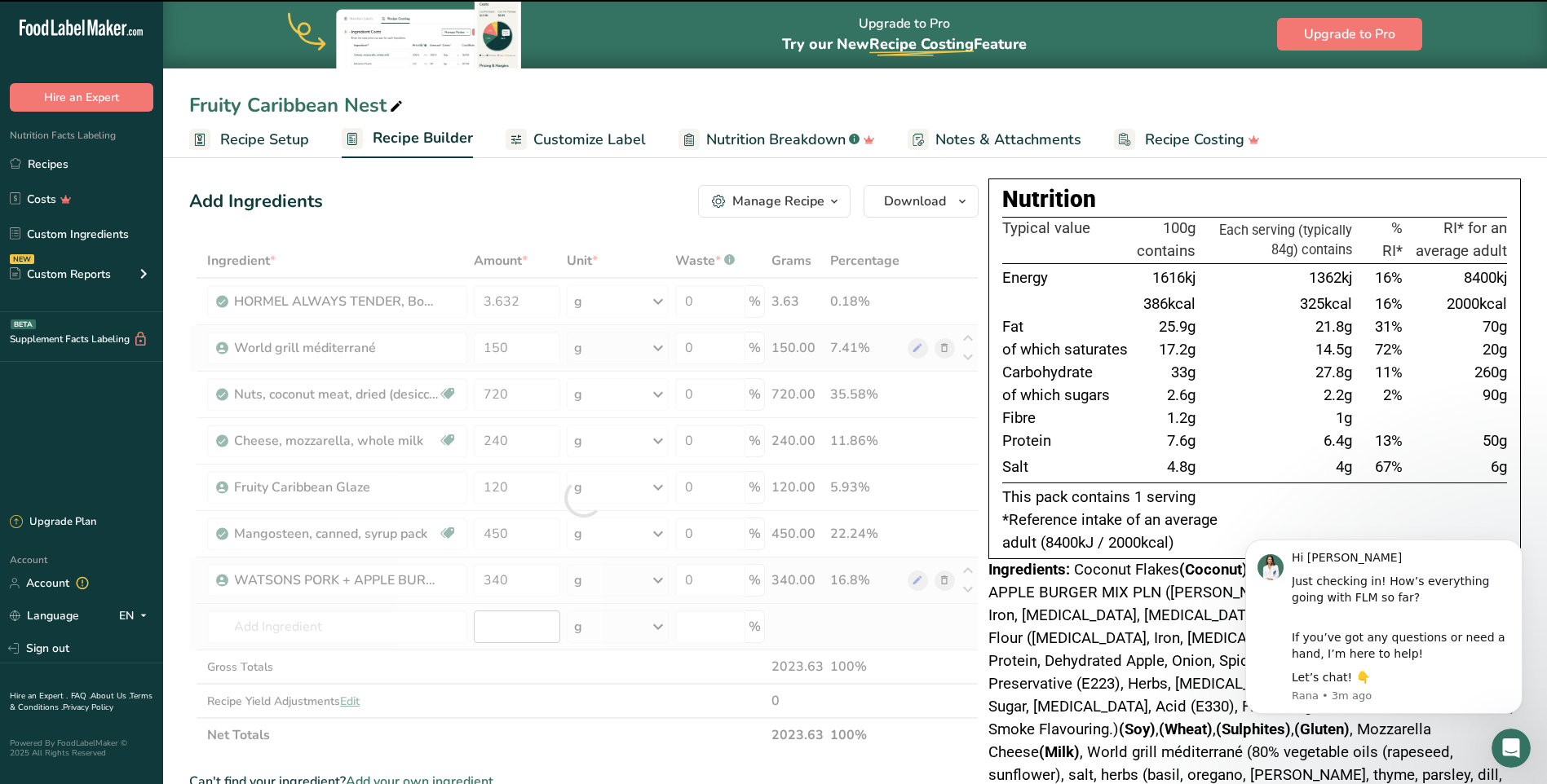
type input "0"
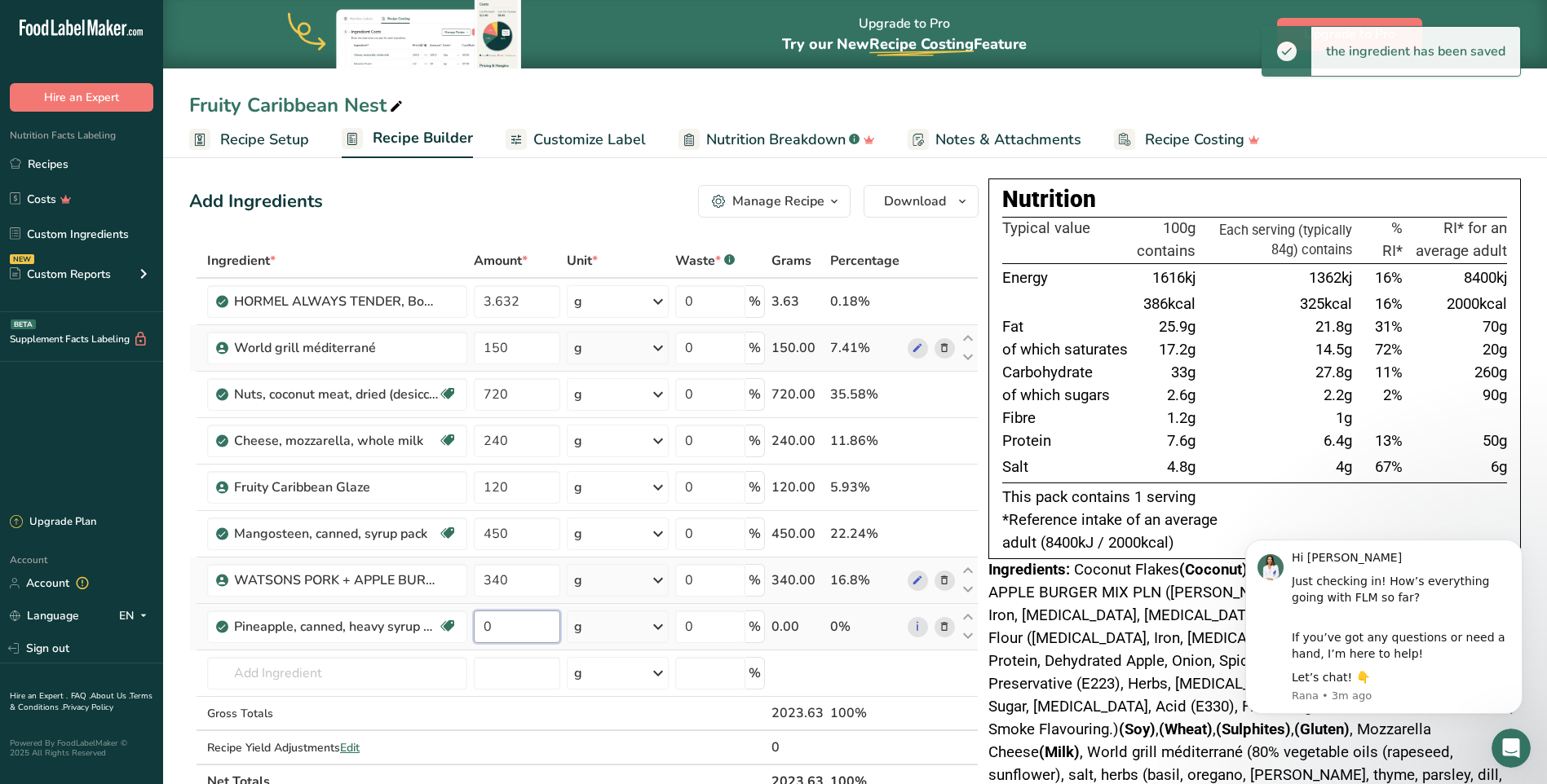
click at [510, 635] on input "0" at bounding box center [517, 627] width 87 height 33
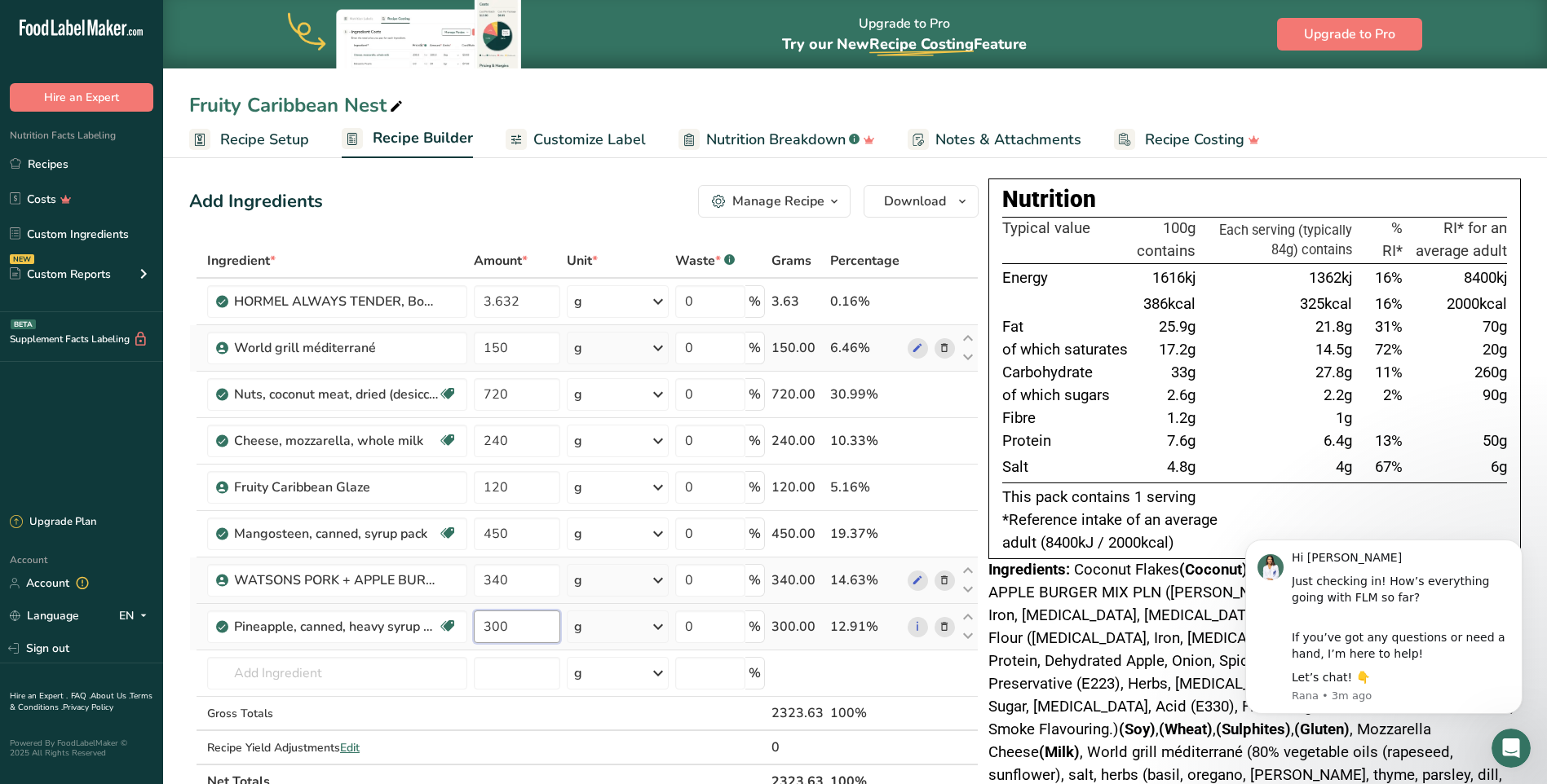
type input "300"
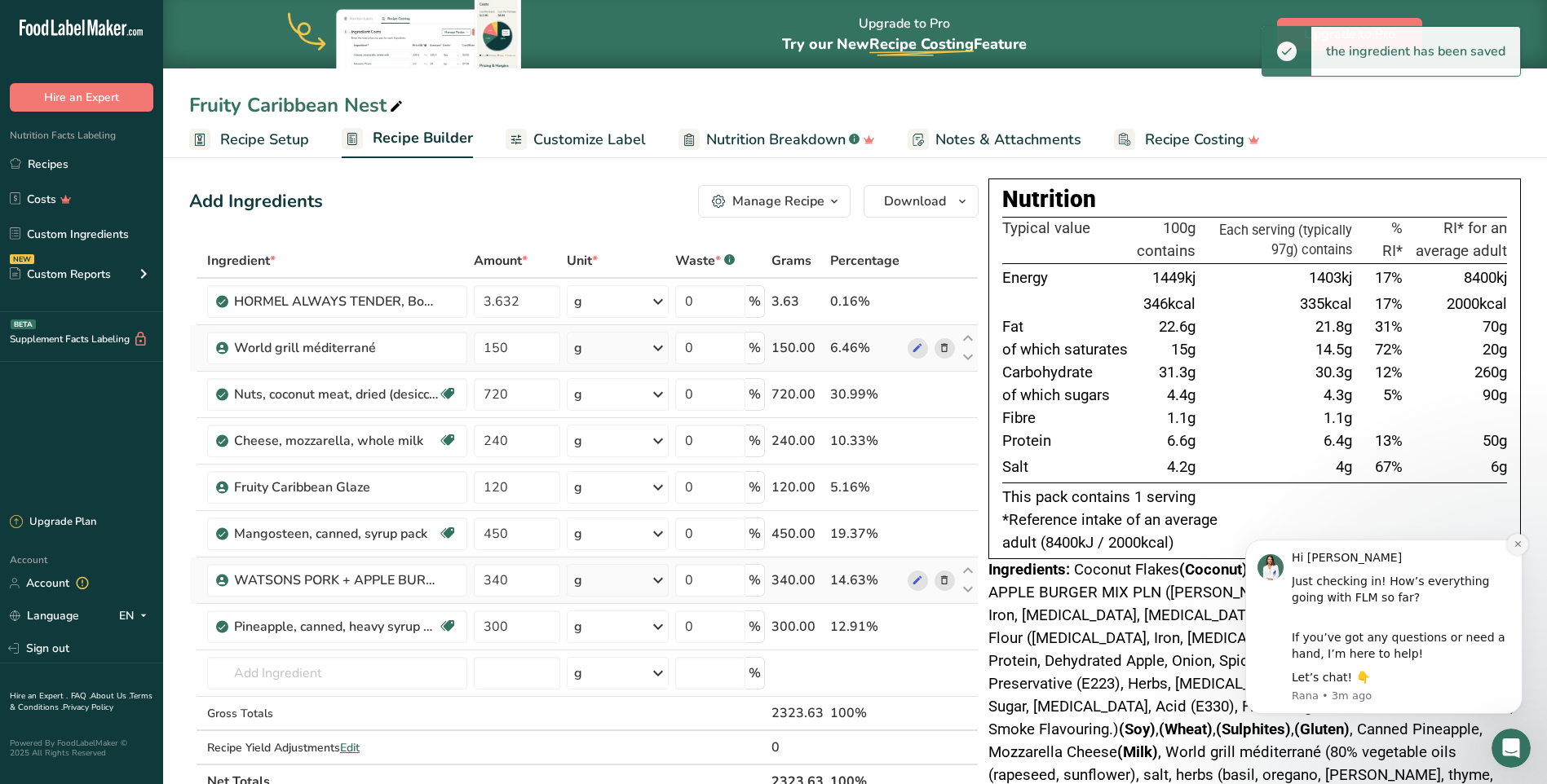
click at [1524, 543] on button "Dismiss notification" at bounding box center [1518, 544] width 21 height 21
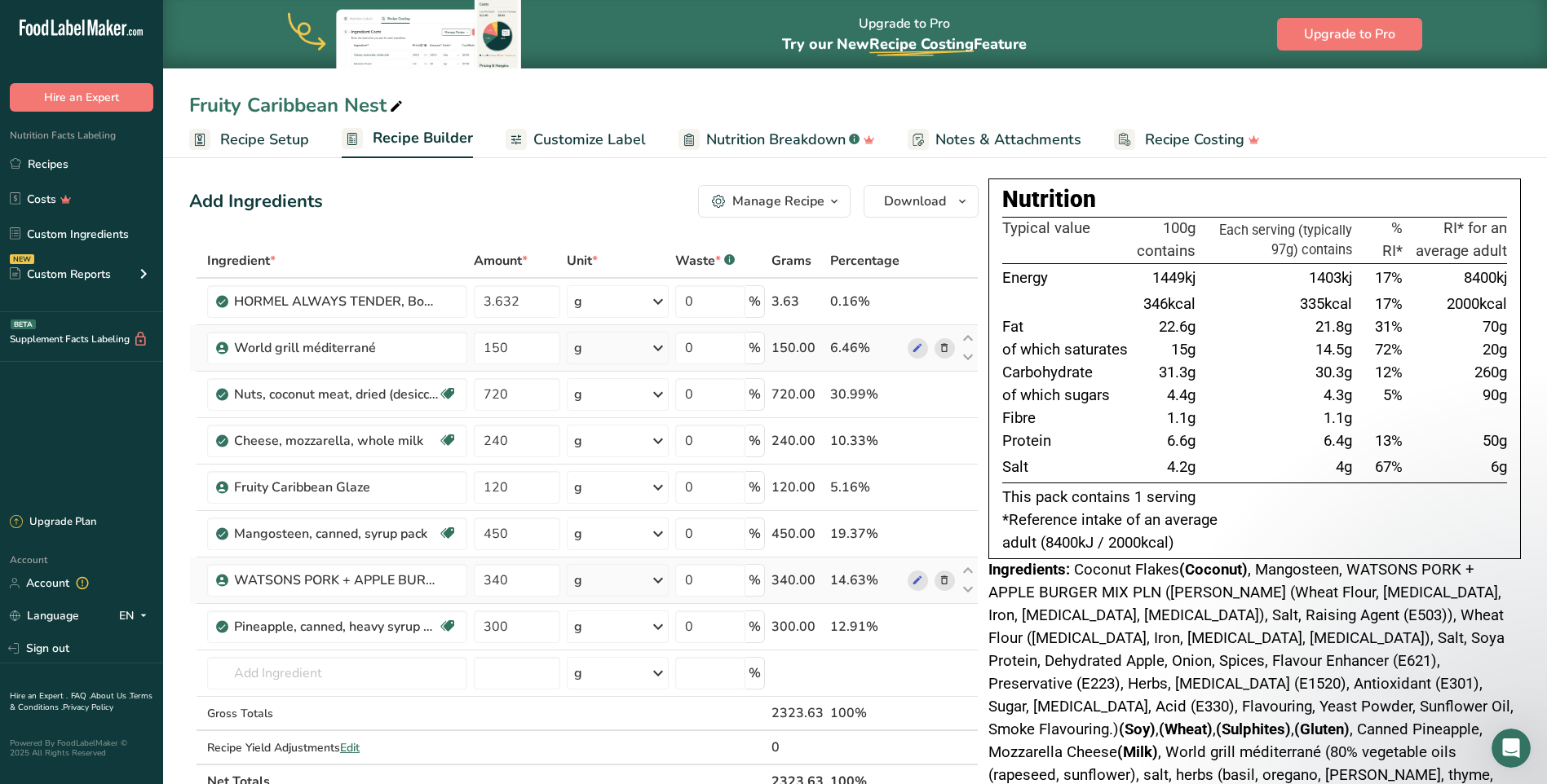
click at [285, 141] on span "Recipe Setup" at bounding box center [265, 140] width 89 height 22
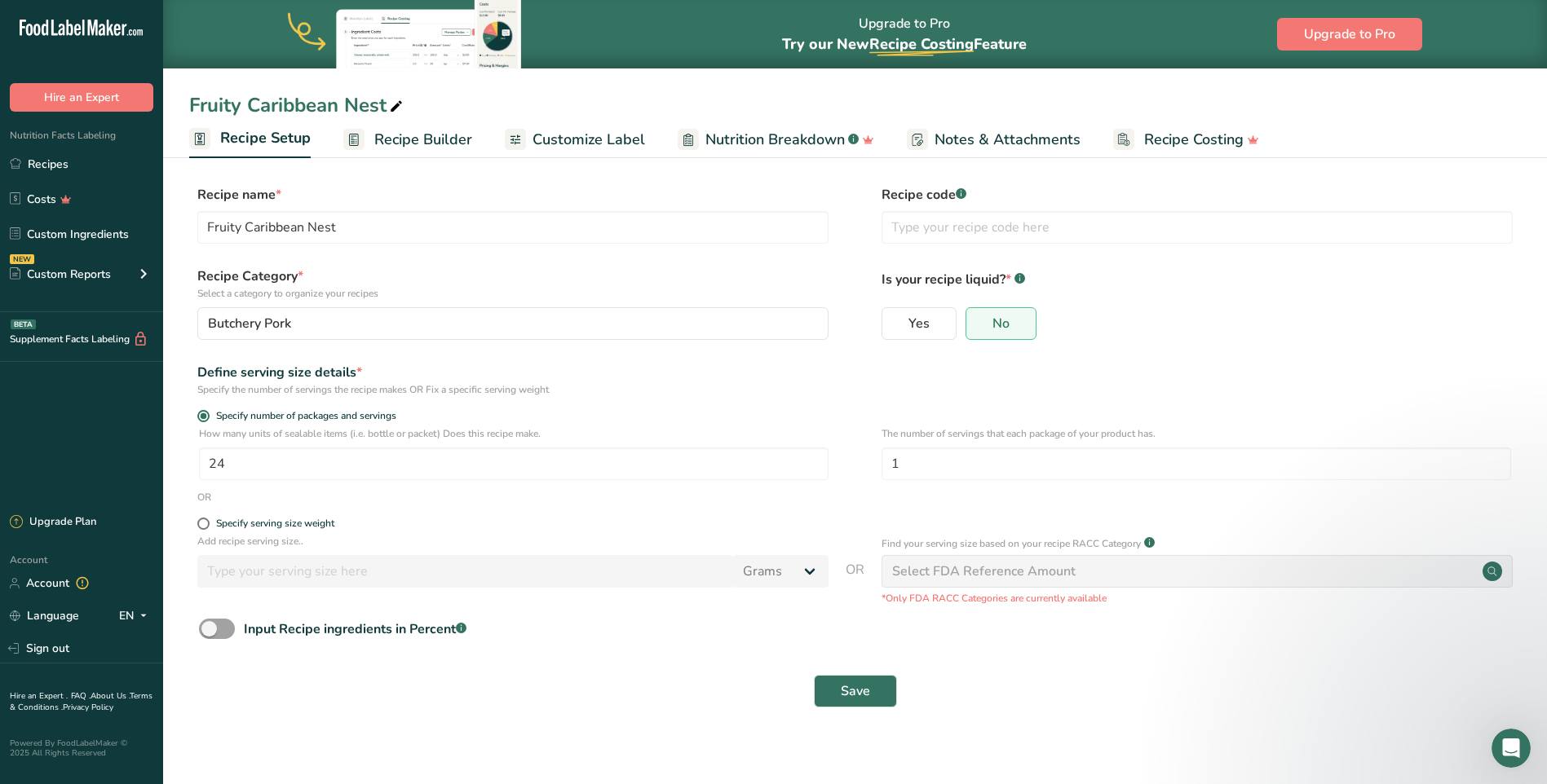
click at [409, 142] on span "Recipe Builder" at bounding box center [423, 140] width 98 height 22
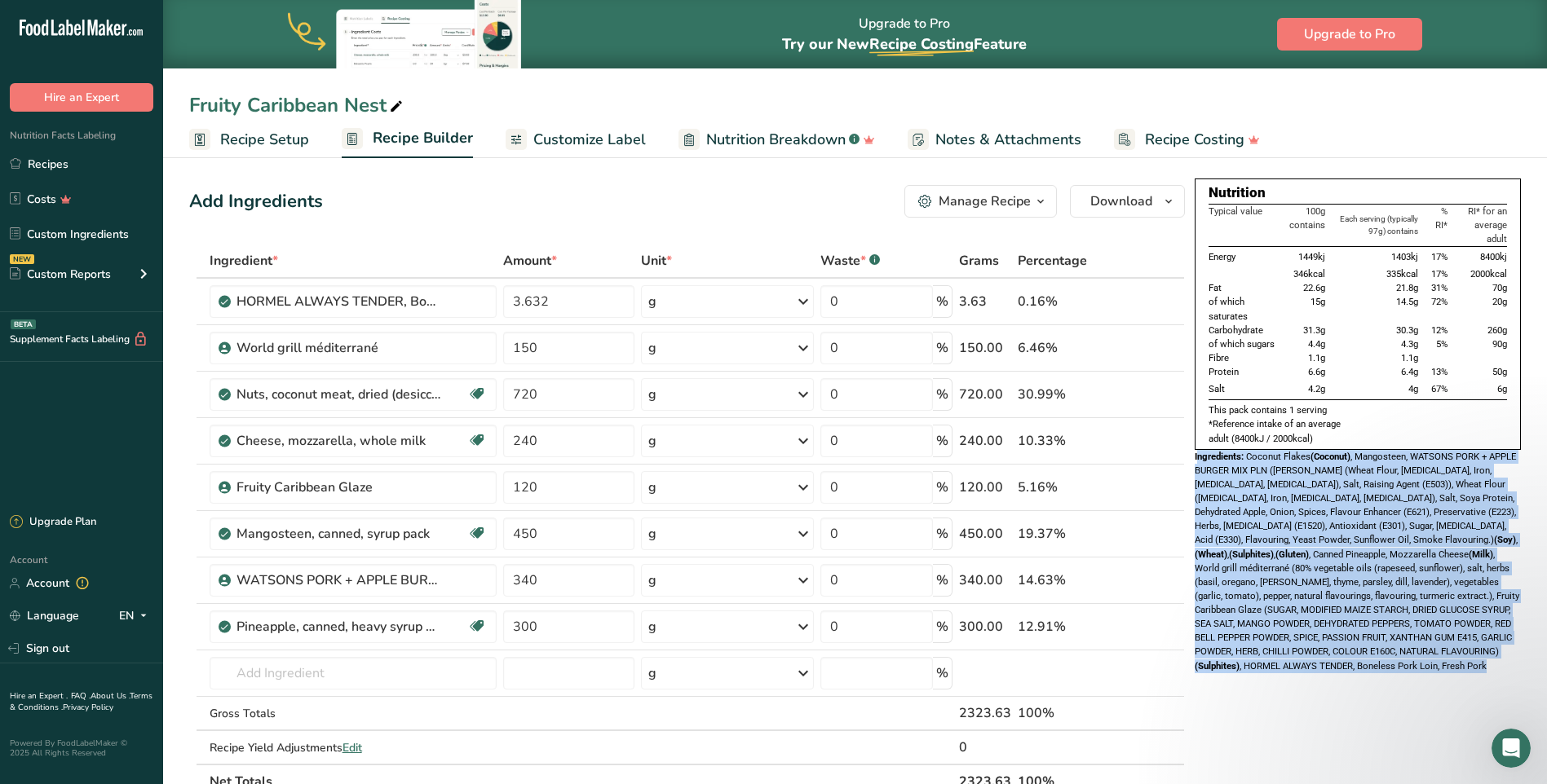
drag, startPoint x: 1198, startPoint y: 457, endPoint x: 1366, endPoint y: 676, distance: 276.0
click at [1366, 676] on div "Nutrition Typical value 100g contains Each serving (typically 97g) contains % R…" at bounding box center [1358, 431] width 326 height 505
copy div "loremipsum: Dolorsi Ametco (Adipisc) , Elitseddoe, TEMPORI UTLA + ETDOL MAGNAA …"
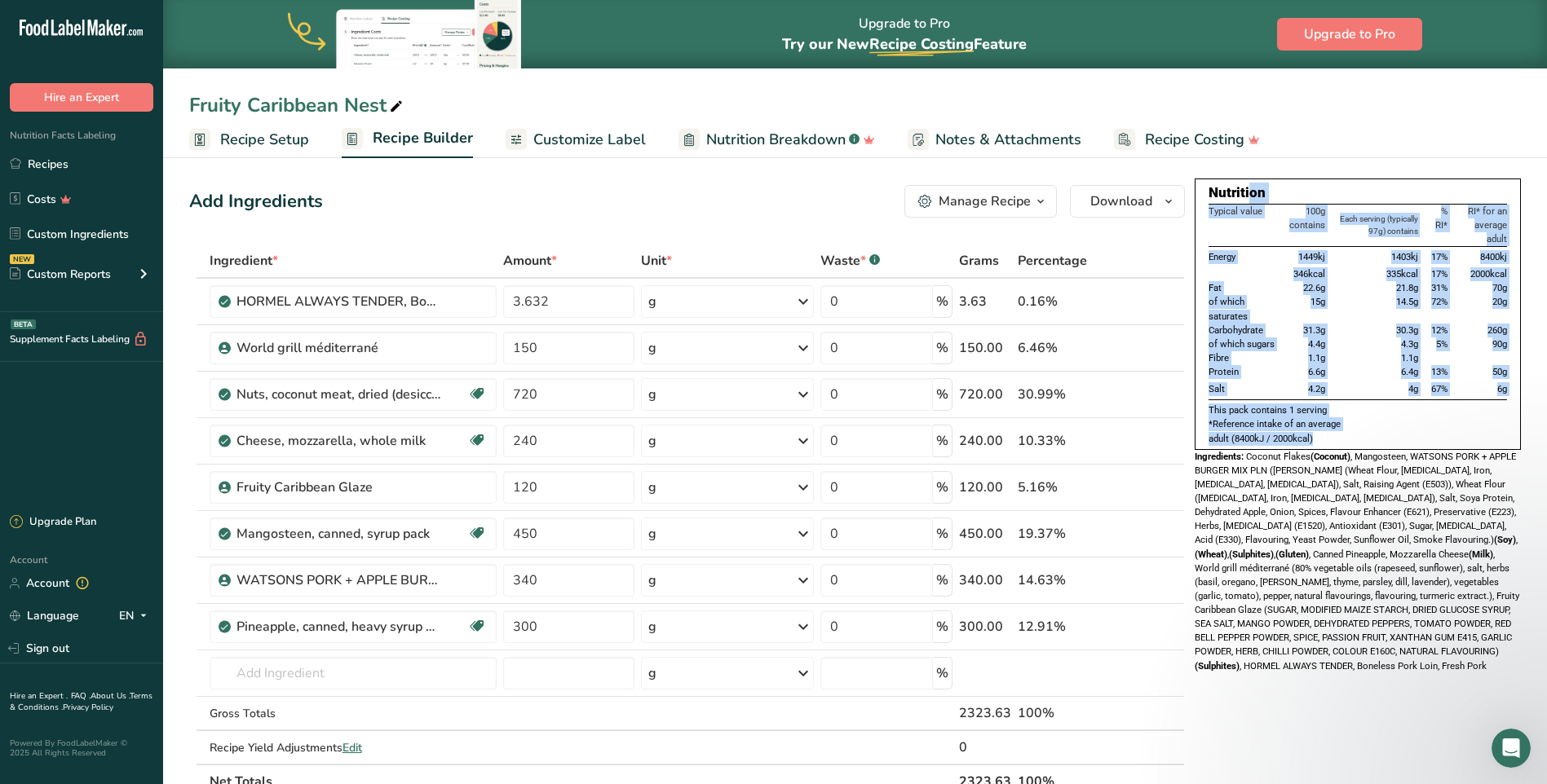
drag, startPoint x: 1210, startPoint y: 193, endPoint x: 1356, endPoint y: 436, distance: 283.5
click at [1356, 436] on div "Nutrition Typical value 100g contains Each serving (typically 97g) contains % R…" at bounding box center [1358, 314] width 326 height 272
copy div "Nutrition Typical value 100g contains Each serving (typically 97g) contains % R…"
click at [58, 166] on link "Recipes" at bounding box center [82, 164] width 163 height 31
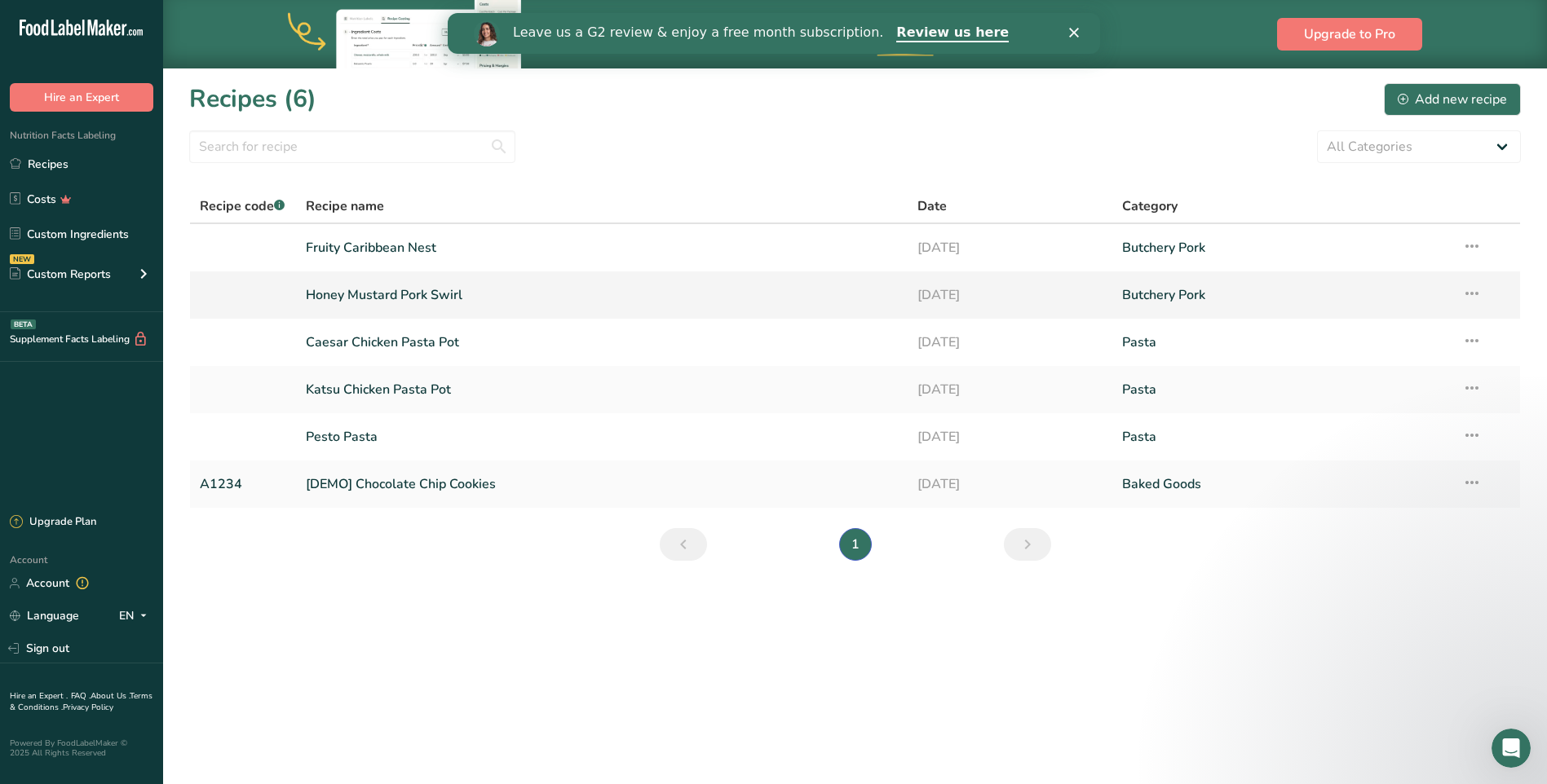
click at [404, 296] on link "Honey Mustard Pork Swirl" at bounding box center [602, 295] width 593 height 34
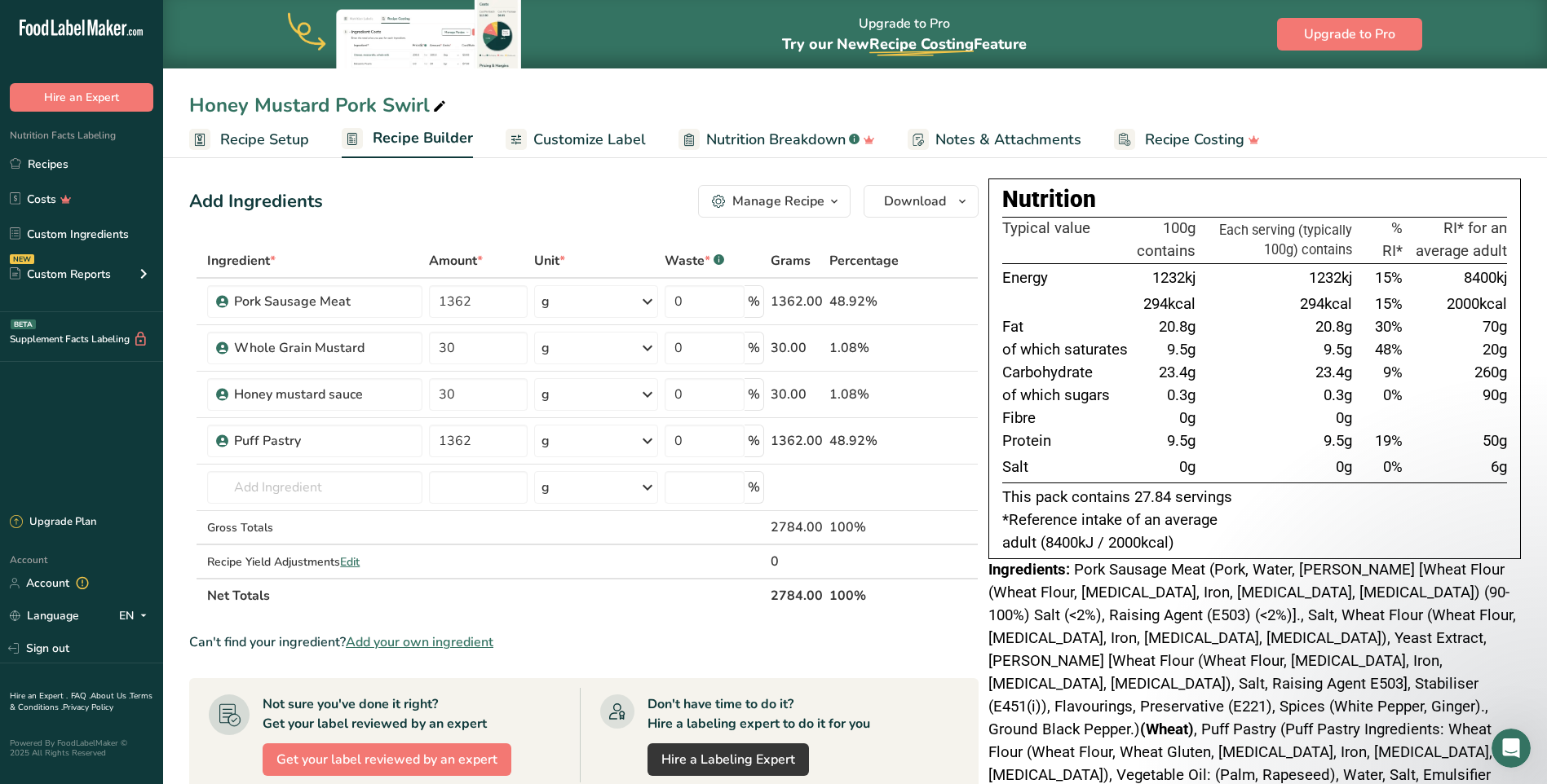
click at [285, 142] on span "Recipe Setup" at bounding box center [265, 140] width 89 height 22
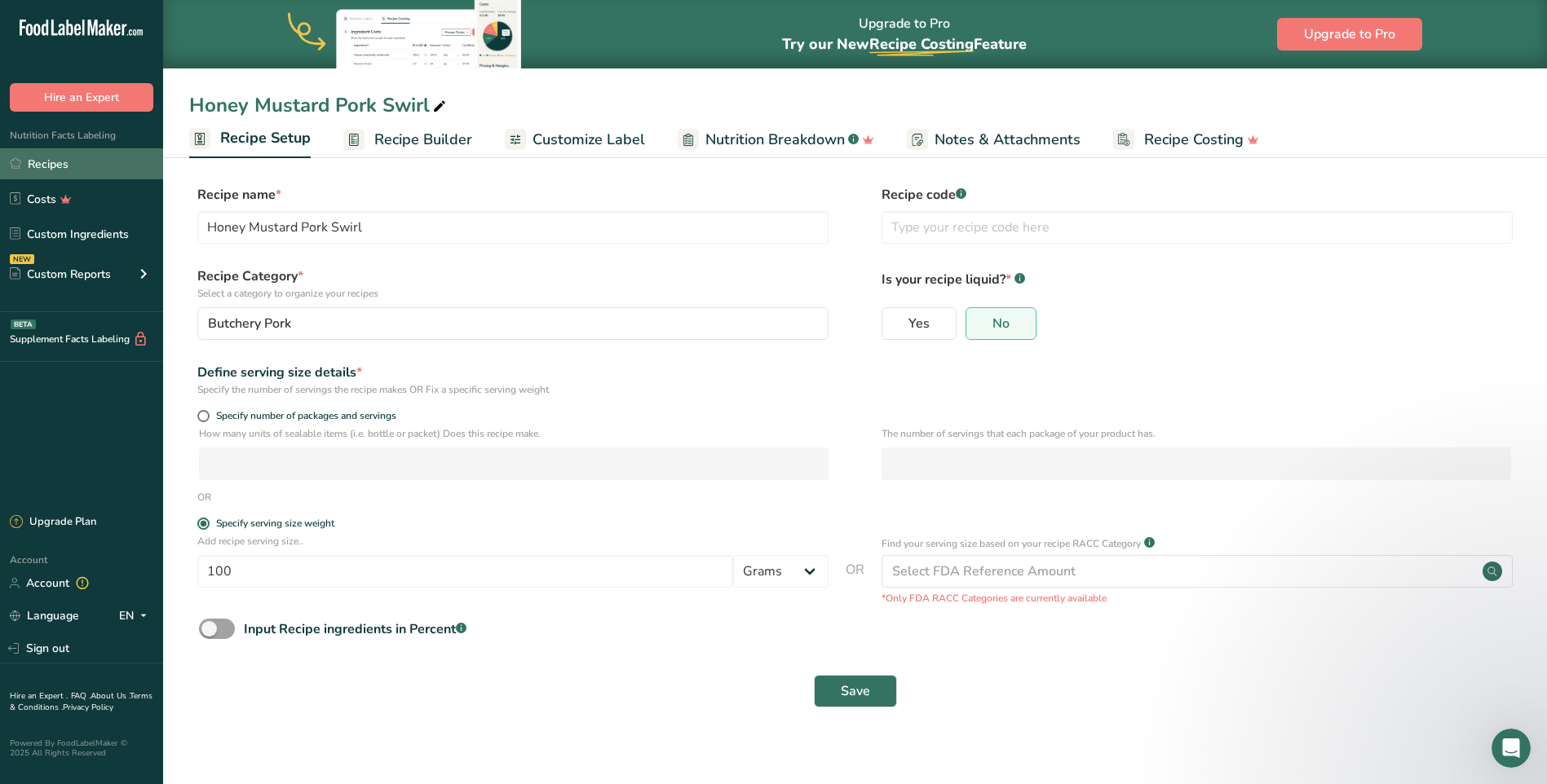
click at [31, 169] on link "Recipes" at bounding box center [82, 164] width 163 height 31
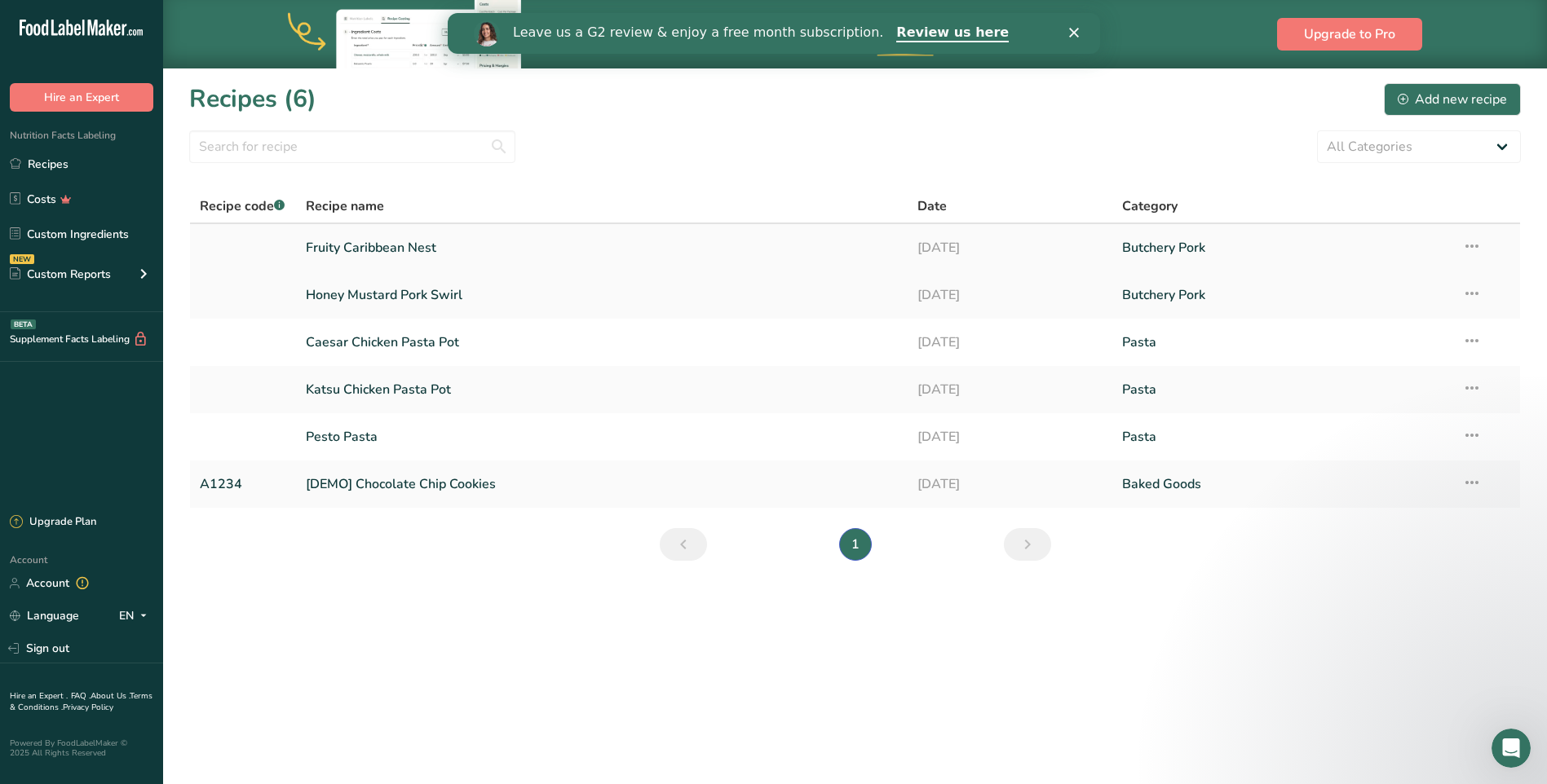
click at [345, 250] on link "Fruity Caribbean Nest" at bounding box center [602, 247] width 593 height 34
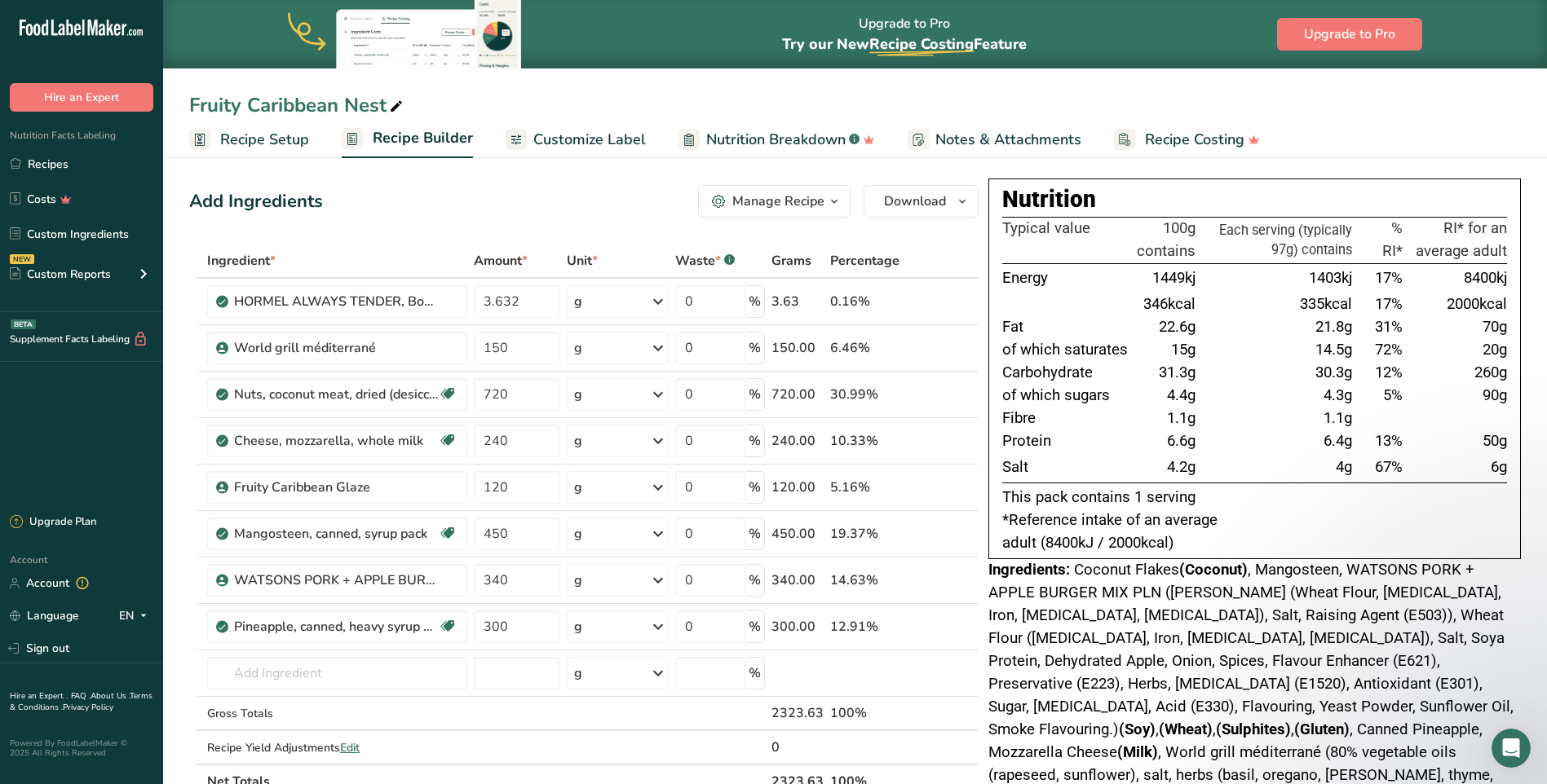
click at [261, 143] on span "Recipe Setup" at bounding box center [265, 140] width 89 height 22
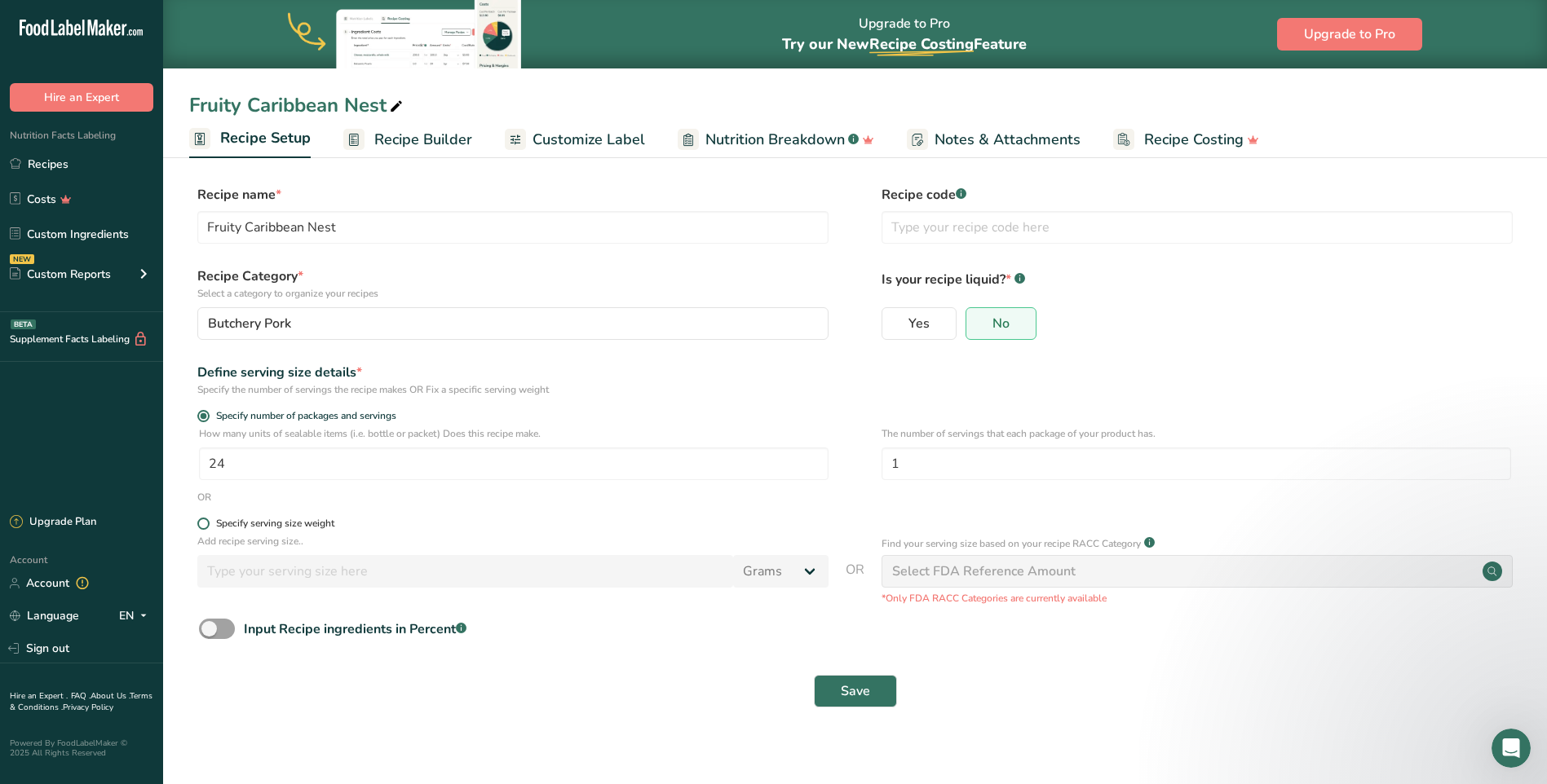
click at [217, 521] on div "Specify serving size weight" at bounding box center [276, 524] width 118 height 13
click at [208, 521] on input "Specify serving size weight" at bounding box center [202, 523] width 11 height 11
radio input "true"
radio input "false"
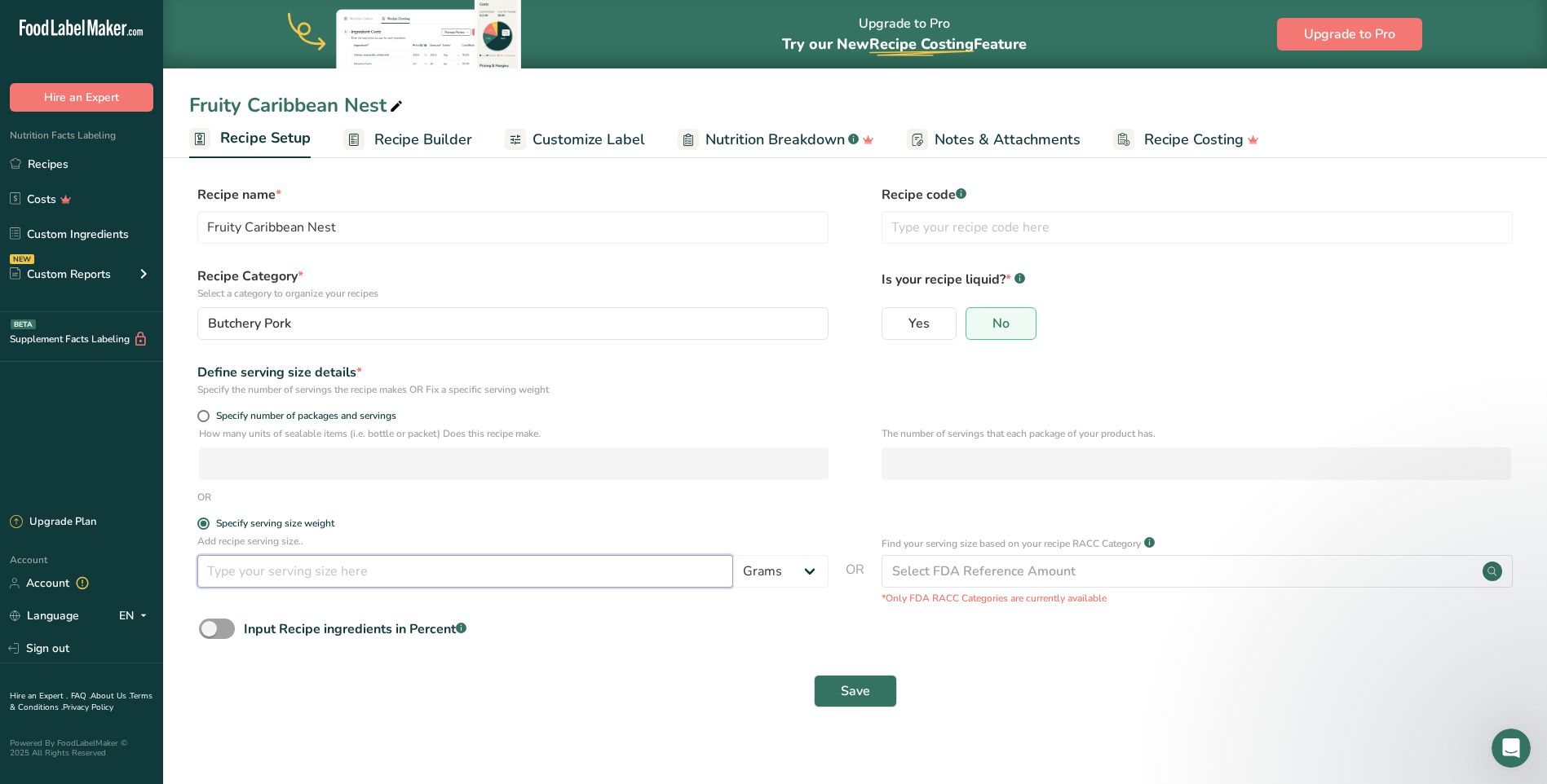
click at [280, 582] on input "number" at bounding box center [465, 572] width 536 height 33
type input "100"
click at [839, 702] on button "Save" at bounding box center [856, 692] width 83 height 33
